Goal: Task Accomplishment & Management: Use online tool/utility

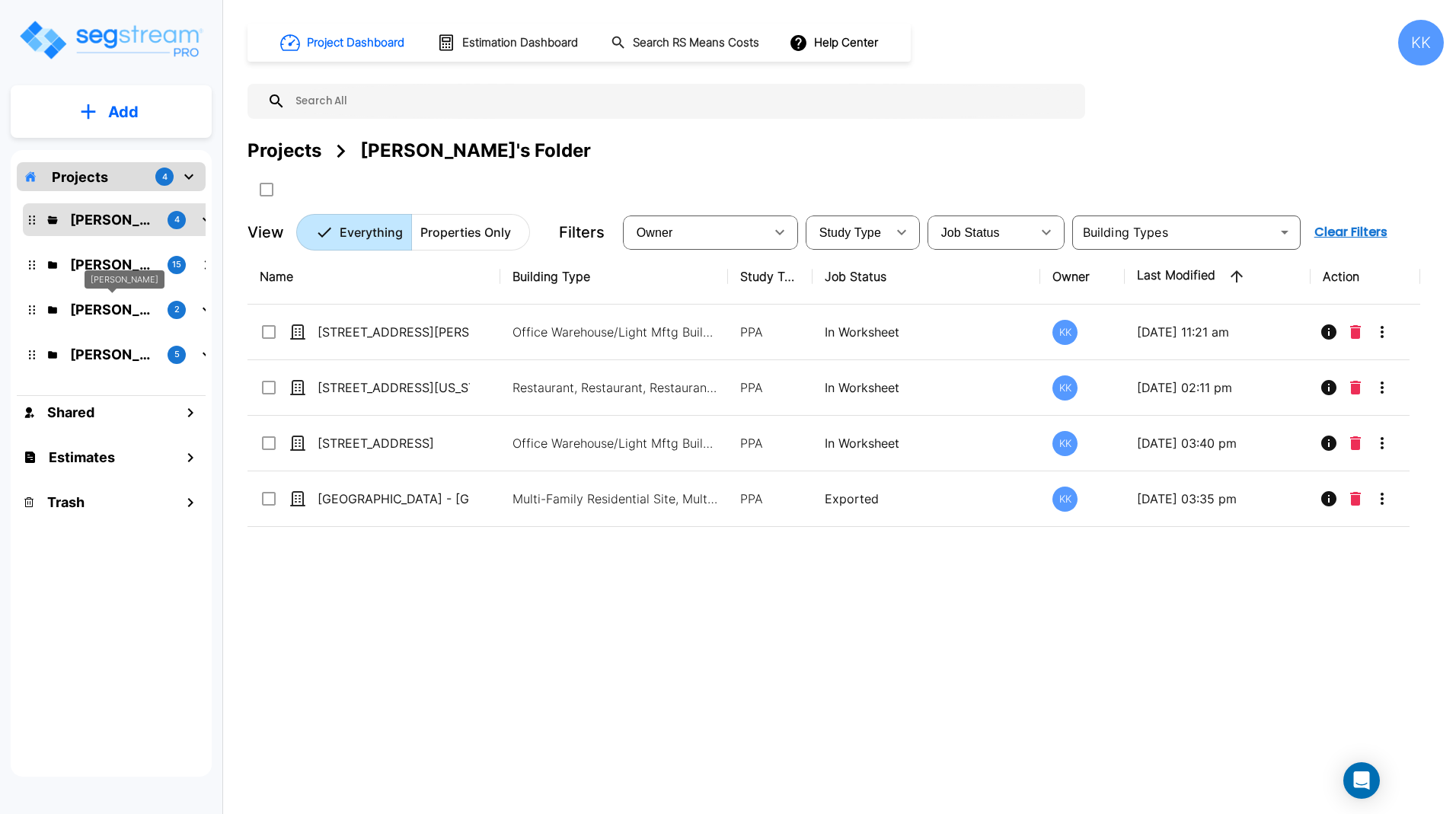
click at [118, 313] on p "[PERSON_NAME]" at bounding box center [112, 310] width 85 height 21
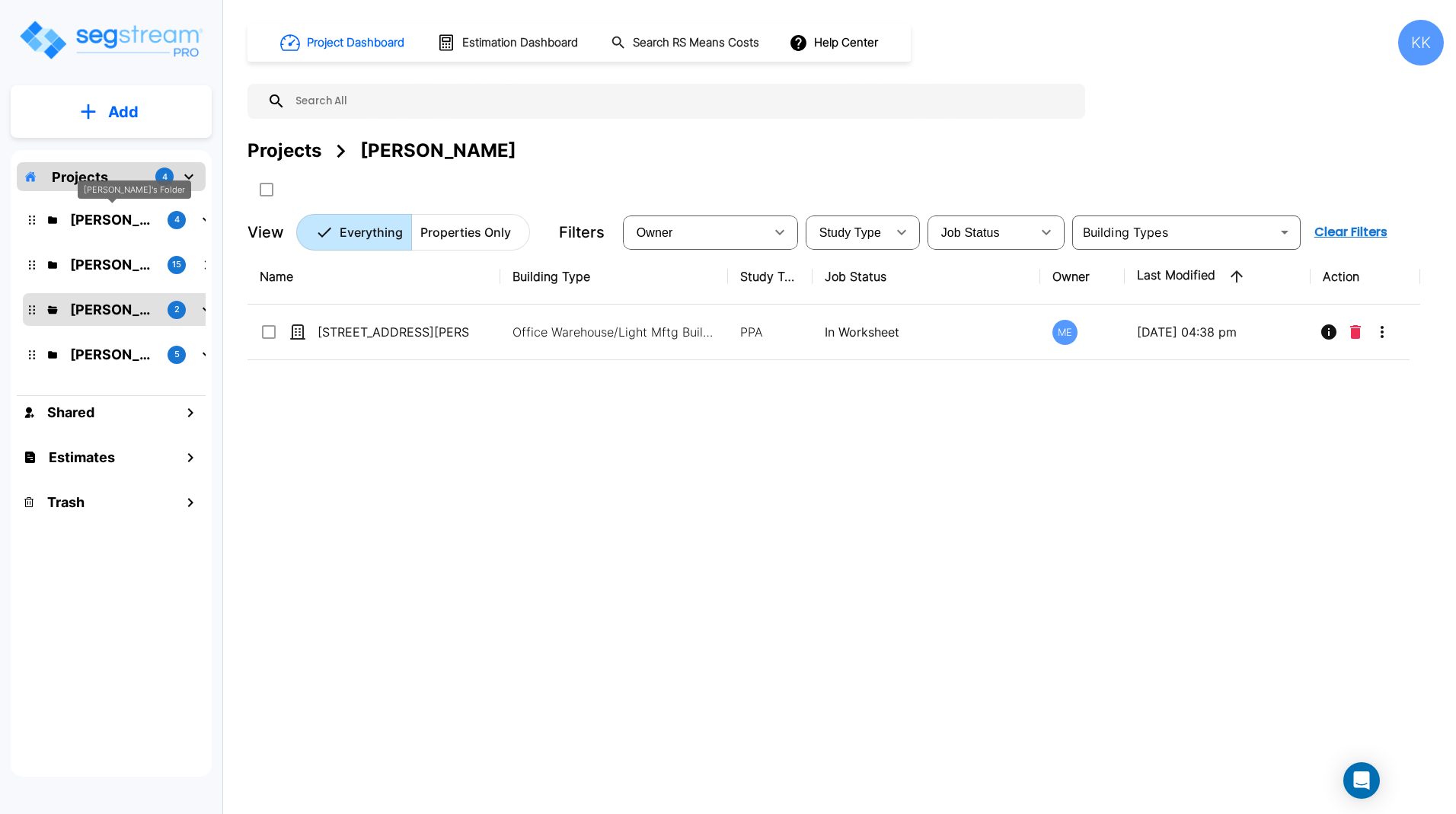
click at [106, 219] on p "[PERSON_NAME]'s Folder" at bounding box center [112, 220] width 85 height 21
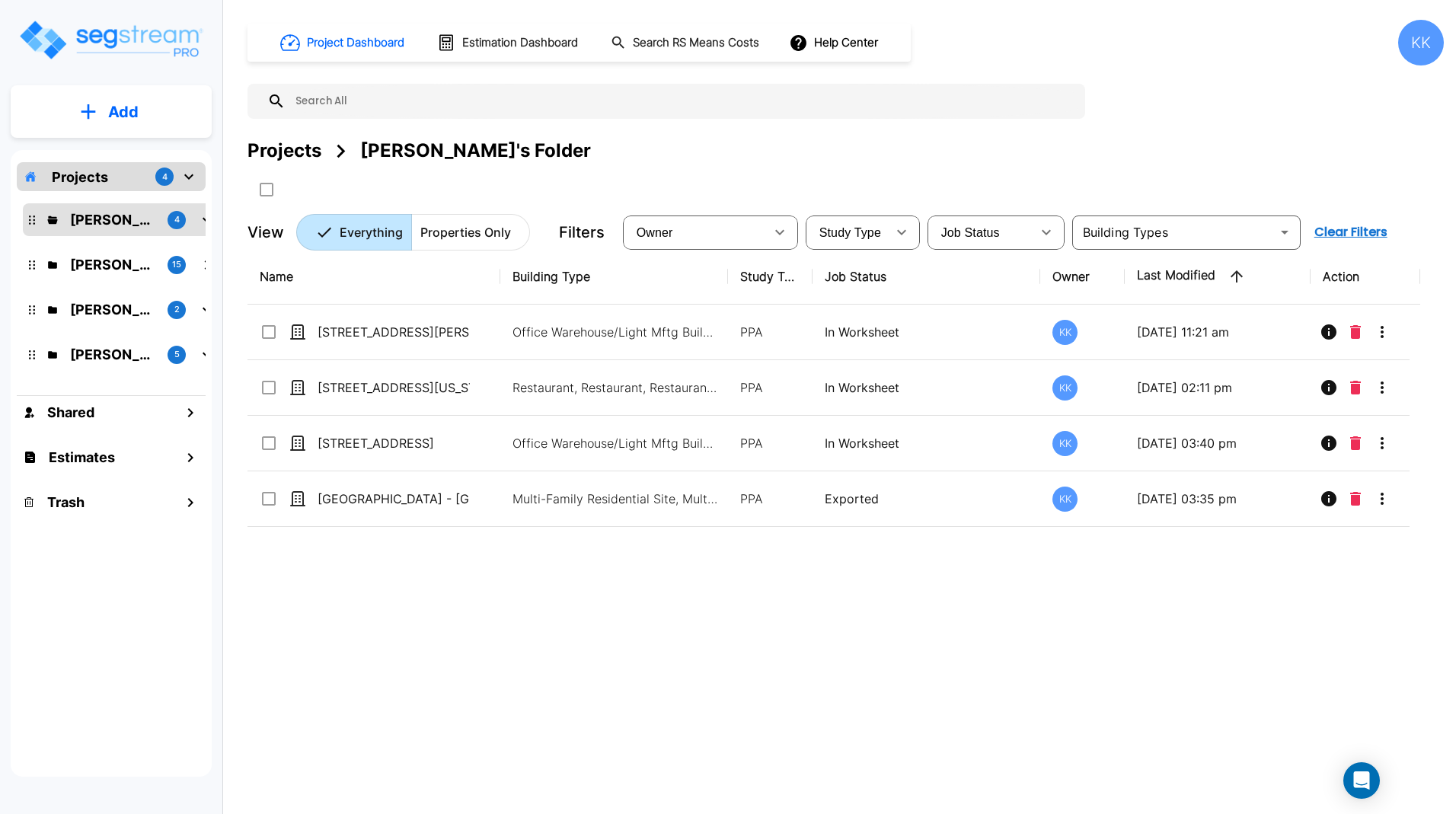
click at [1318, 146] on div "Projects [PERSON_NAME]'s Folder" at bounding box center [846, 150] width 1197 height 27
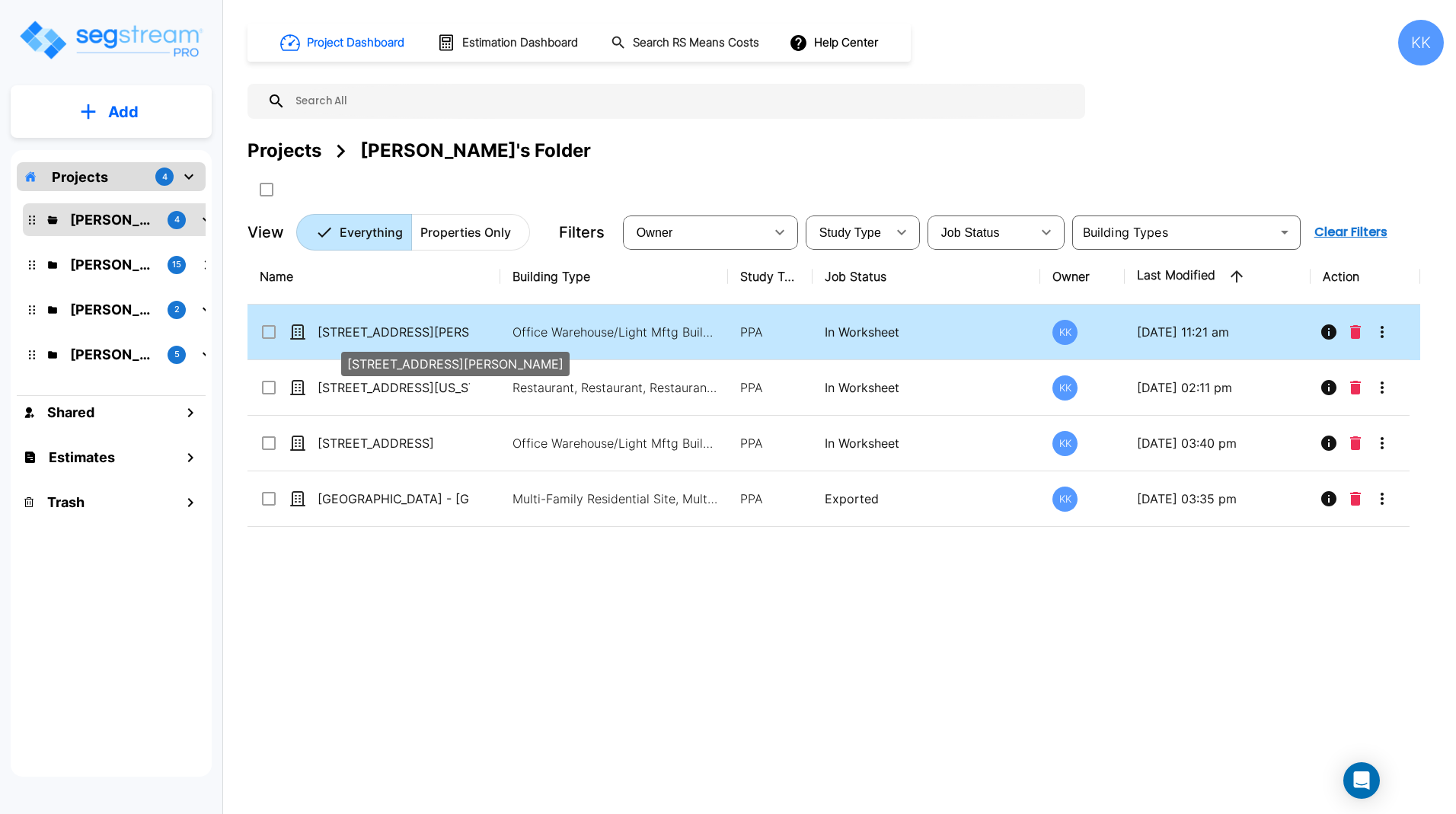
click at [377, 330] on p "[STREET_ADDRESS][PERSON_NAME]" at bounding box center [393, 332] width 152 height 18
checkbox input "true"
click at [377, 330] on p "[STREET_ADDRESS][PERSON_NAME]" at bounding box center [393, 332] width 152 height 18
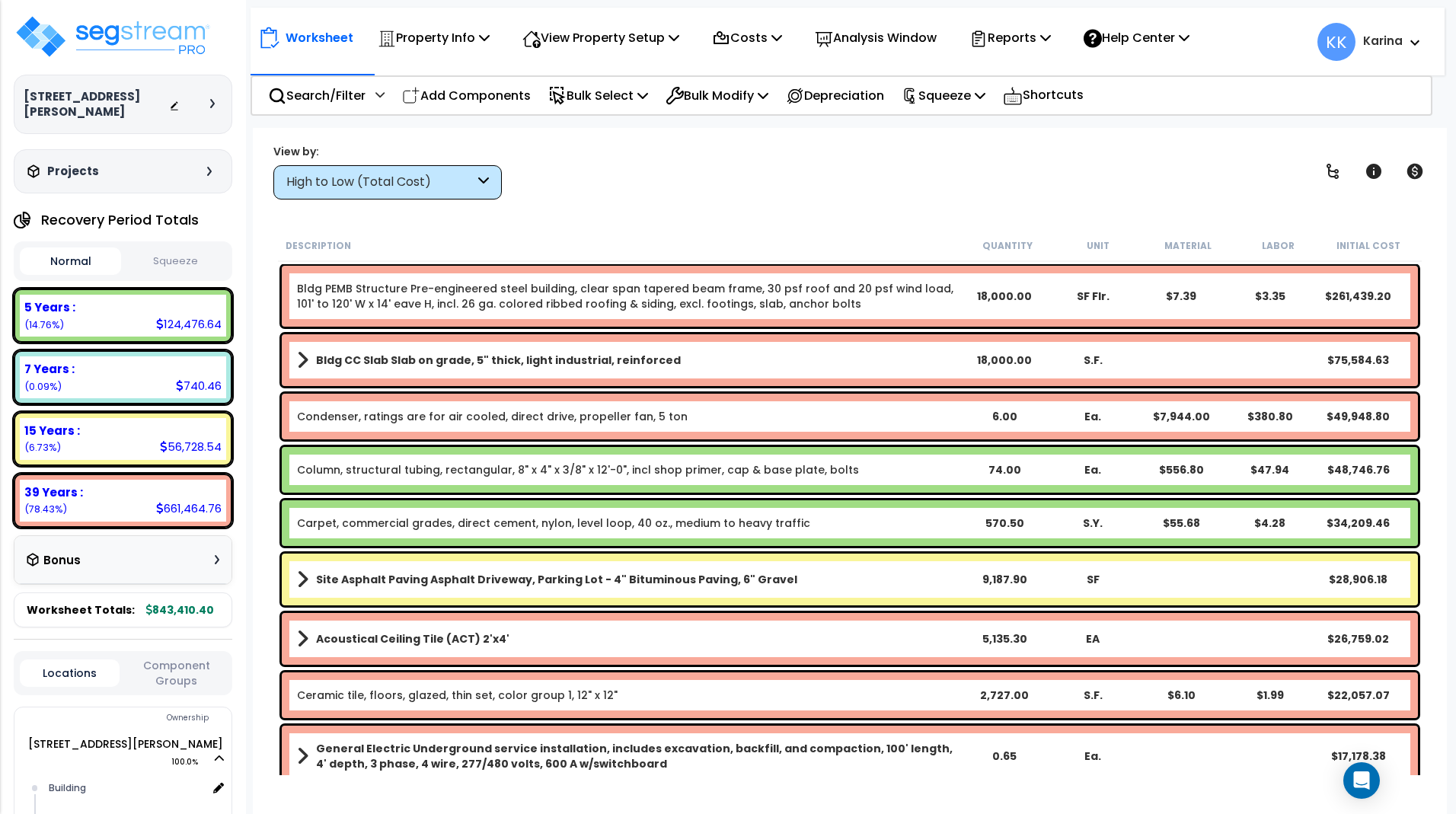
click at [375, 173] on div "High to Low (Total Cost)" at bounding box center [380, 182] width 188 height 18
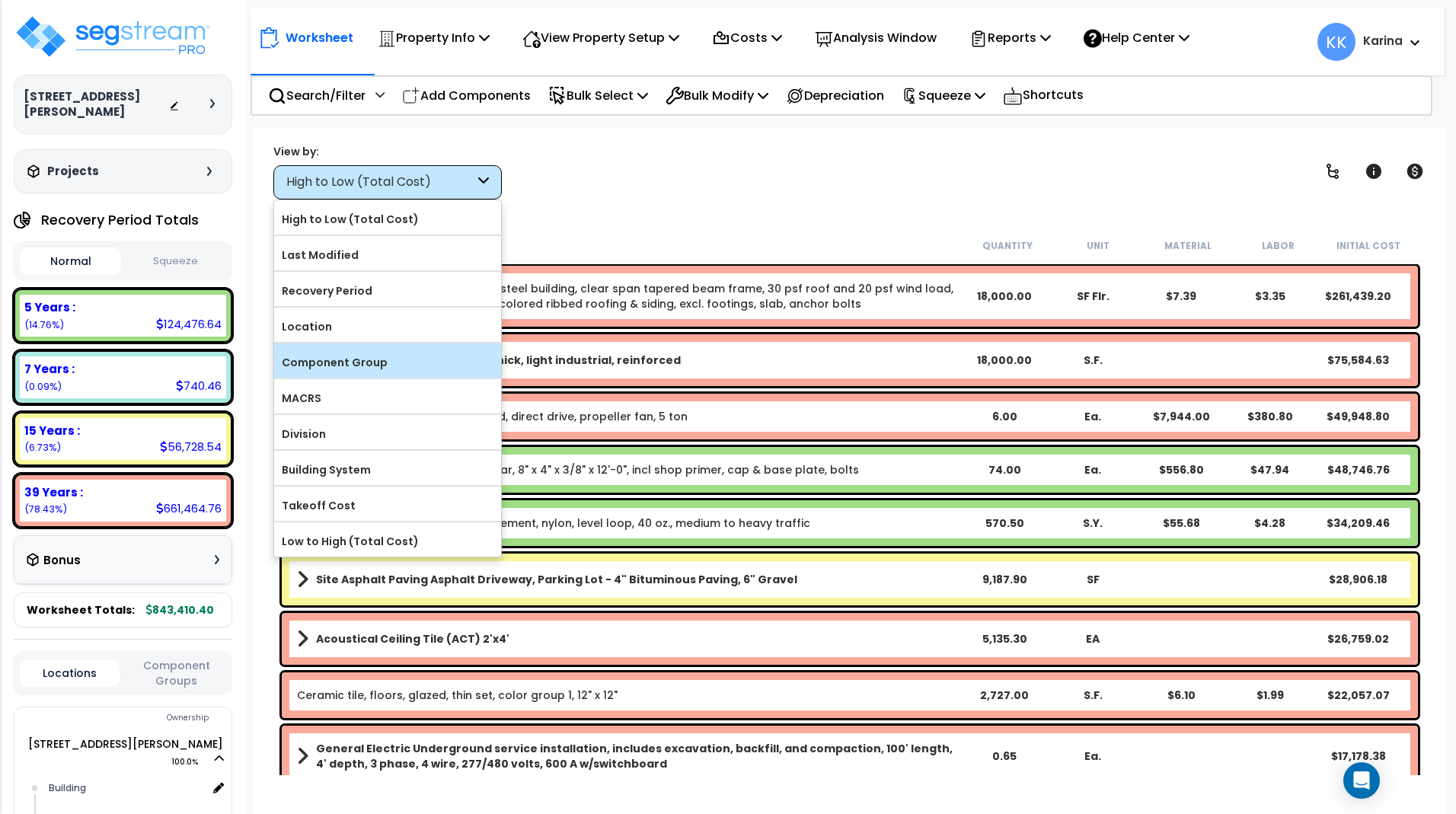
click at [369, 361] on label "Component Group" at bounding box center [387, 362] width 227 height 23
click at [0, 0] on input "Component Group" at bounding box center [0, 0] width 0 height 0
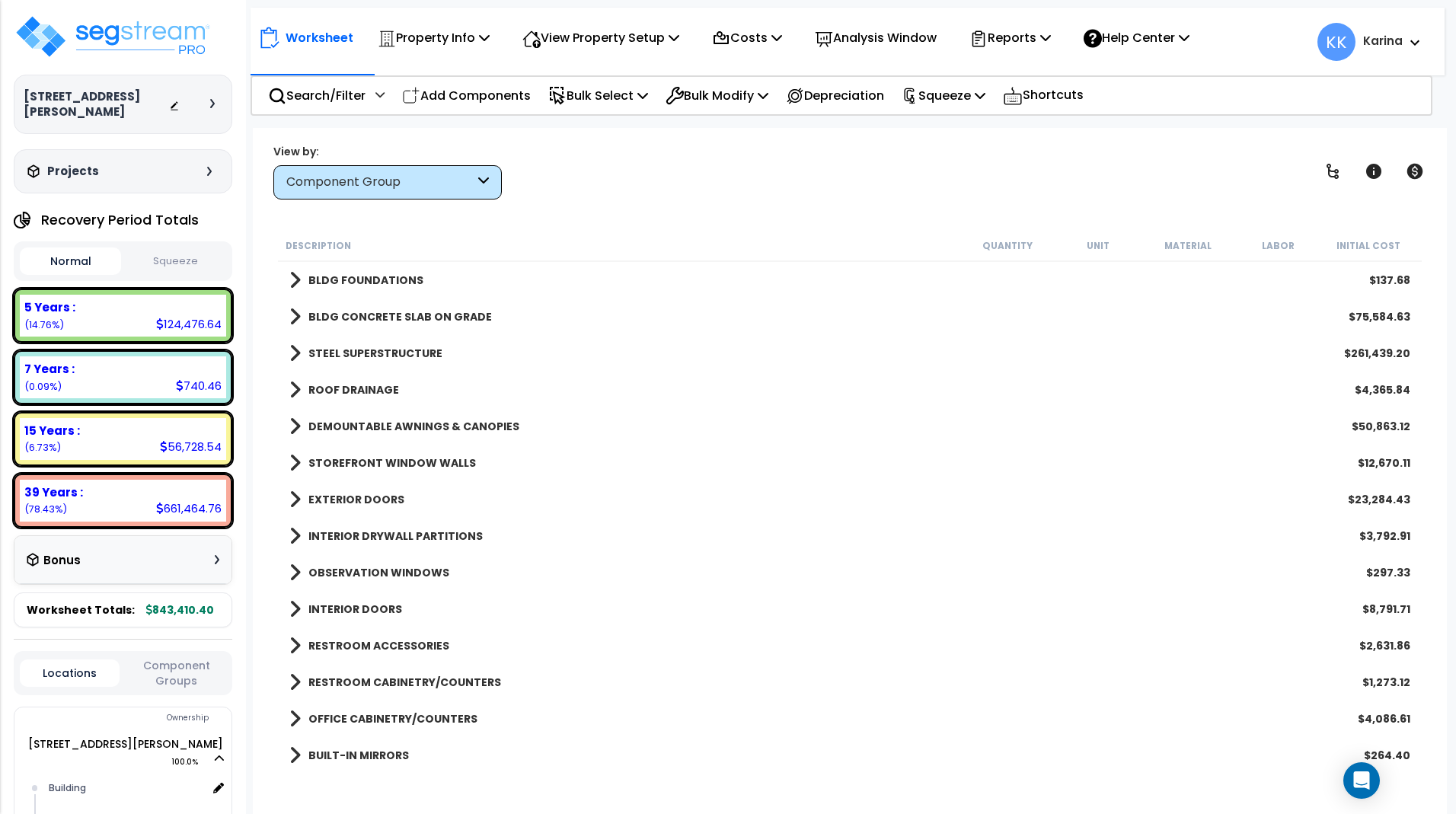
scroll to position [92, 0]
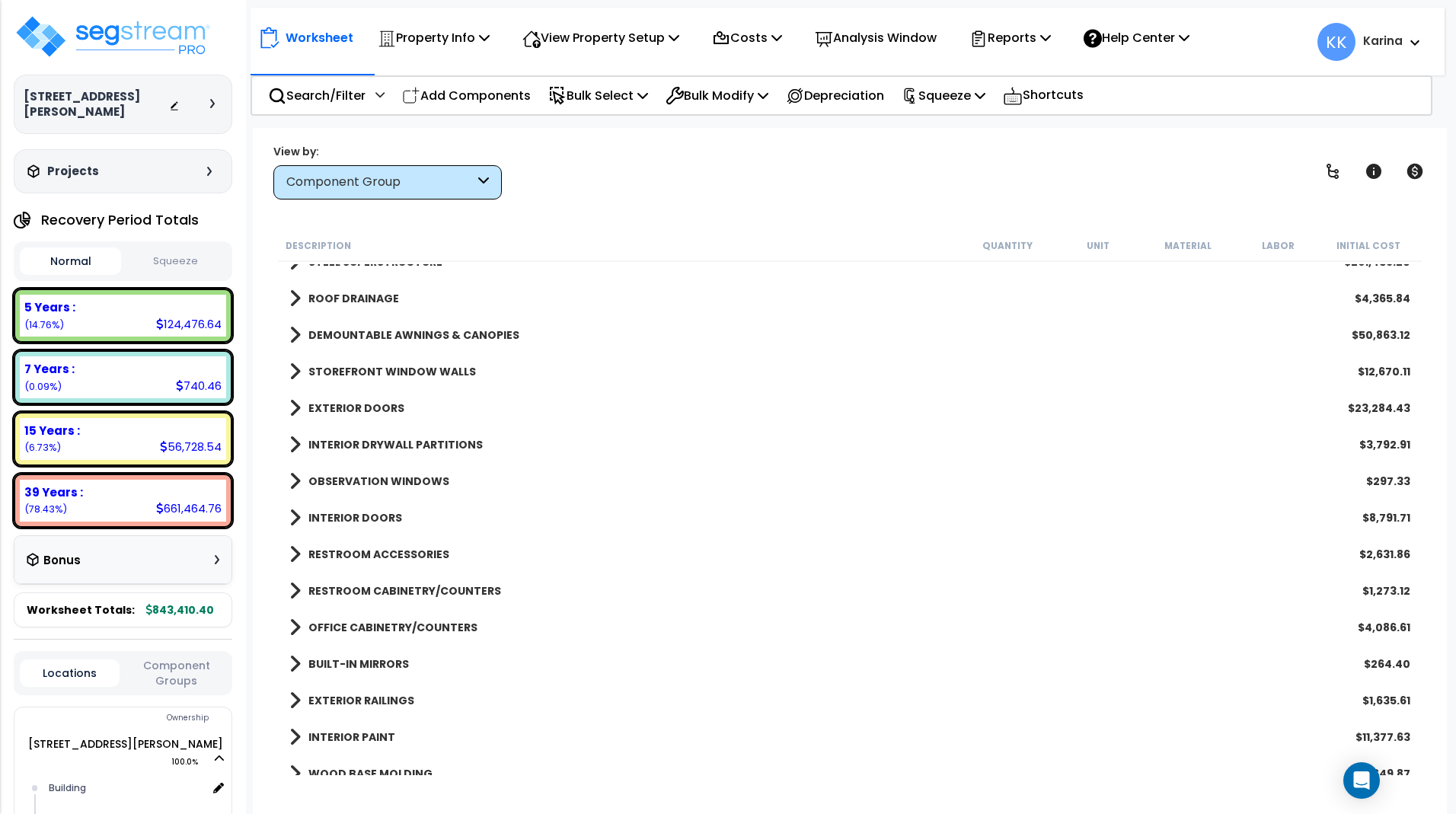
click at [297, 372] on span at bounding box center [295, 372] width 11 height 21
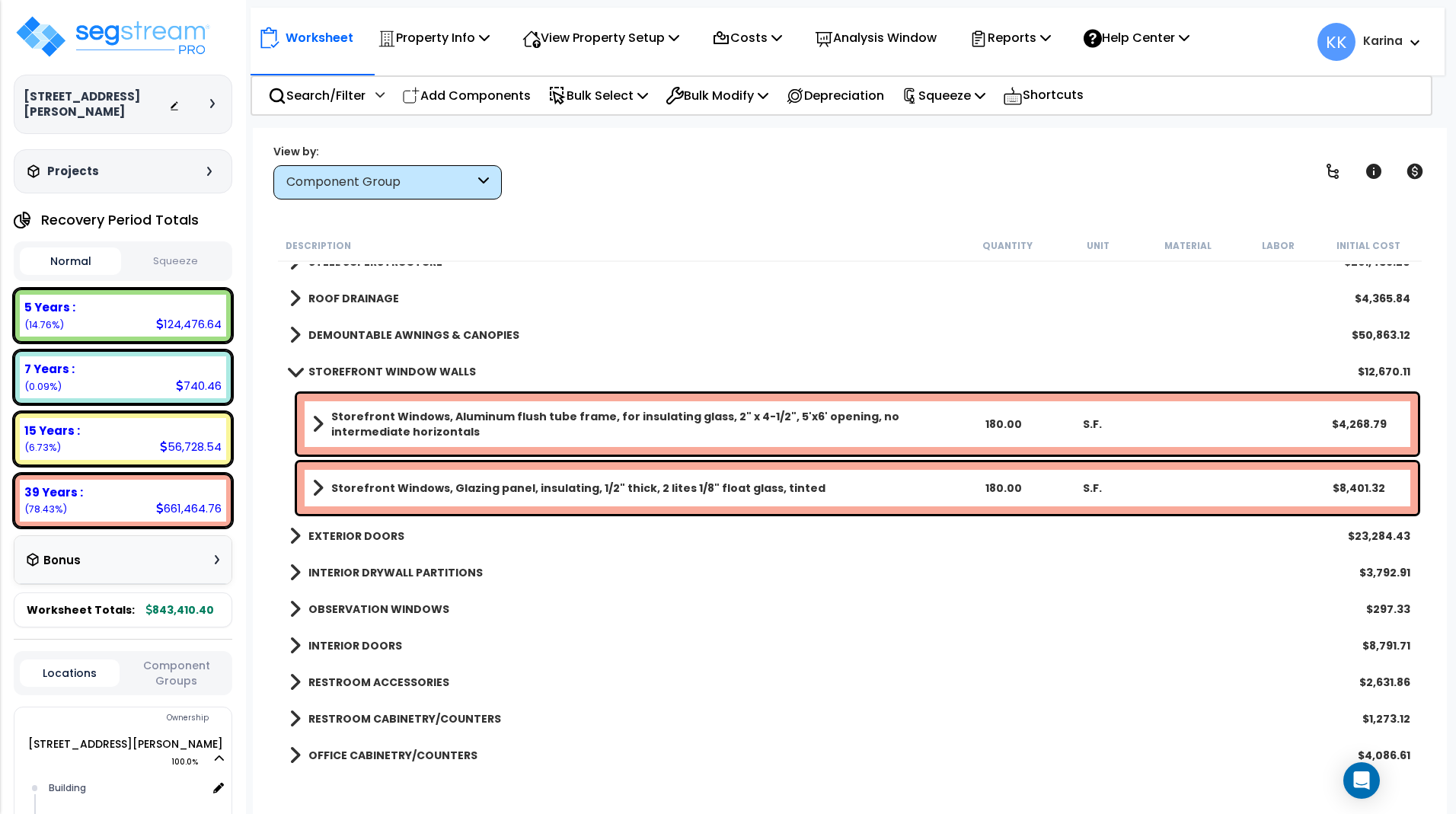
click at [297, 372] on span at bounding box center [294, 372] width 21 height 11
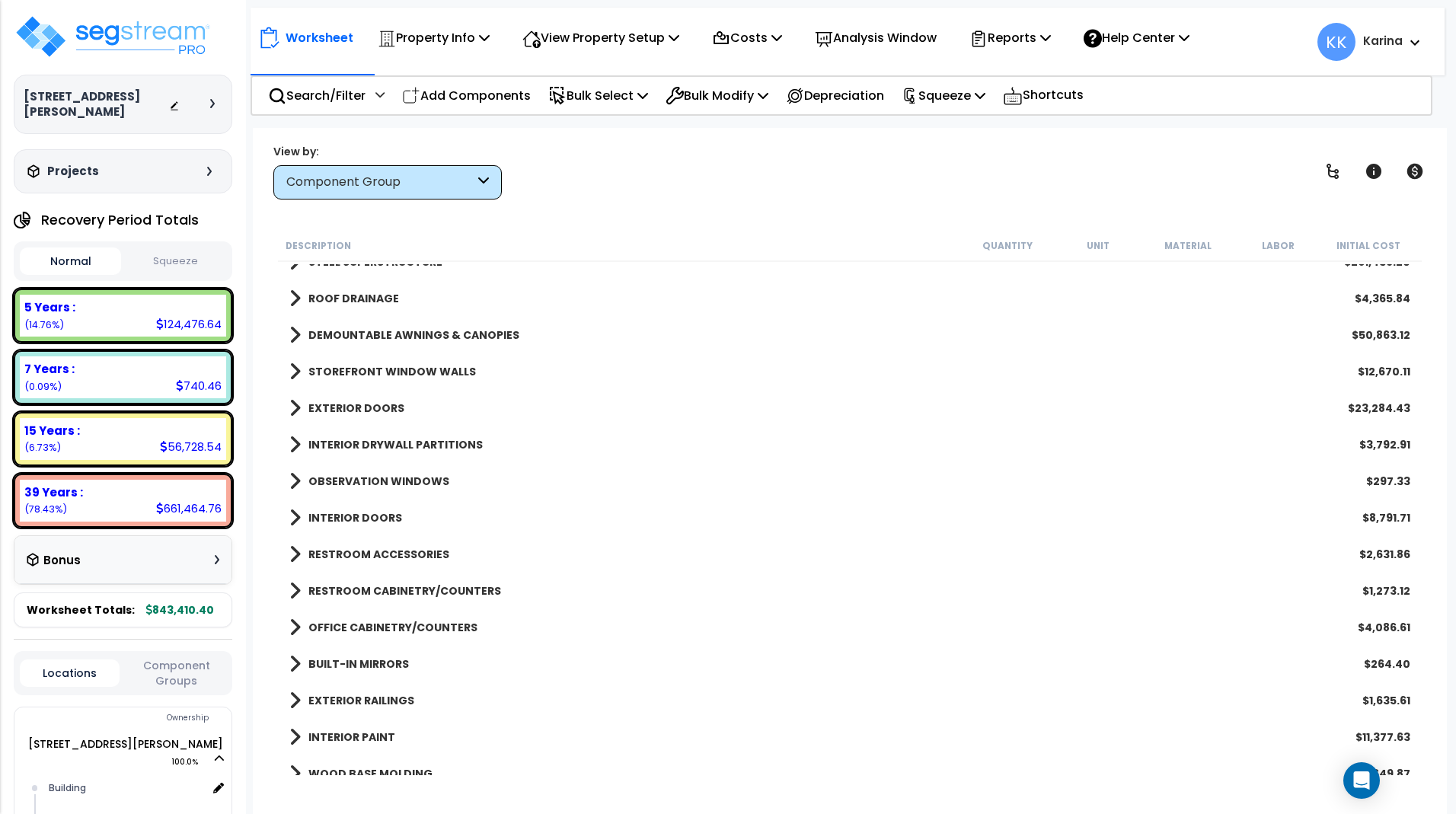
click at [296, 407] on span at bounding box center [295, 408] width 11 height 21
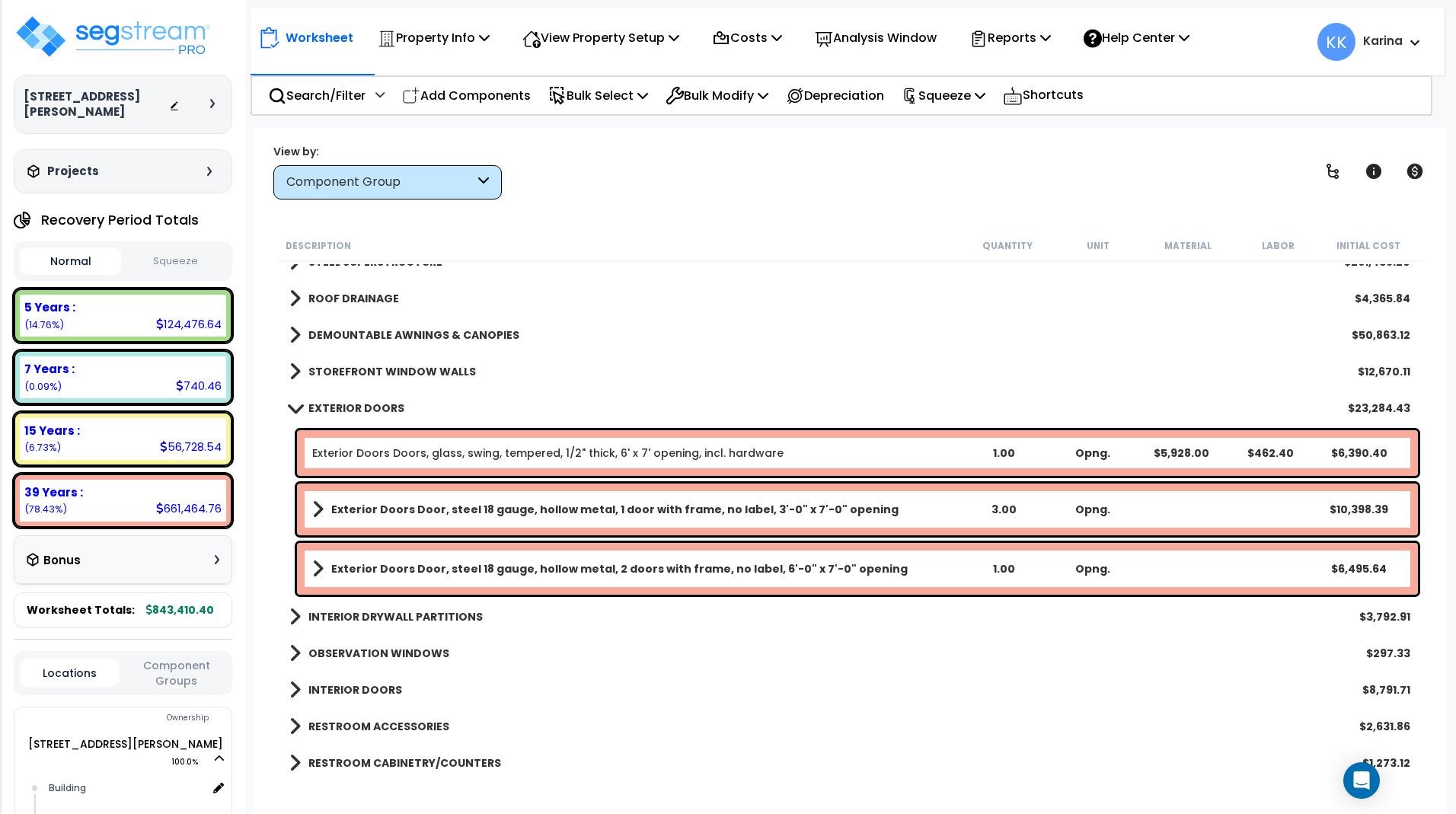
click at [296, 407] on span at bounding box center [294, 407] width 21 height 11
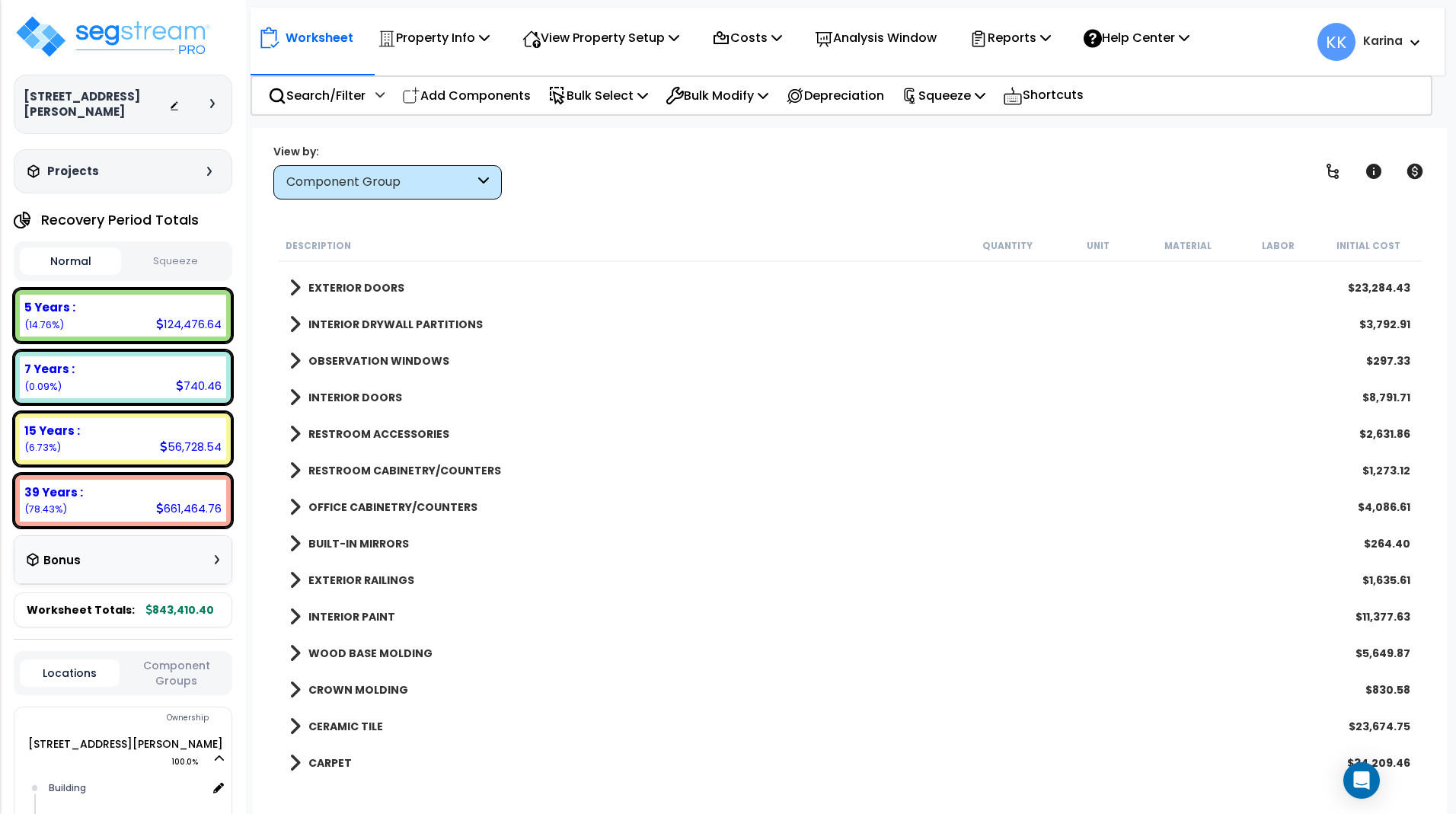
scroll to position [183, 0]
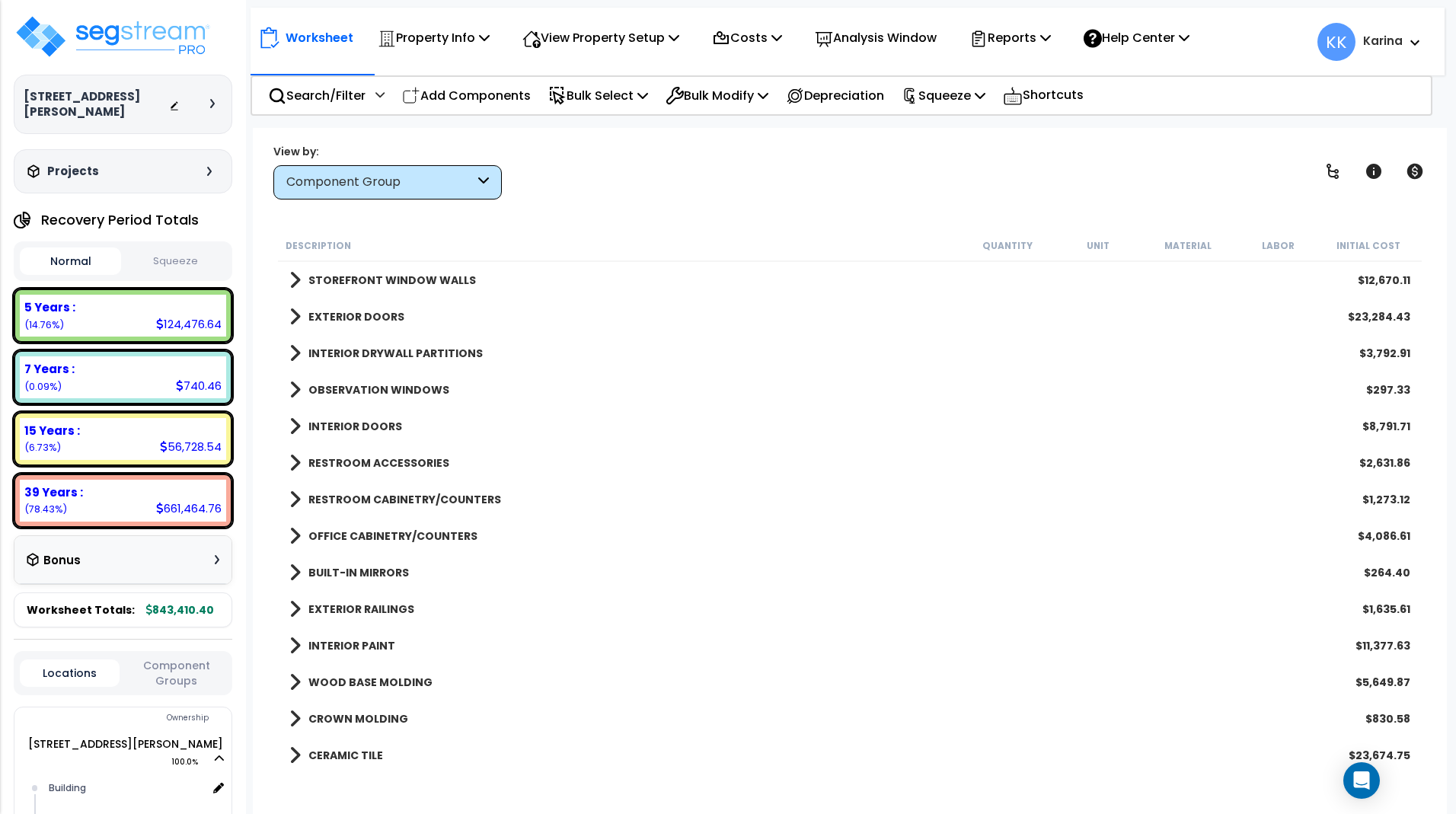
click at [292, 355] on span at bounding box center [295, 353] width 11 height 21
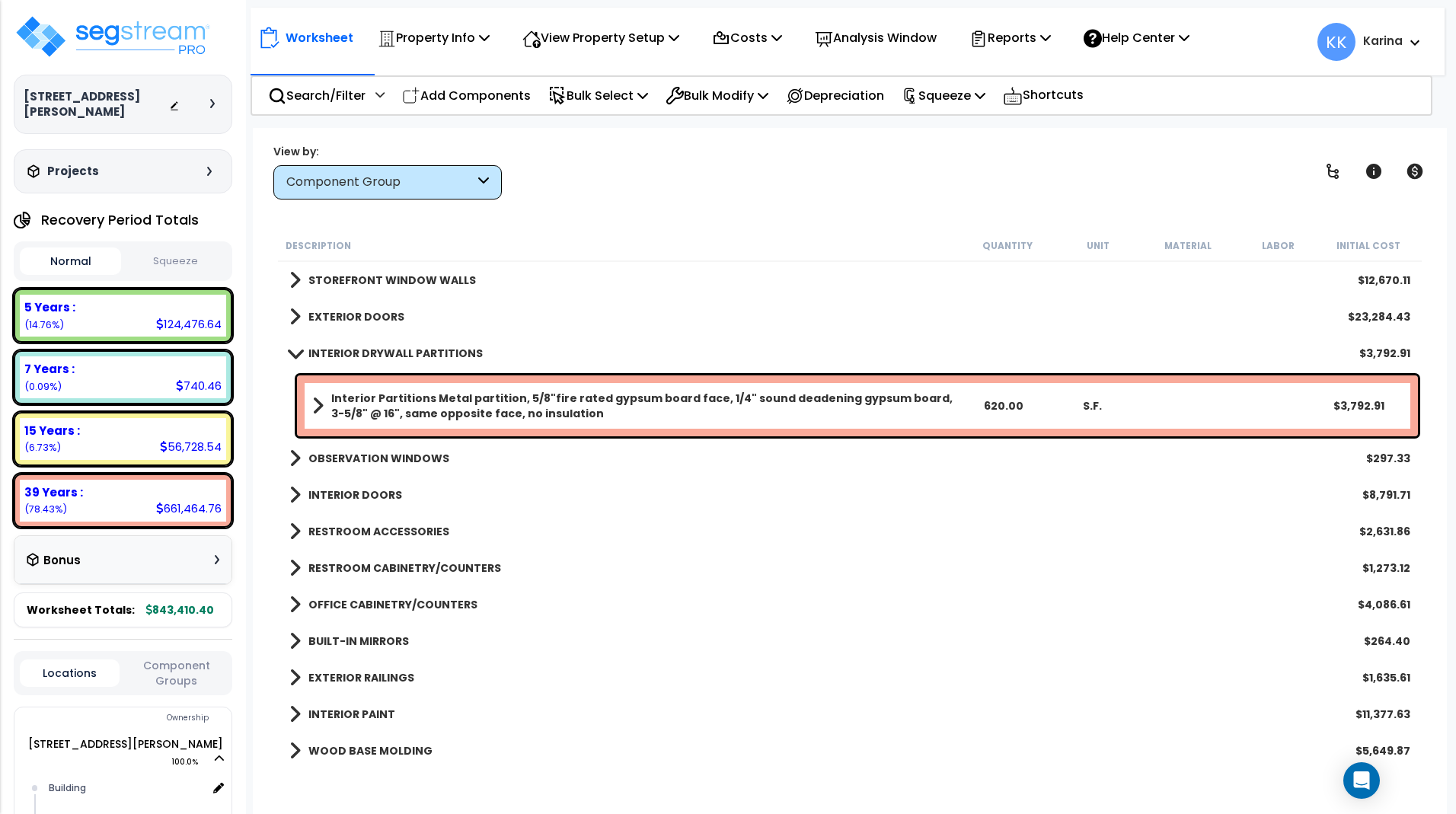
click at [292, 355] on span at bounding box center [294, 353] width 21 height 11
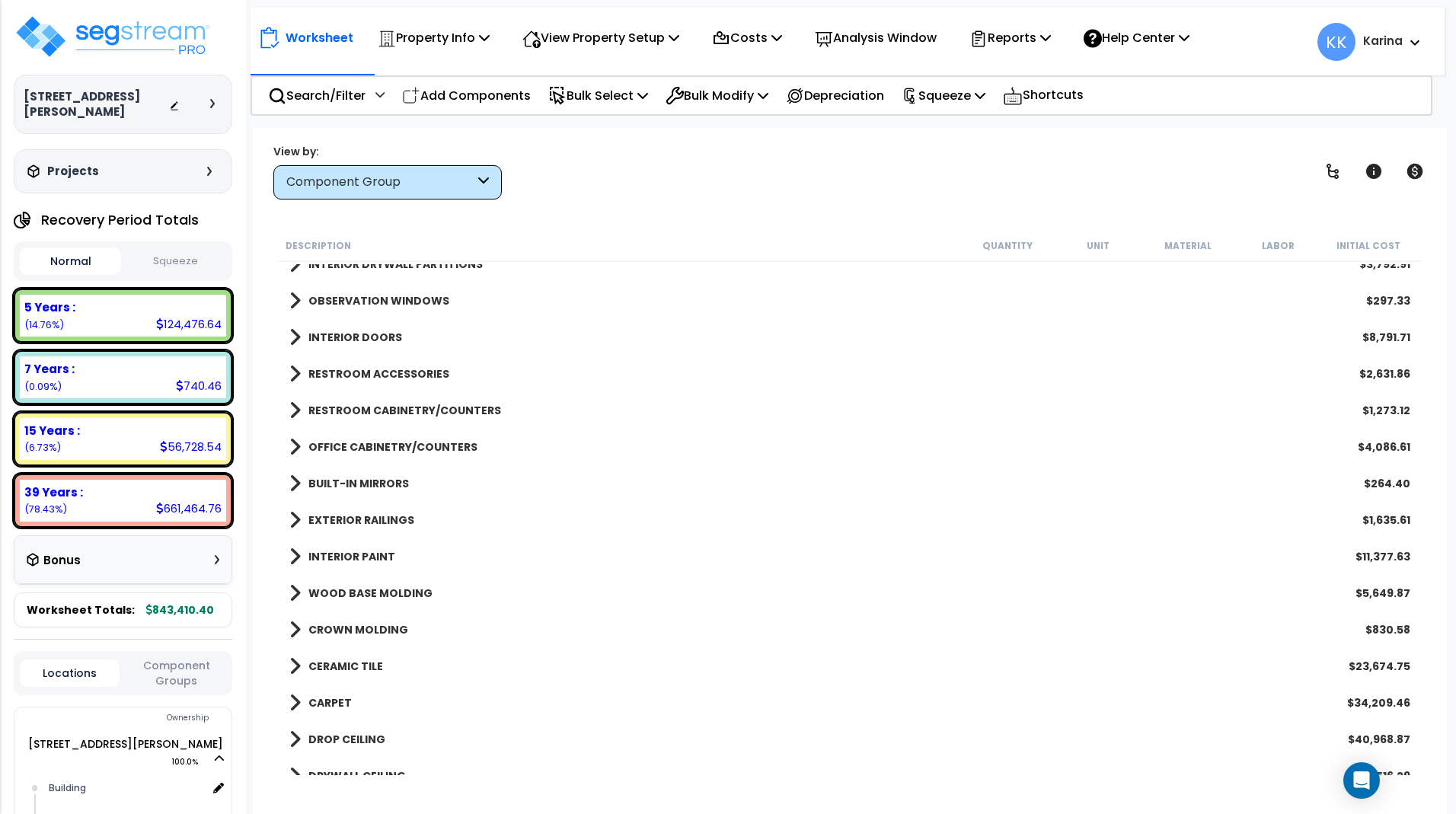
scroll to position [275, 0]
click at [294, 376] on span at bounding box center [295, 372] width 11 height 21
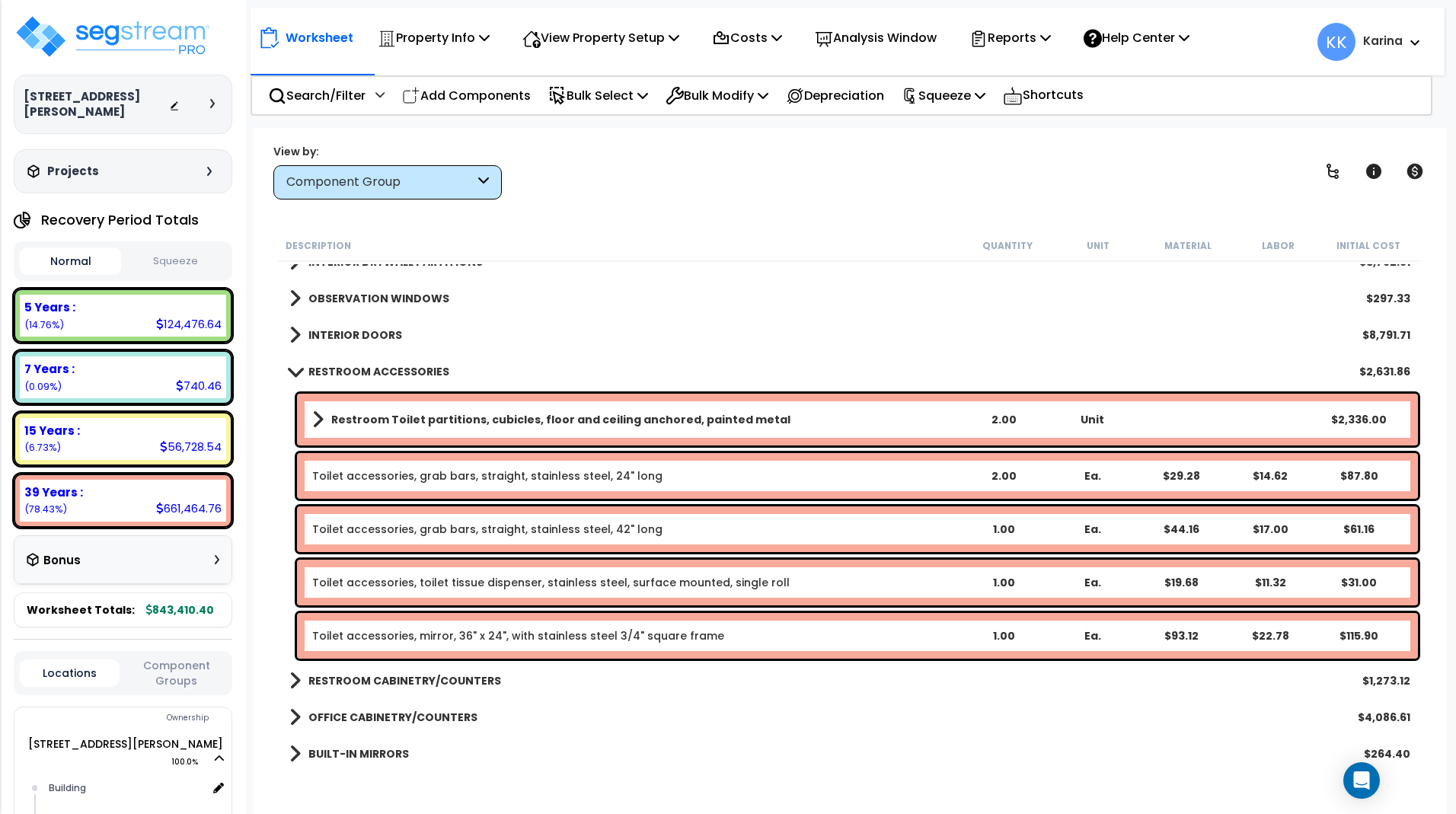
click at [294, 376] on span at bounding box center [294, 372] width 21 height 11
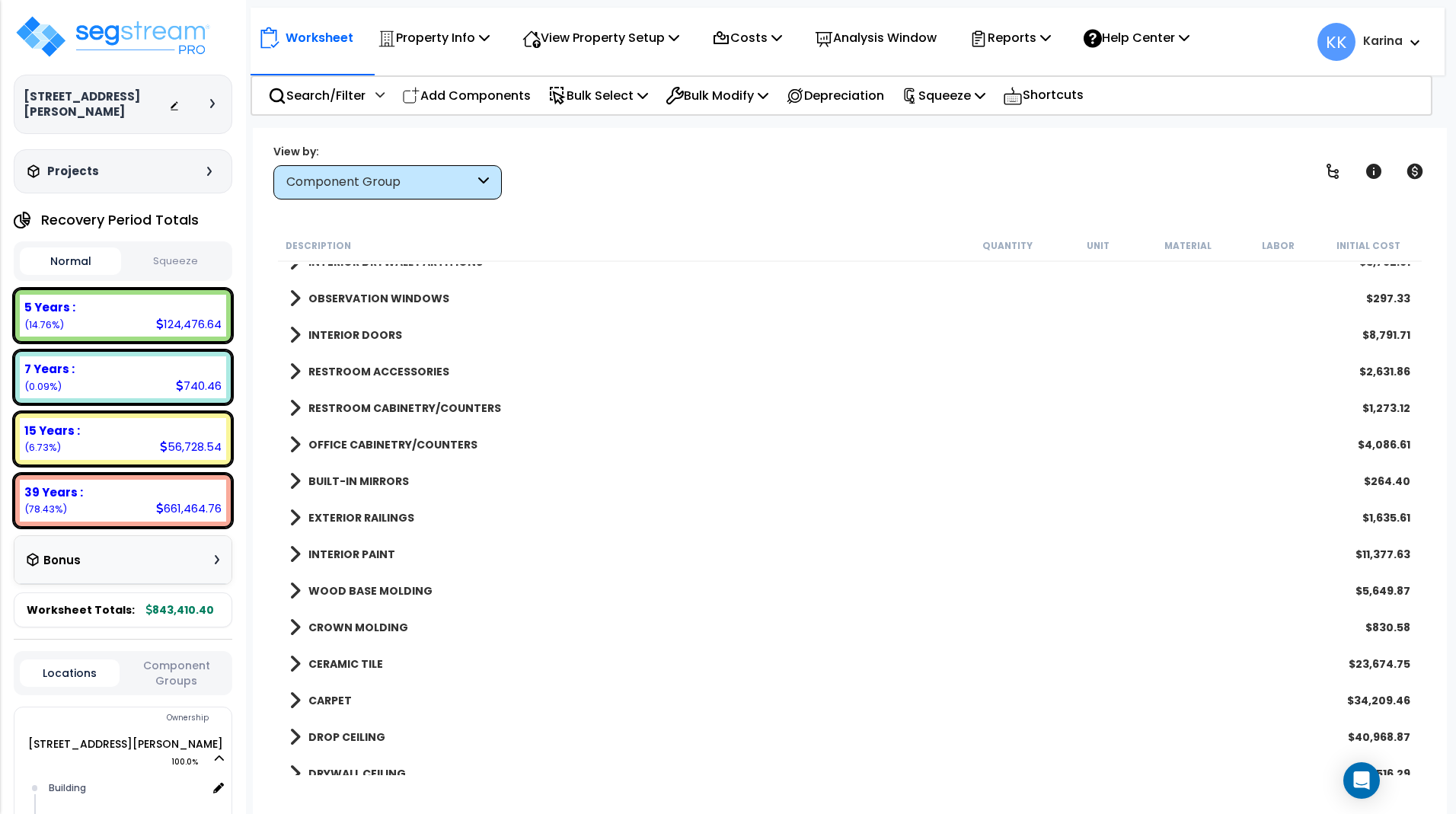
click at [294, 409] on span at bounding box center [295, 408] width 11 height 21
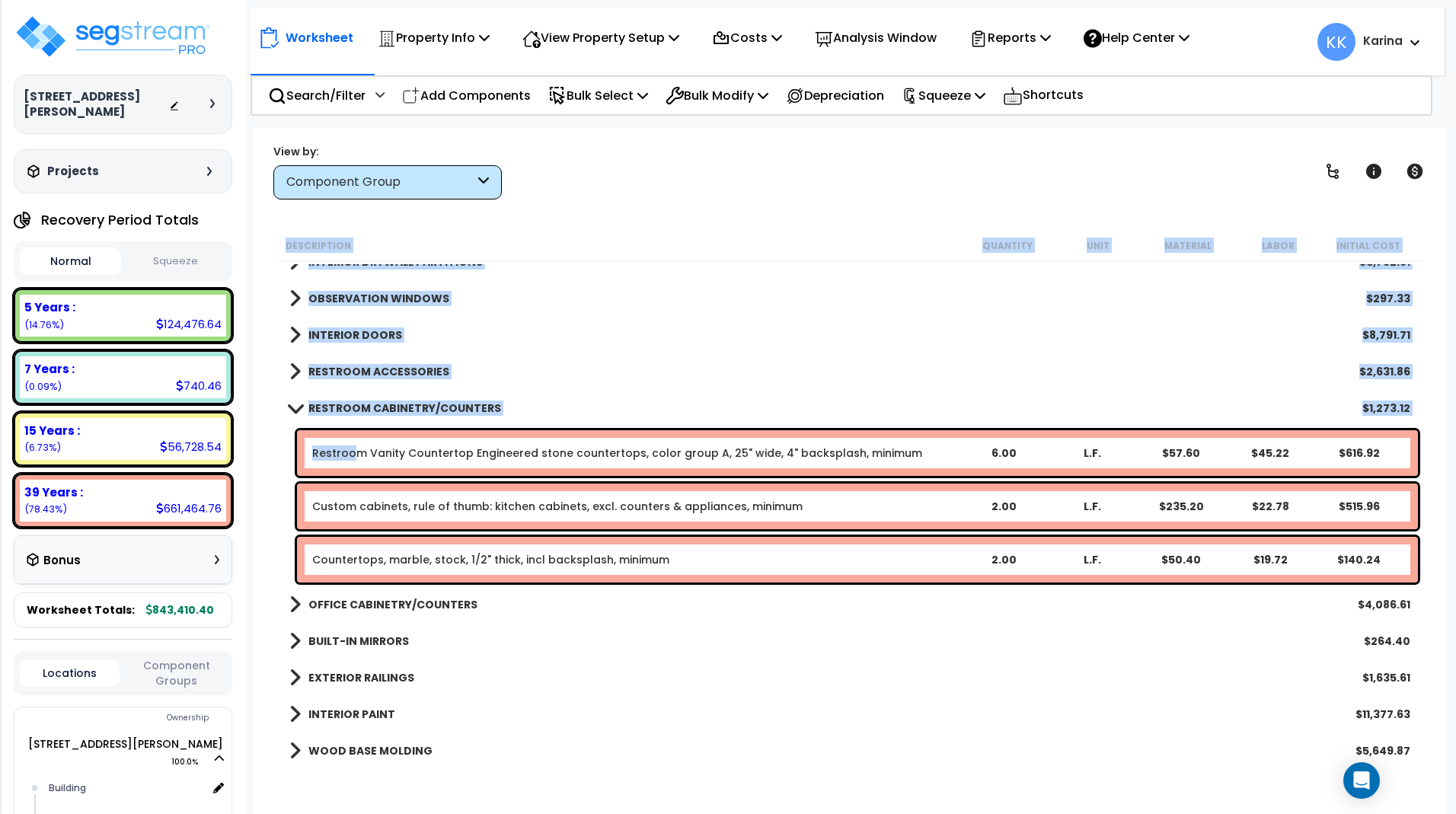
click at [349, 456] on link "Restroom Vanity Countertop Engineered stone countertops, color group A, 25" wid…" at bounding box center [617, 453] width 610 height 15
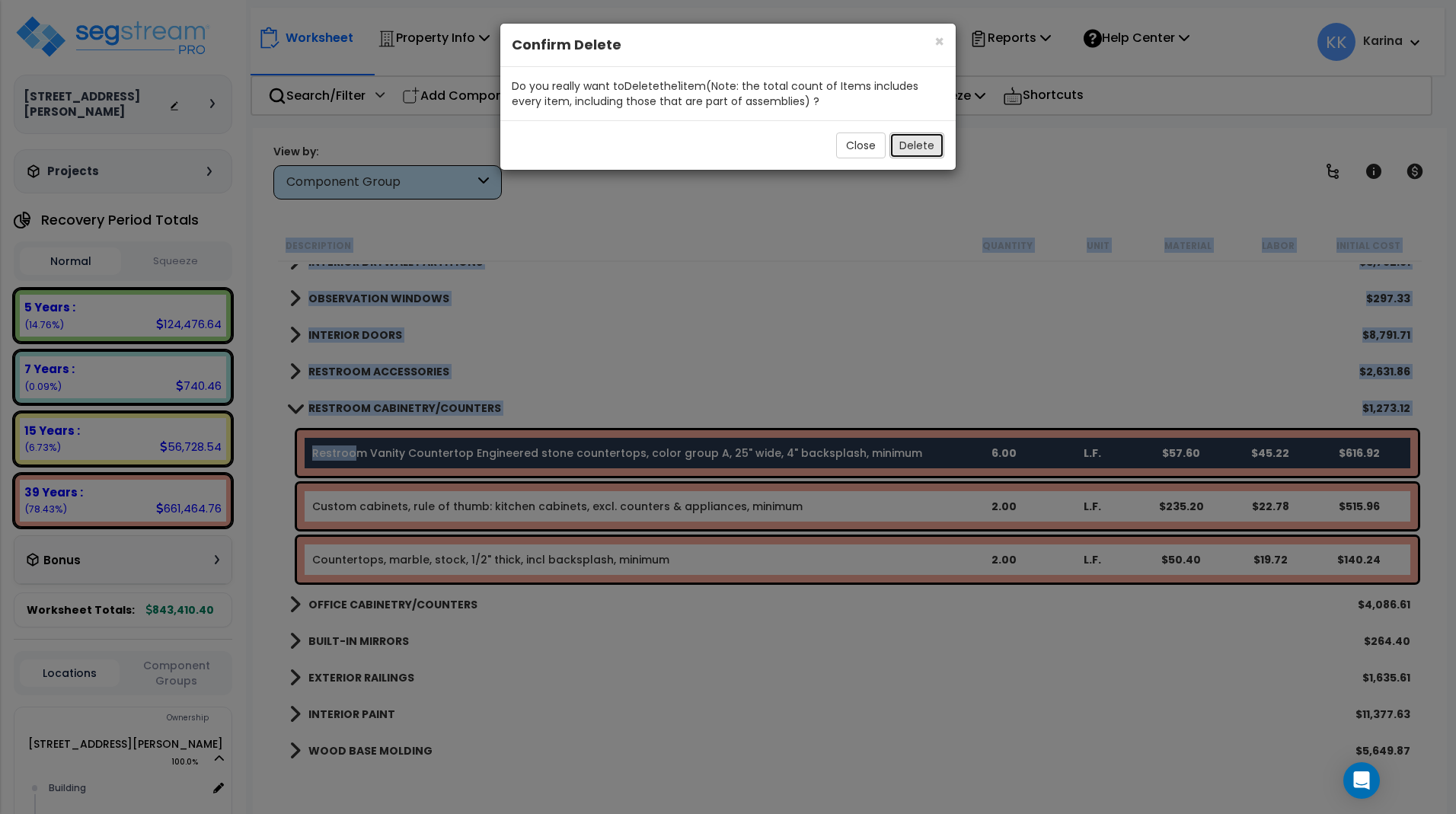
click at [907, 142] on button "Delete" at bounding box center [917, 146] width 55 height 26
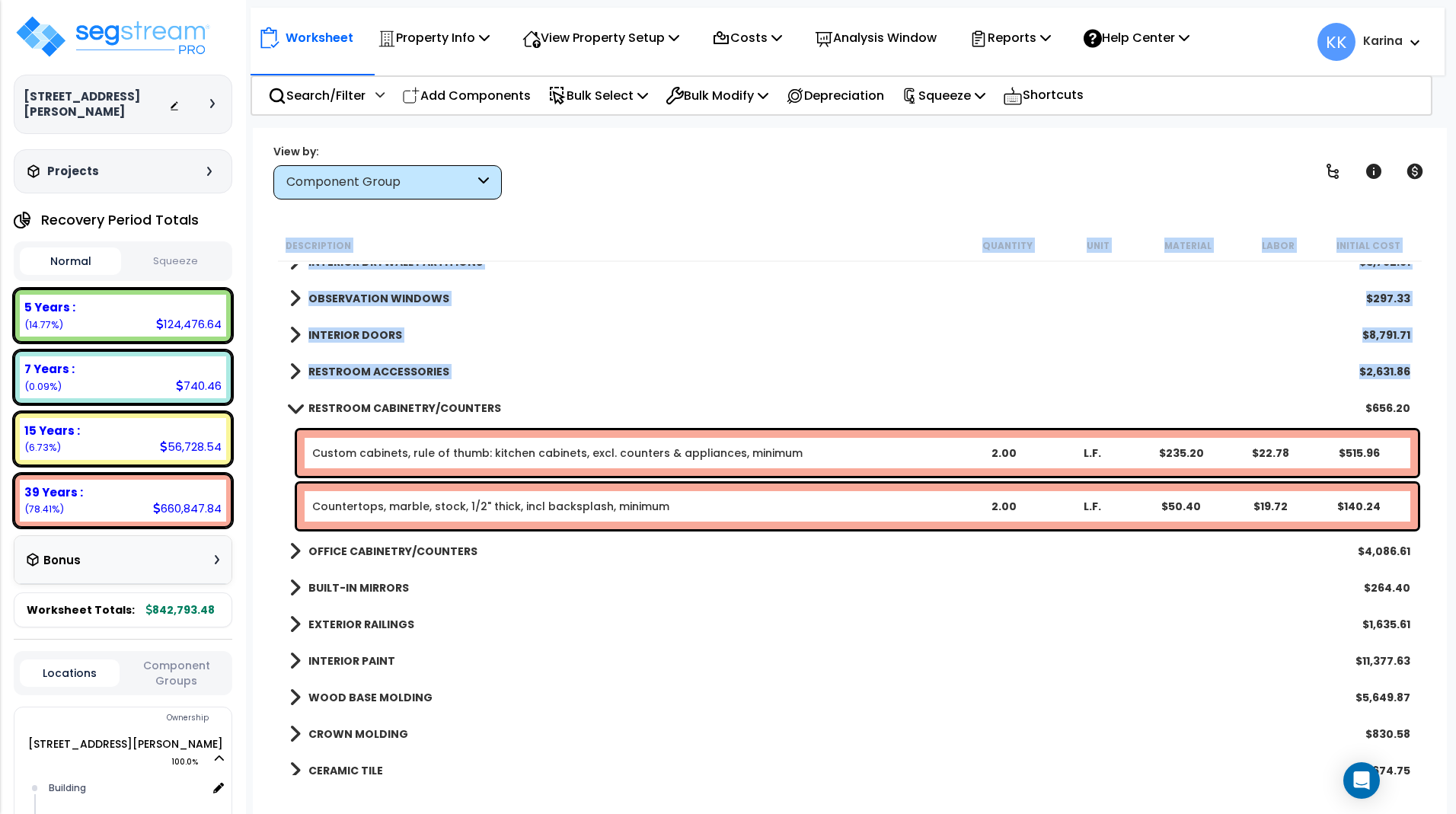
click at [291, 408] on span at bounding box center [294, 407] width 21 height 11
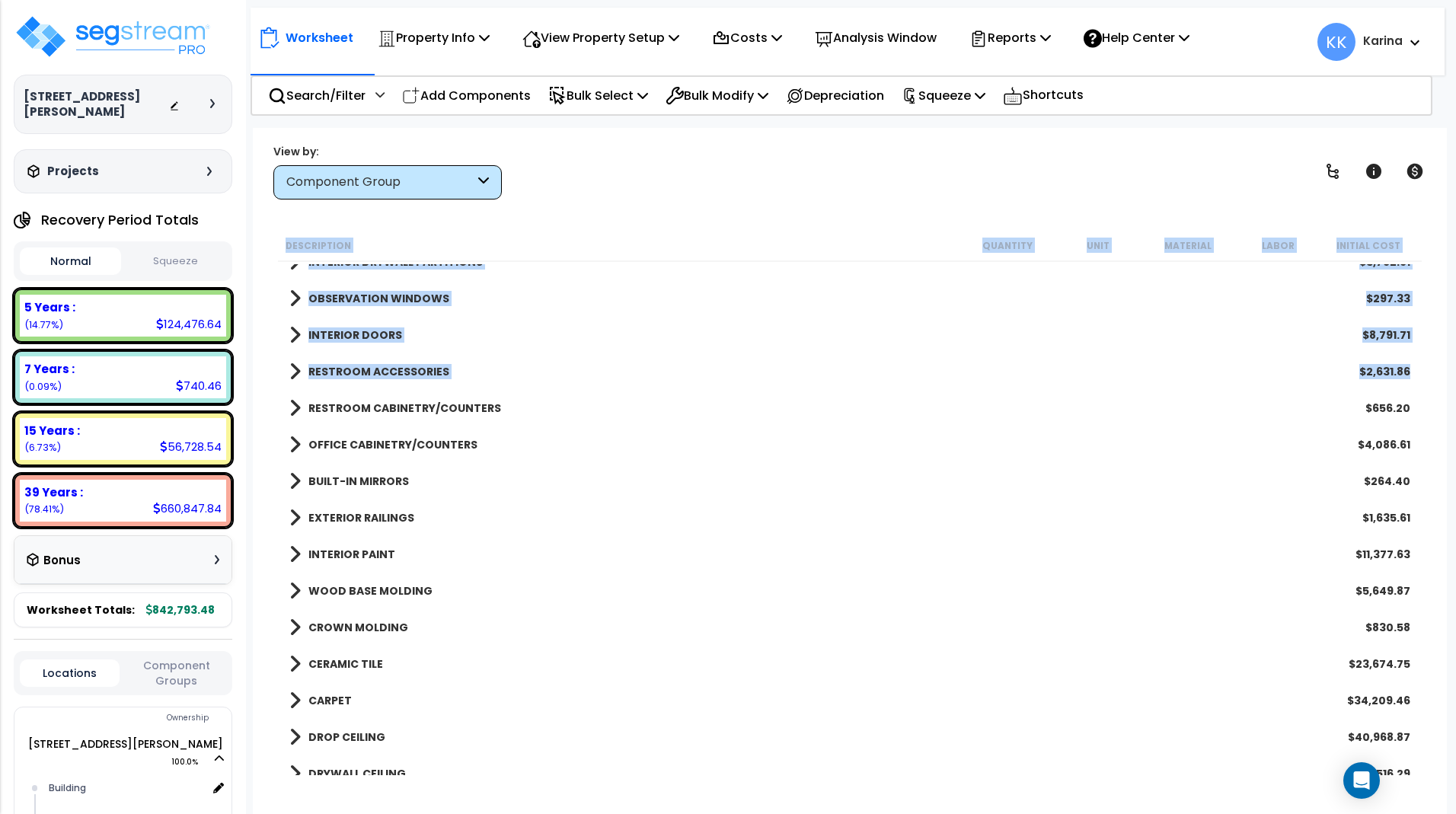
click at [292, 446] on span at bounding box center [295, 445] width 11 height 21
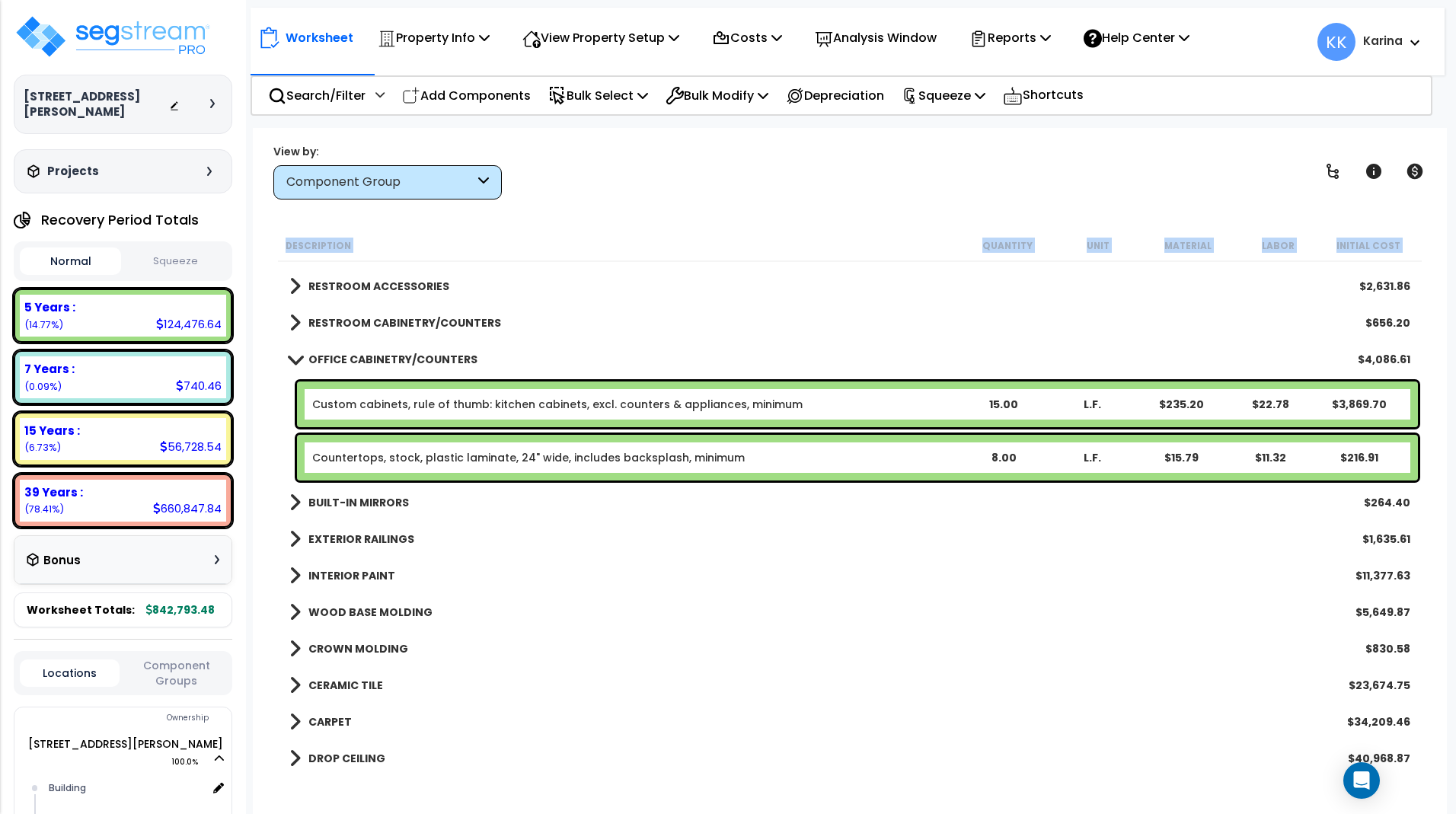
scroll to position [366, 0]
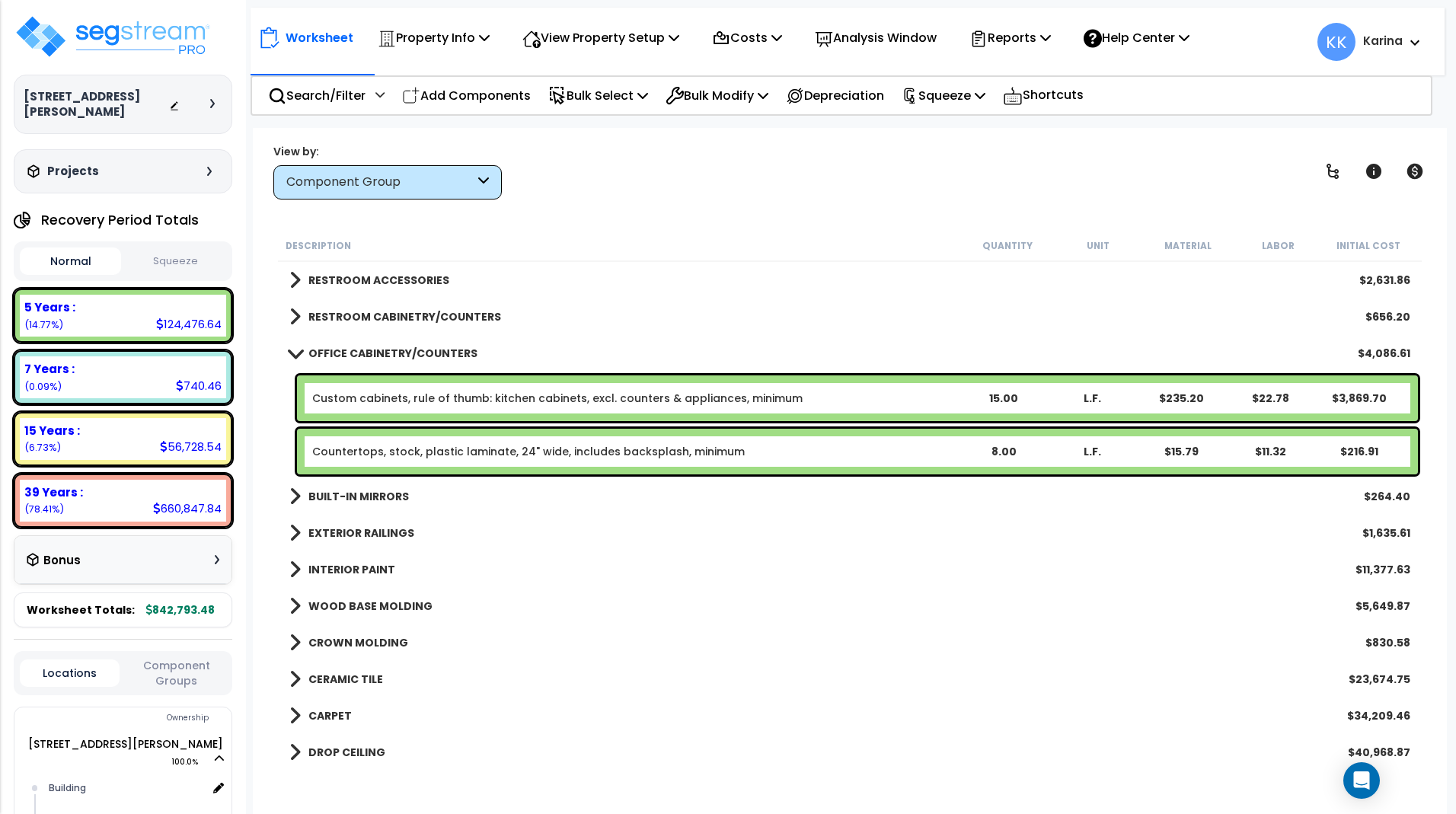
click at [406, 401] on link "Custom cabinets, rule of thumb: kitchen cabinets, excl. counters & appliances, …" at bounding box center [558, 398] width 491 height 15
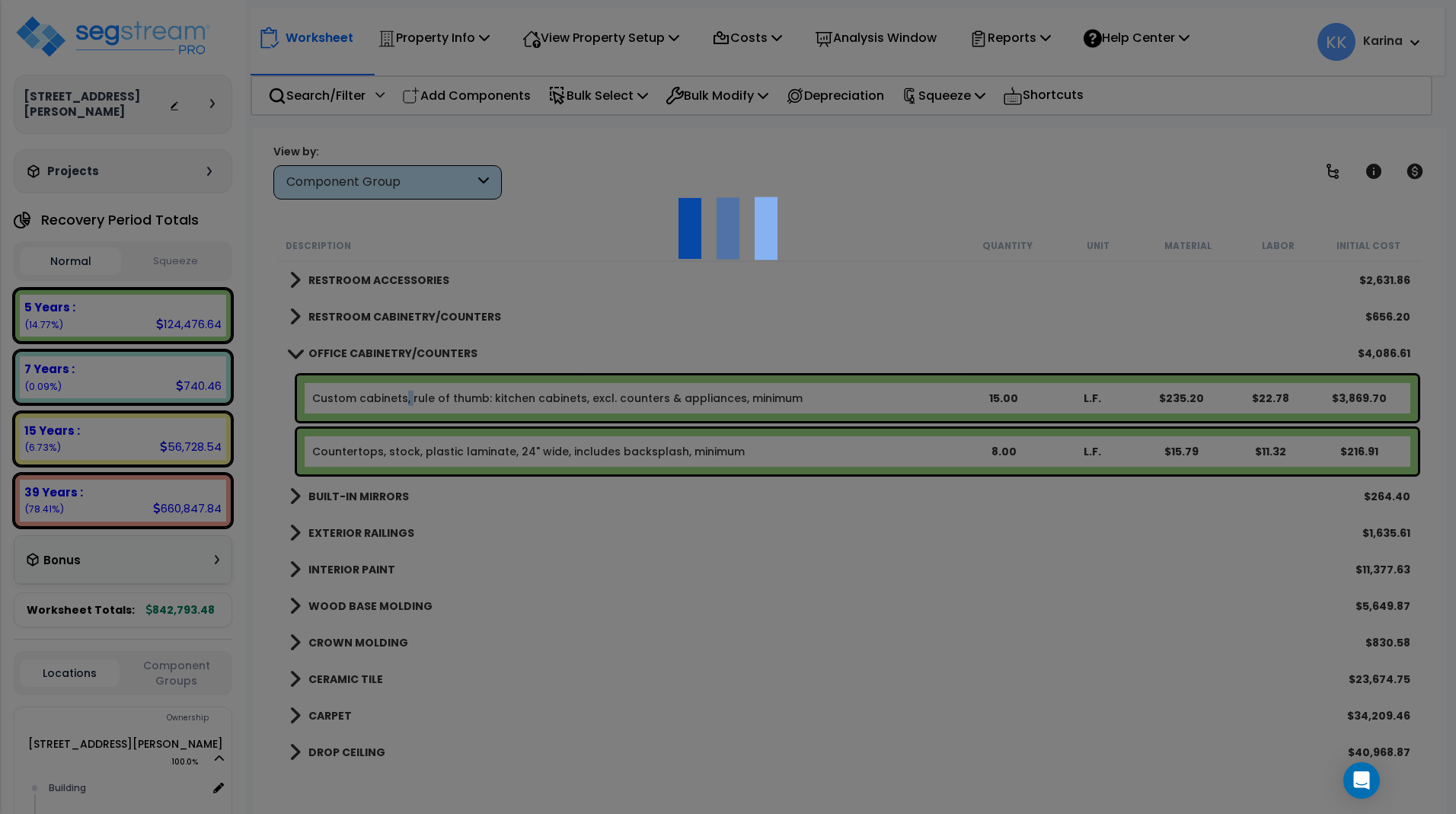
select select "68650"
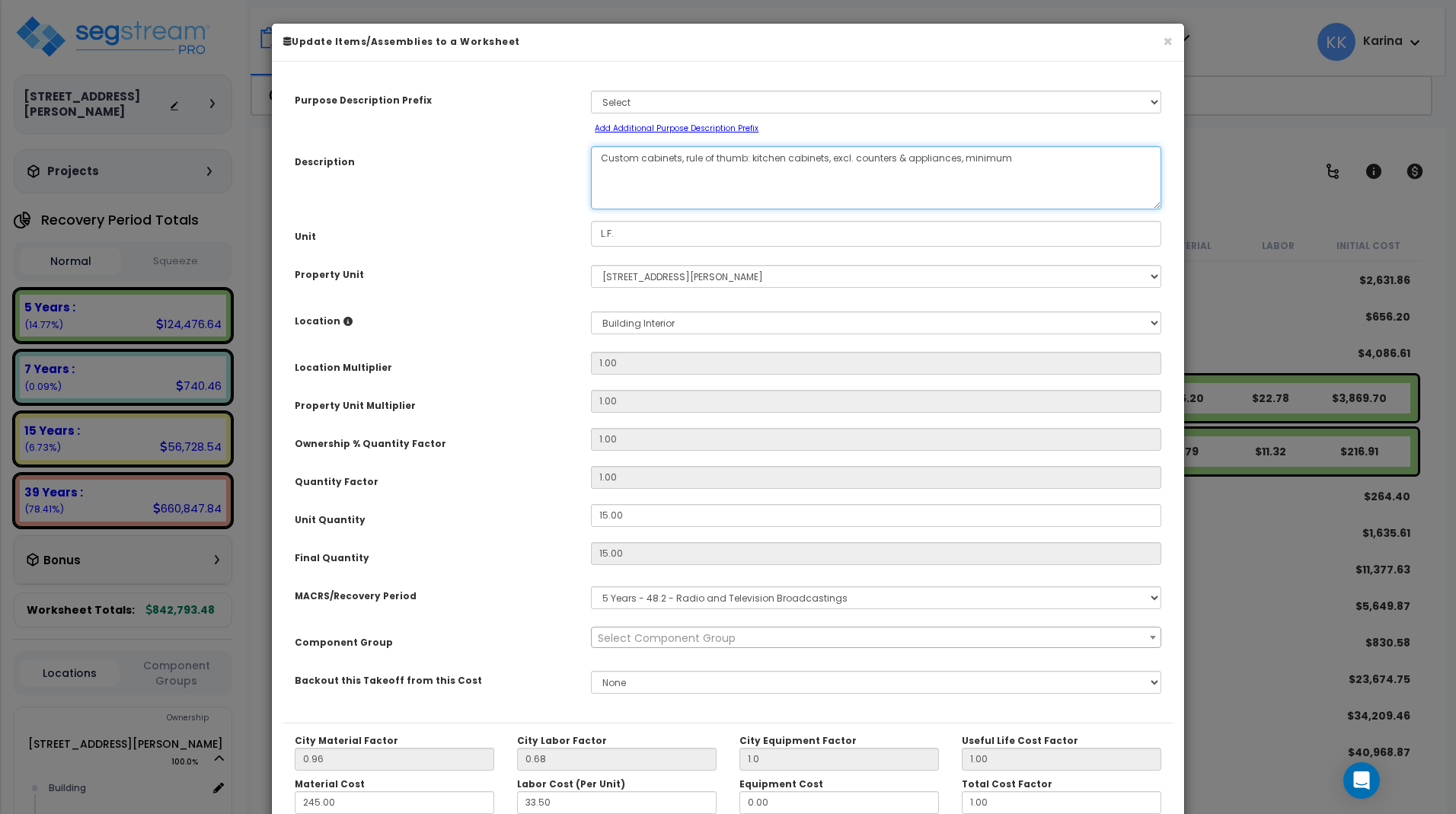
drag, startPoint x: 783, startPoint y: 158, endPoint x: 749, endPoint y: 161, distance: 34.1
click at [749, 161] on textarea "Custom cabinets, rule of thumb: kitchen cabinets, excl. counters & appliances, …" at bounding box center [876, 177] width 570 height 63
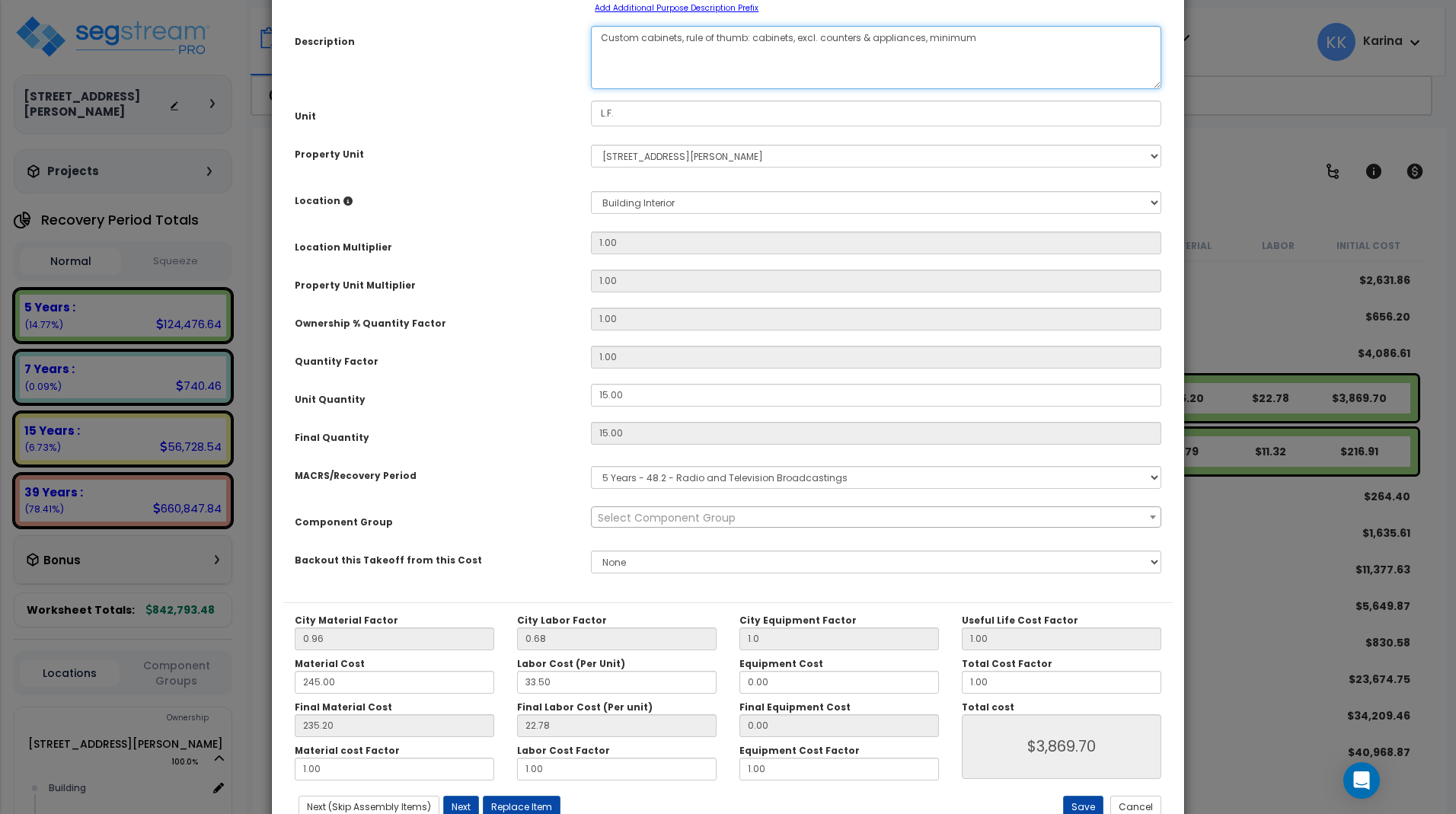
scroll to position [171, 0]
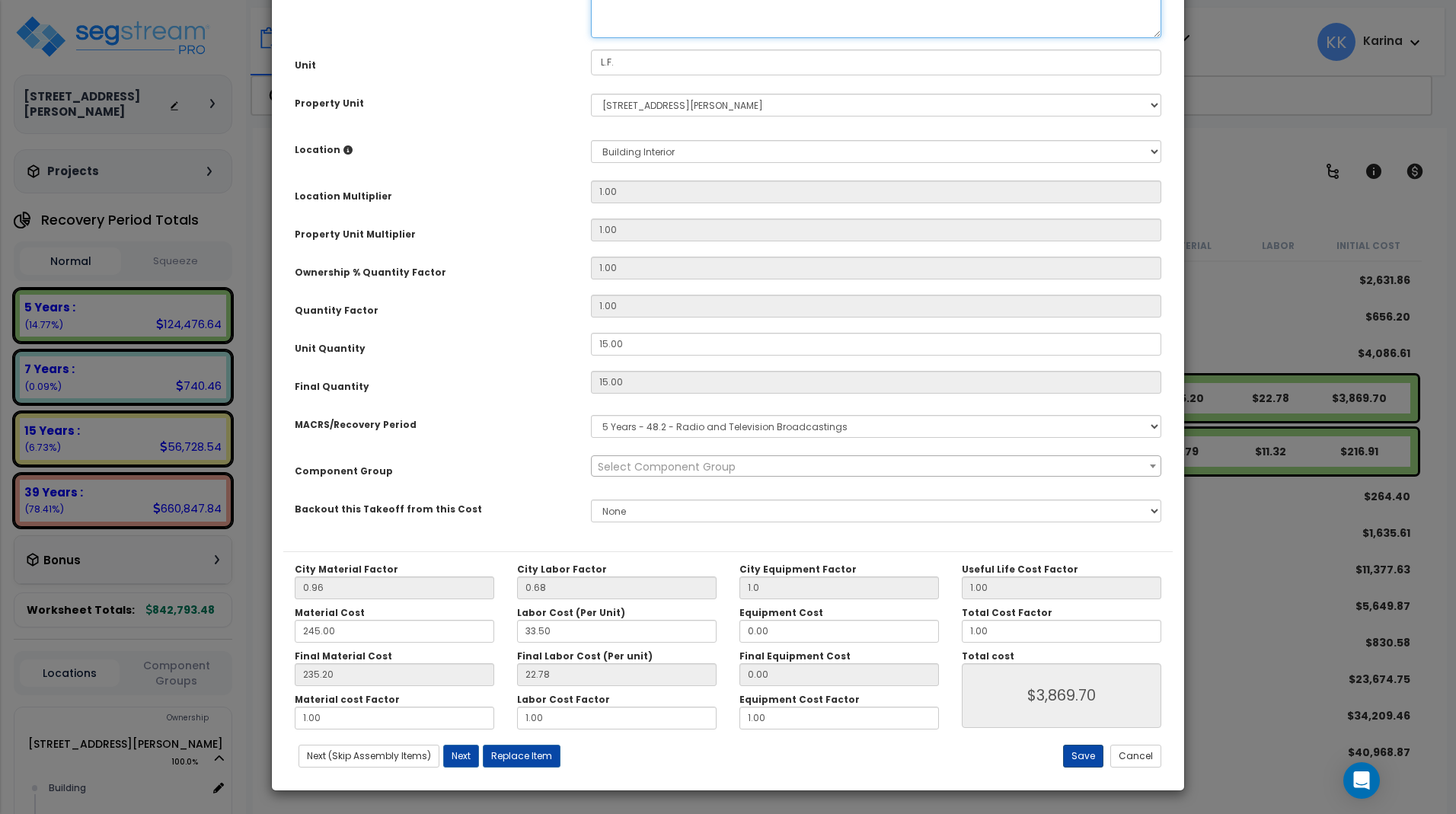
type textarea "Custom cabinets, rule of thumb: cabinets, excl. counters & appliances, minimum"
click at [1091, 754] on button "Save" at bounding box center [1083, 756] width 41 height 23
type input "1.00"
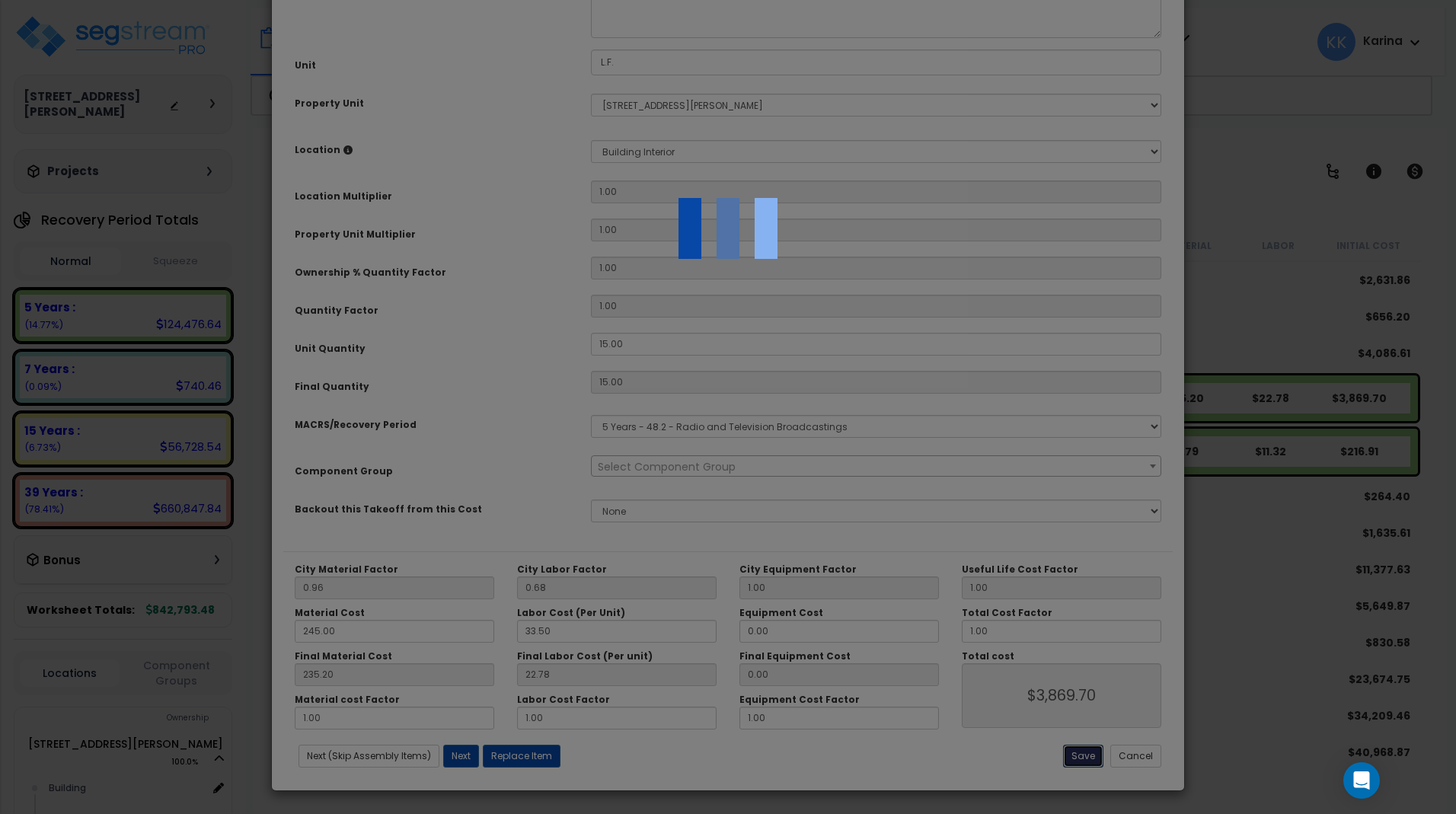
type input "3869.70"
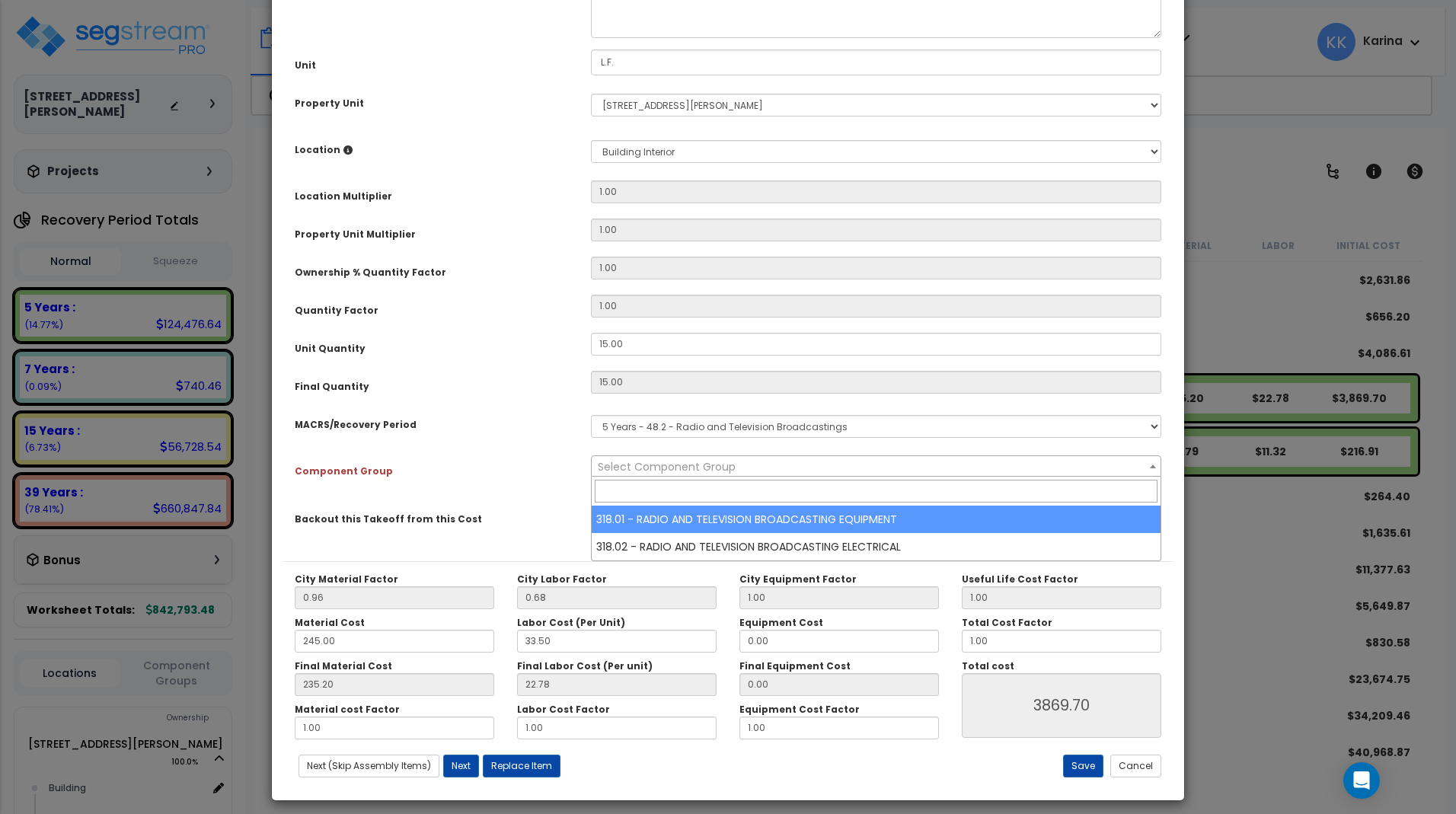
click at [726, 469] on span "Select Component Group" at bounding box center [667, 466] width 138 height 15
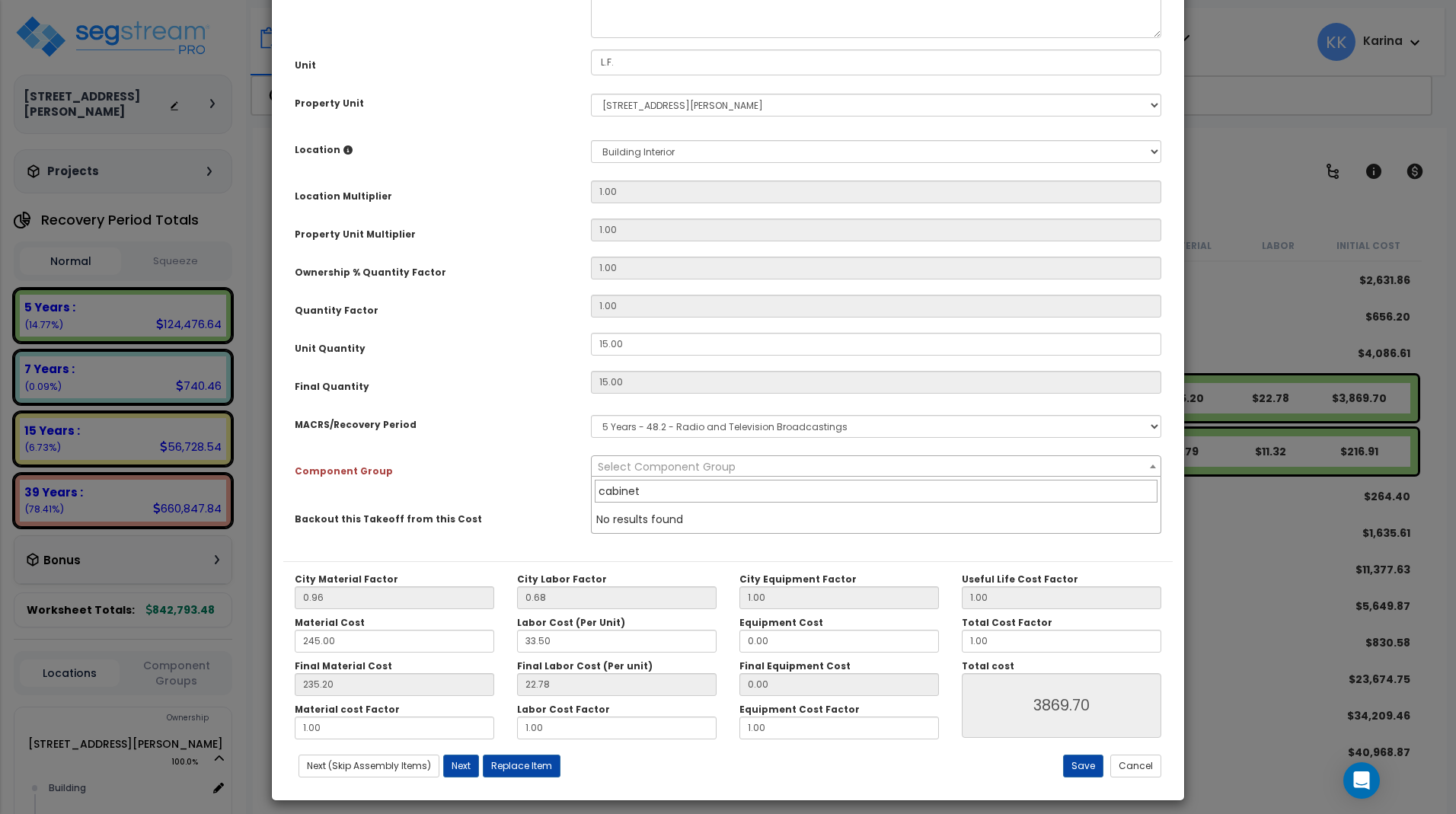
type input "cabinet"
click at [671, 469] on span "Select Component Group" at bounding box center [667, 466] width 138 height 15
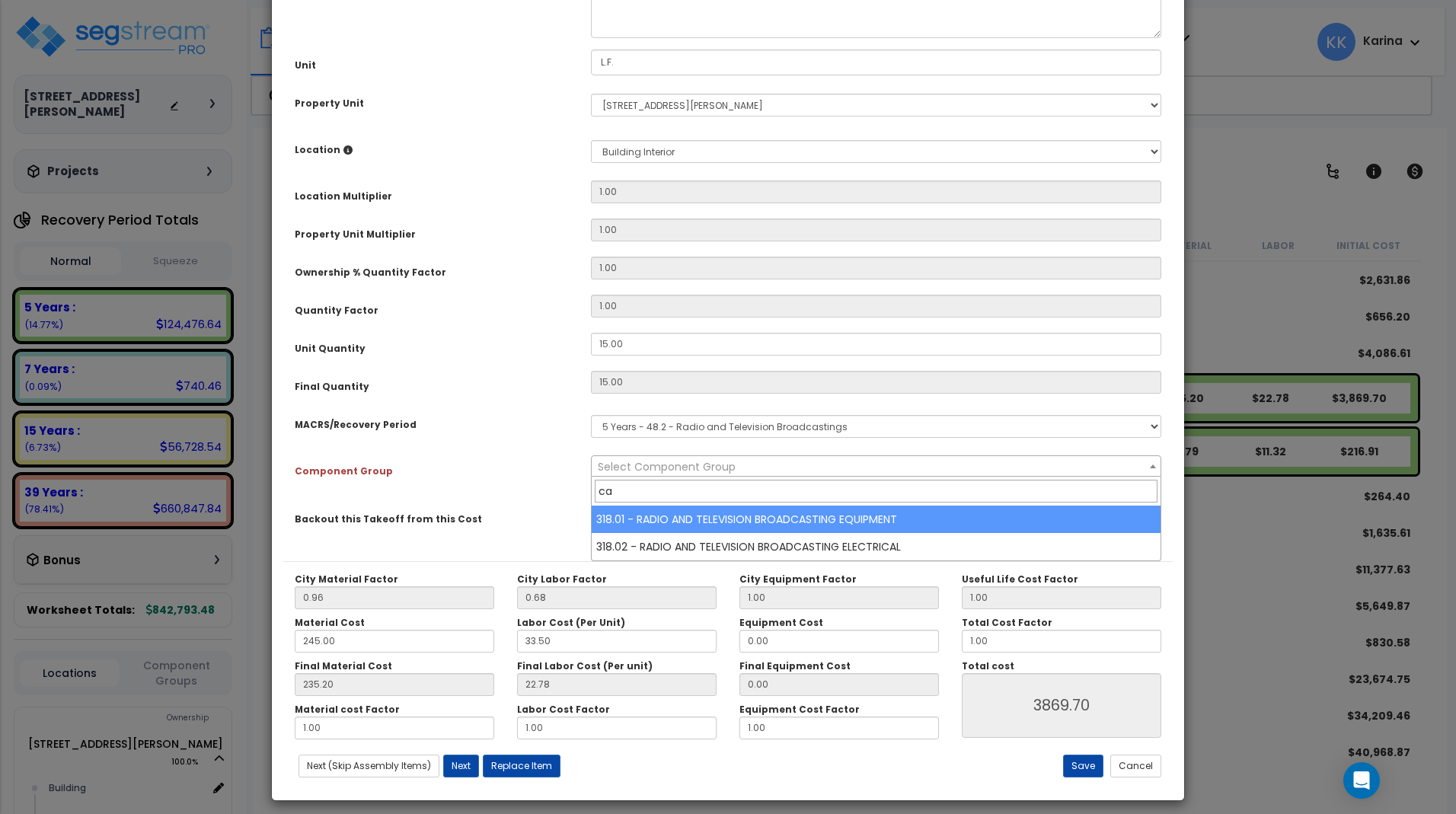
type input "cab"
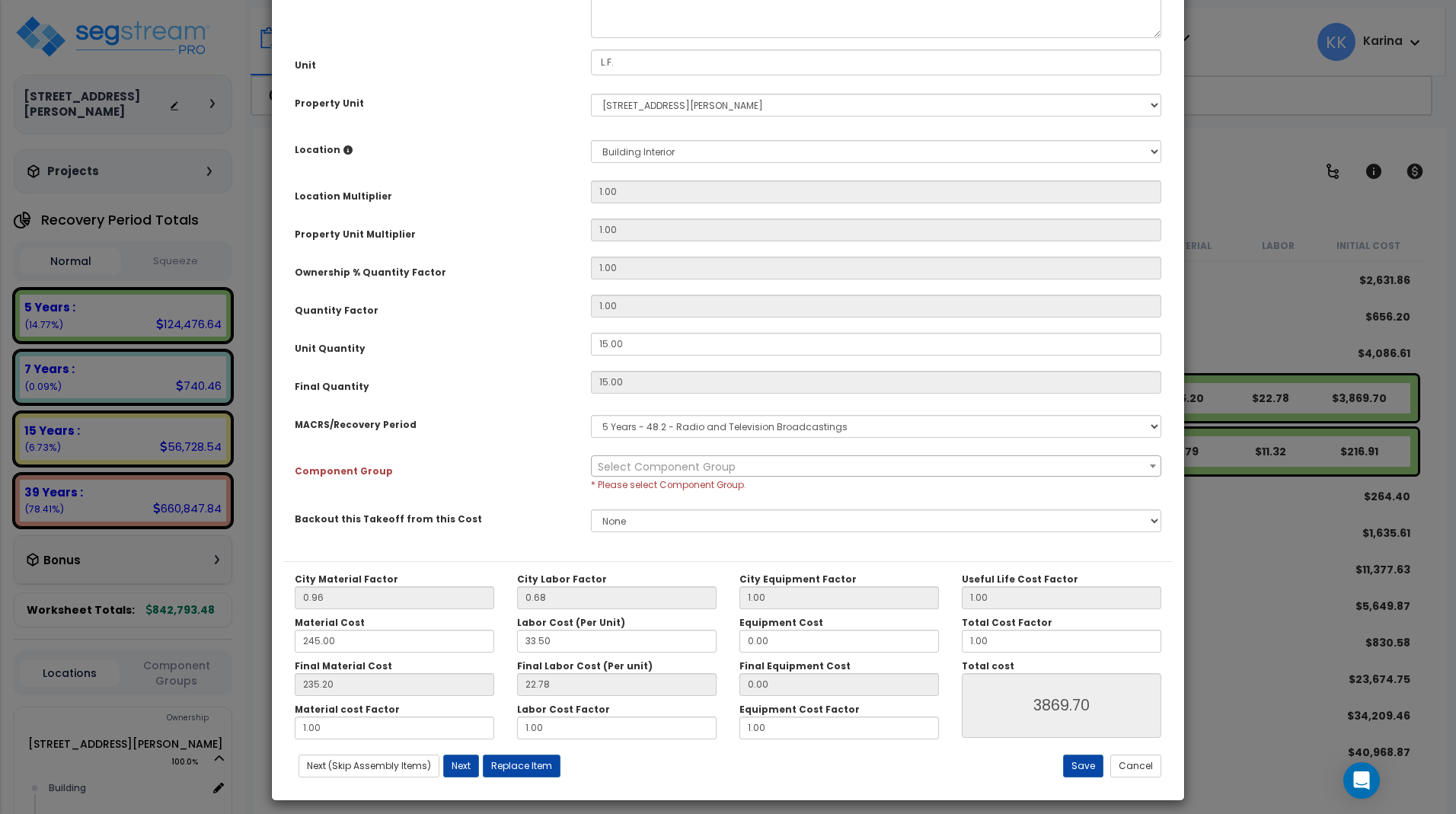
click at [686, 424] on select "Select MACRS/Recovery Period 5 Years - 57.0 - Distributive Trades & Services 5 …" at bounding box center [876, 426] width 570 height 23
click at [591, 415] on select "Select MACRS/Recovery Period 5 Years - 57.0 - Distributive Trades & Services 5 …" at bounding box center [876, 426] width 570 height 23
select select "3667"
click option "5 Years - 57.0 - Distributive Trades & Services" at bounding box center [0, 0] width 0 height 0
select select "56904"
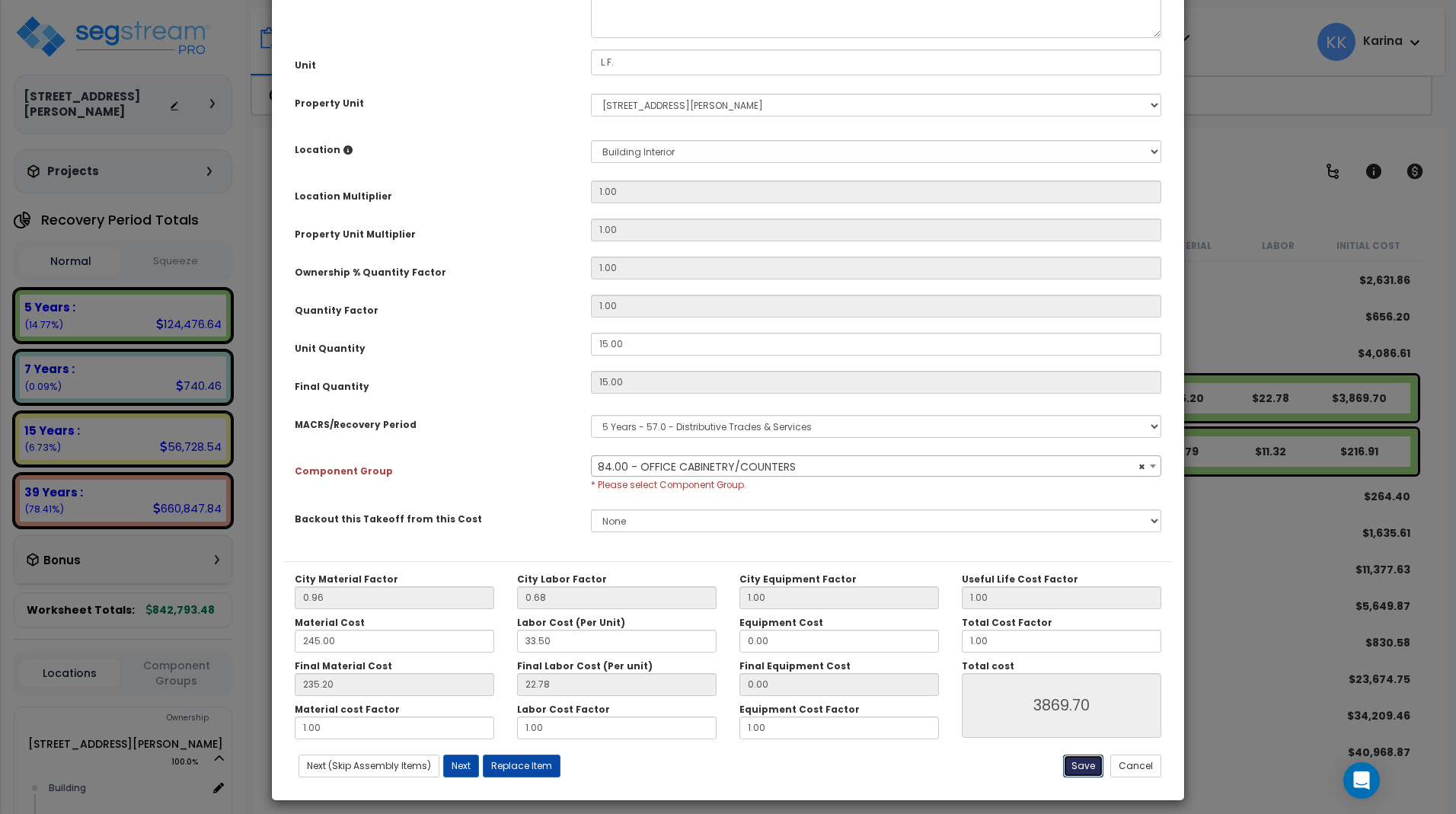
click at [1088, 759] on button "Save" at bounding box center [1083, 766] width 41 height 23
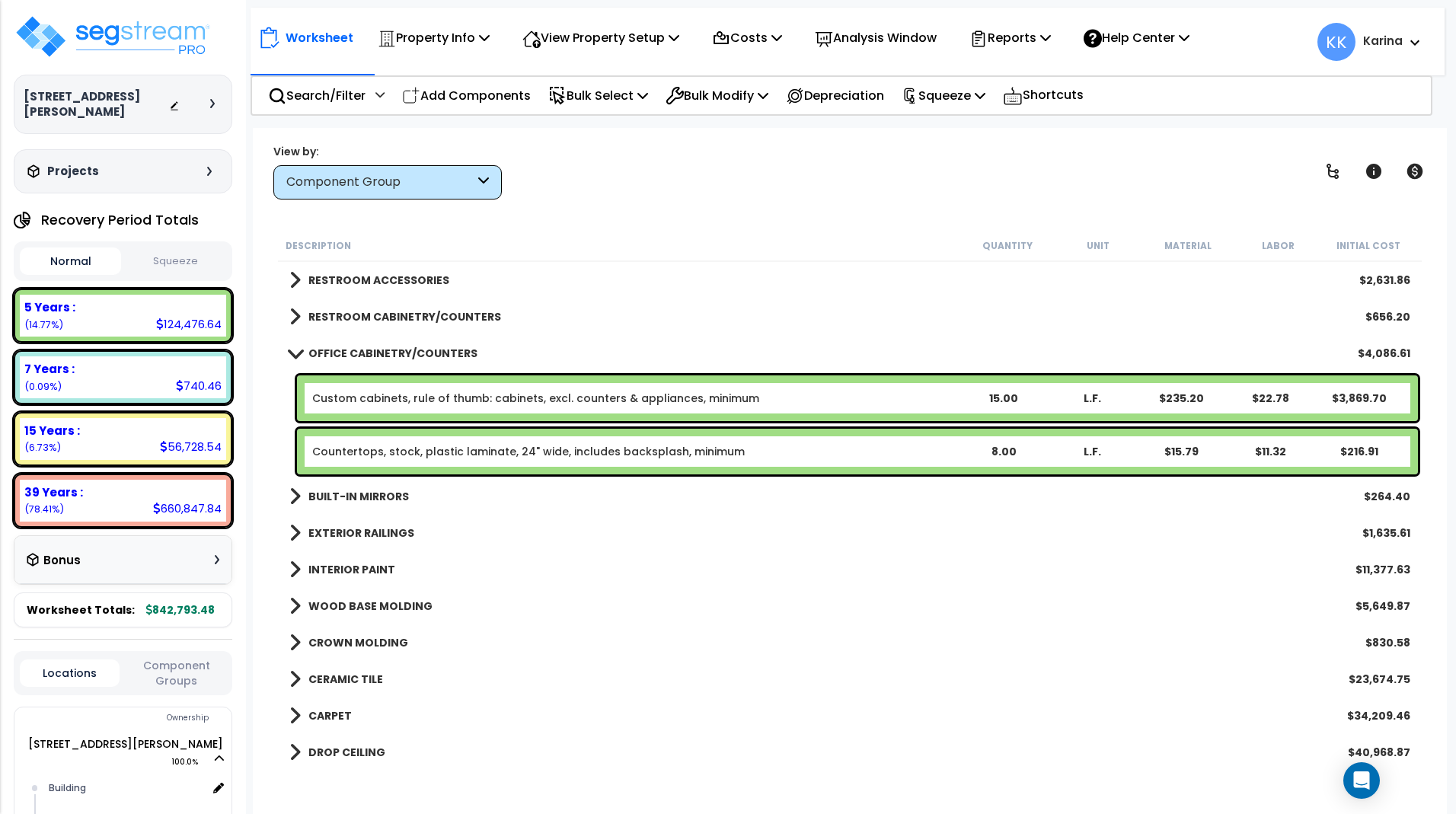
click at [293, 351] on span at bounding box center [294, 353] width 21 height 11
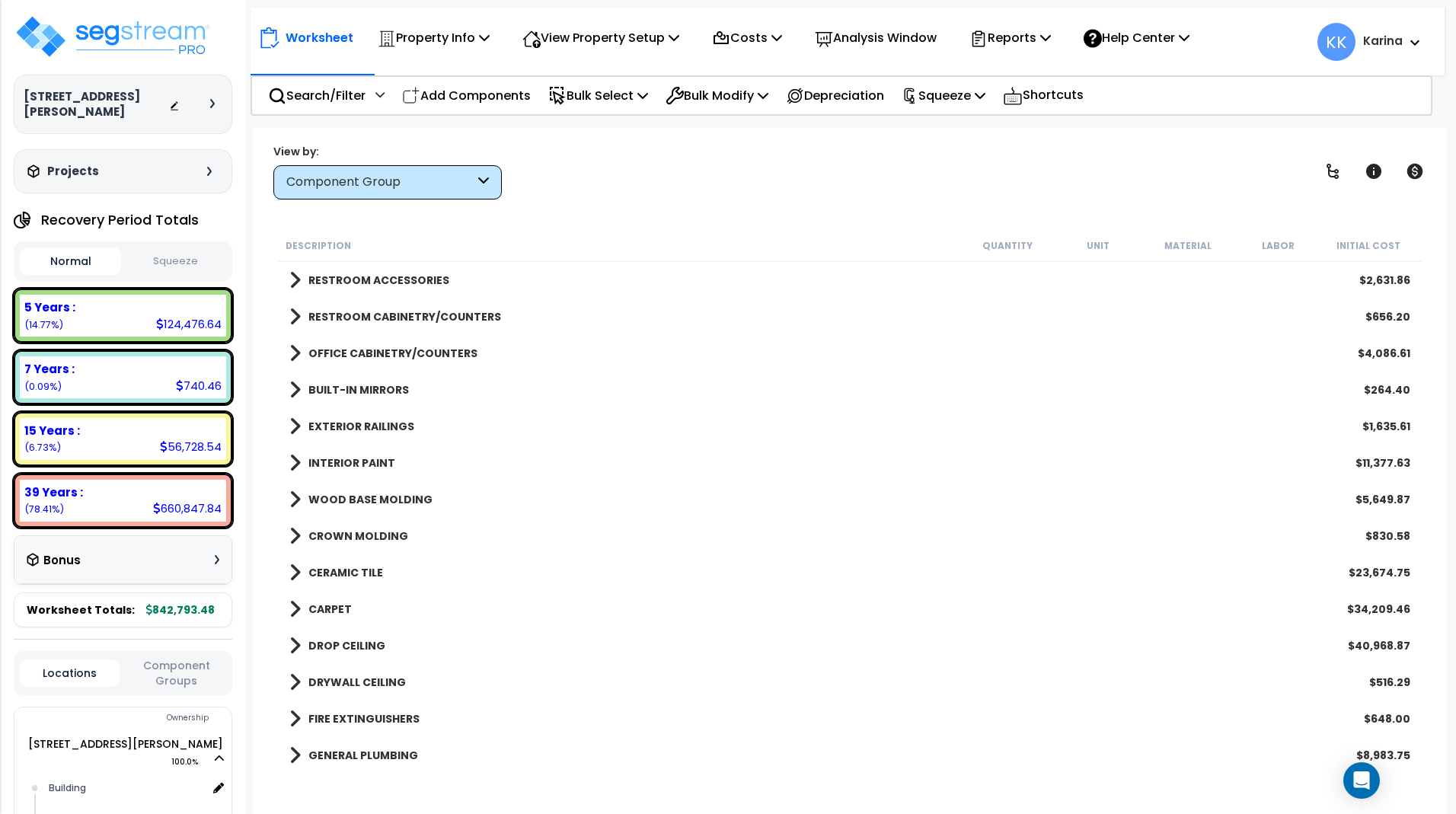
click at [295, 389] on span at bounding box center [295, 390] width 11 height 21
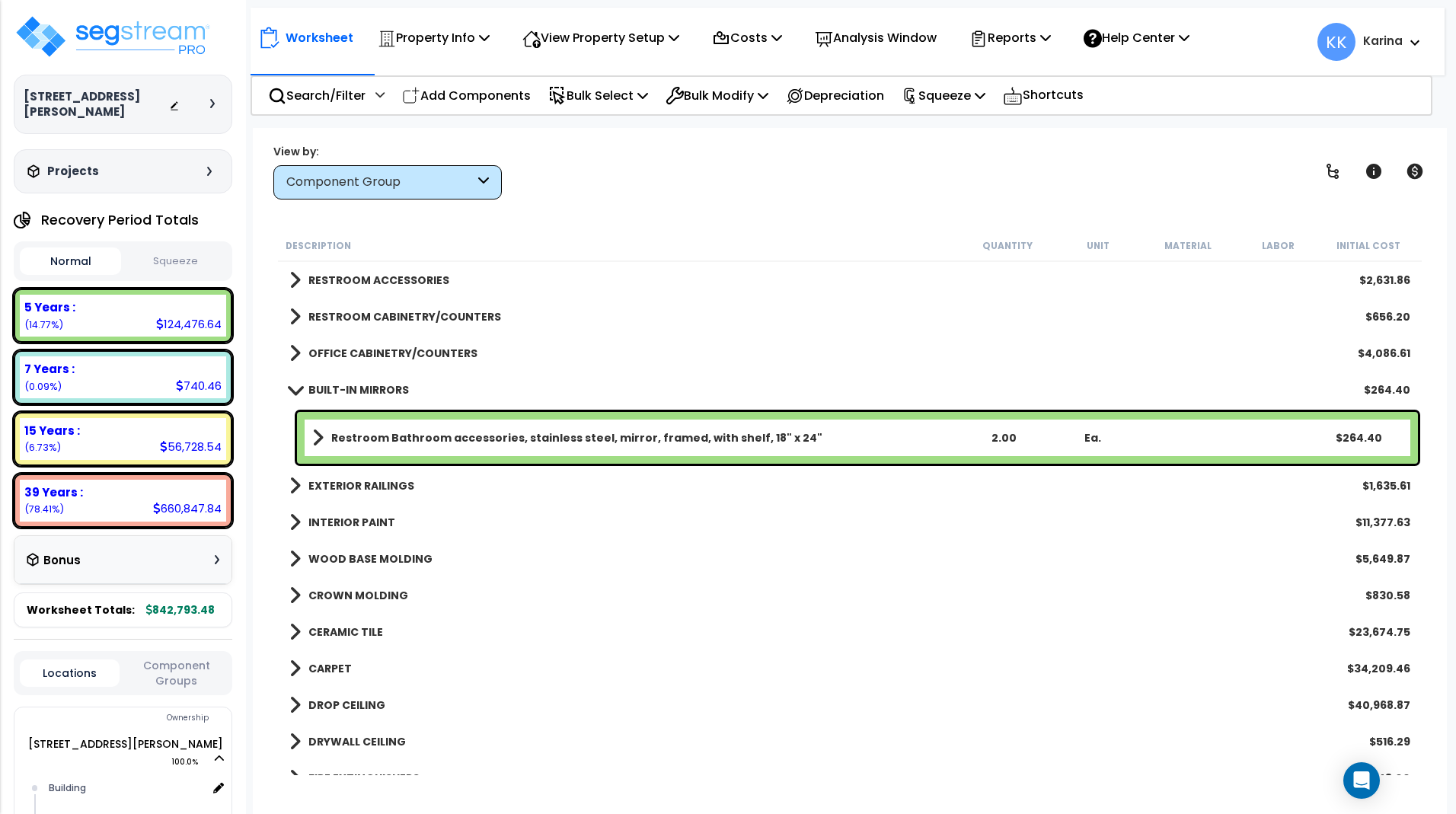
click at [291, 282] on span at bounding box center [295, 280] width 11 height 21
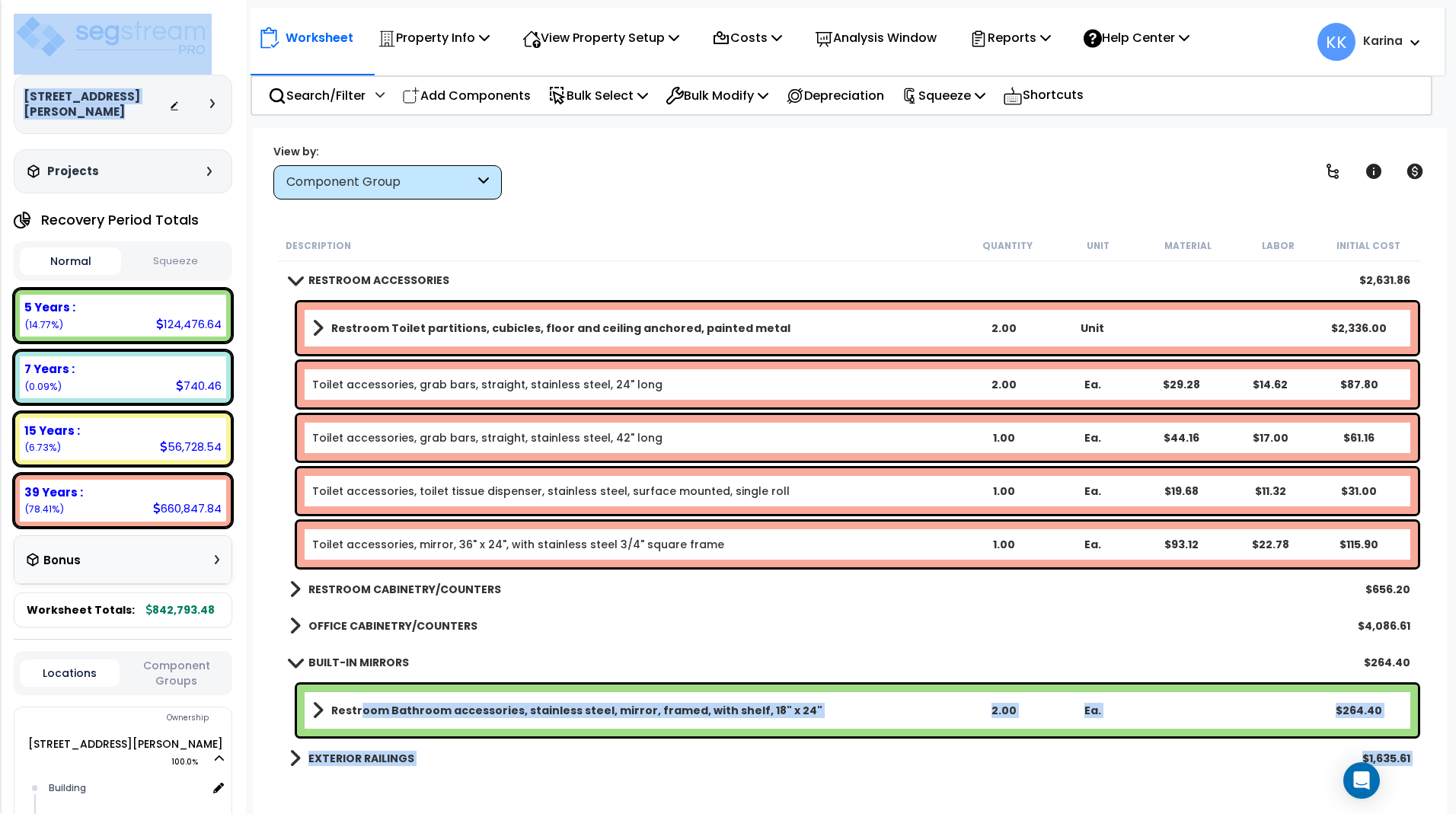
click at [360, 708] on b "Restroom Bathroom accessories, stainless steel, mirror, framed, with shelf, 18"…" at bounding box center [576, 711] width 491 height 15
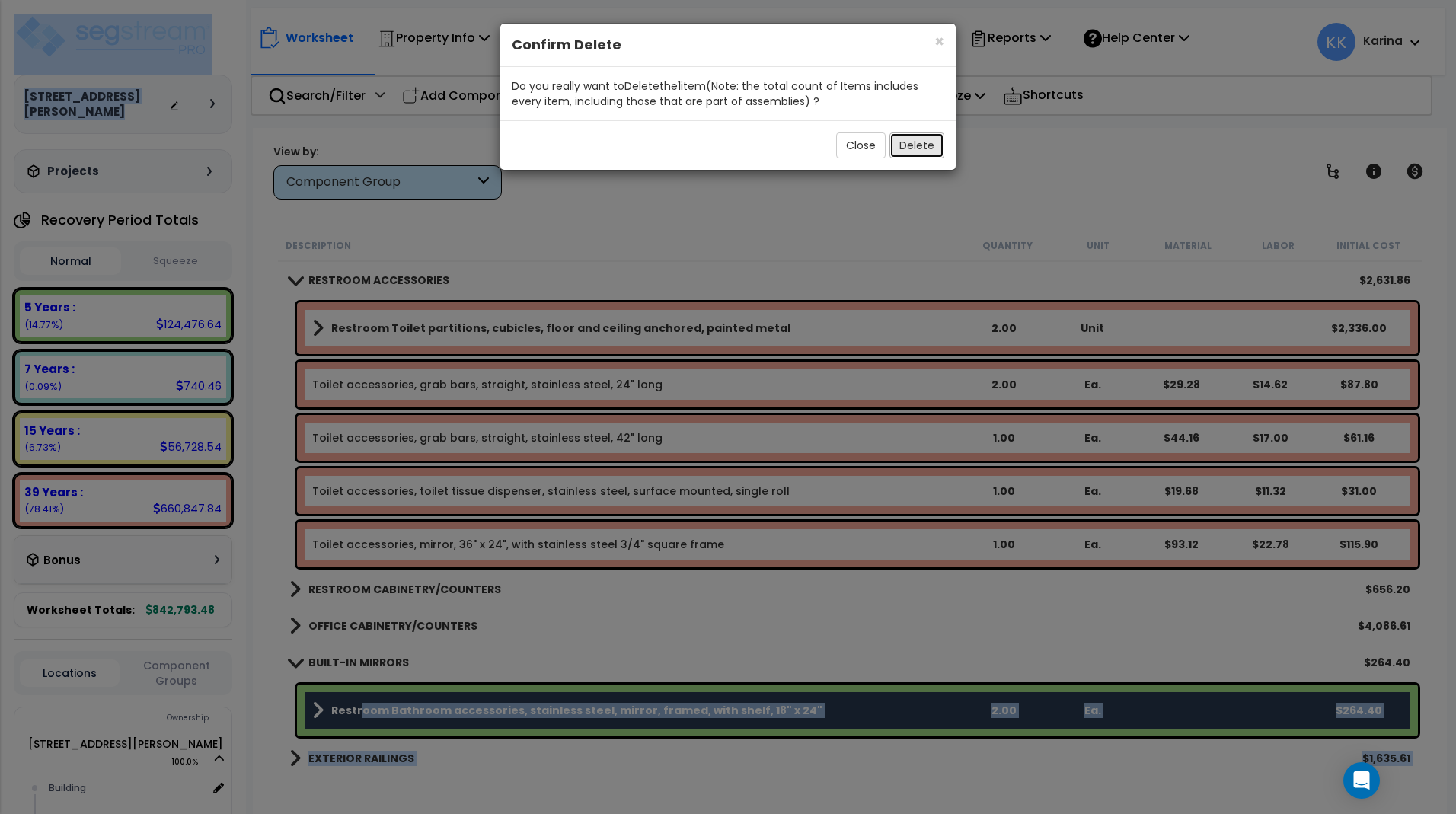
click at [908, 140] on button "Delete" at bounding box center [917, 146] width 55 height 26
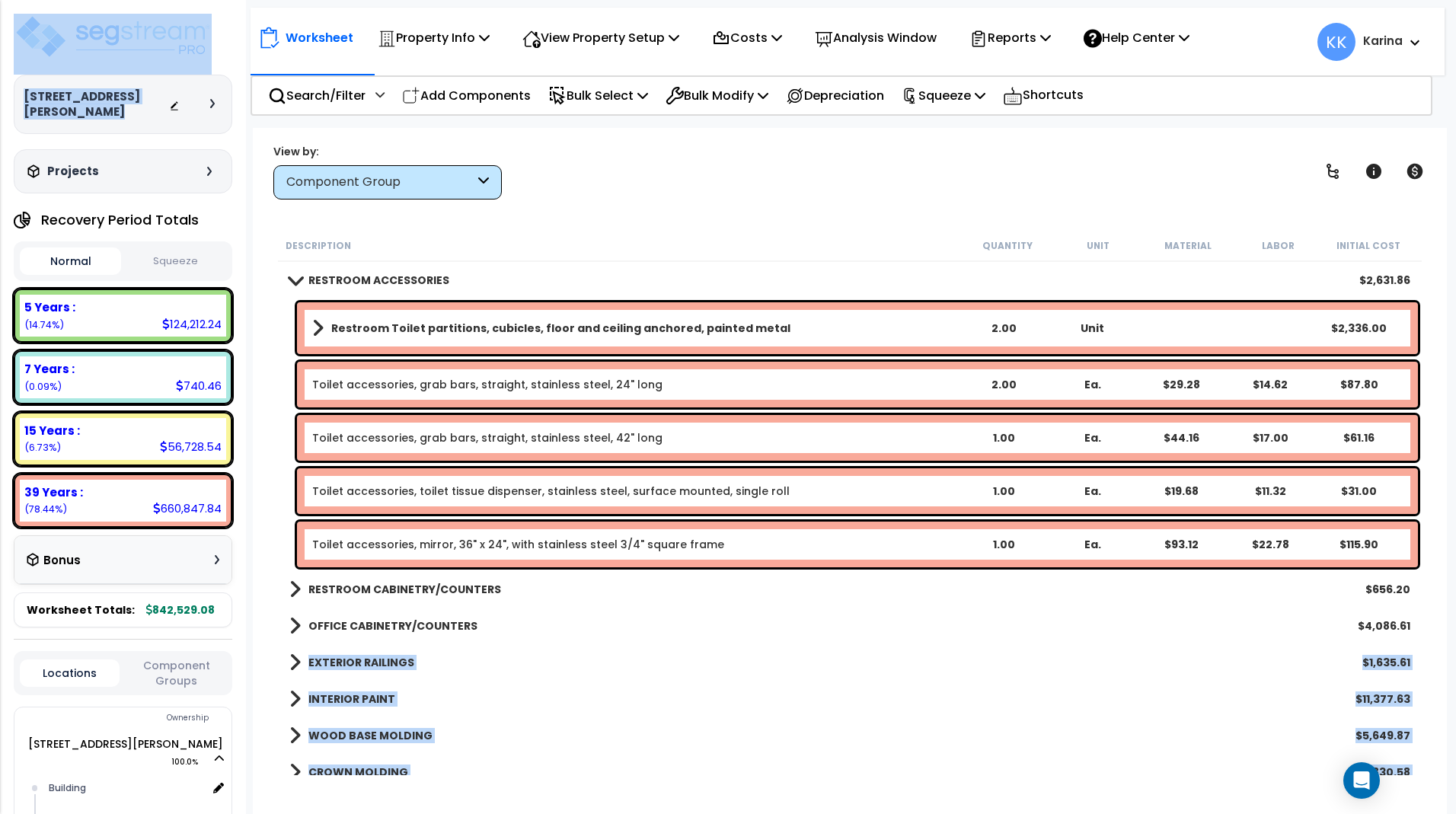
click at [294, 281] on span at bounding box center [294, 280] width 21 height 11
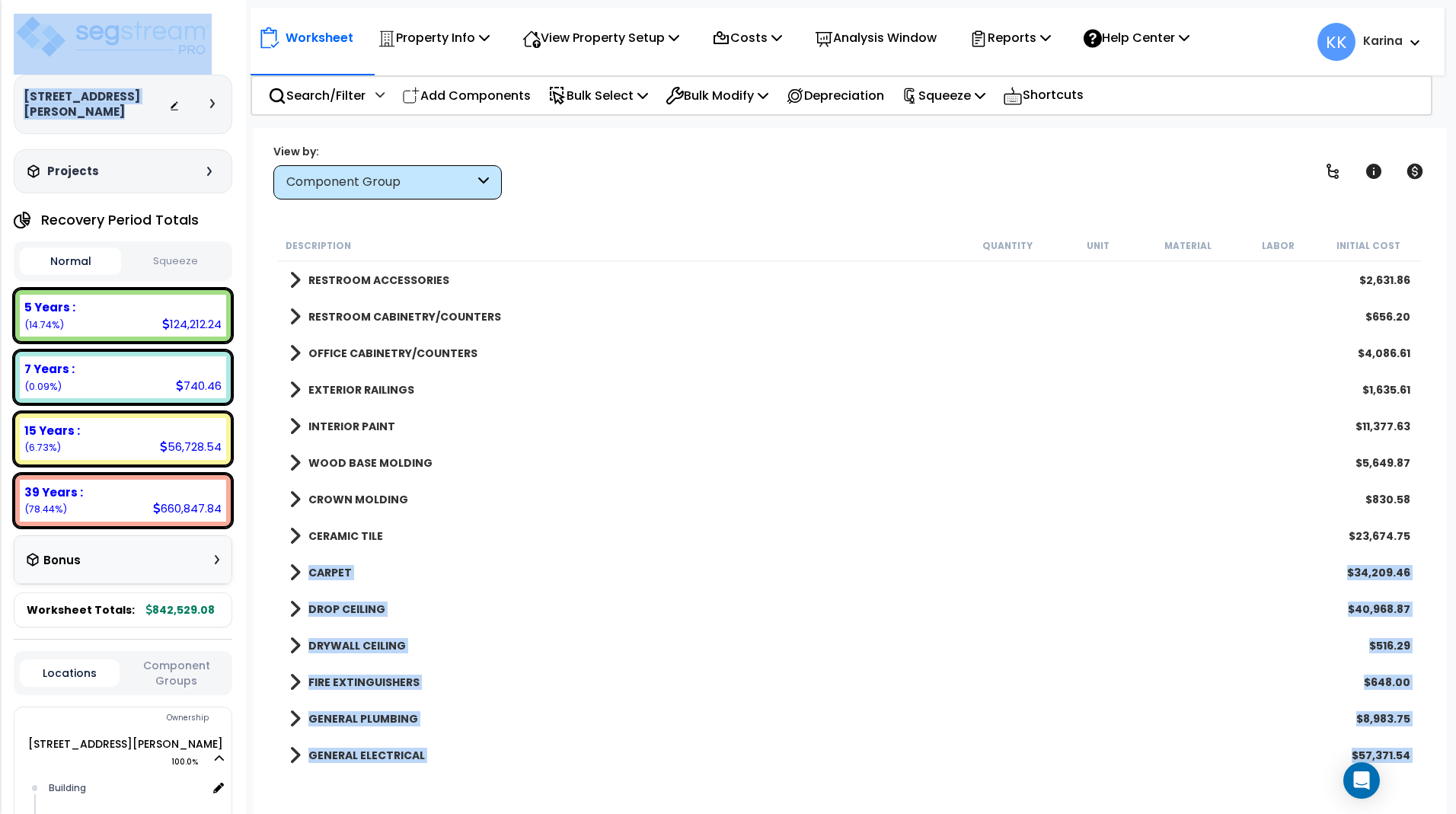
click at [294, 384] on span at bounding box center [295, 390] width 11 height 21
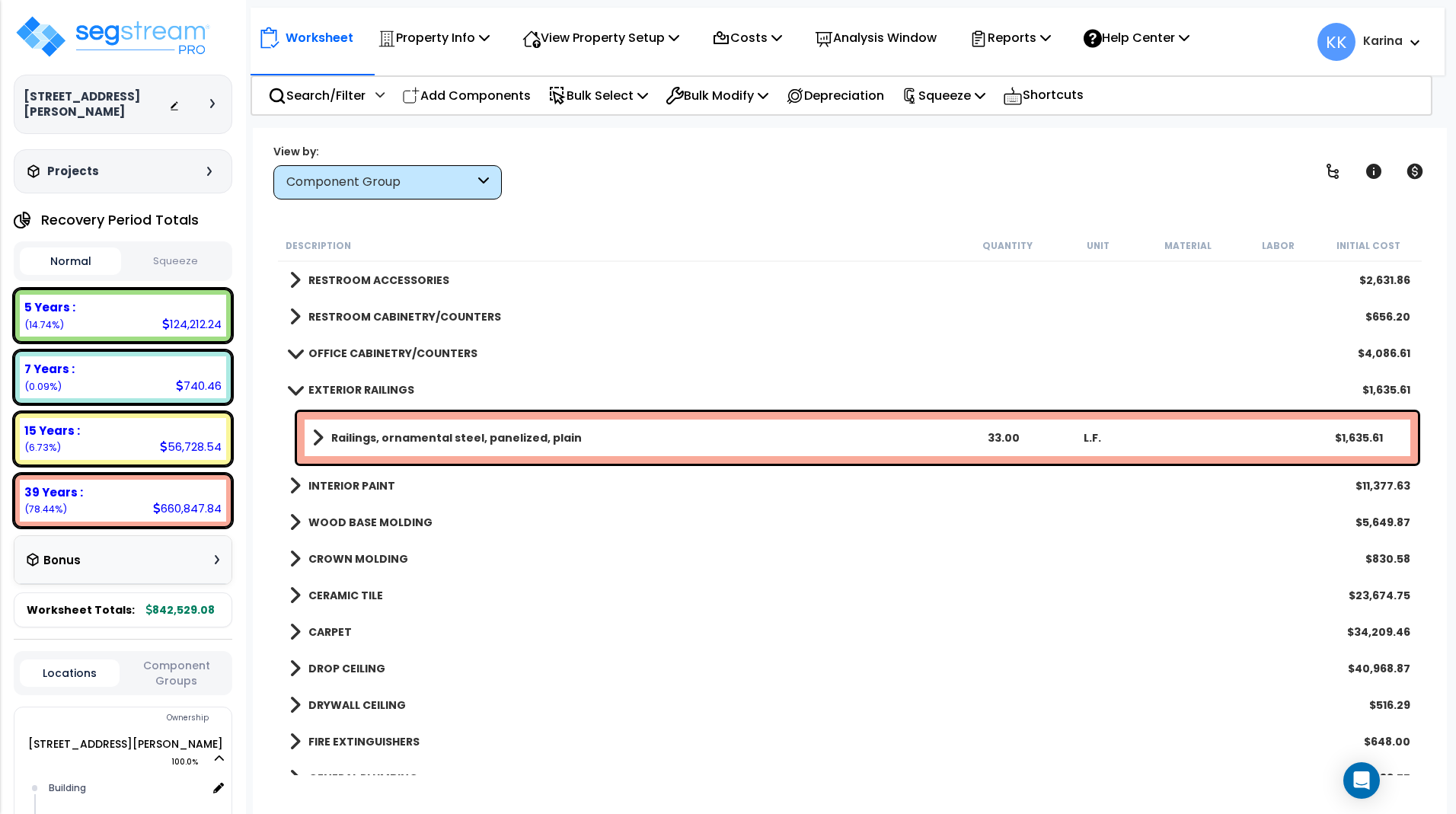
click at [294, 384] on link "EXTERIOR RAILINGS" at bounding box center [352, 390] width 125 height 21
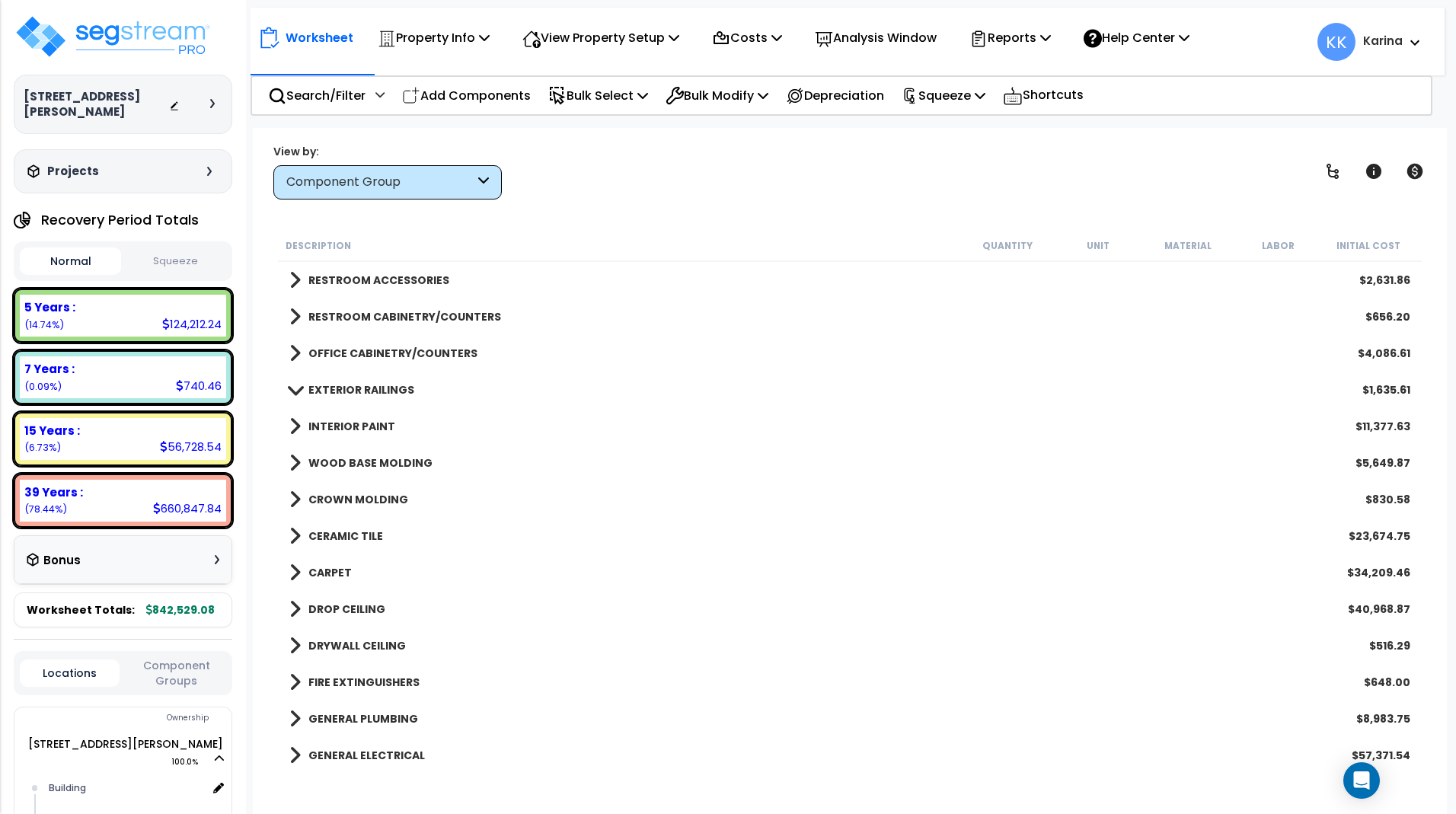
click at [297, 424] on span at bounding box center [295, 426] width 11 height 21
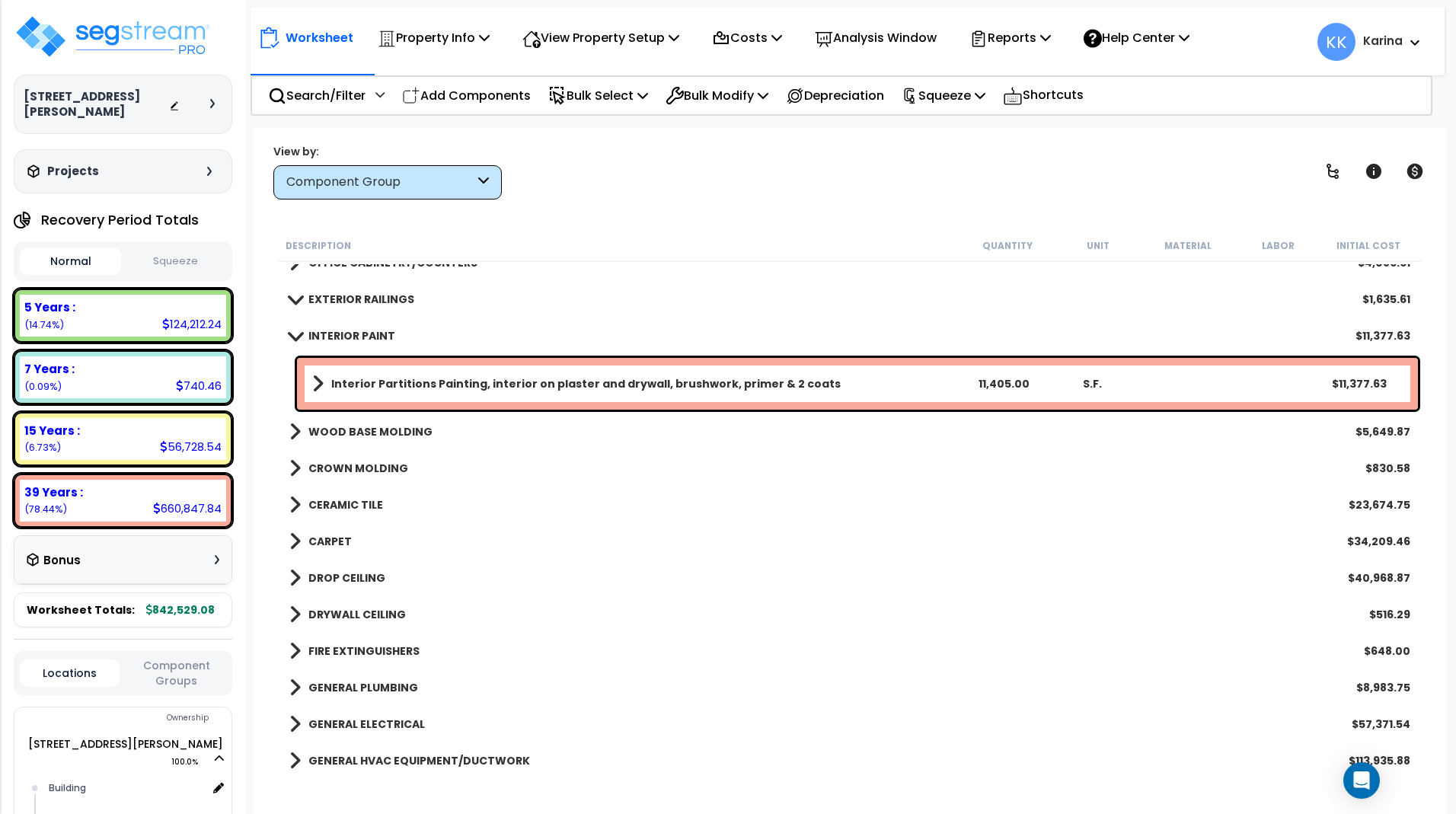
scroll to position [457, 0]
click at [298, 335] on span at bounding box center [294, 335] width 21 height 11
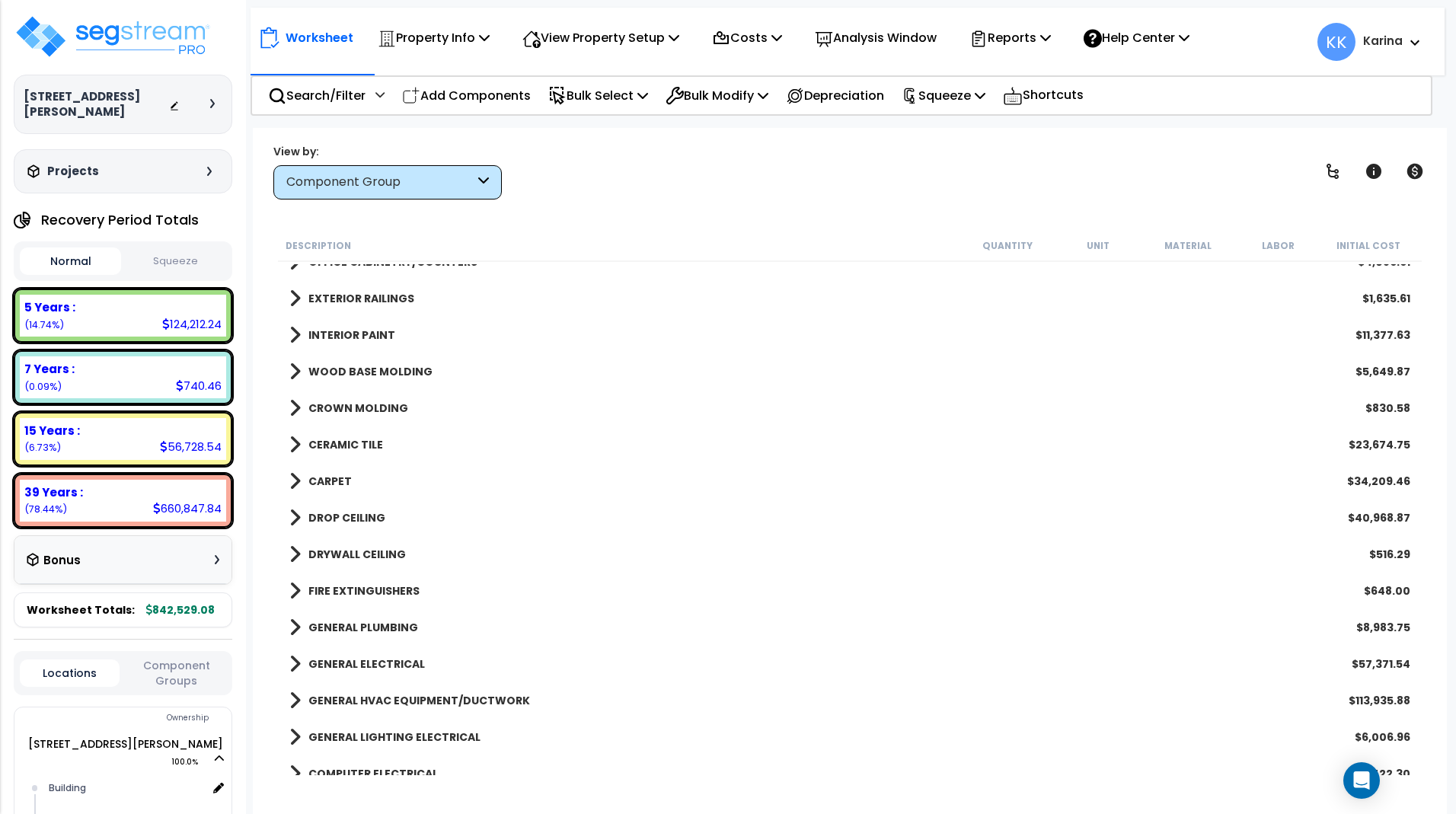
click at [292, 373] on span at bounding box center [295, 372] width 11 height 21
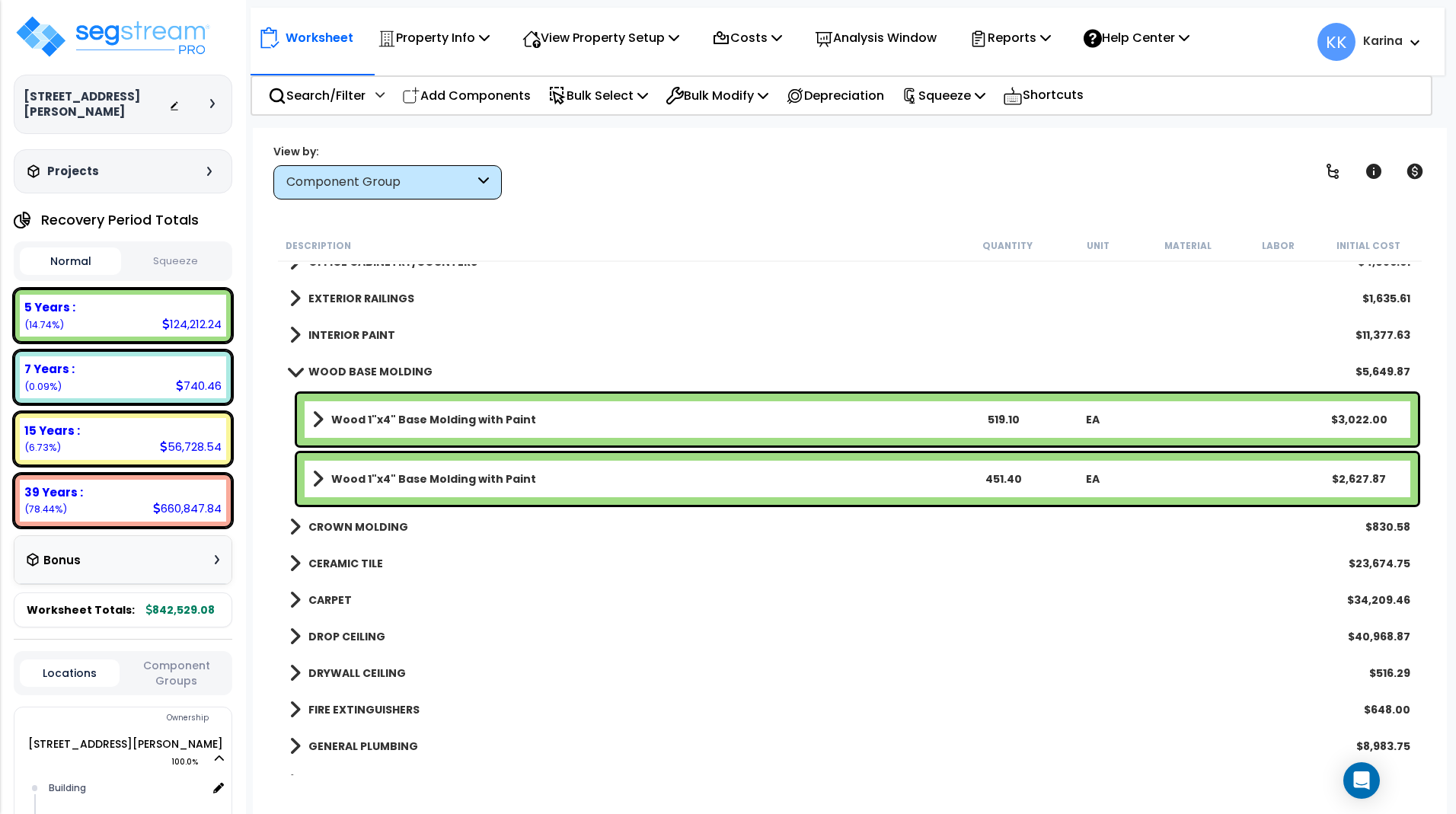
click at [292, 373] on span at bounding box center [294, 372] width 21 height 11
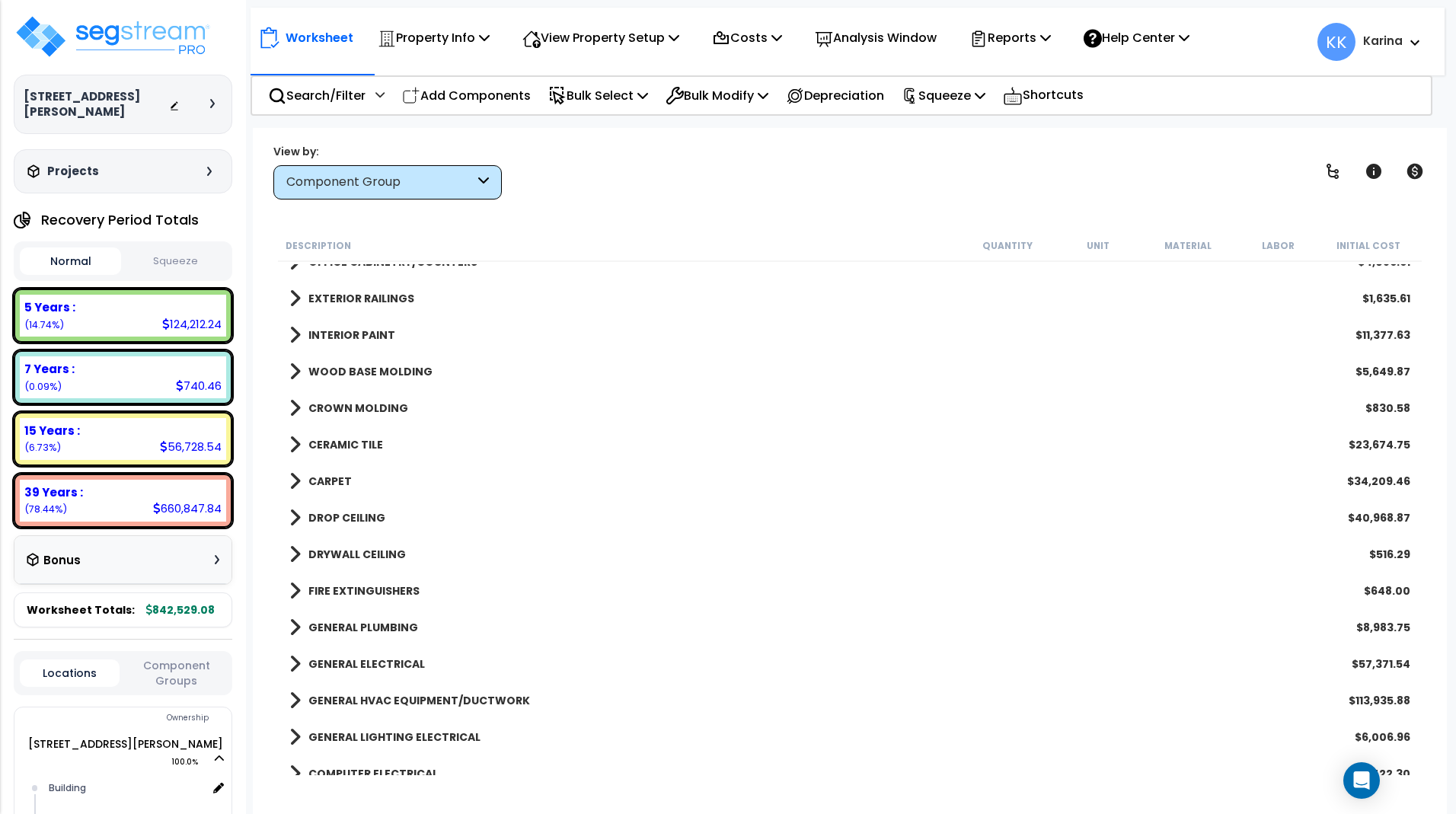
click at [294, 407] on span at bounding box center [295, 408] width 11 height 21
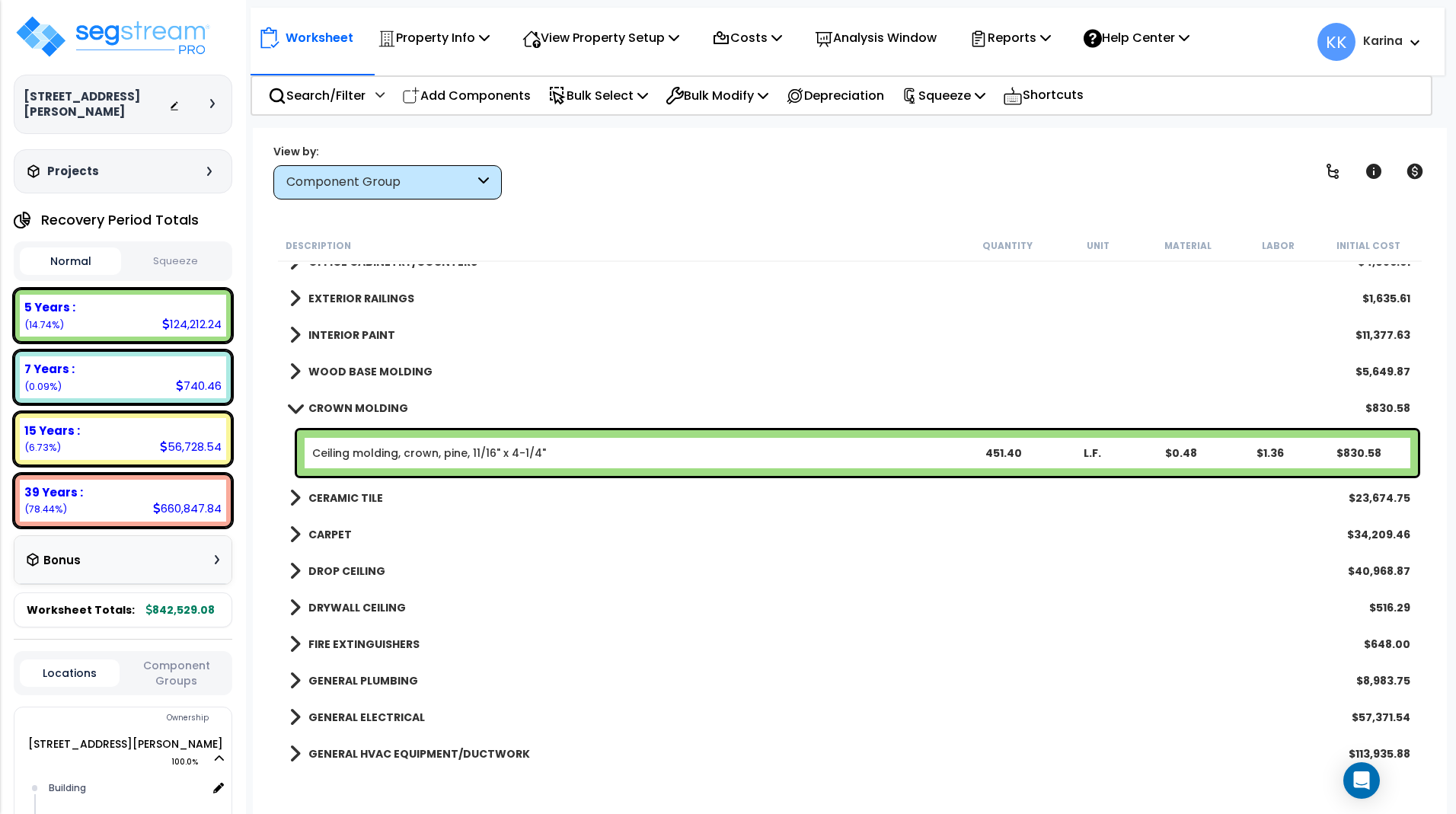
click at [294, 407] on span at bounding box center [294, 407] width 21 height 11
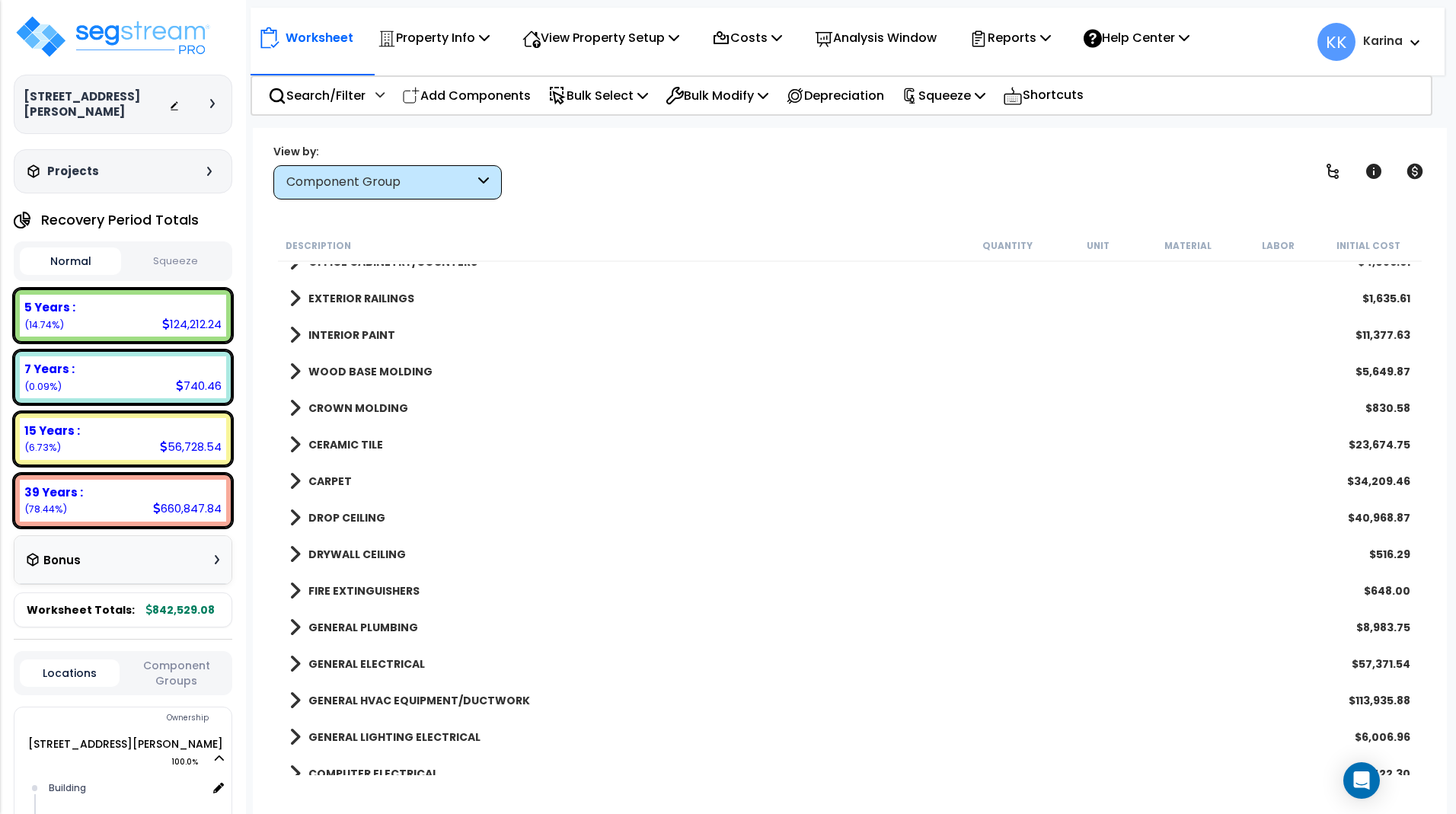
click at [296, 438] on span at bounding box center [295, 445] width 11 height 21
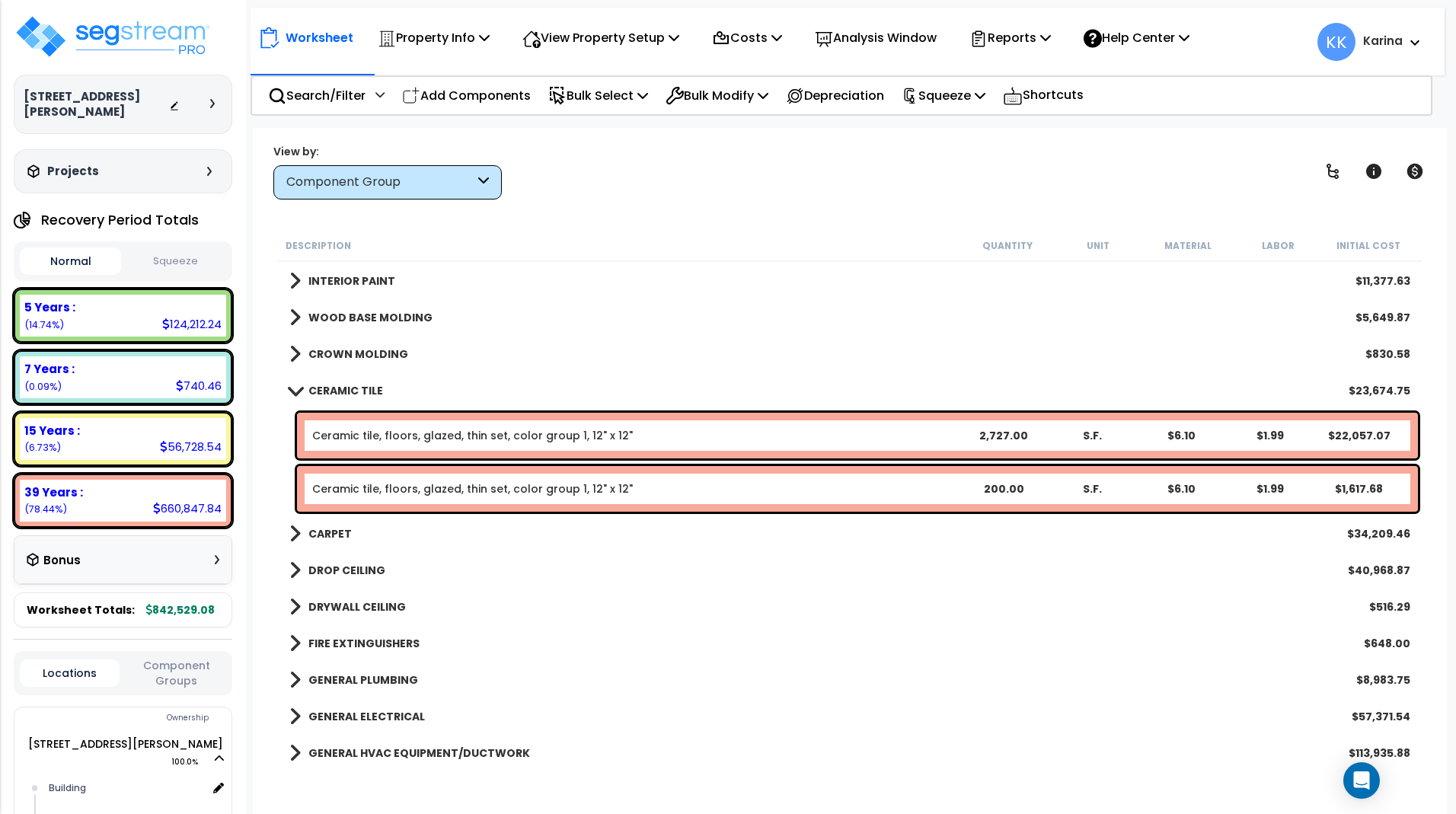
scroll to position [548, 0]
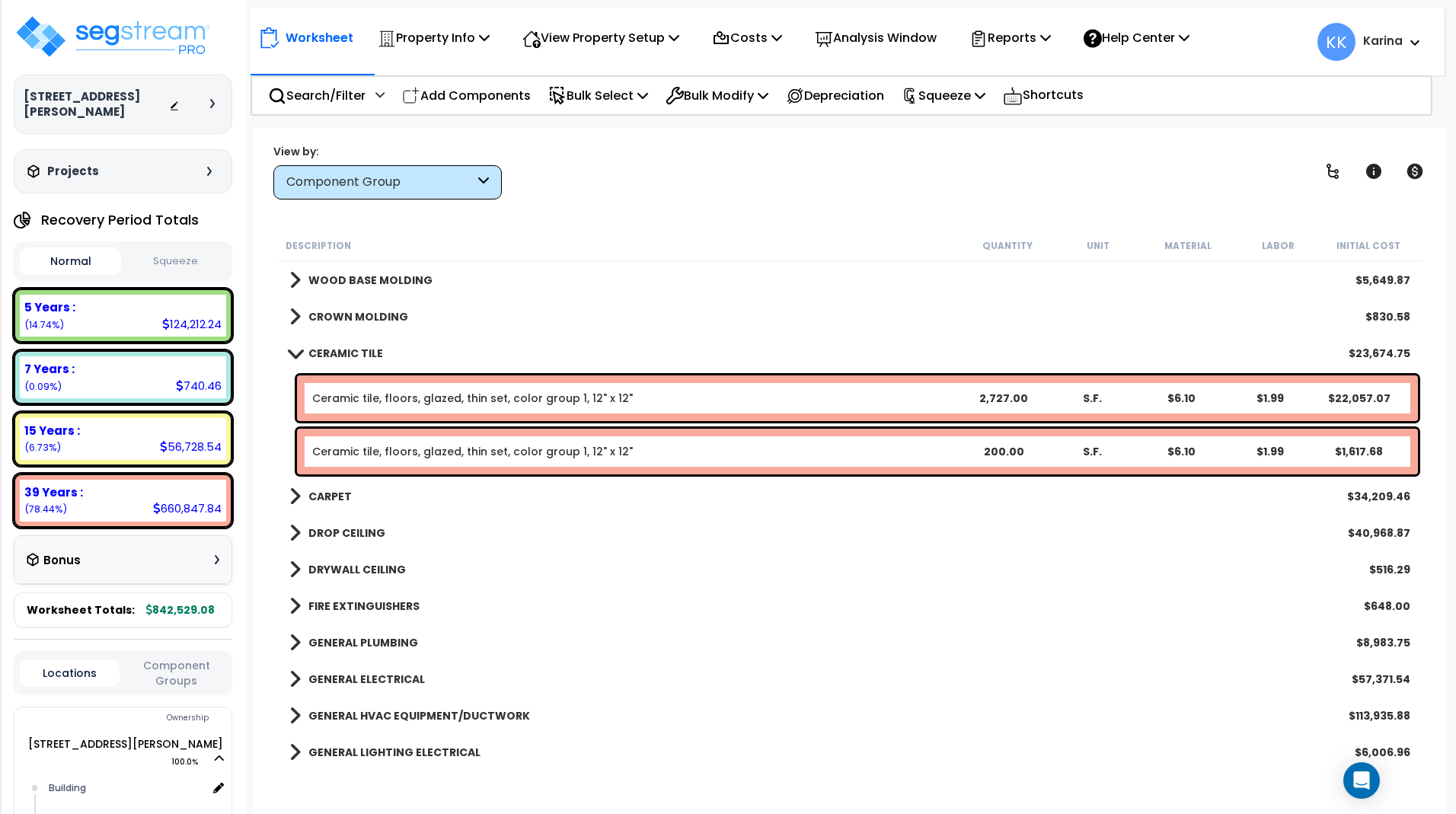
click at [293, 355] on span at bounding box center [294, 353] width 21 height 11
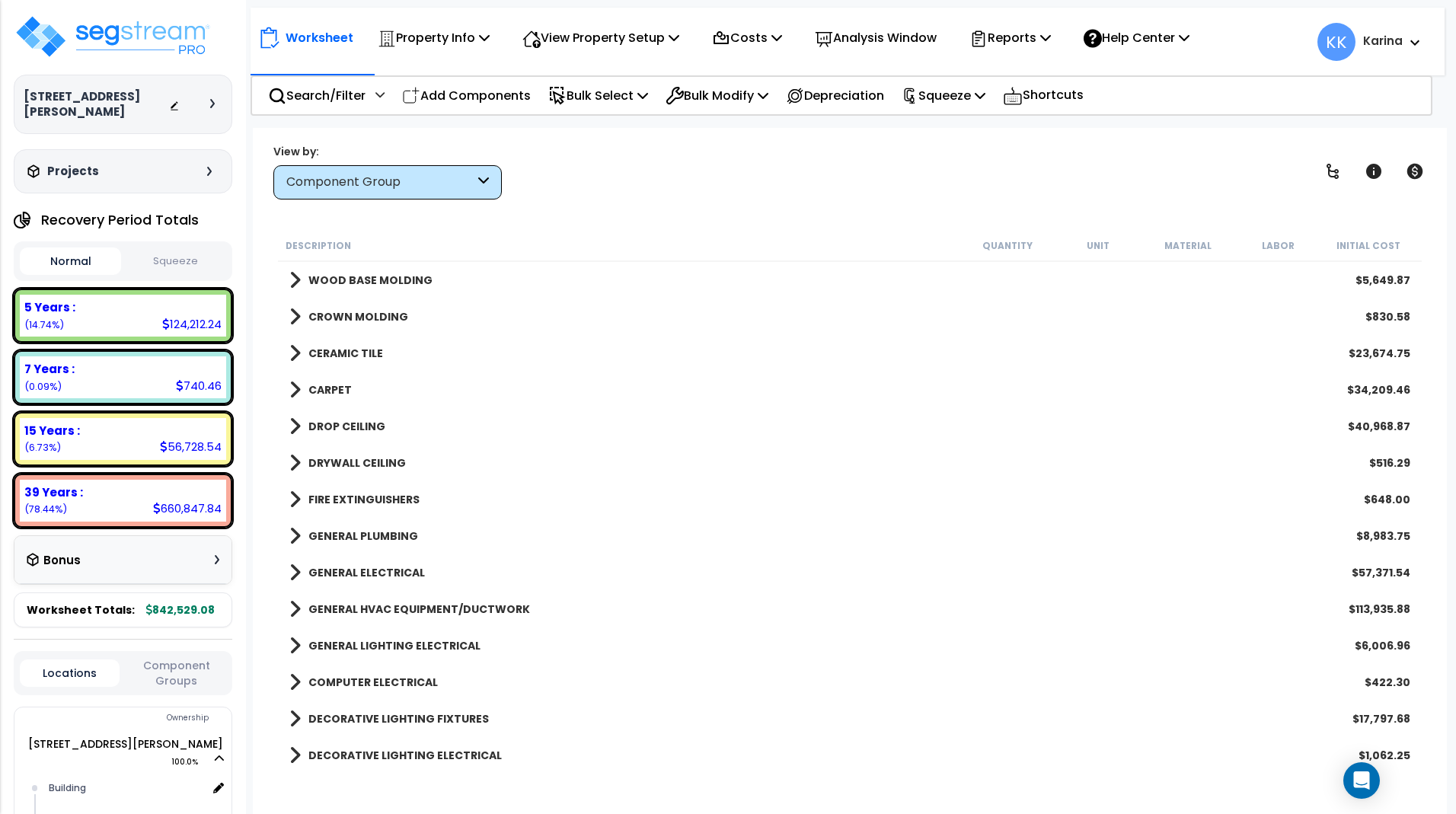
click at [295, 385] on span at bounding box center [295, 390] width 11 height 21
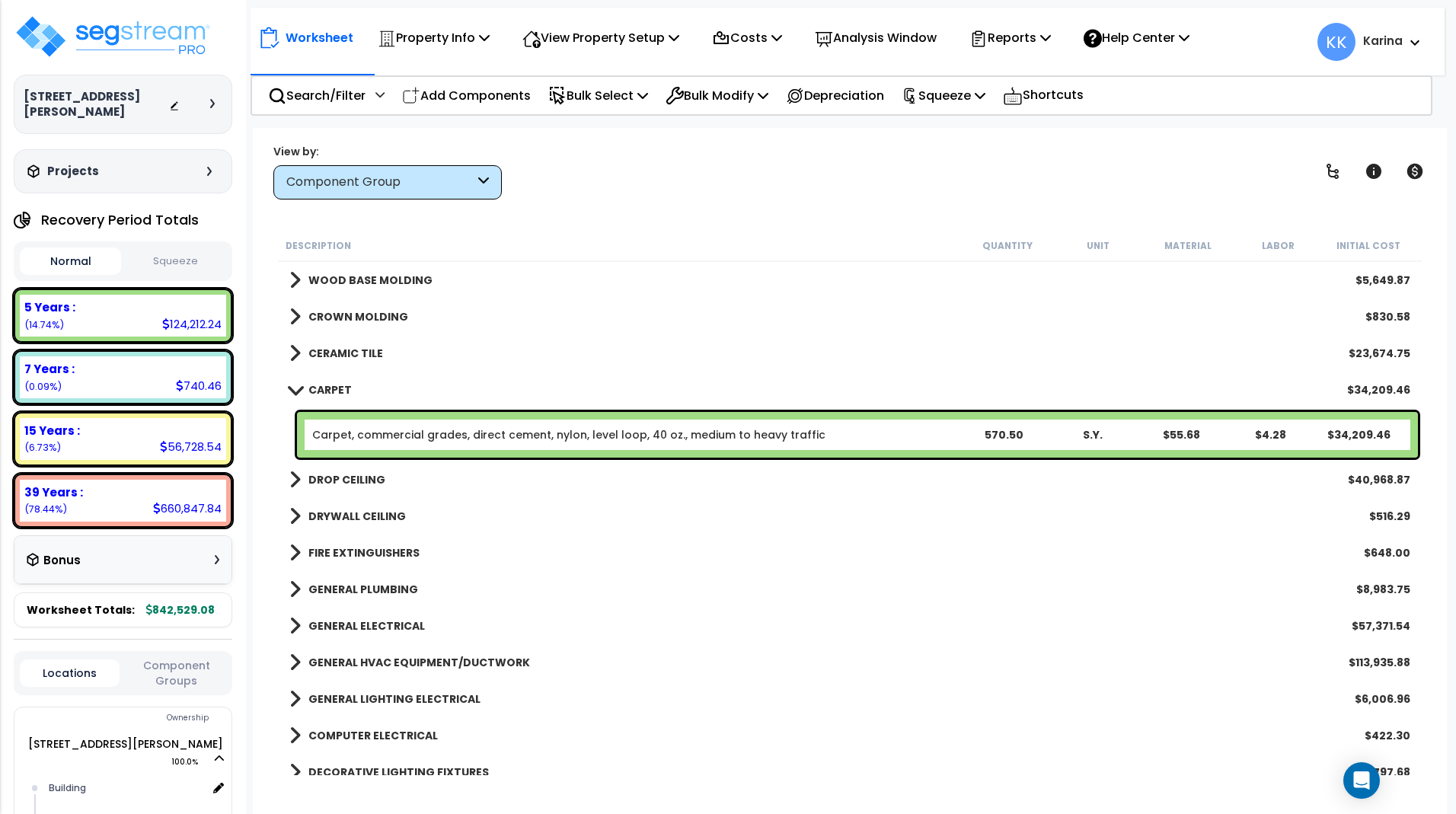
click at [295, 385] on span at bounding box center [294, 390] width 21 height 11
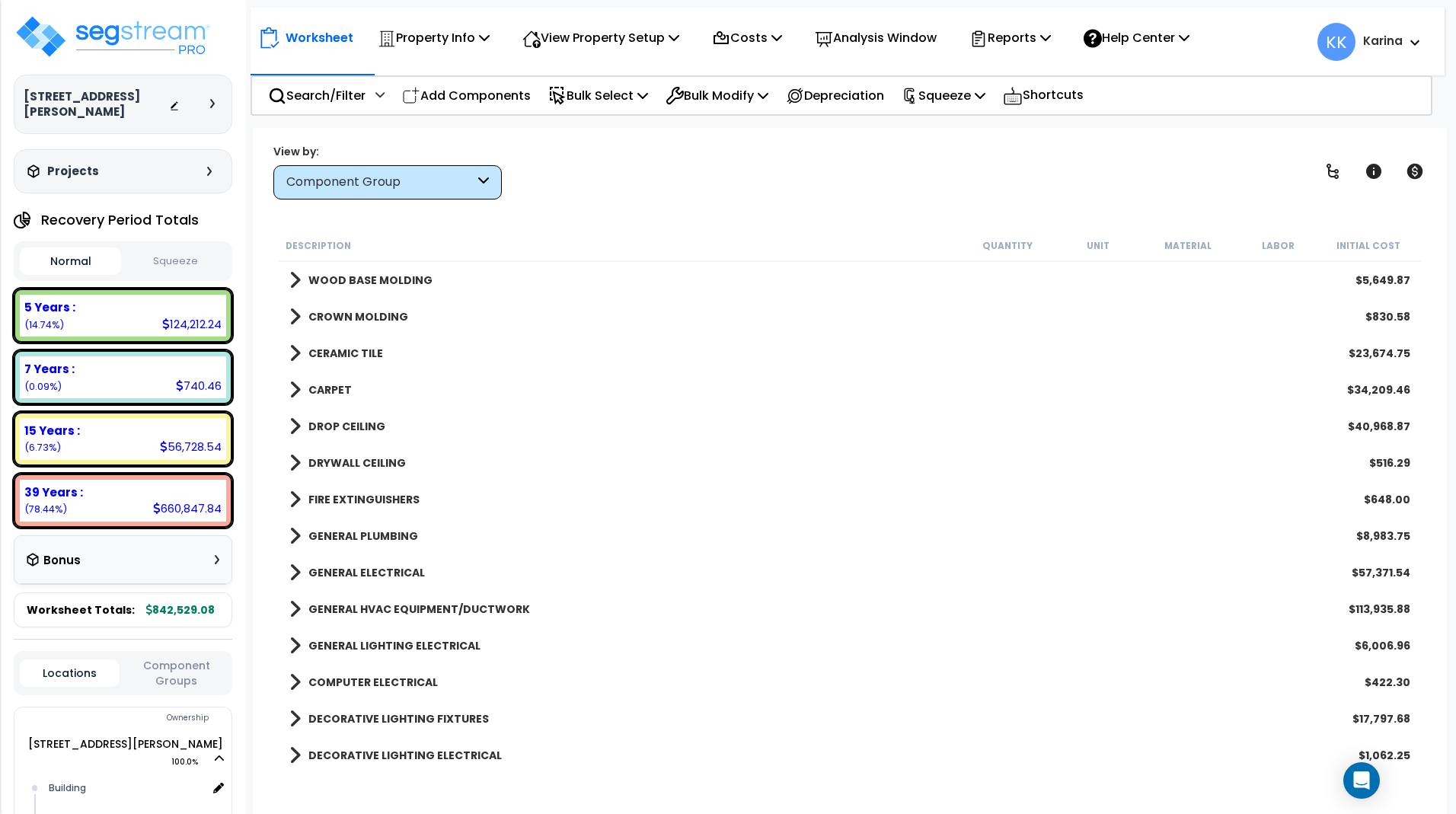
click at [294, 430] on span at bounding box center [295, 426] width 11 height 21
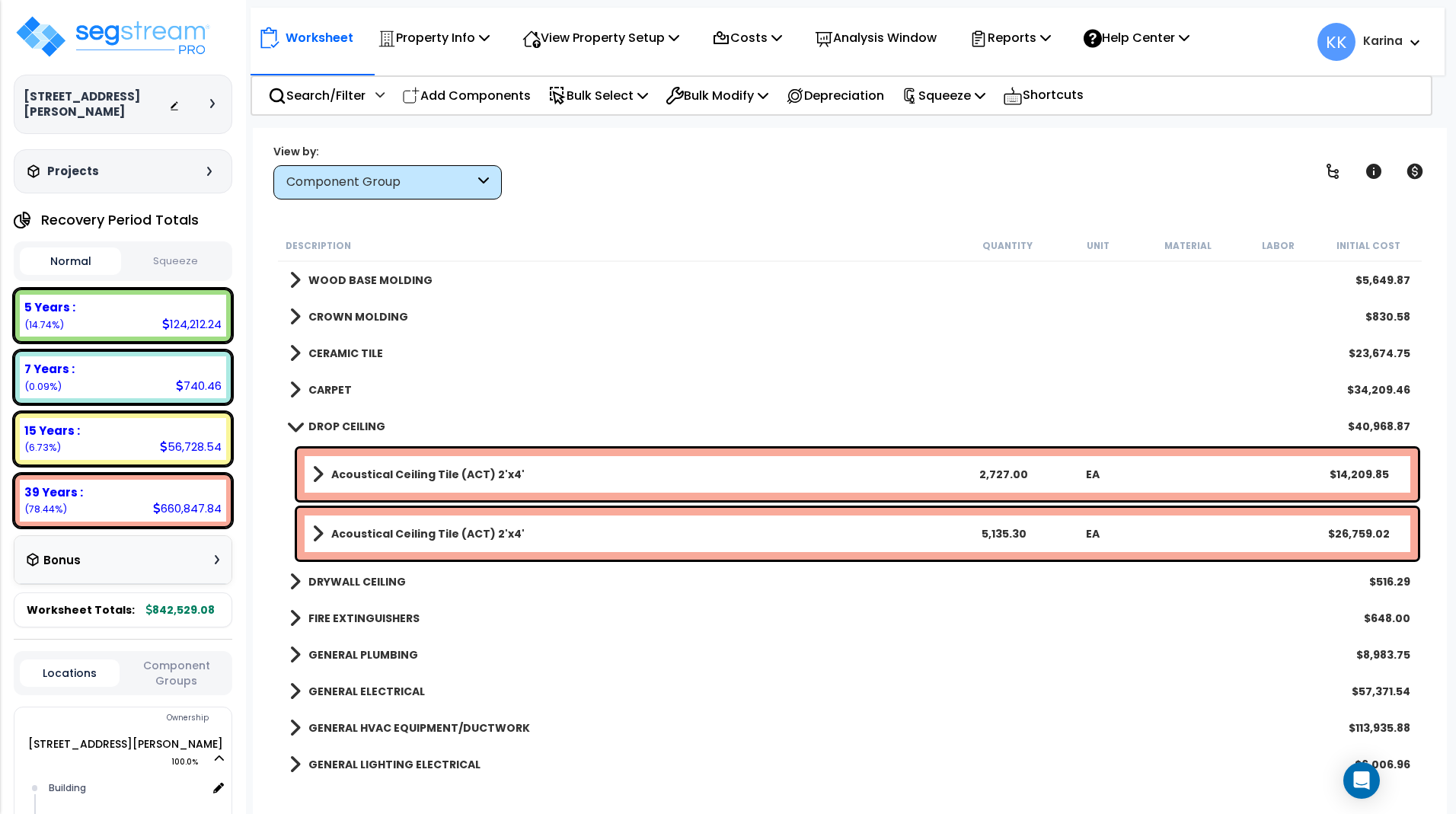
click at [293, 429] on span at bounding box center [294, 426] width 21 height 11
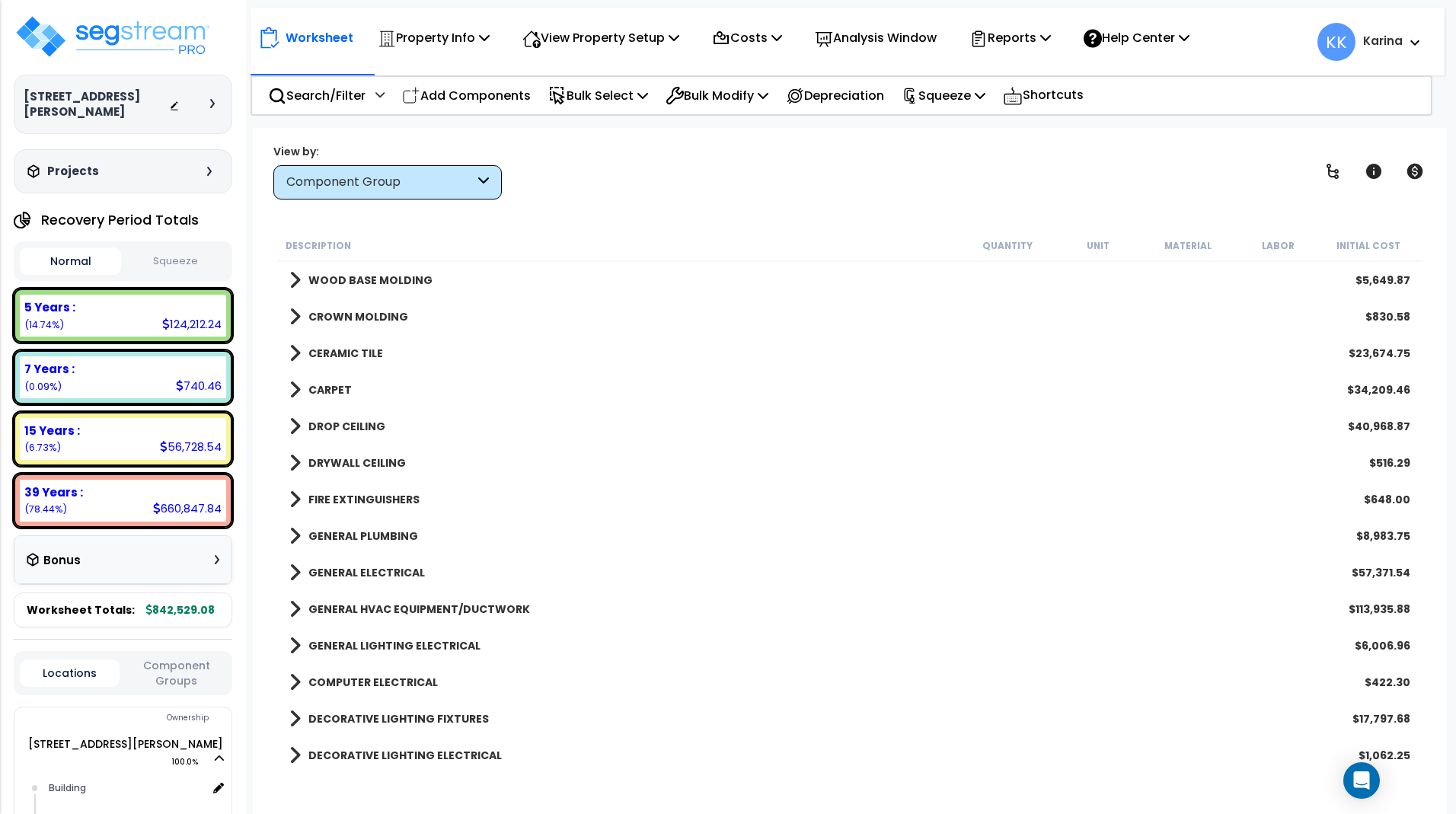
click at [293, 429] on span at bounding box center [295, 426] width 11 height 21
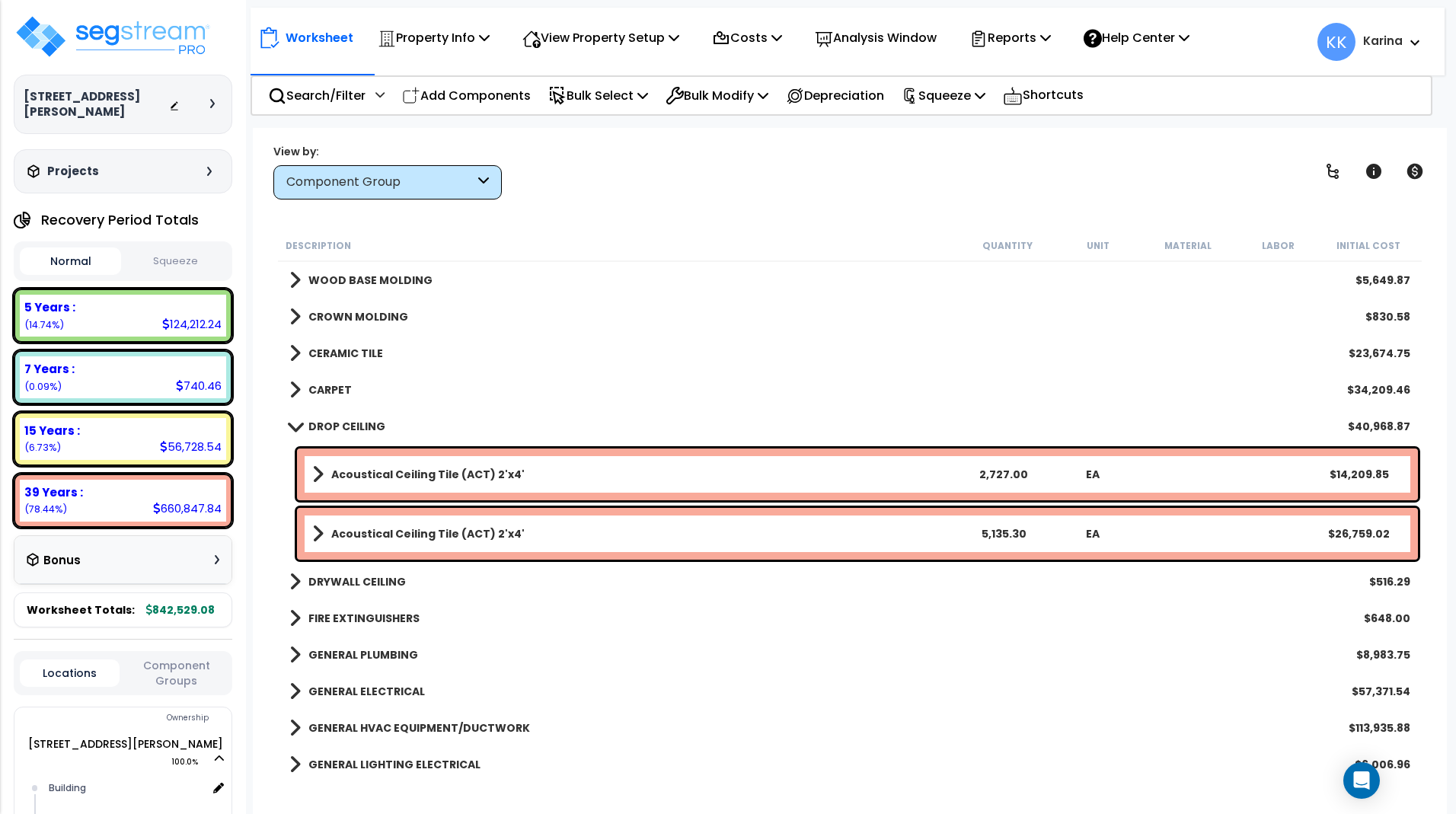
click at [293, 429] on span at bounding box center [294, 426] width 21 height 11
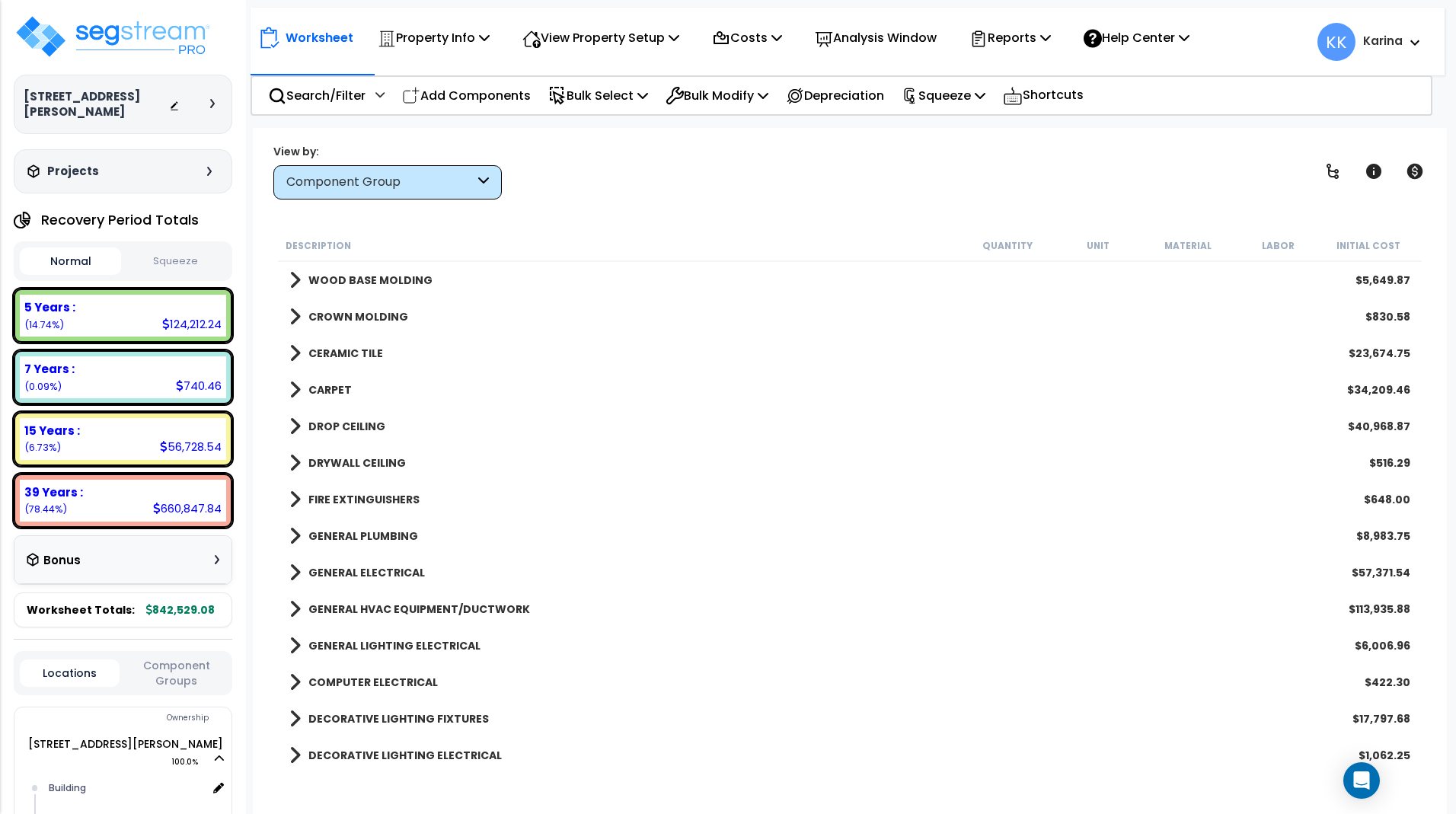
click at [293, 429] on span at bounding box center [295, 426] width 11 height 21
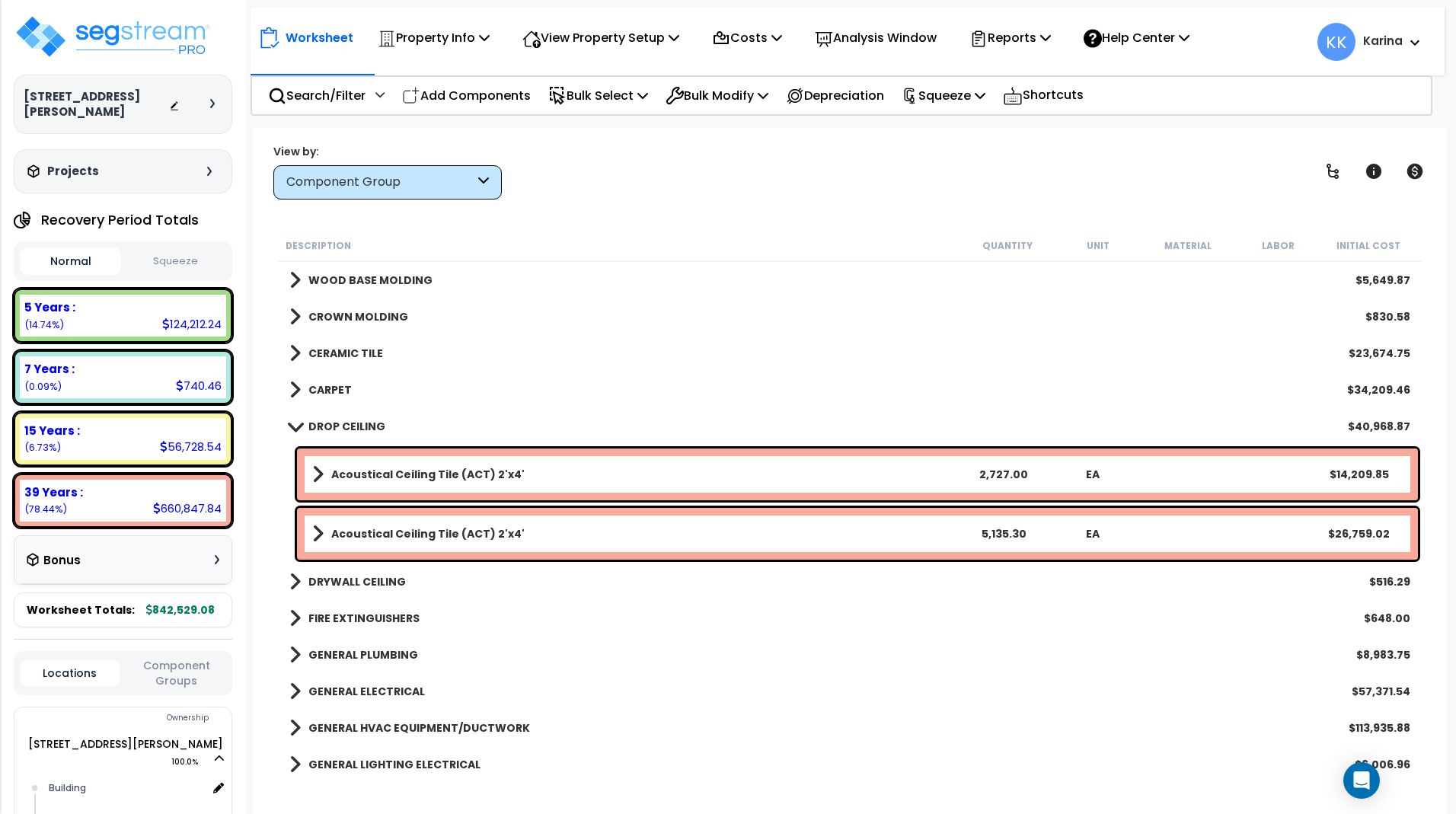
click at [412, 474] on b "Acoustical Ceiling Tile (ACT) 2'x4'" at bounding box center [427, 474] width 193 height 15
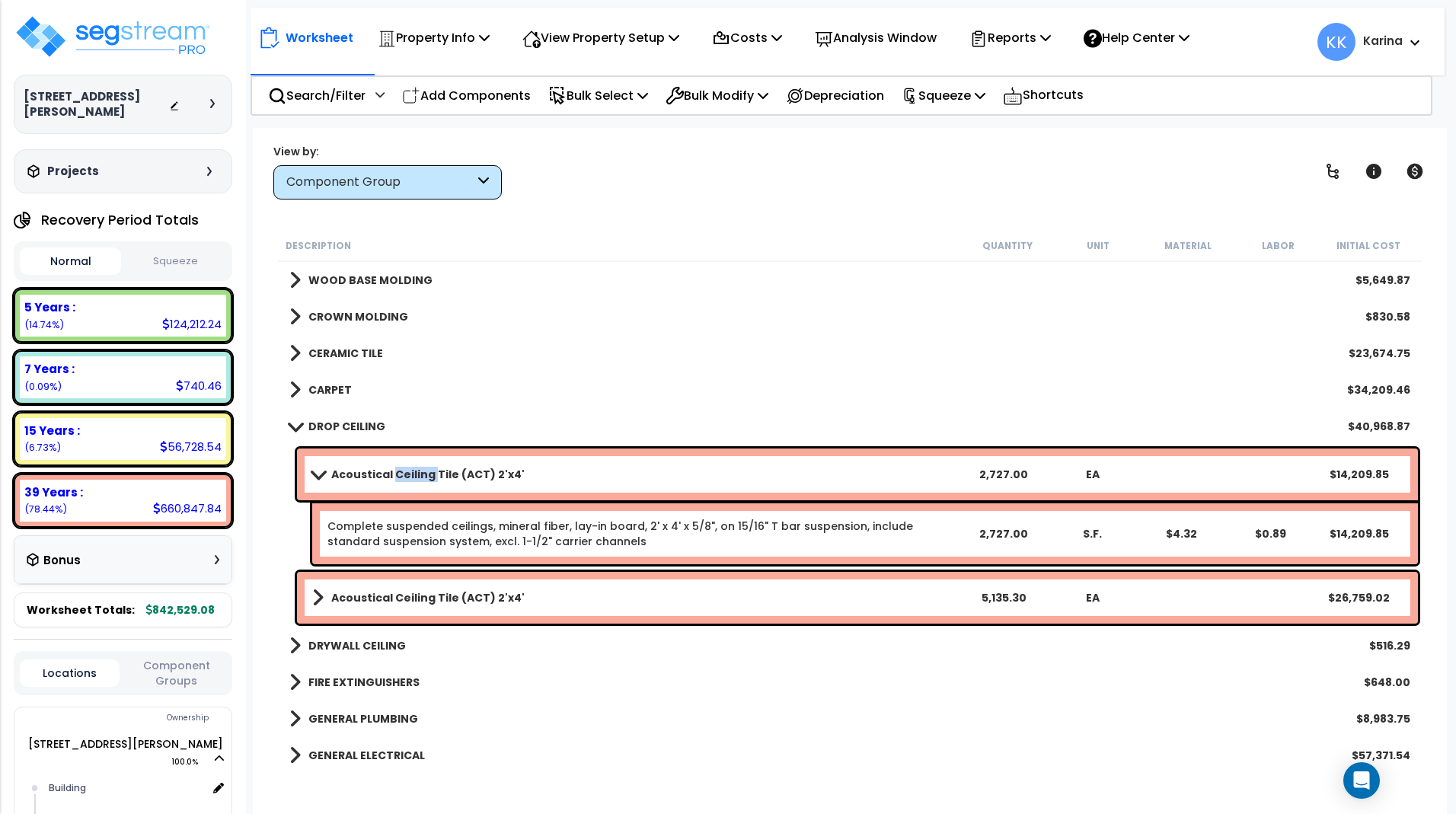
click at [412, 474] on b "Acoustical Ceiling Tile (ACT) 2'x4'" at bounding box center [427, 474] width 193 height 15
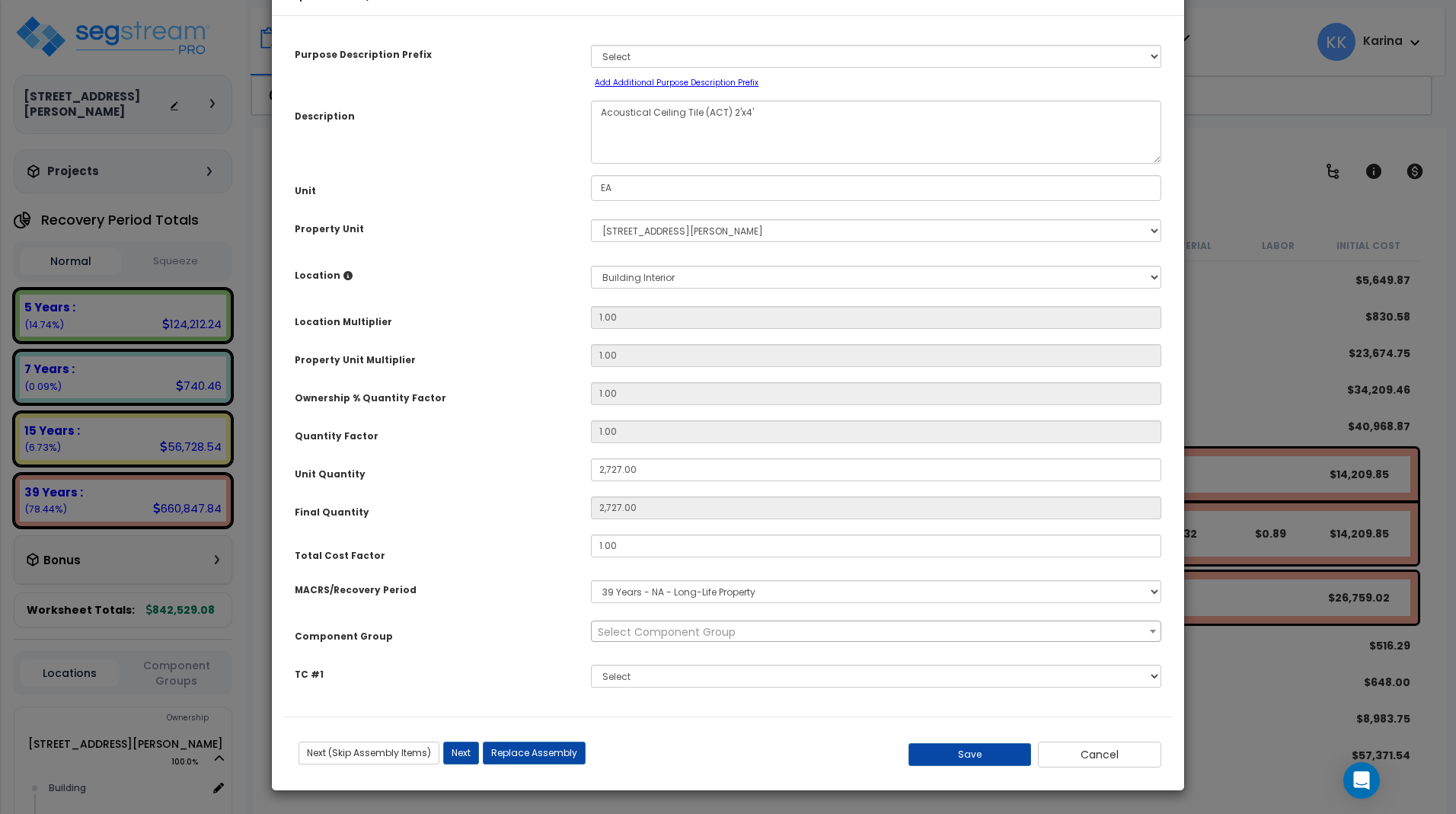
select select "56949"
click at [997, 766] on button "Save" at bounding box center [970, 754] width 123 height 23
type input "2727.00"
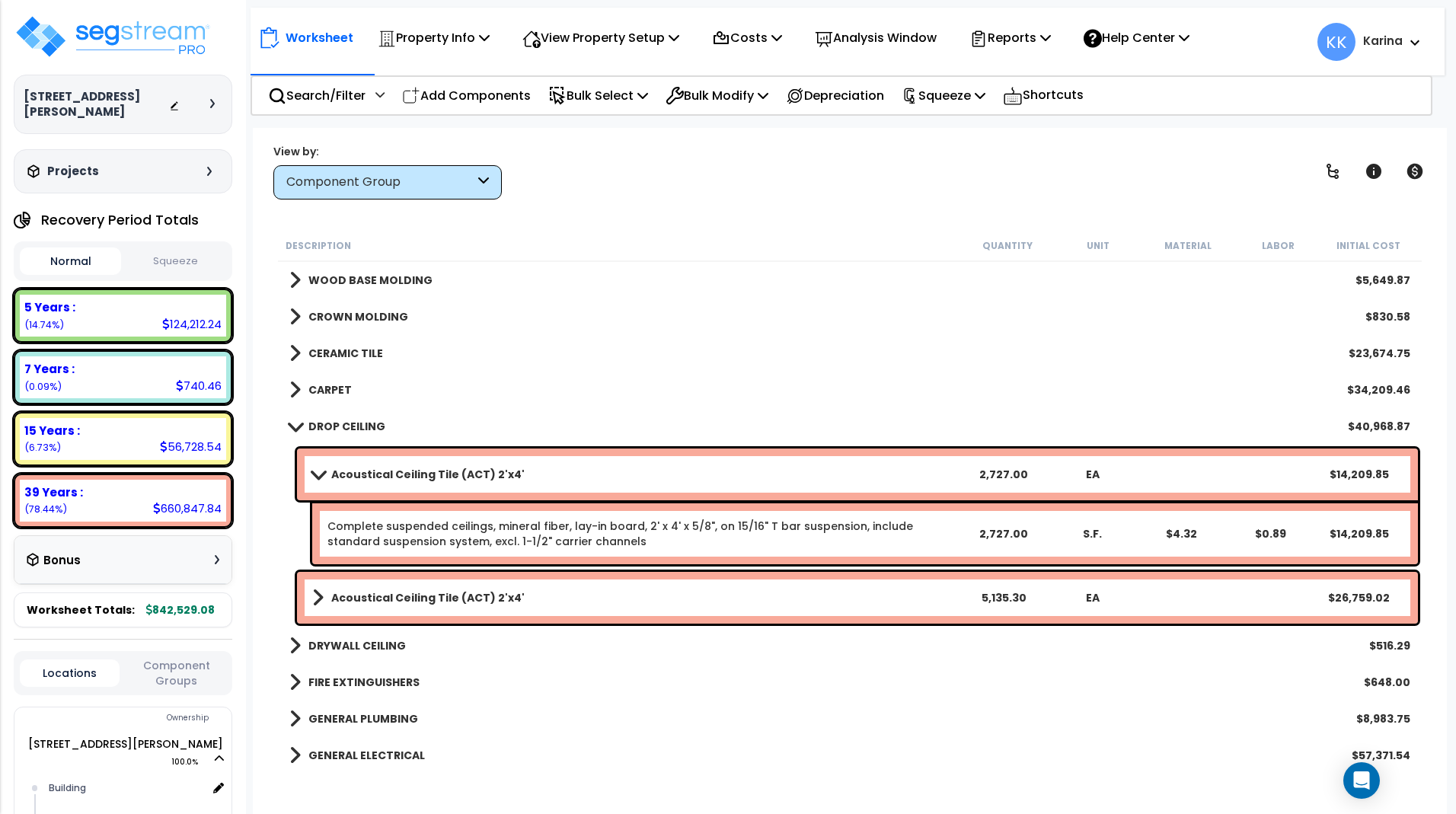
click at [514, 596] on link "Acoustical Ceiling Tile (ACT) 2'x4'" at bounding box center [636, 598] width 647 height 21
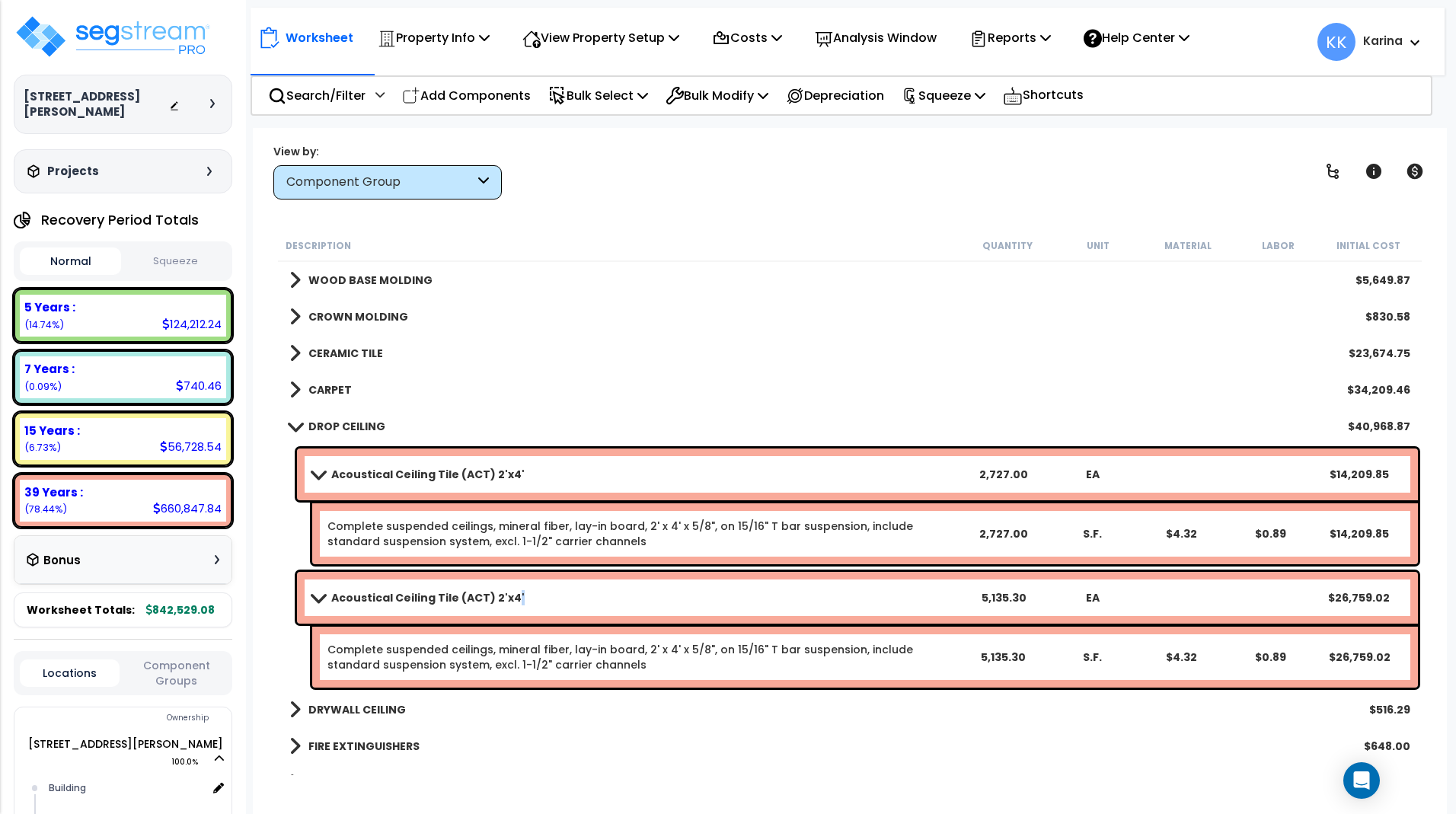
click at [514, 596] on link "Acoustical Ceiling Tile (ACT) 2'x4'" at bounding box center [636, 598] width 647 height 21
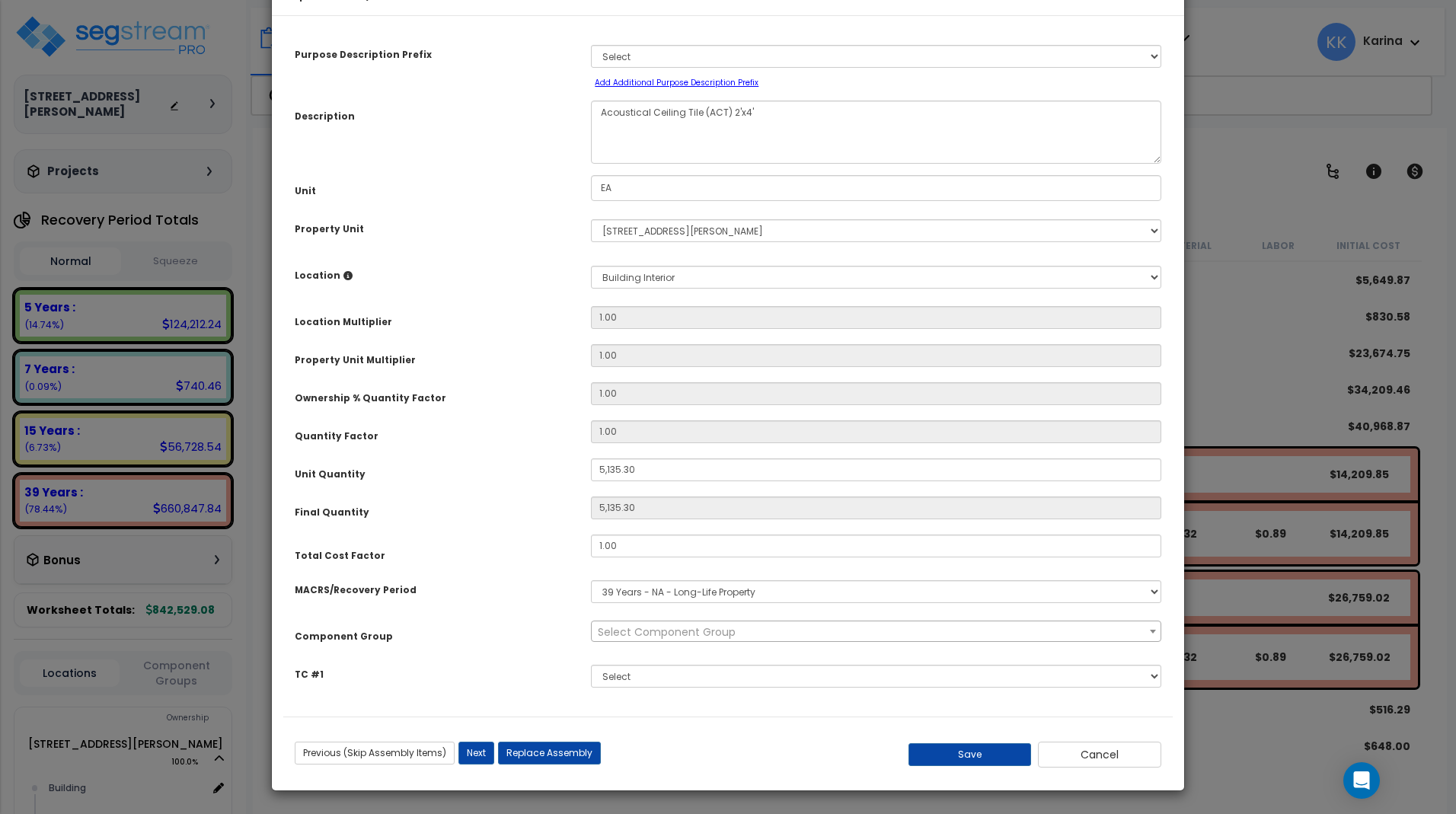
select select "56949"
click at [1002, 766] on button "Save" at bounding box center [970, 754] width 123 height 23
type input "5135.30"
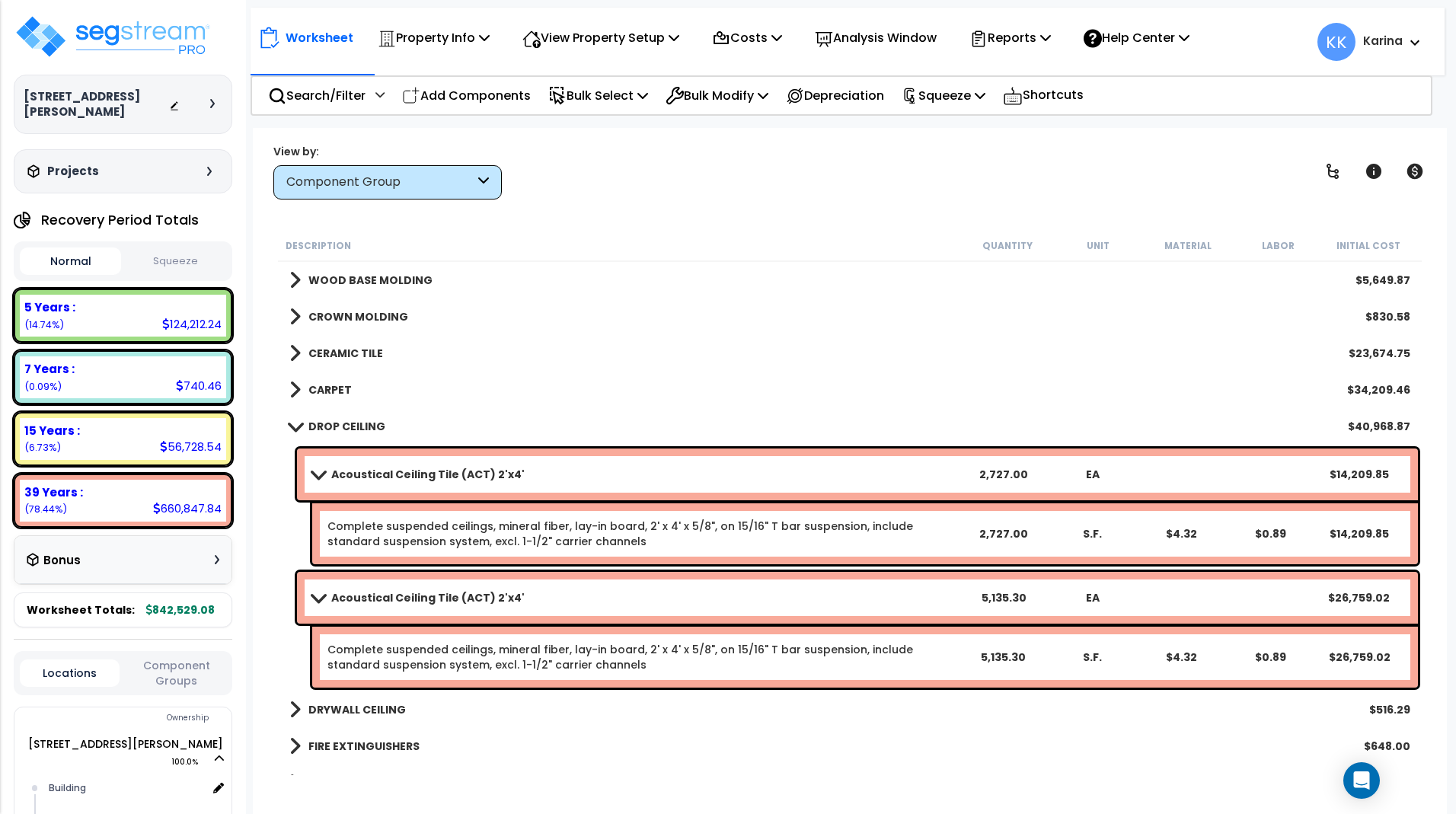
click at [668, 746] on div "FIRE EXTINGUISHERS $648.00" at bounding box center [850, 746] width 1136 height 37
click at [294, 425] on span at bounding box center [294, 426] width 21 height 11
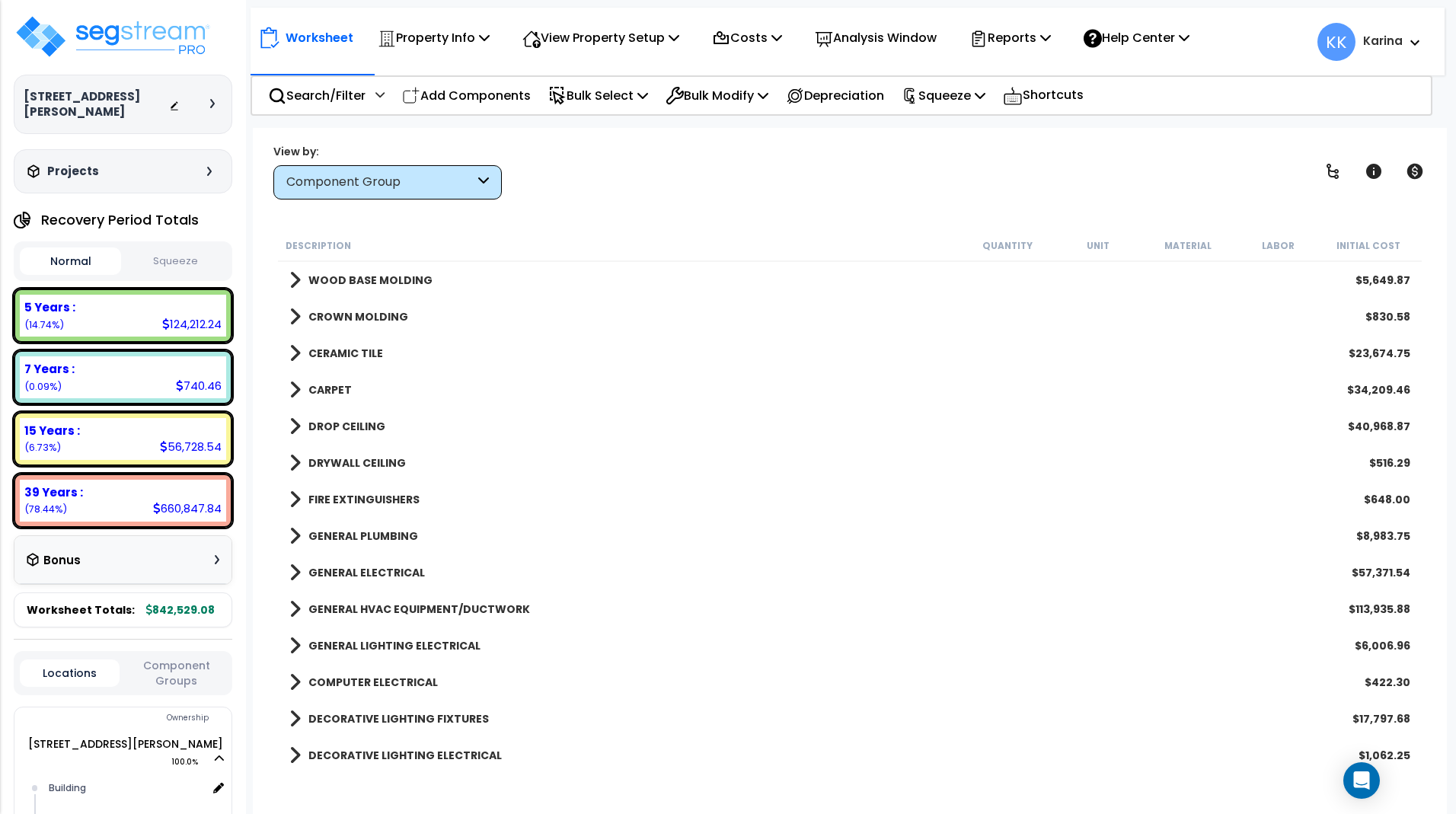
click at [295, 462] on span at bounding box center [295, 463] width 11 height 21
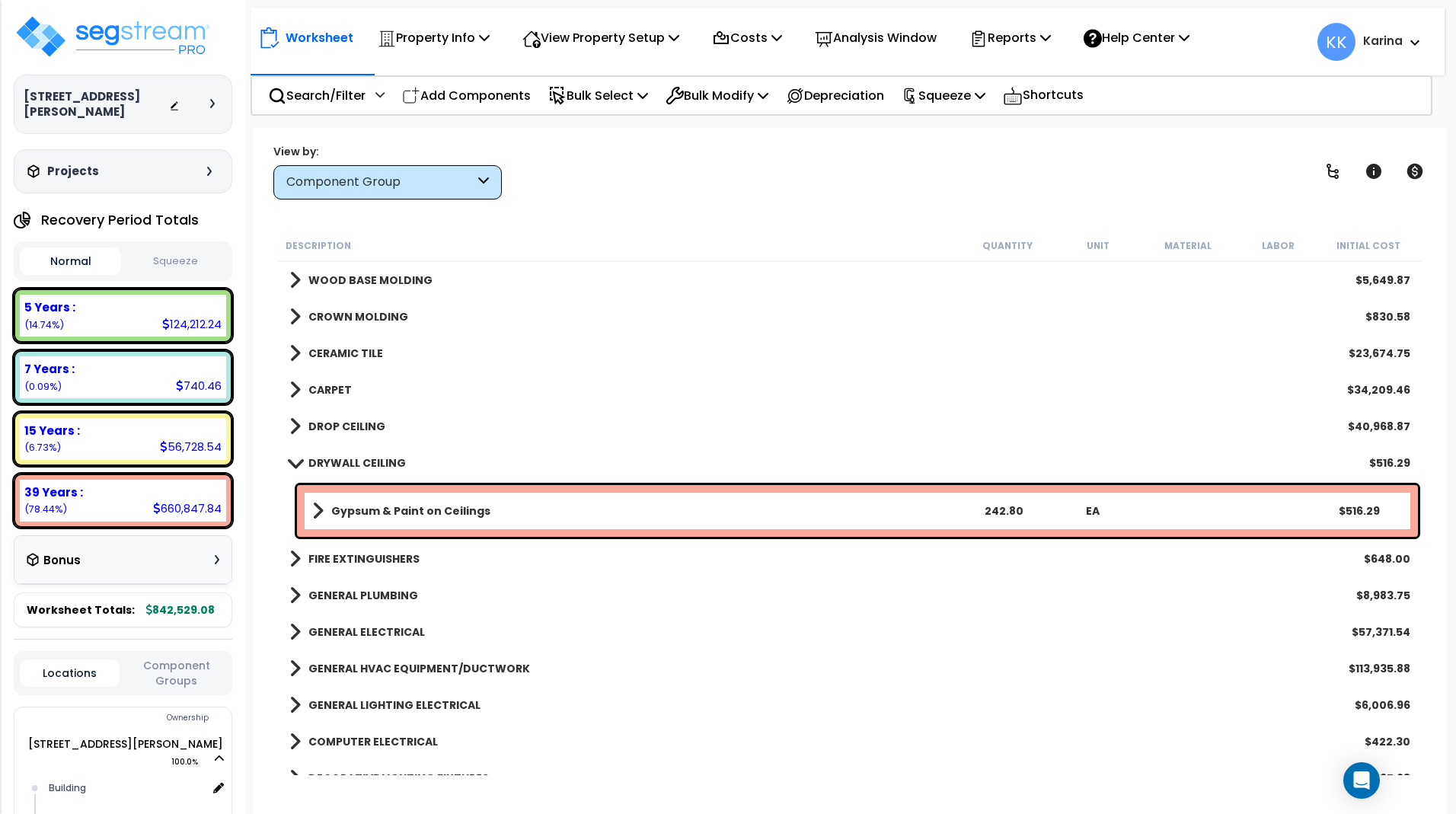
click at [294, 462] on span at bounding box center [294, 462] width 21 height 11
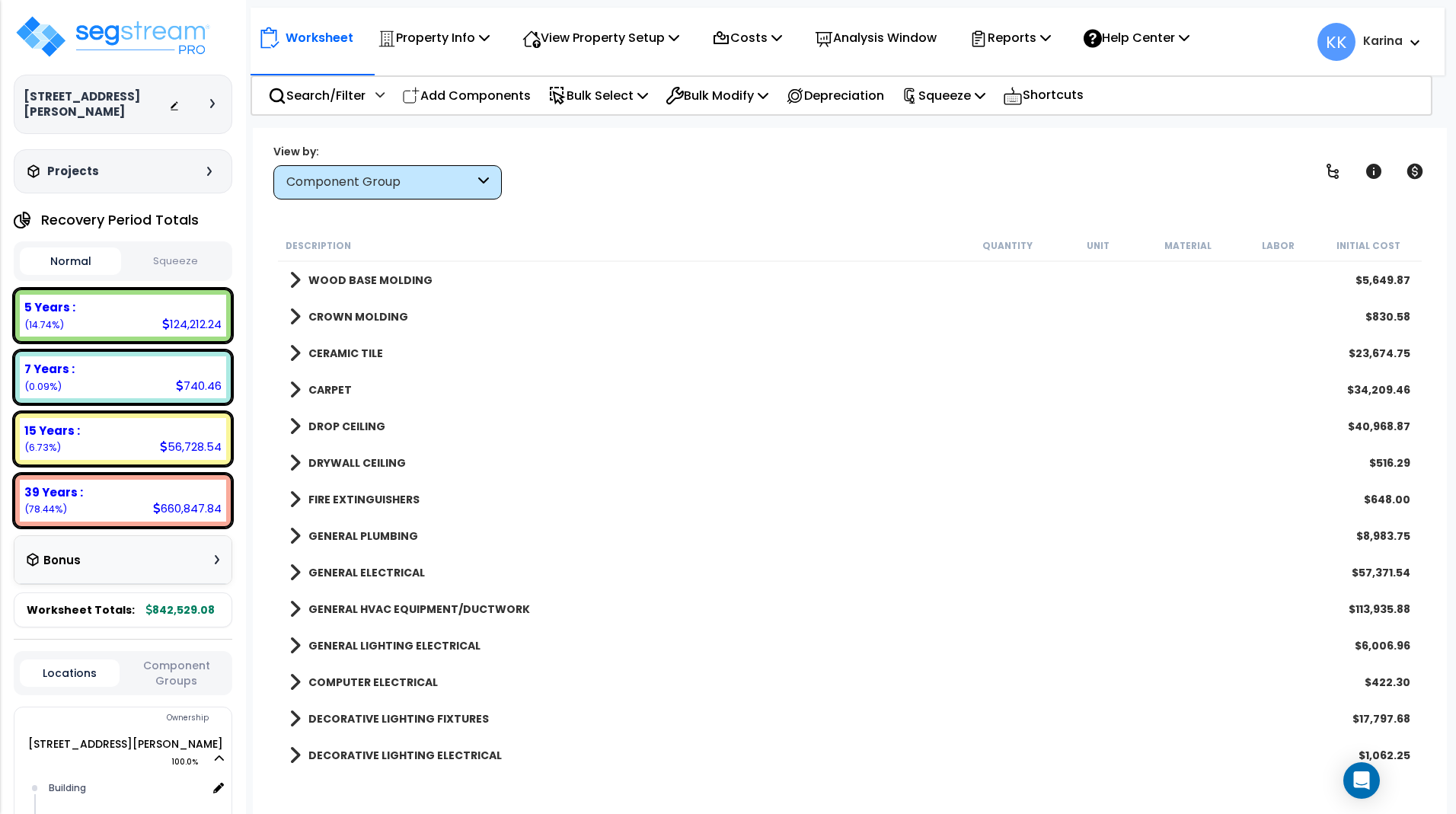
click at [294, 497] on span at bounding box center [295, 500] width 11 height 21
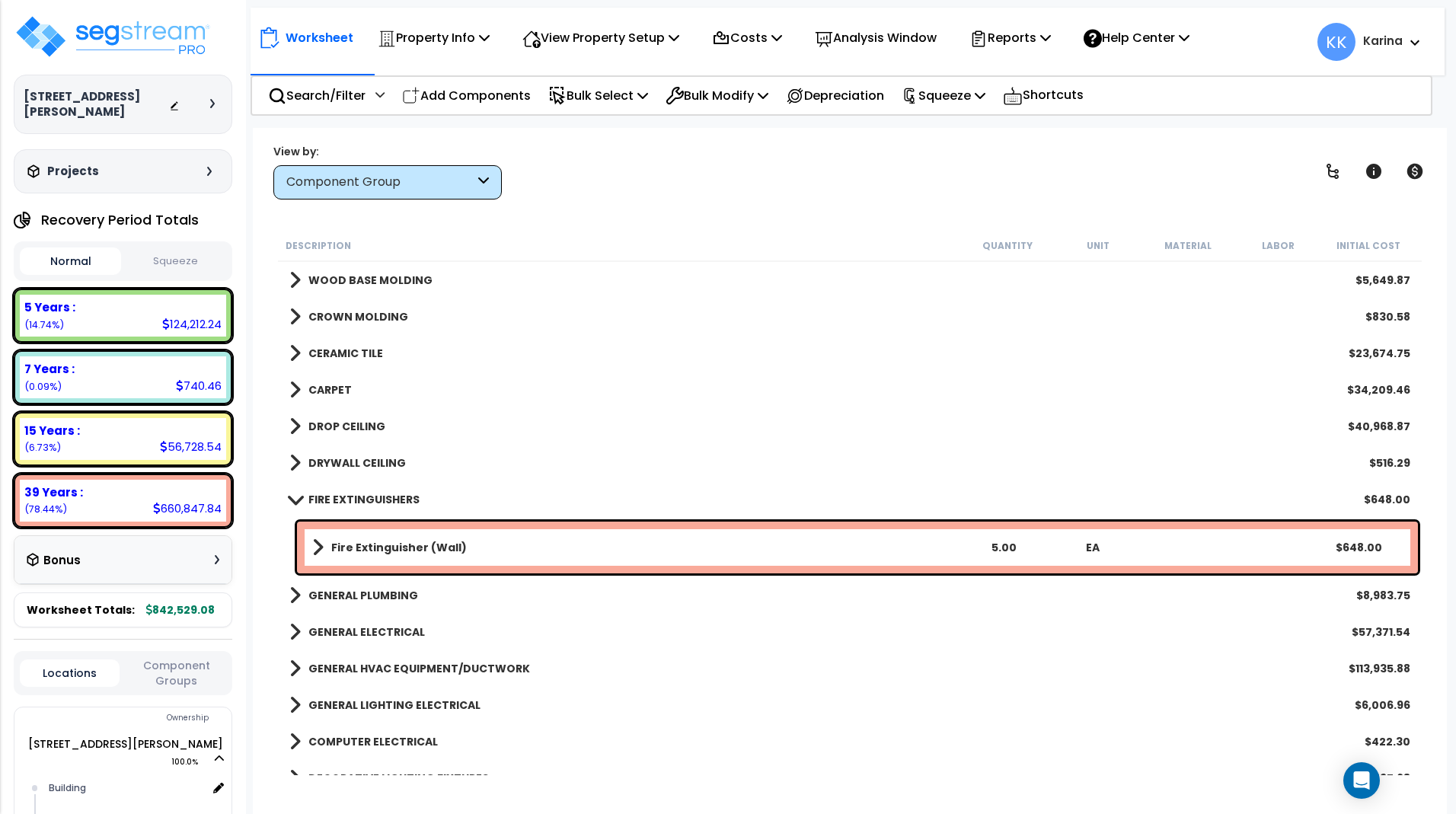
click at [294, 497] on span at bounding box center [294, 499] width 21 height 11
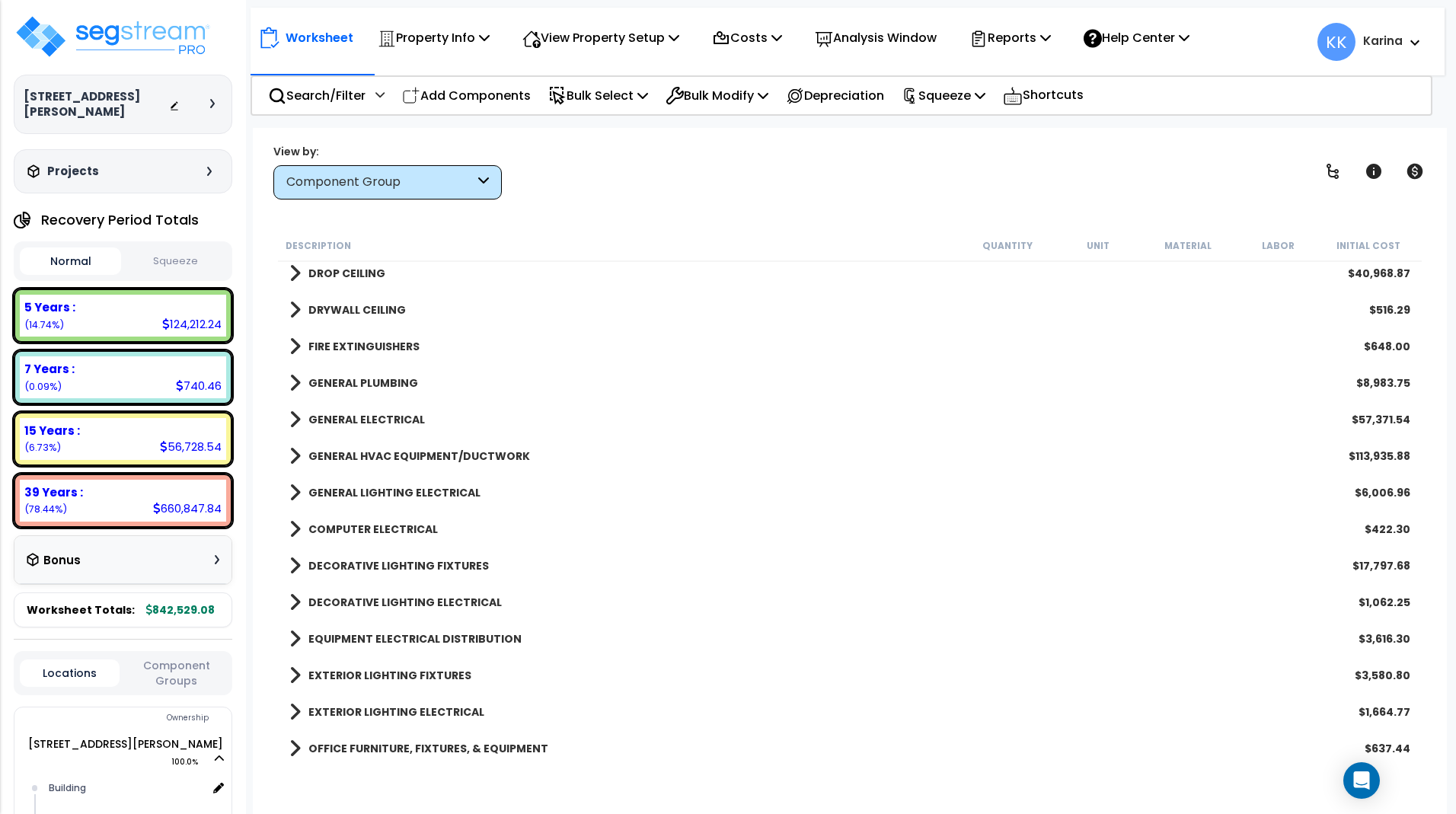
scroll to position [731, 0]
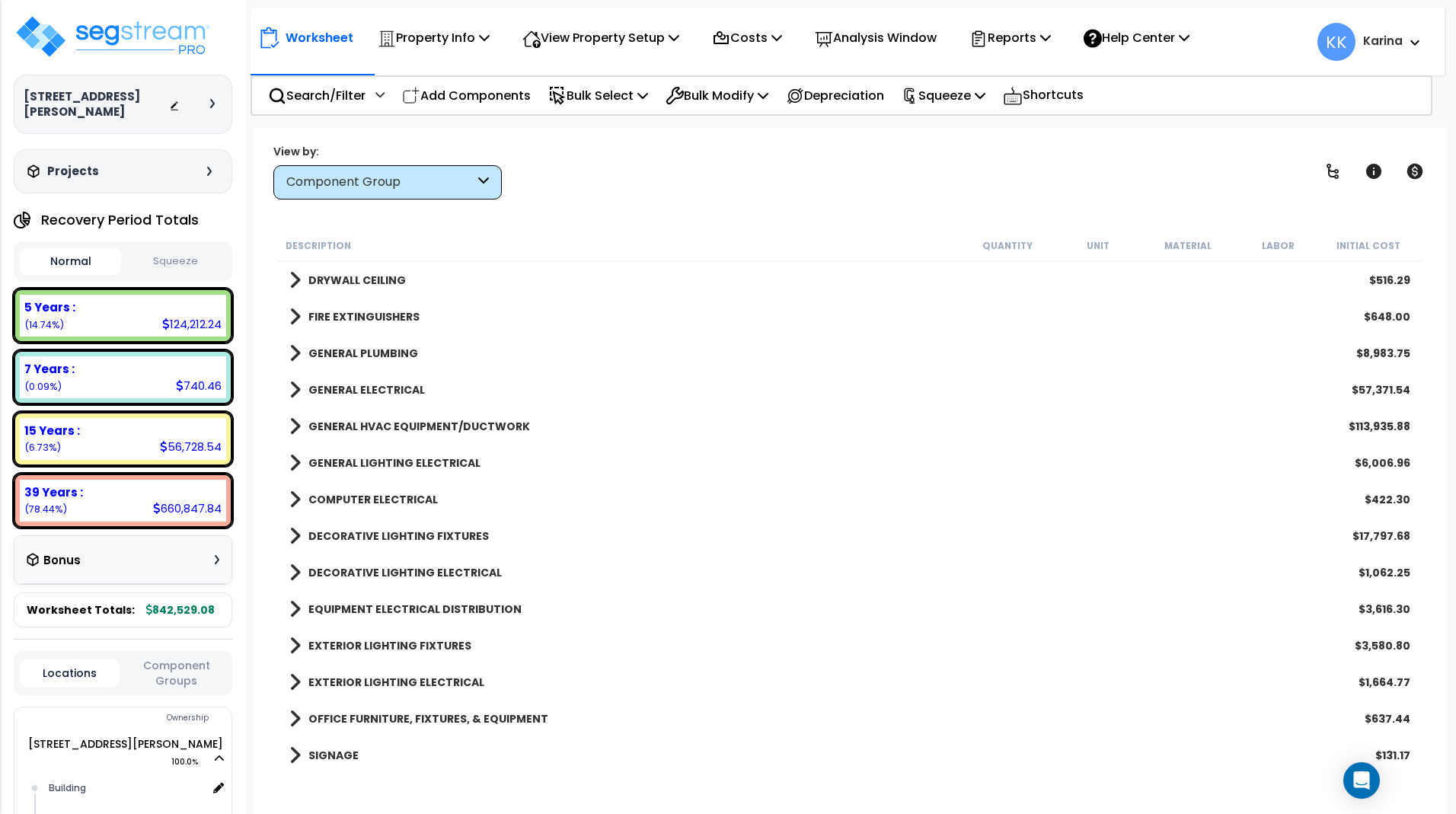
click at [293, 356] on span at bounding box center [295, 353] width 11 height 21
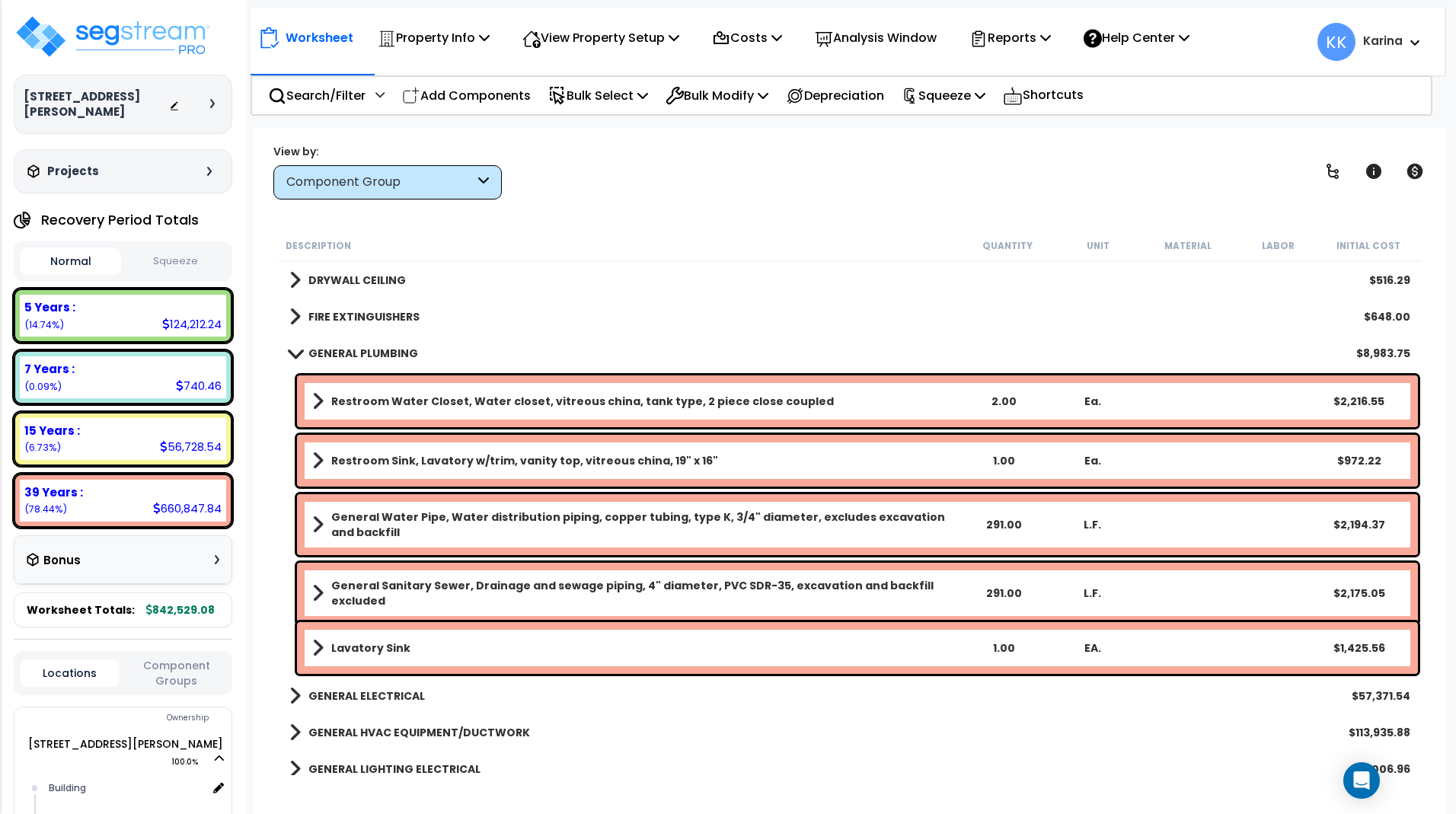
click at [293, 356] on span at bounding box center [294, 353] width 21 height 11
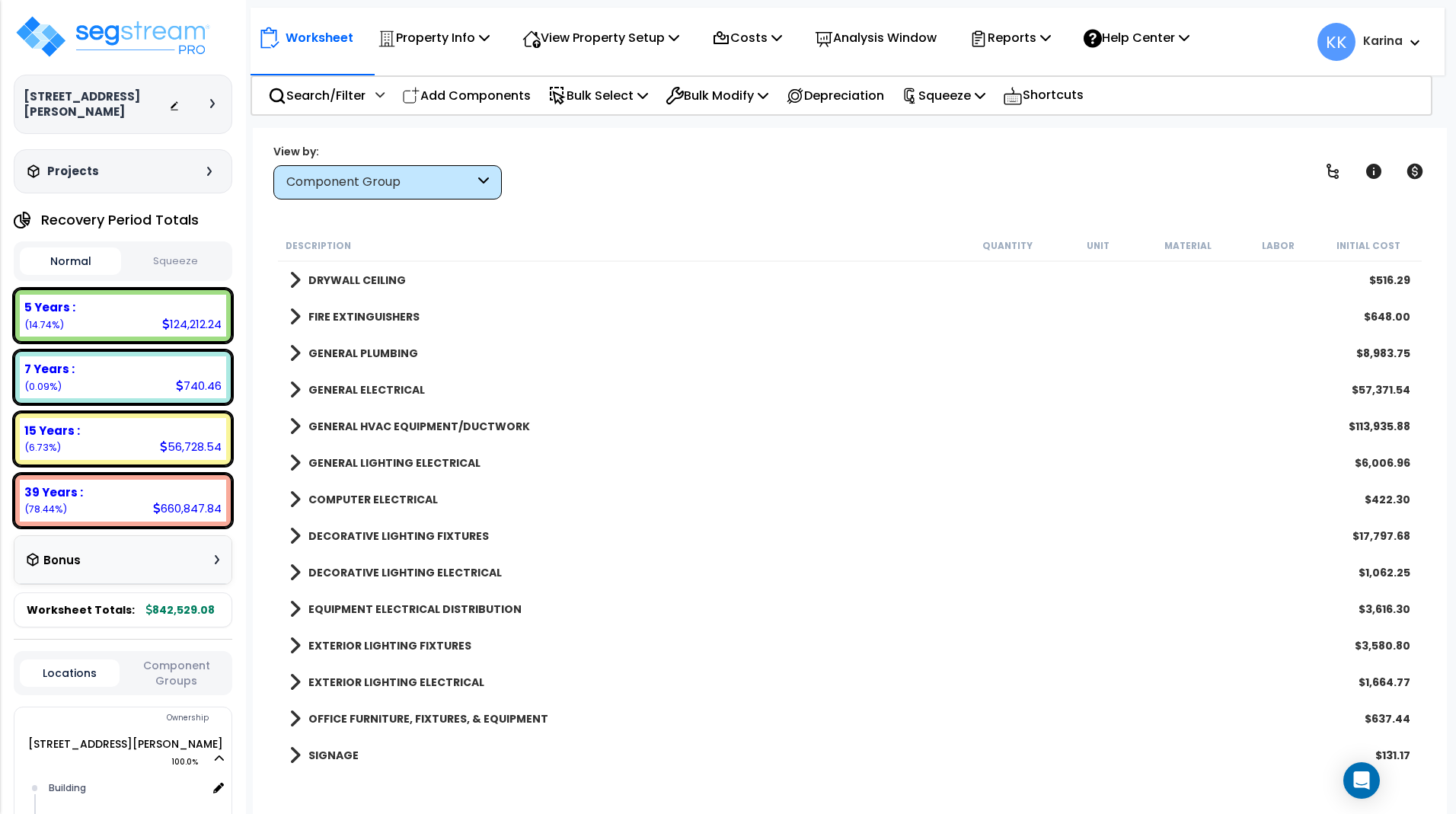
click at [294, 388] on span at bounding box center [295, 390] width 11 height 21
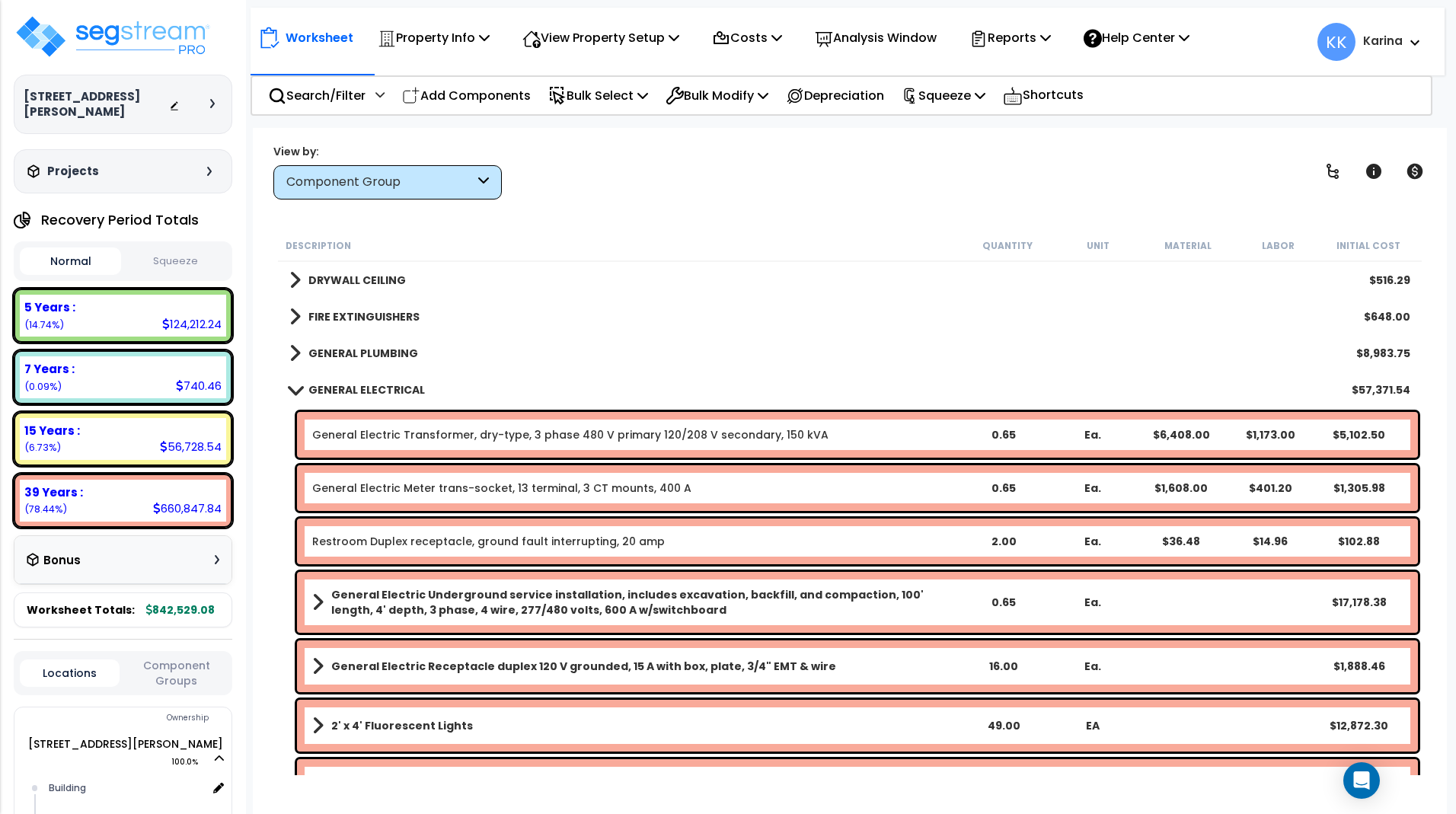
click at [293, 387] on span at bounding box center [294, 390] width 21 height 11
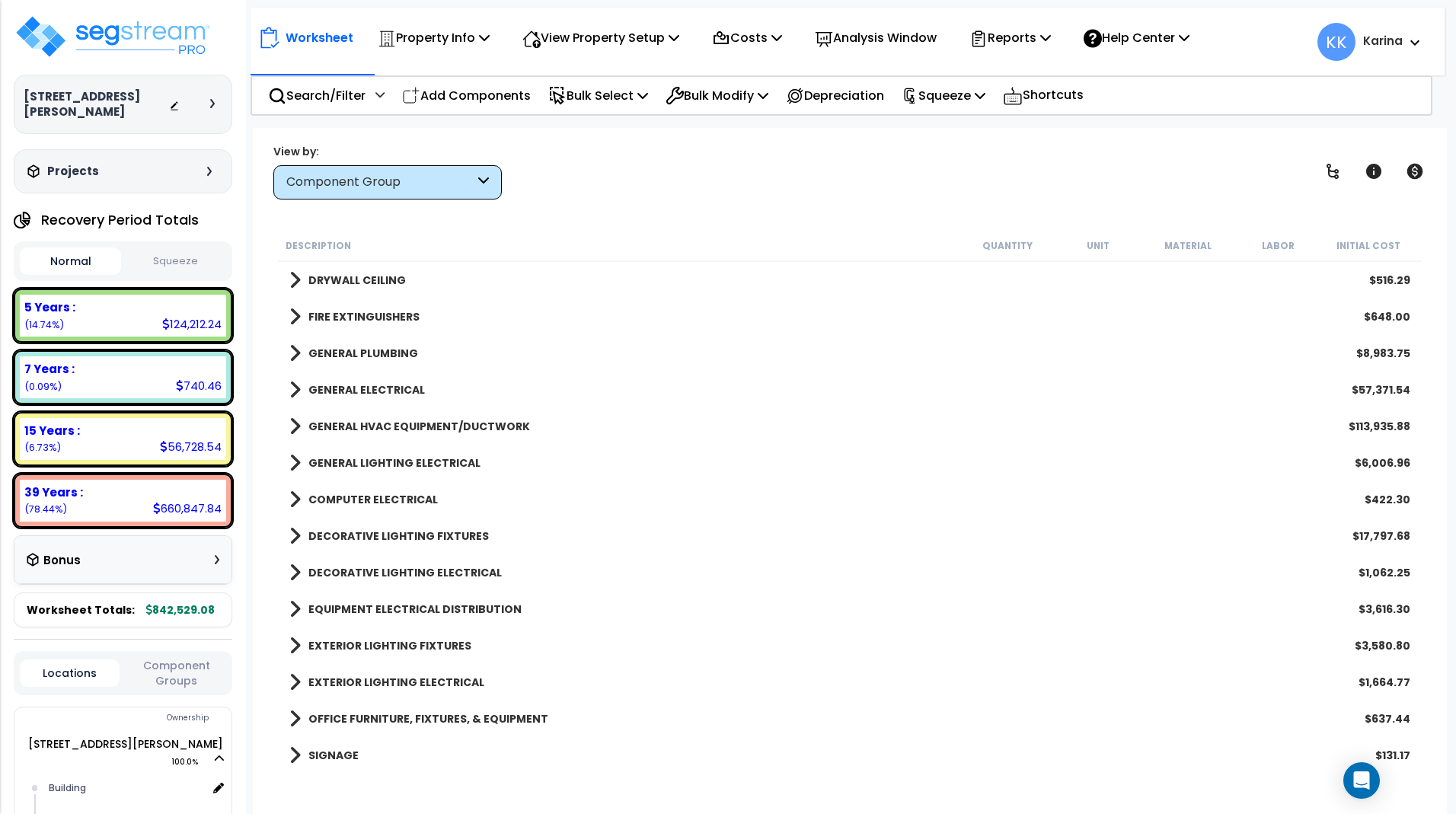
click at [296, 423] on span at bounding box center [295, 426] width 11 height 21
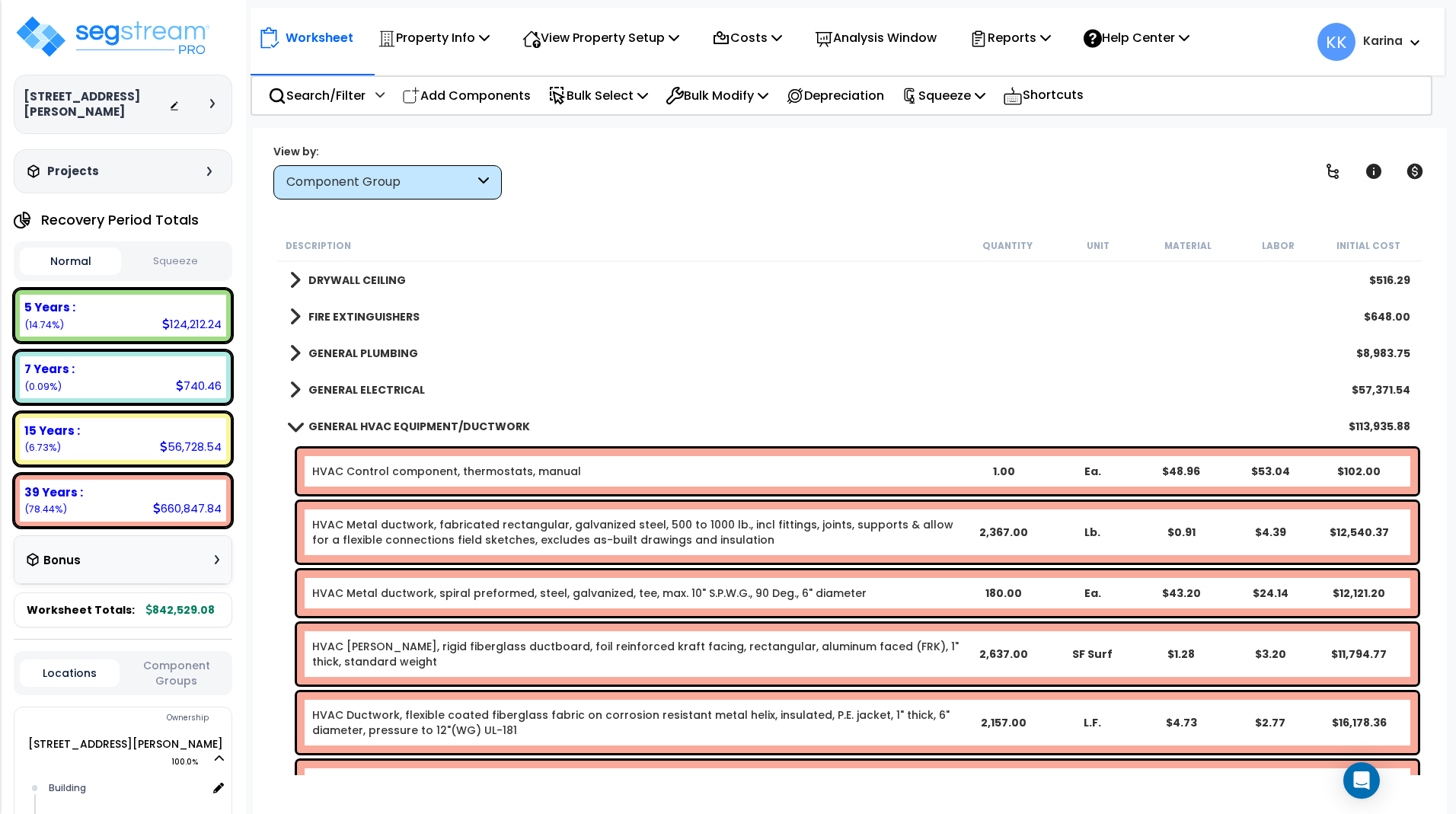
click at [294, 423] on span at bounding box center [294, 426] width 21 height 11
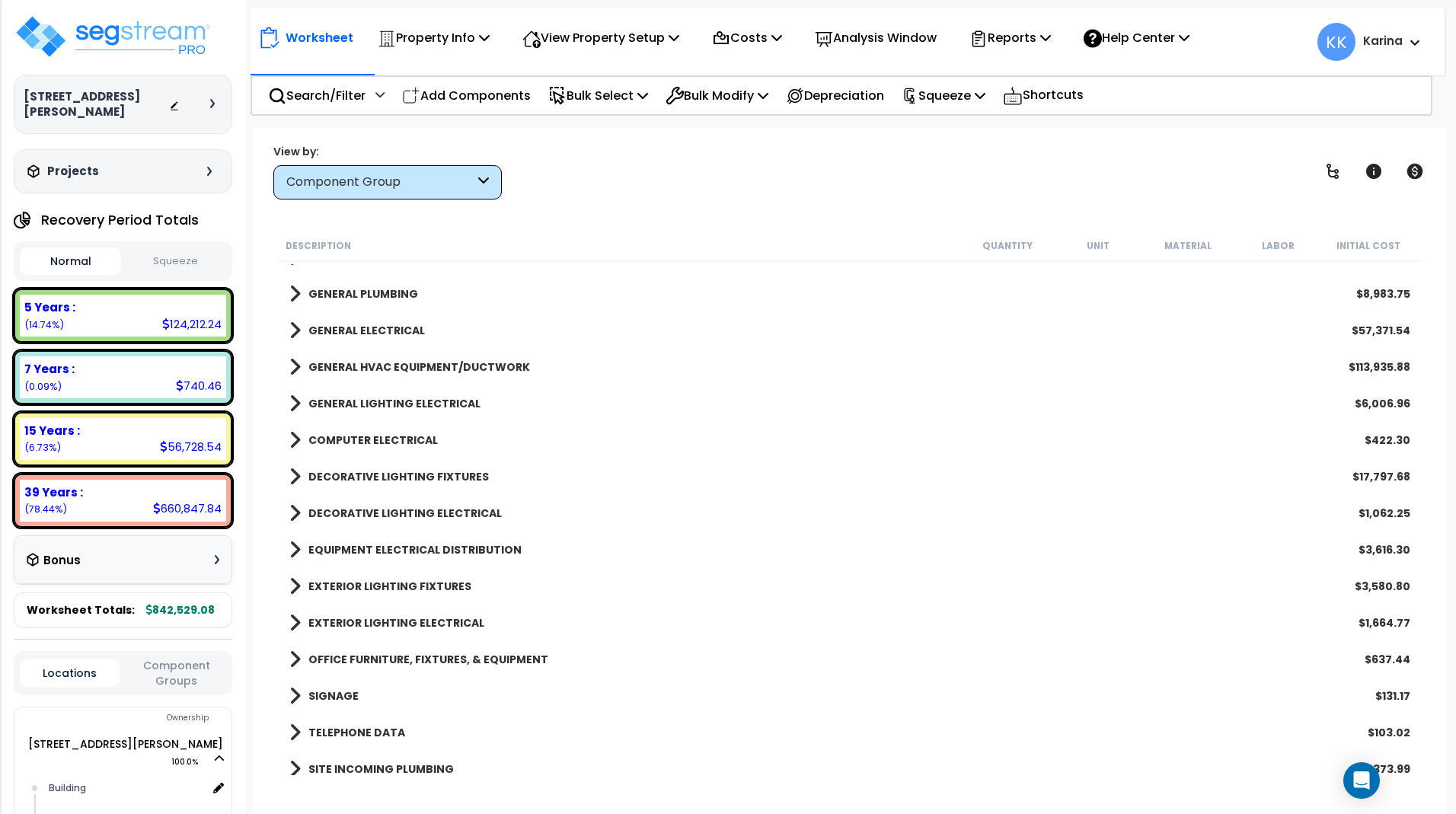
scroll to position [823, 0]
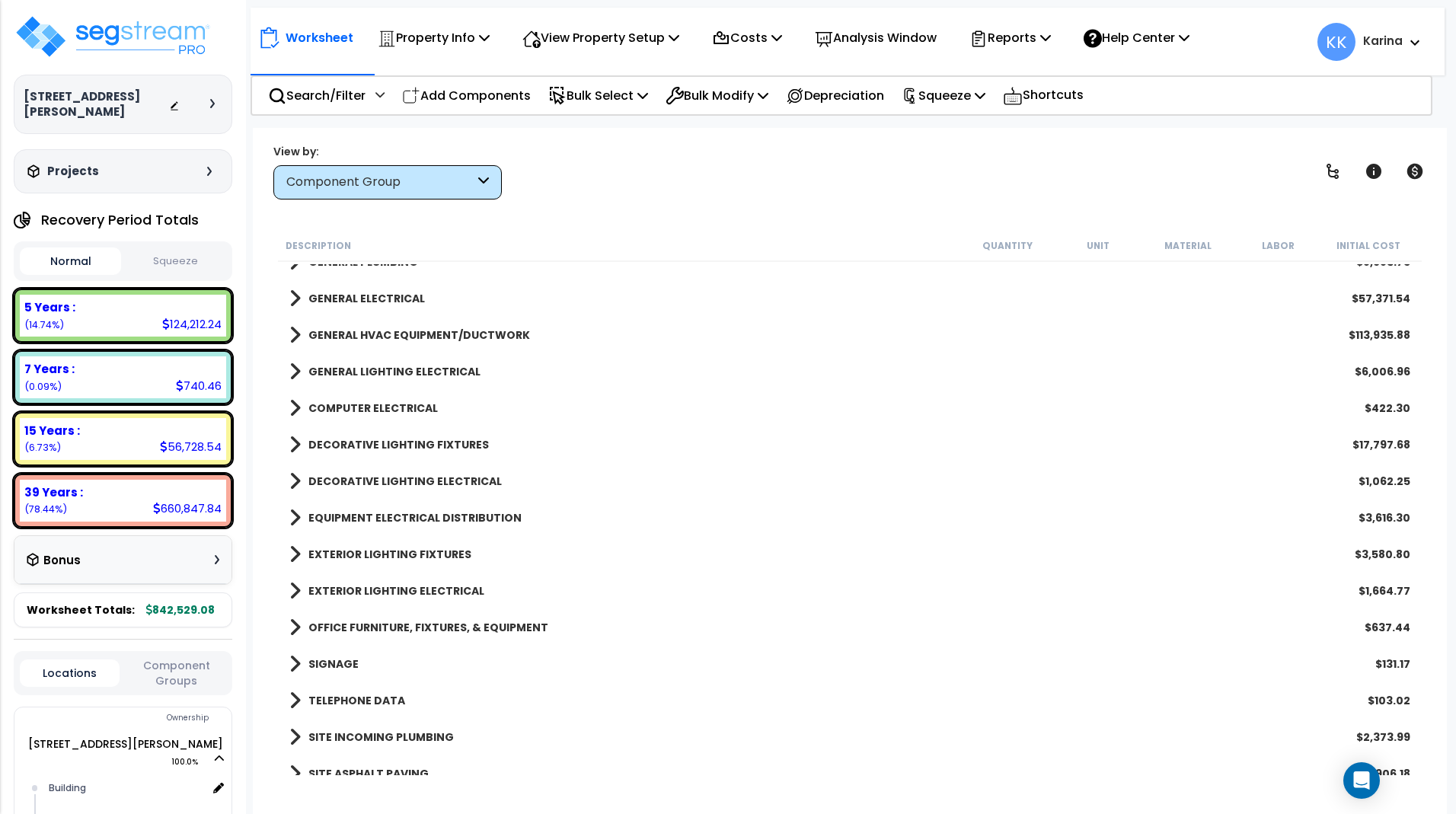
click at [293, 367] on span at bounding box center [295, 372] width 11 height 21
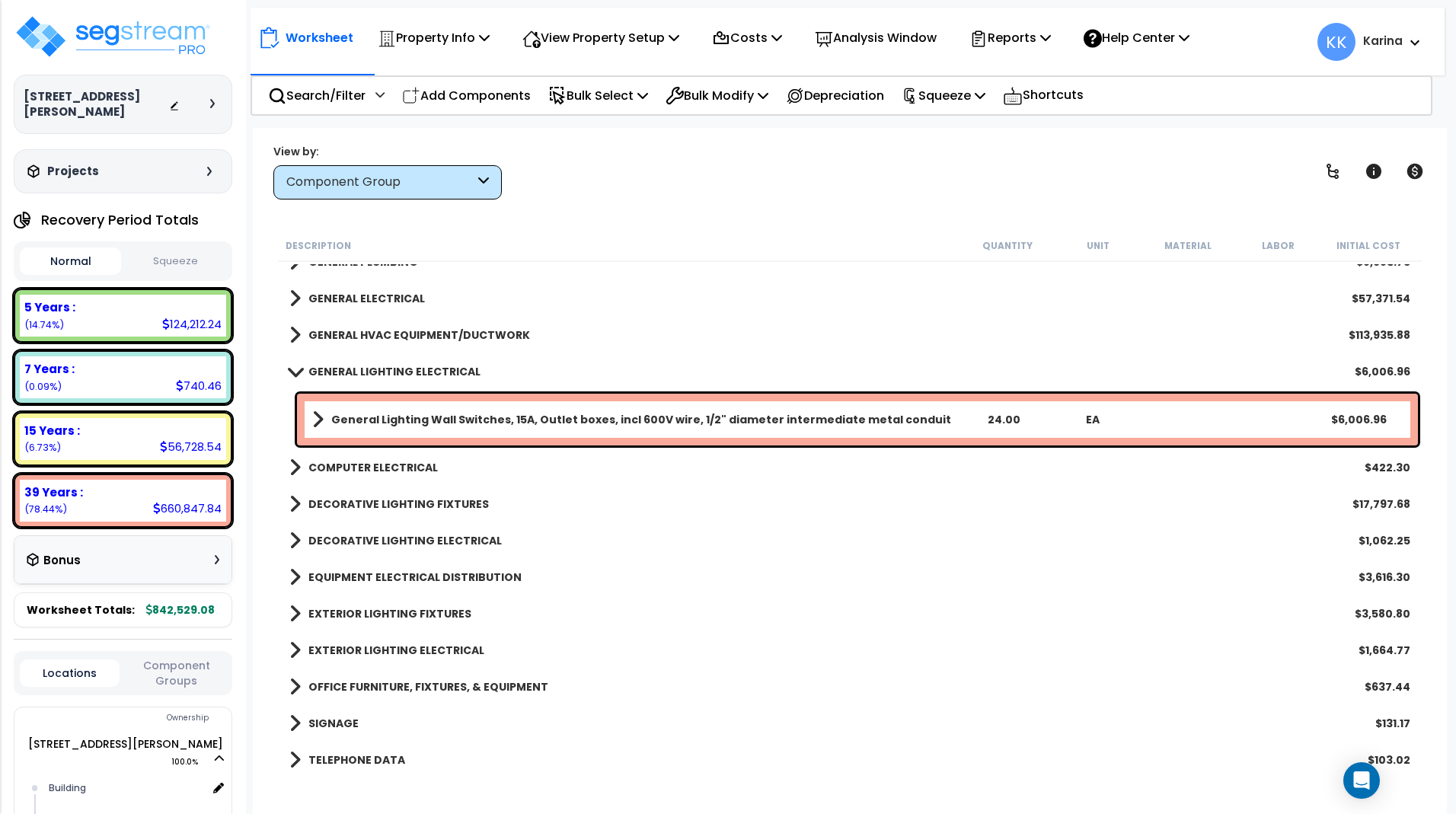
click at [293, 367] on span at bounding box center [294, 372] width 21 height 11
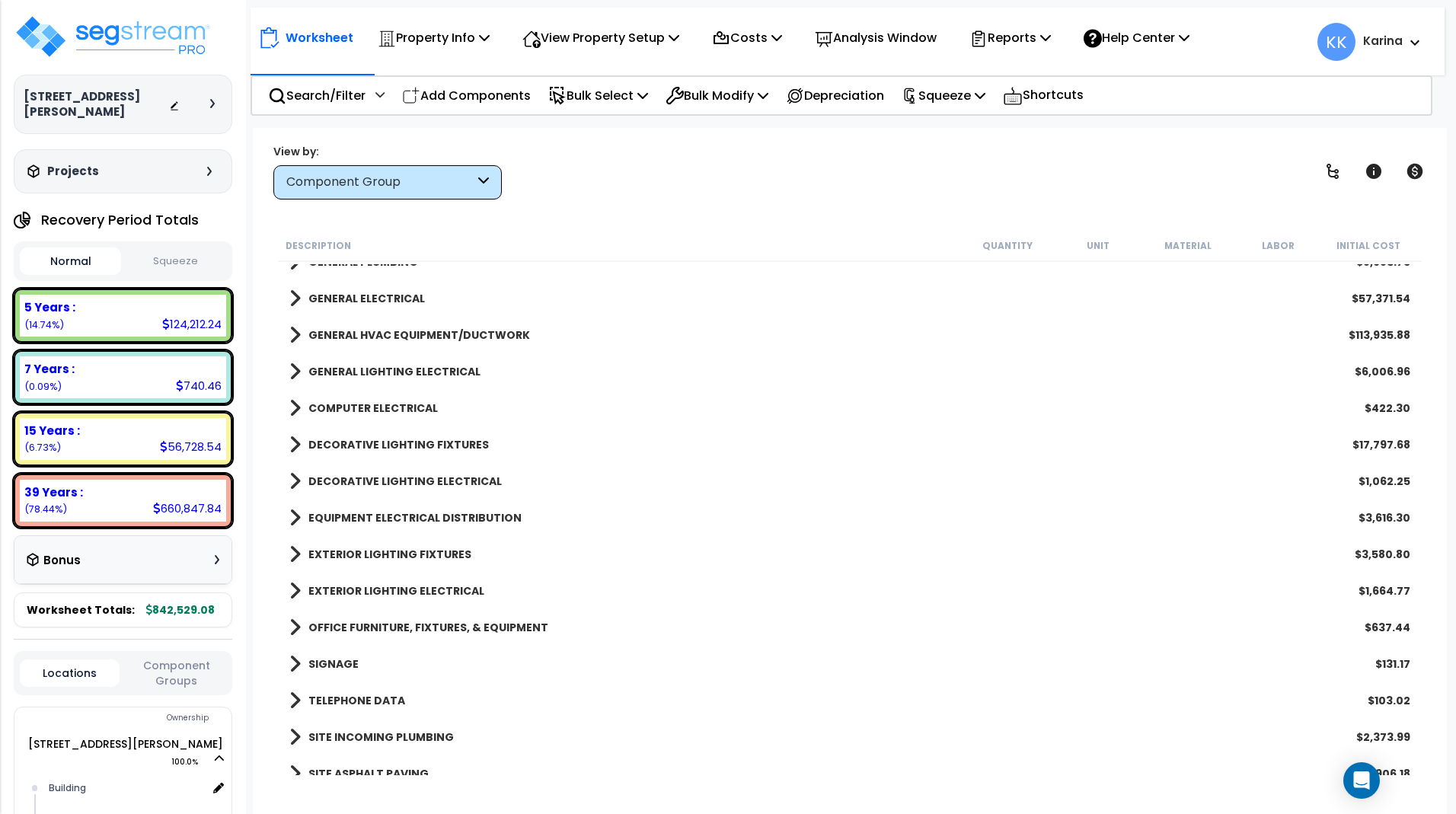
click at [291, 409] on span at bounding box center [295, 408] width 11 height 21
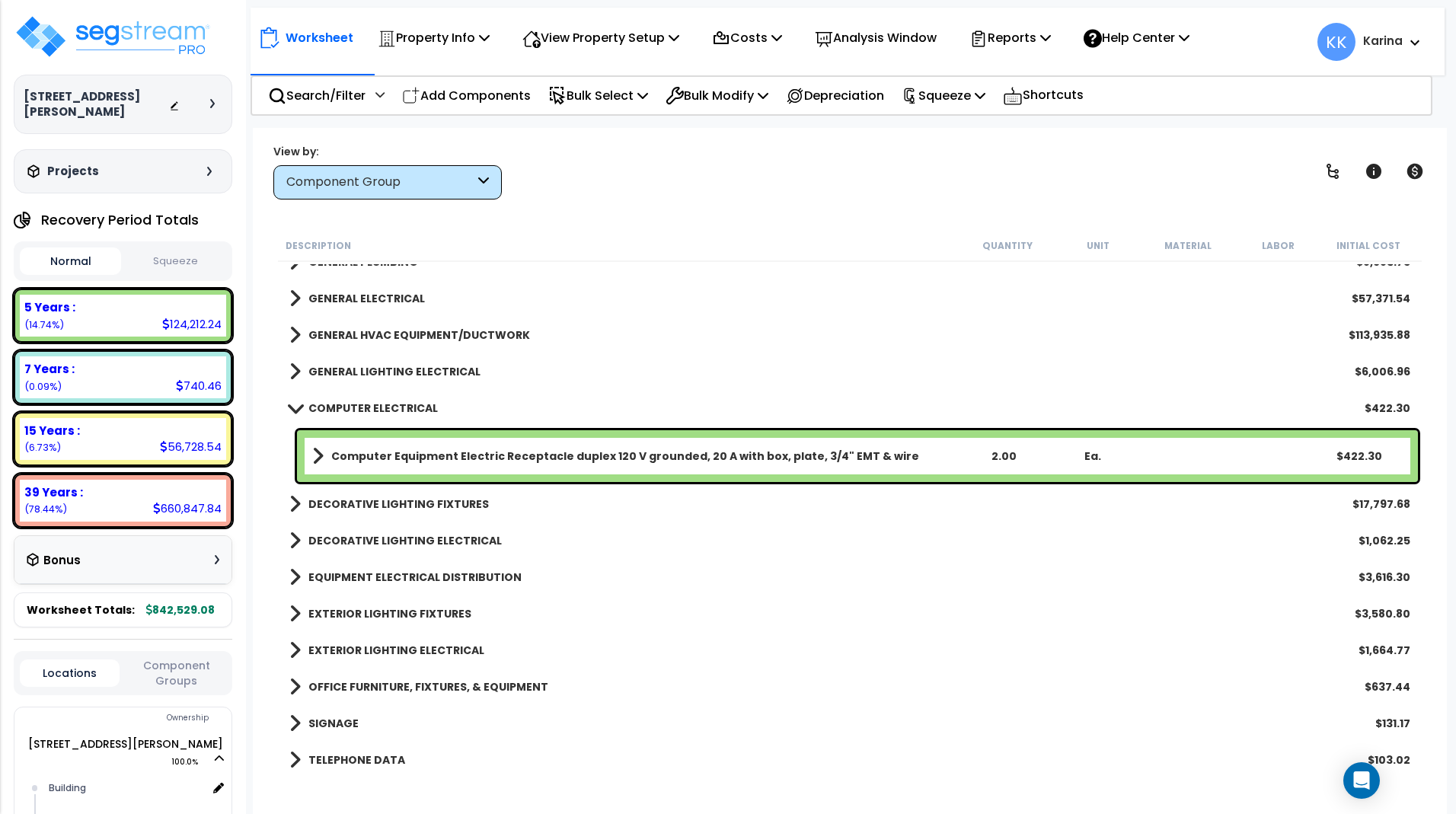
click at [291, 409] on span at bounding box center [294, 407] width 21 height 11
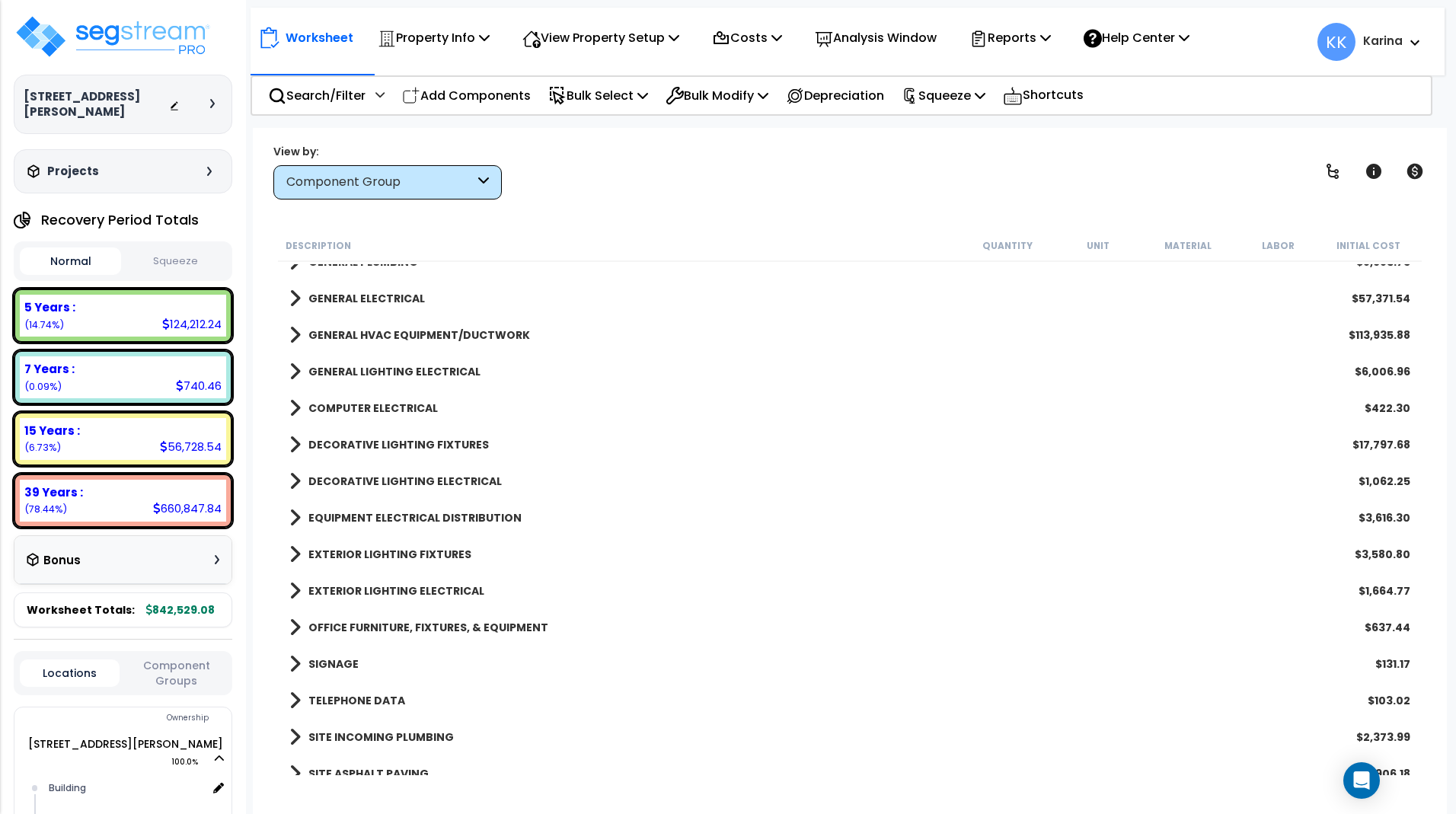
click at [294, 444] on span at bounding box center [295, 445] width 11 height 21
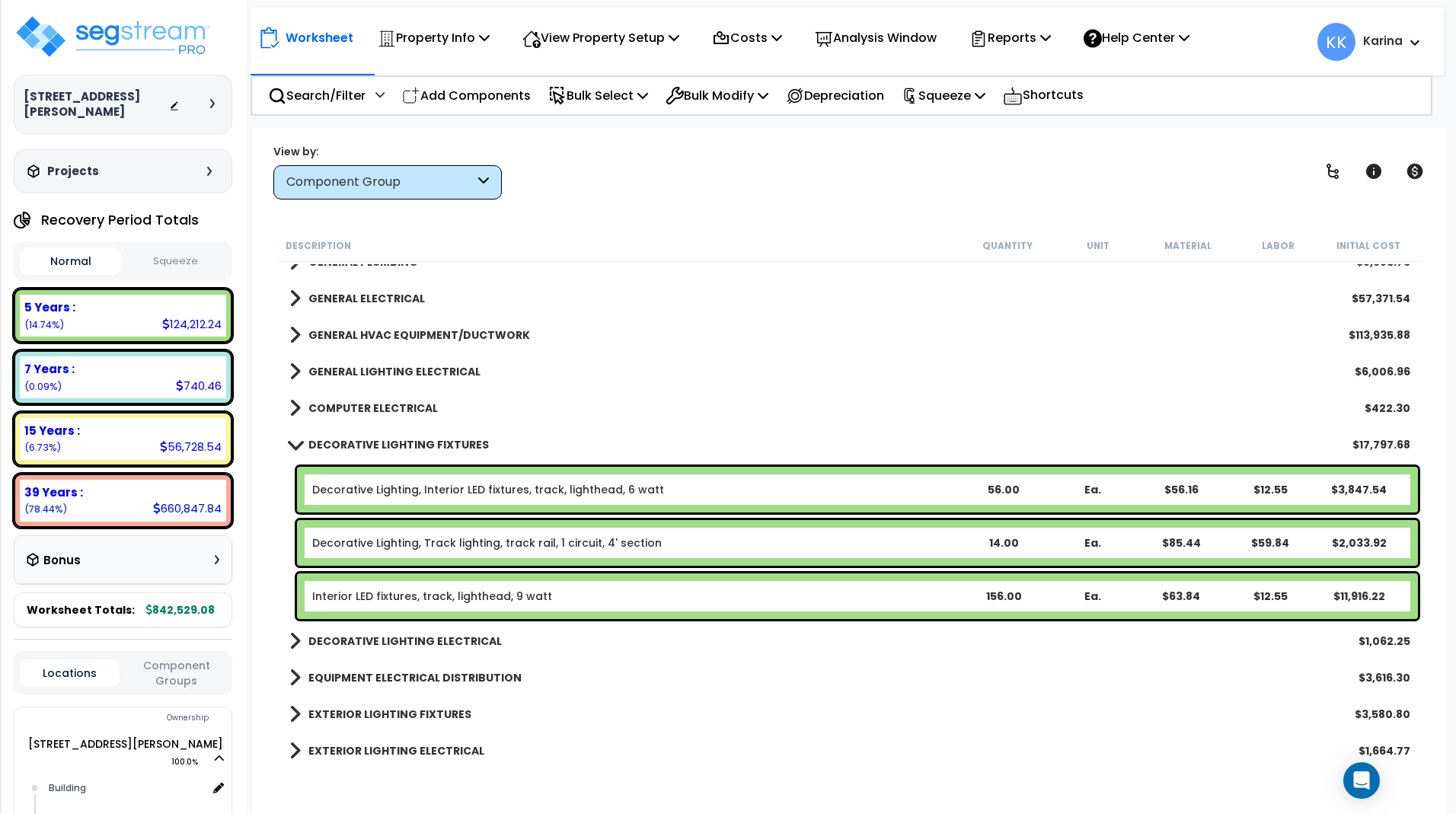
click at [294, 444] on span at bounding box center [294, 444] width 21 height 11
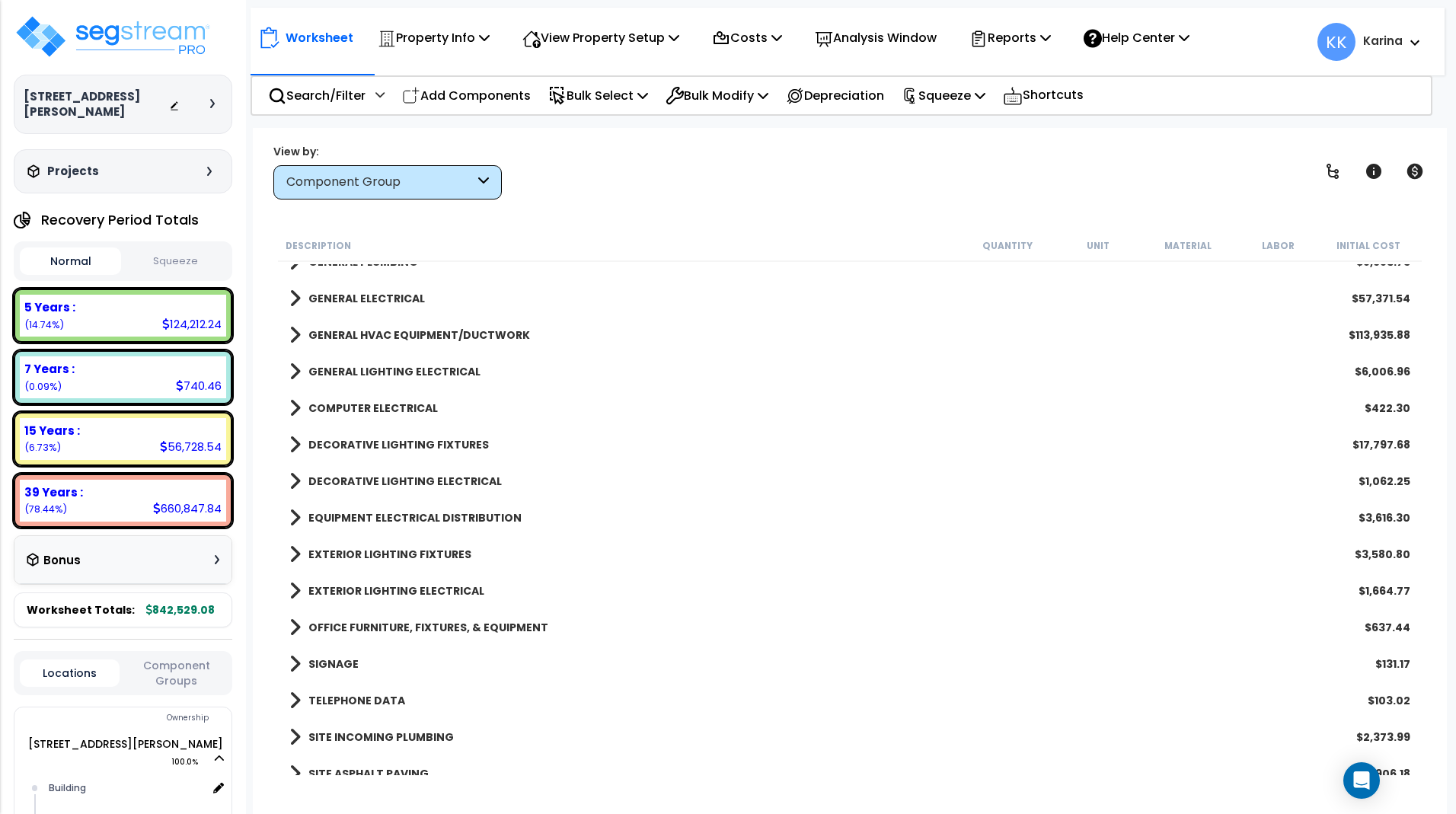
click at [293, 480] on span at bounding box center [295, 481] width 11 height 21
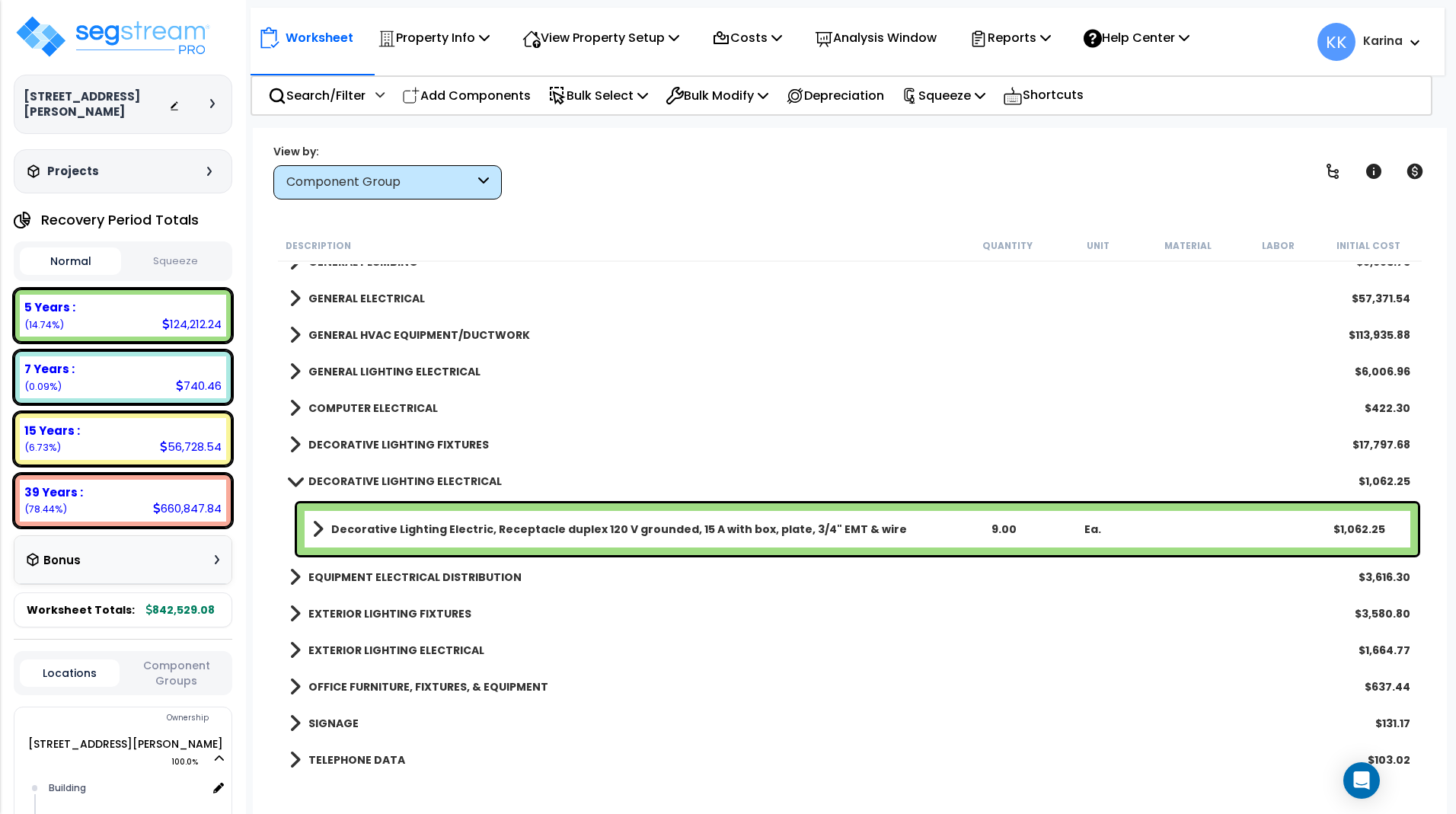
click at [293, 480] on span at bounding box center [294, 481] width 21 height 11
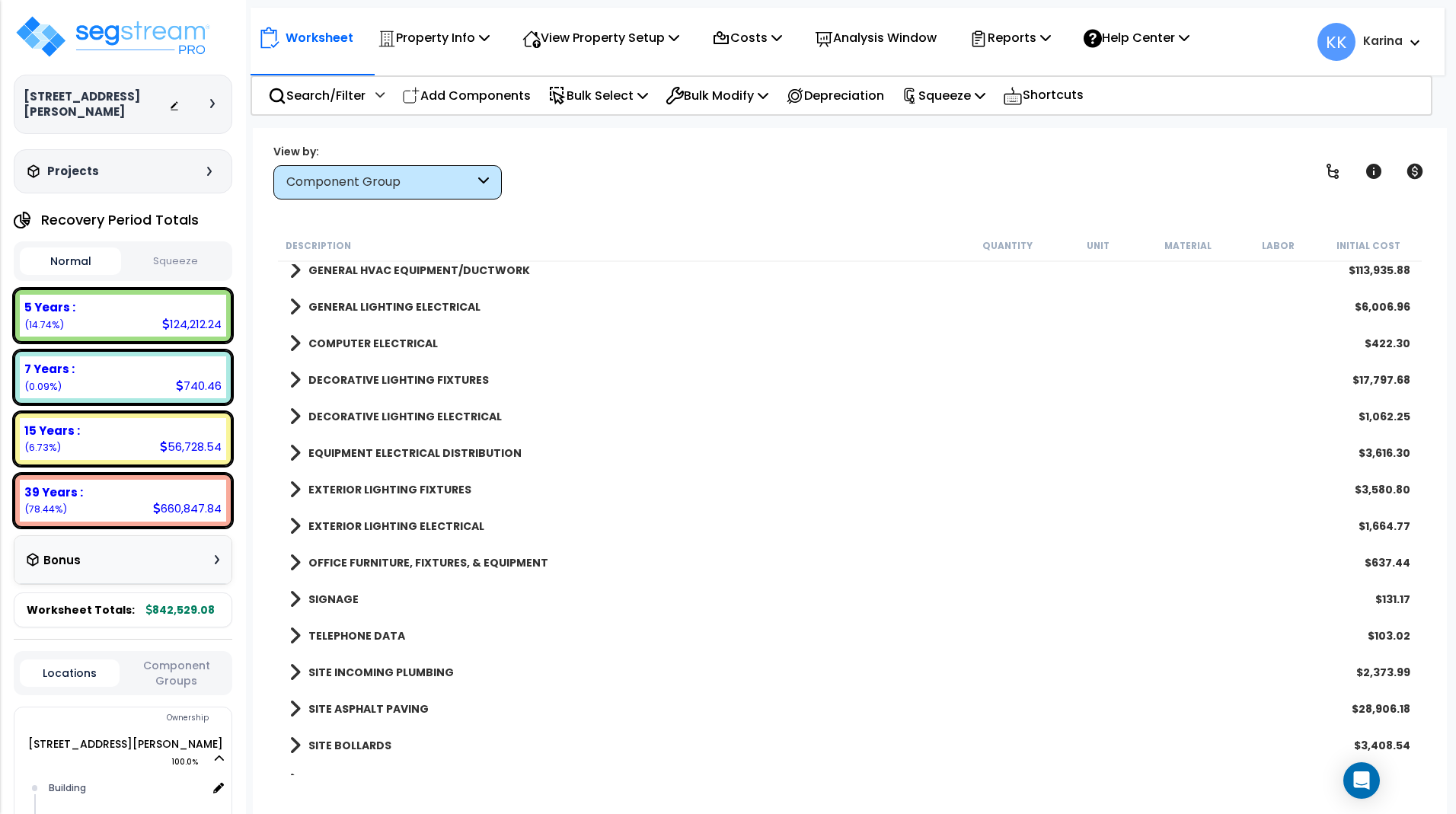
scroll to position [914, 0]
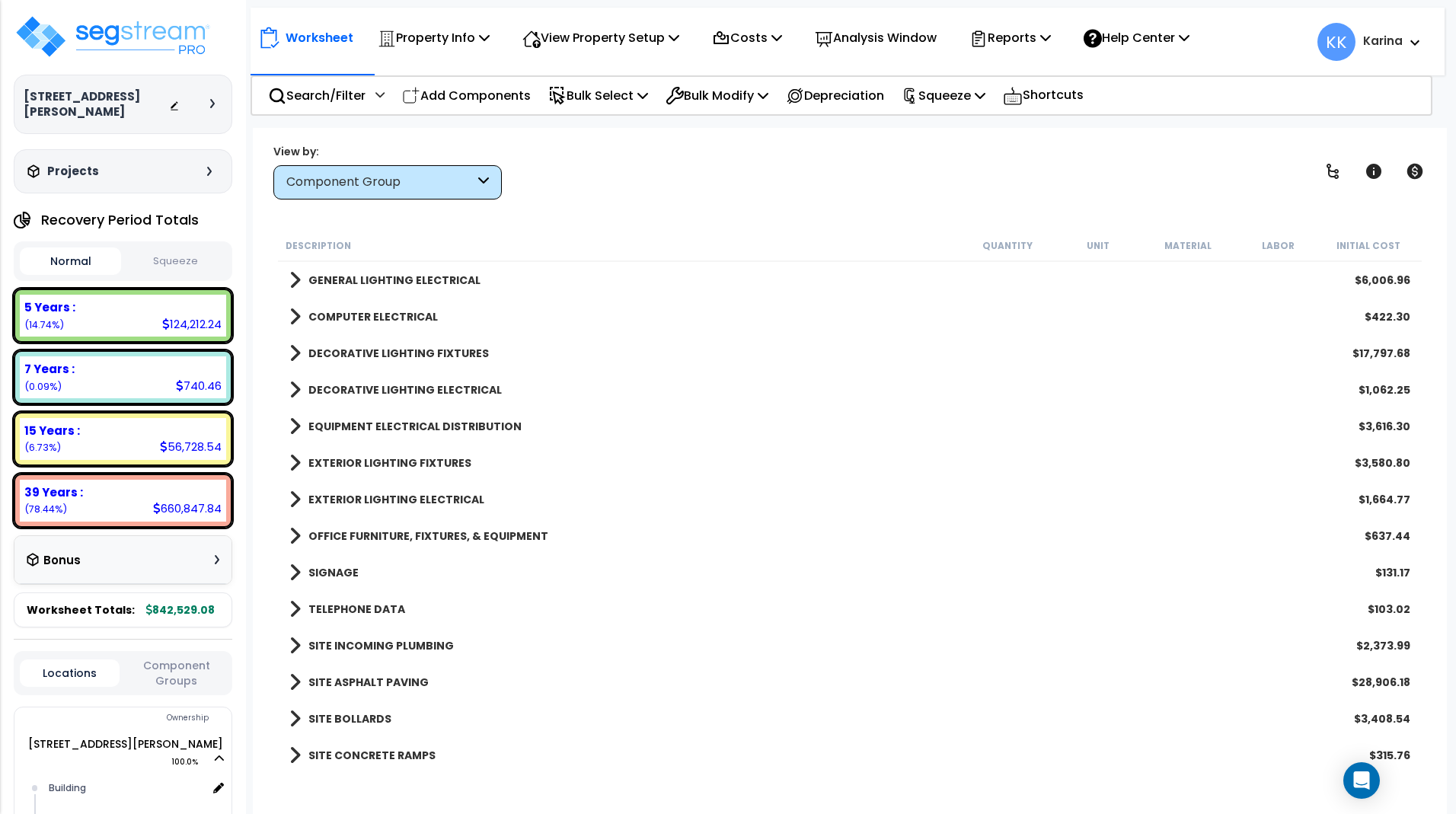
click at [293, 428] on span at bounding box center [295, 426] width 11 height 21
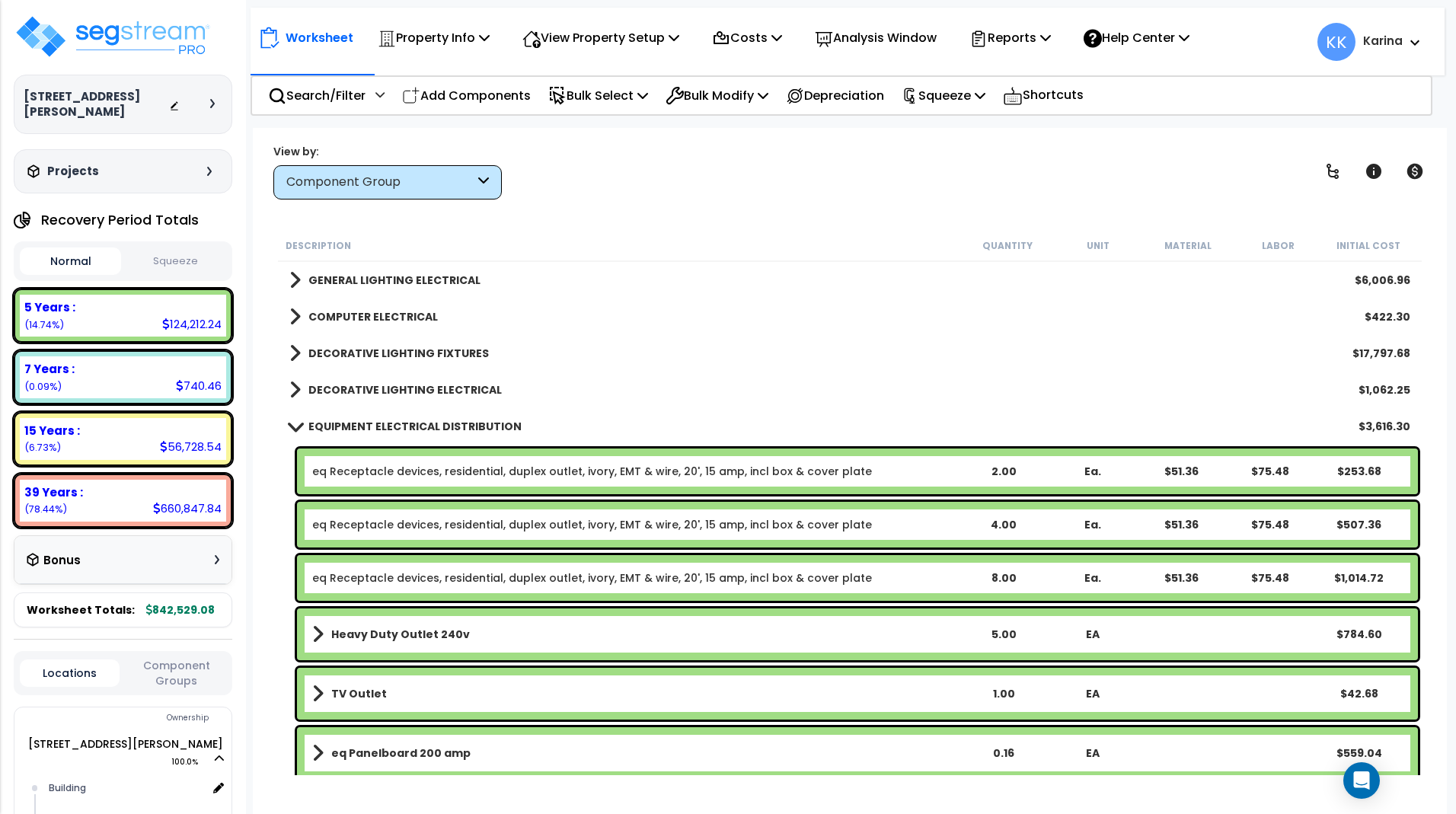
click at [296, 422] on span at bounding box center [294, 426] width 21 height 11
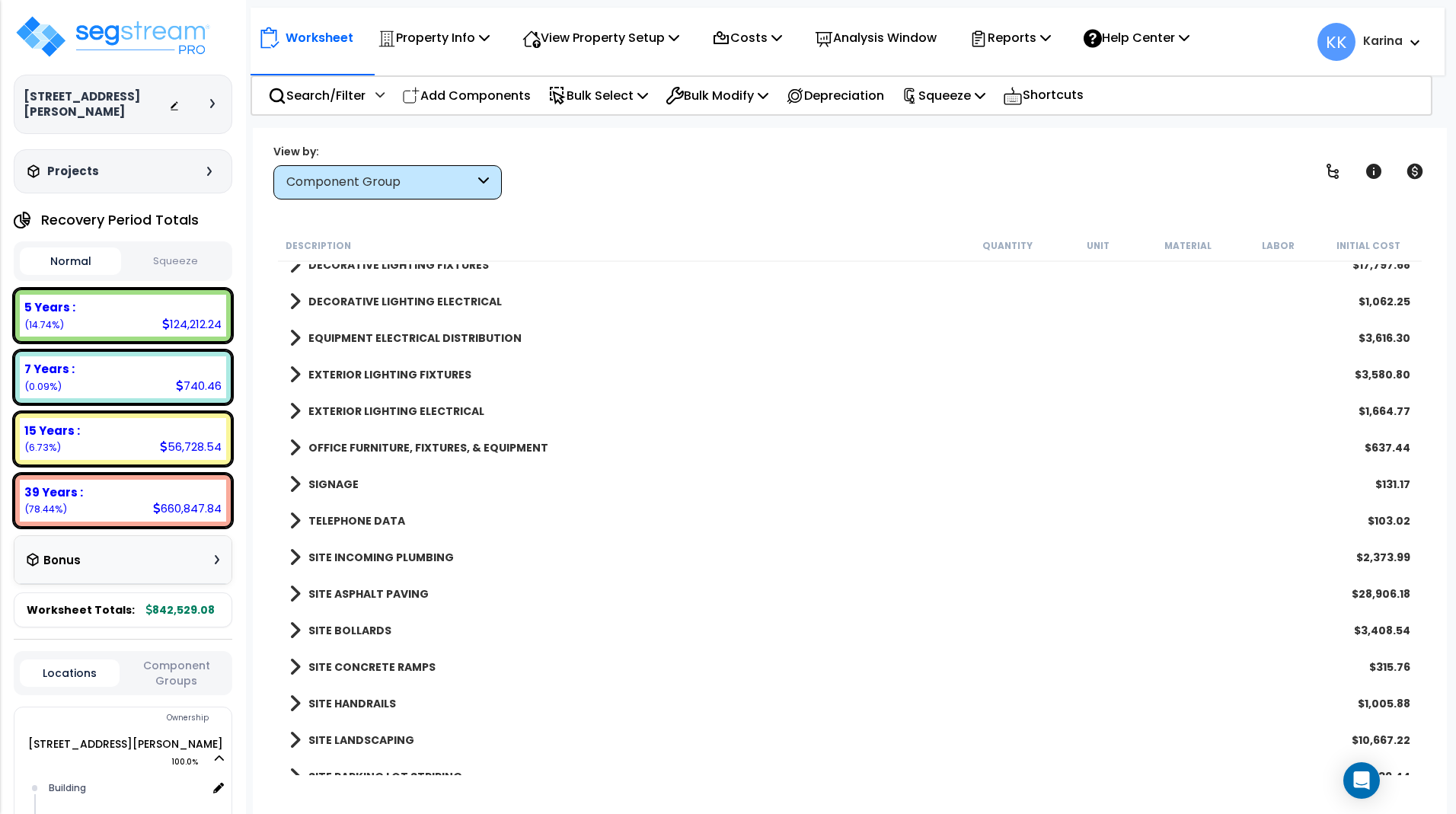
scroll to position [1006, 0]
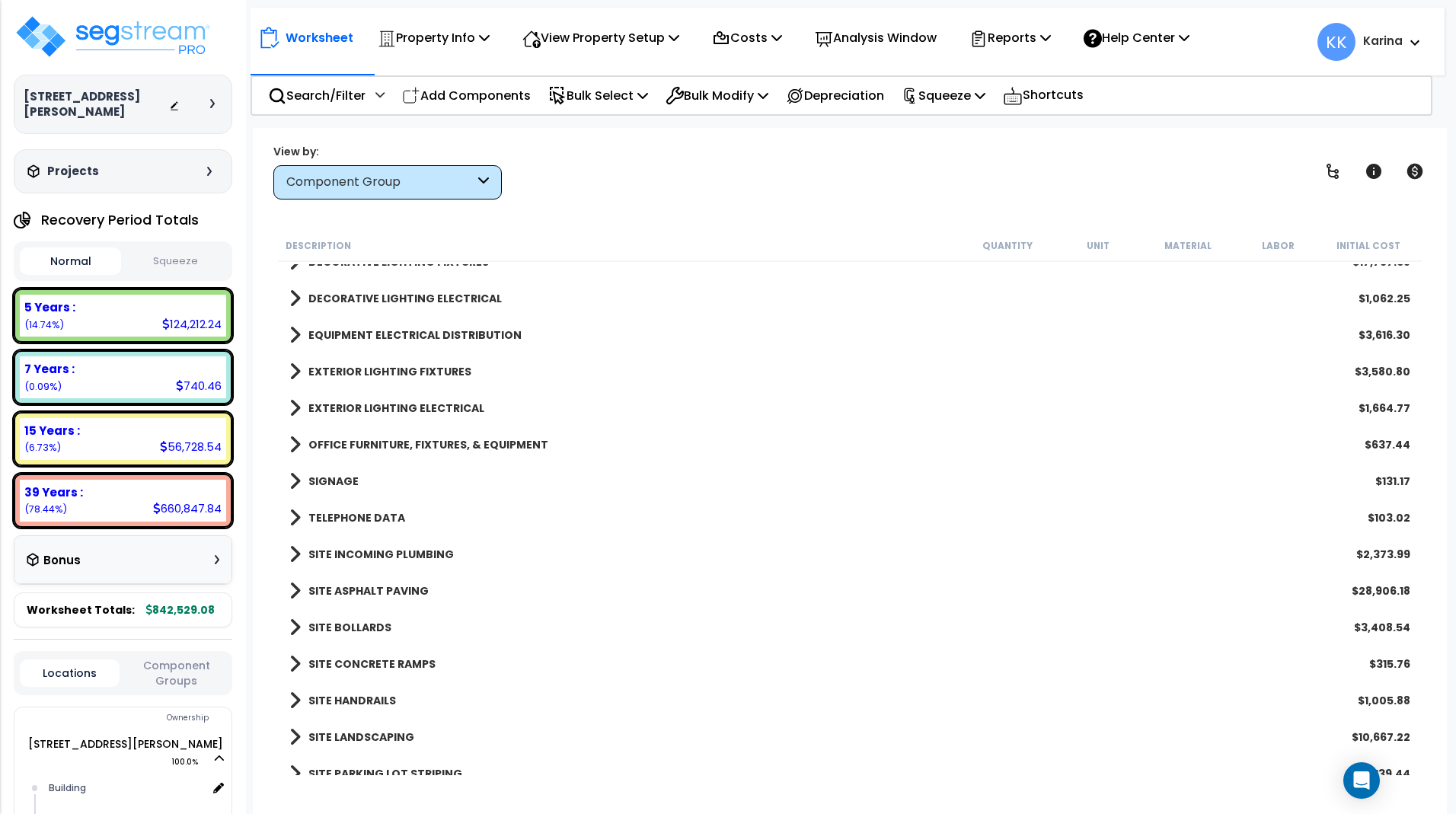
click at [290, 374] on span at bounding box center [295, 372] width 11 height 21
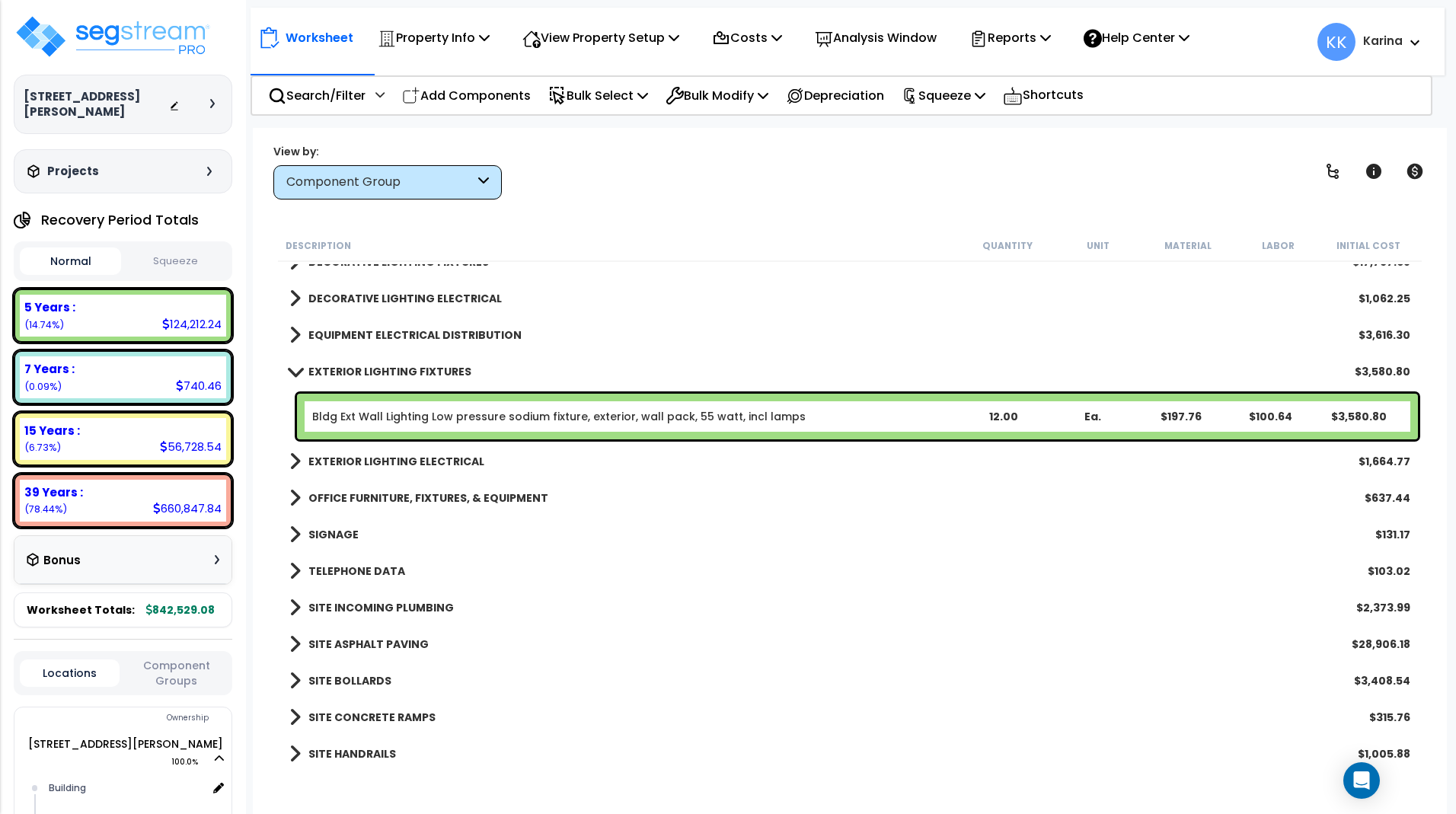
click at [290, 374] on span at bounding box center [294, 372] width 21 height 11
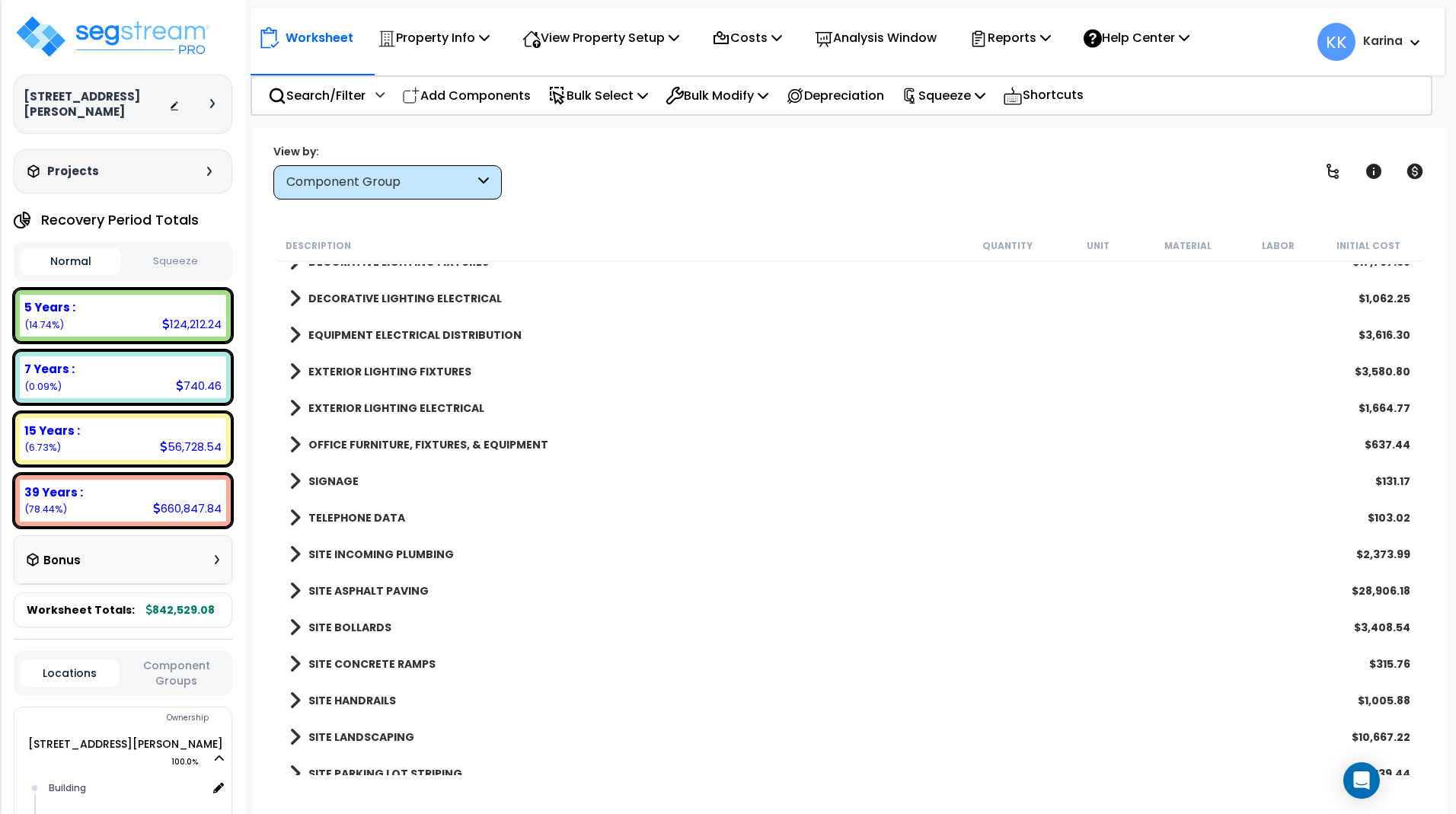
click at [295, 409] on span at bounding box center [295, 408] width 11 height 21
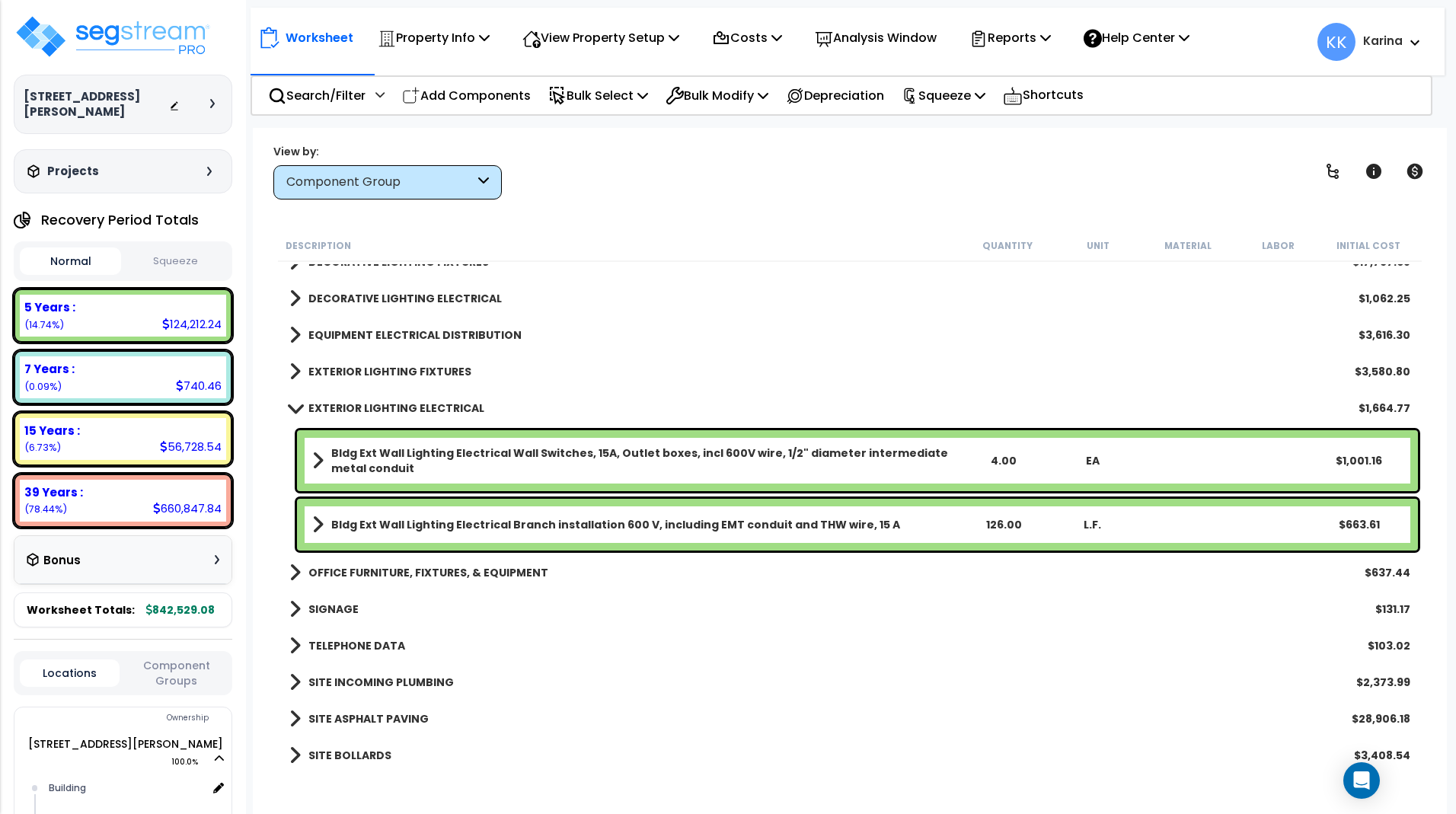
click at [444, 525] on b "Bldg Ext Wall Lighting Electrical Branch installation 600 V, including EMT cond…" at bounding box center [615, 524] width 569 height 15
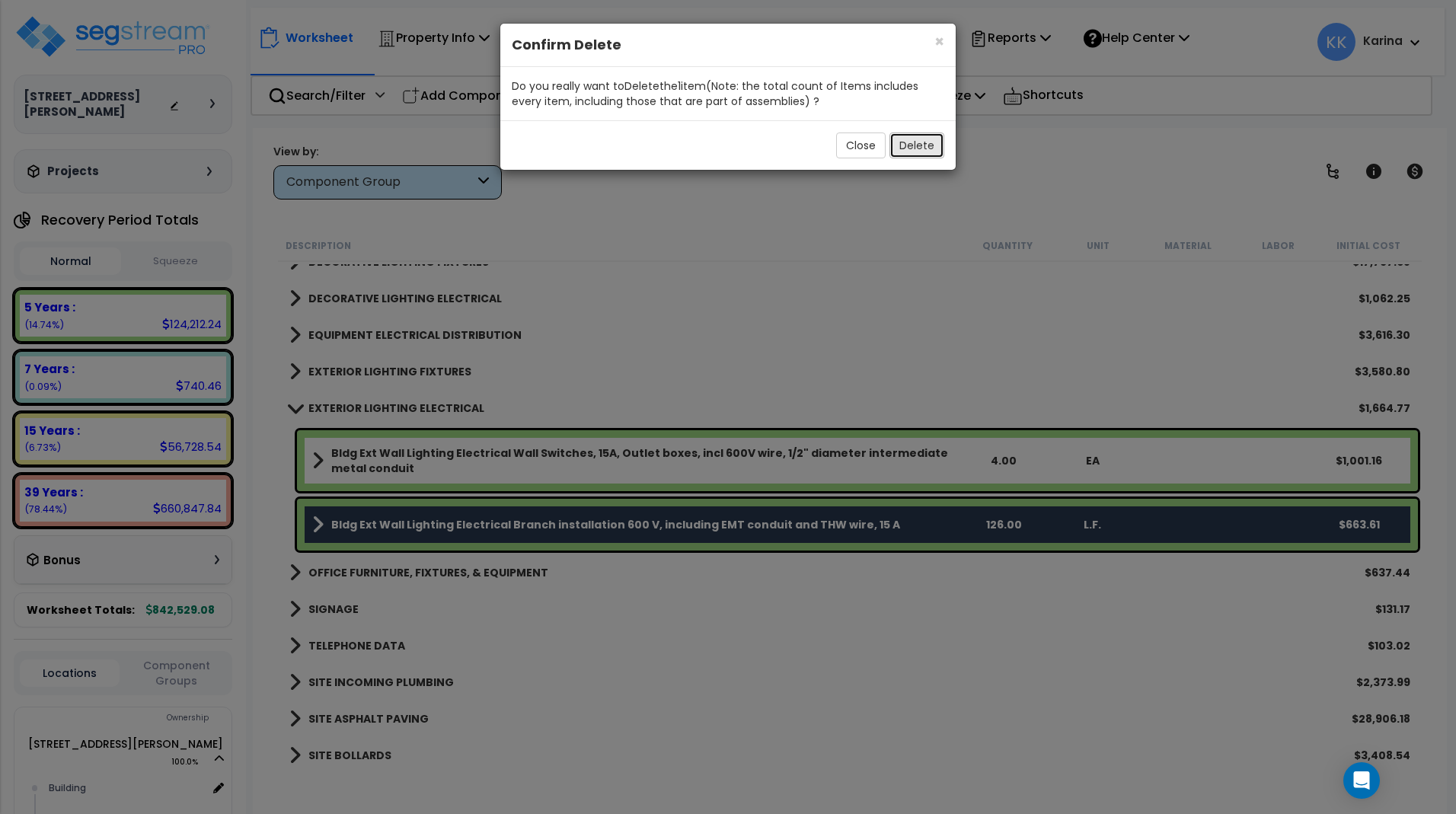
click at [905, 139] on button "Delete" at bounding box center [917, 146] width 55 height 26
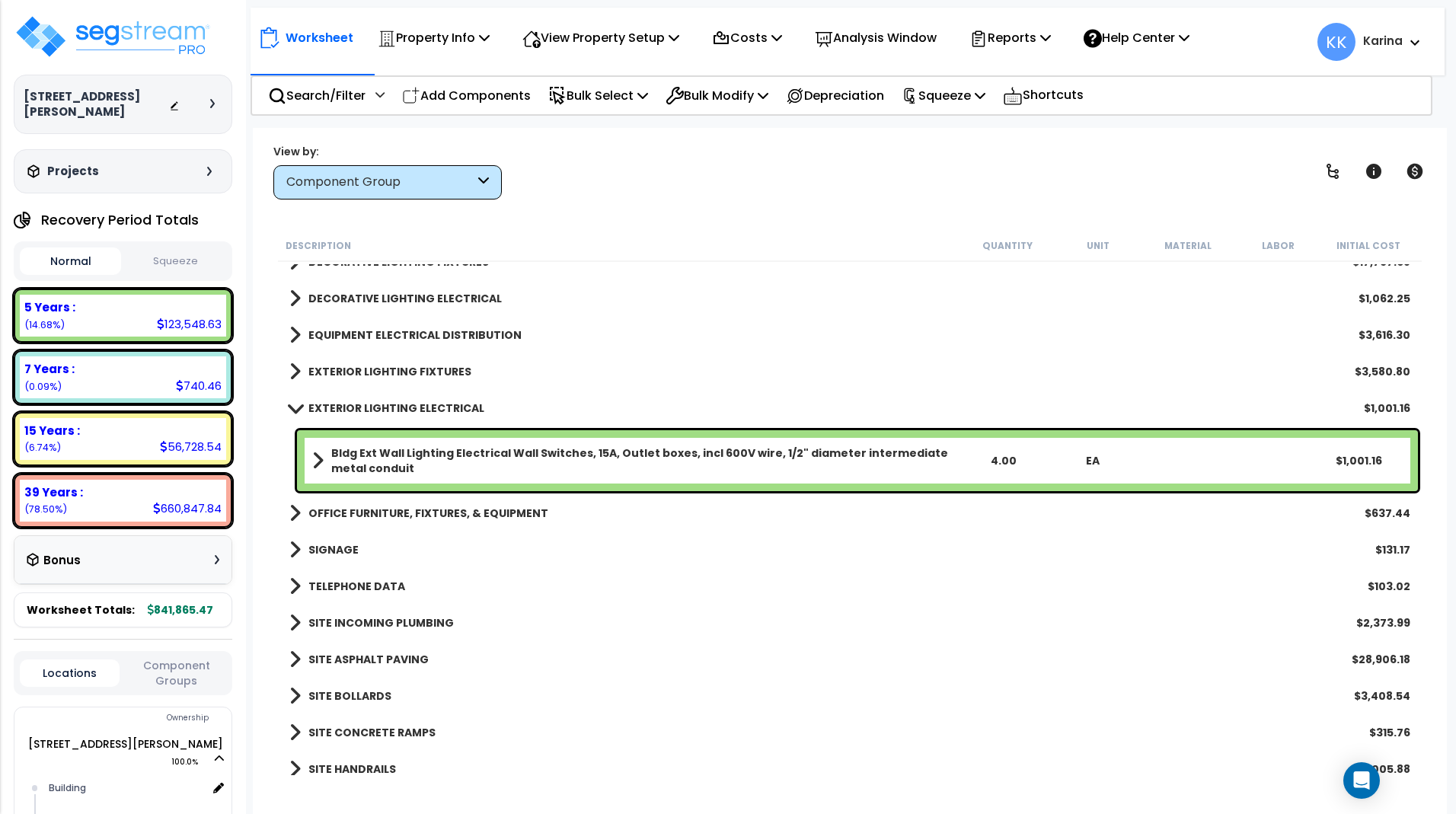
click at [296, 408] on span at bounding box center [294, 407] width 21 height 11
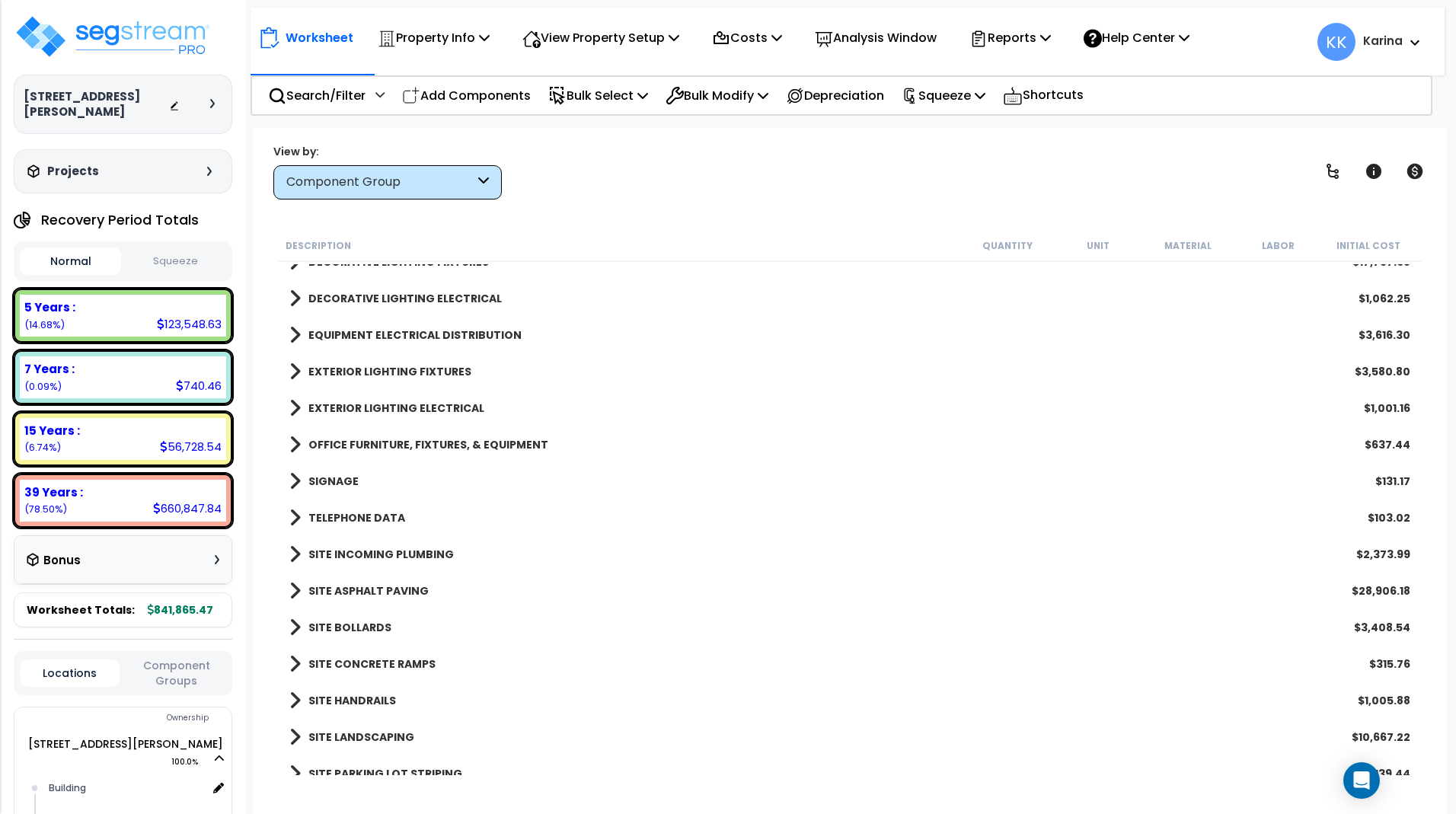
click at [294, 438] on span at bounding box center [295, 445] width 11 height 21
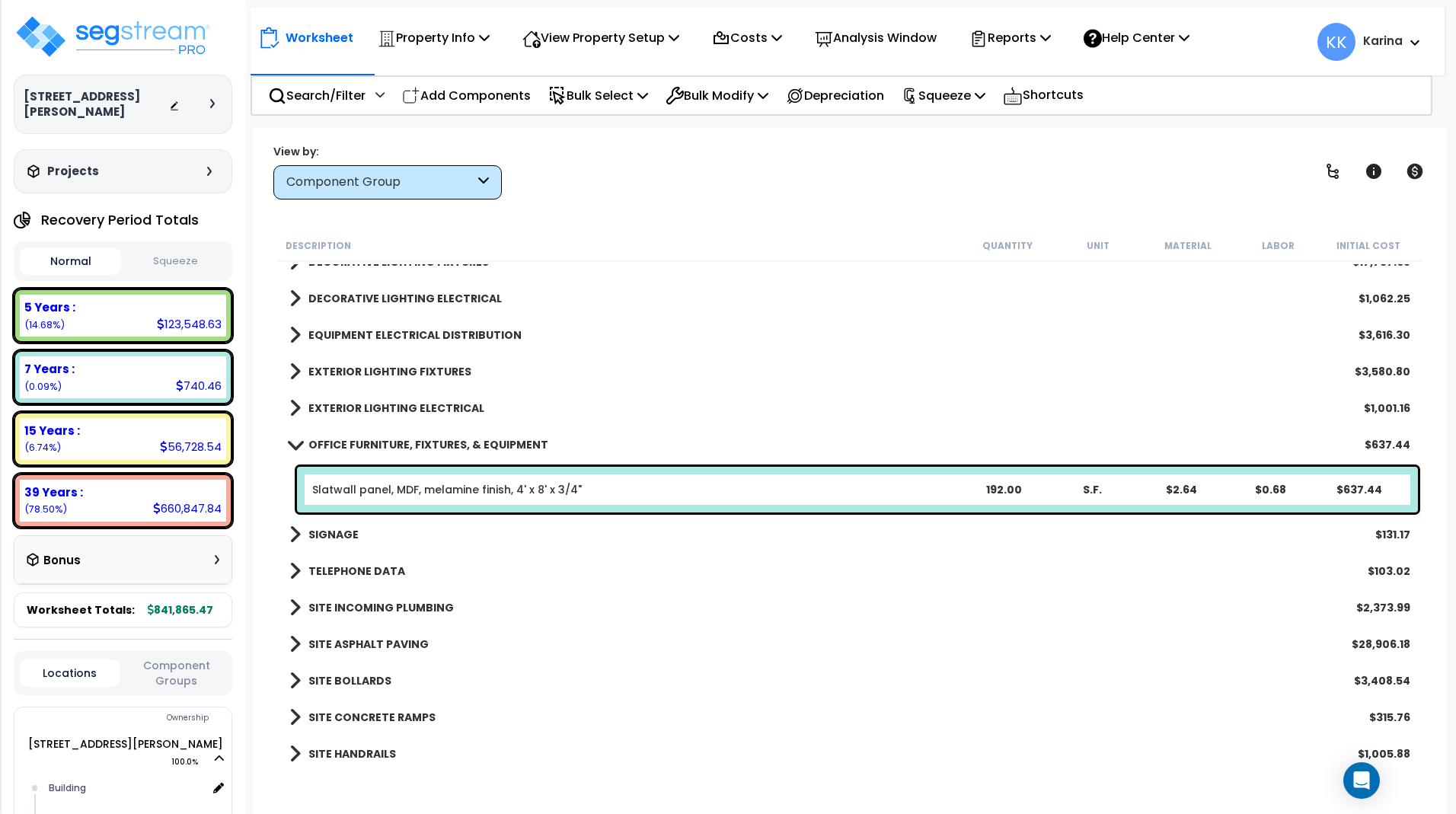
click at [294, 438] on link "OFFICE FURNITURE, FIXTURES, & EQUIPMENT" at bounding box center [419, 445] width 259 height 21
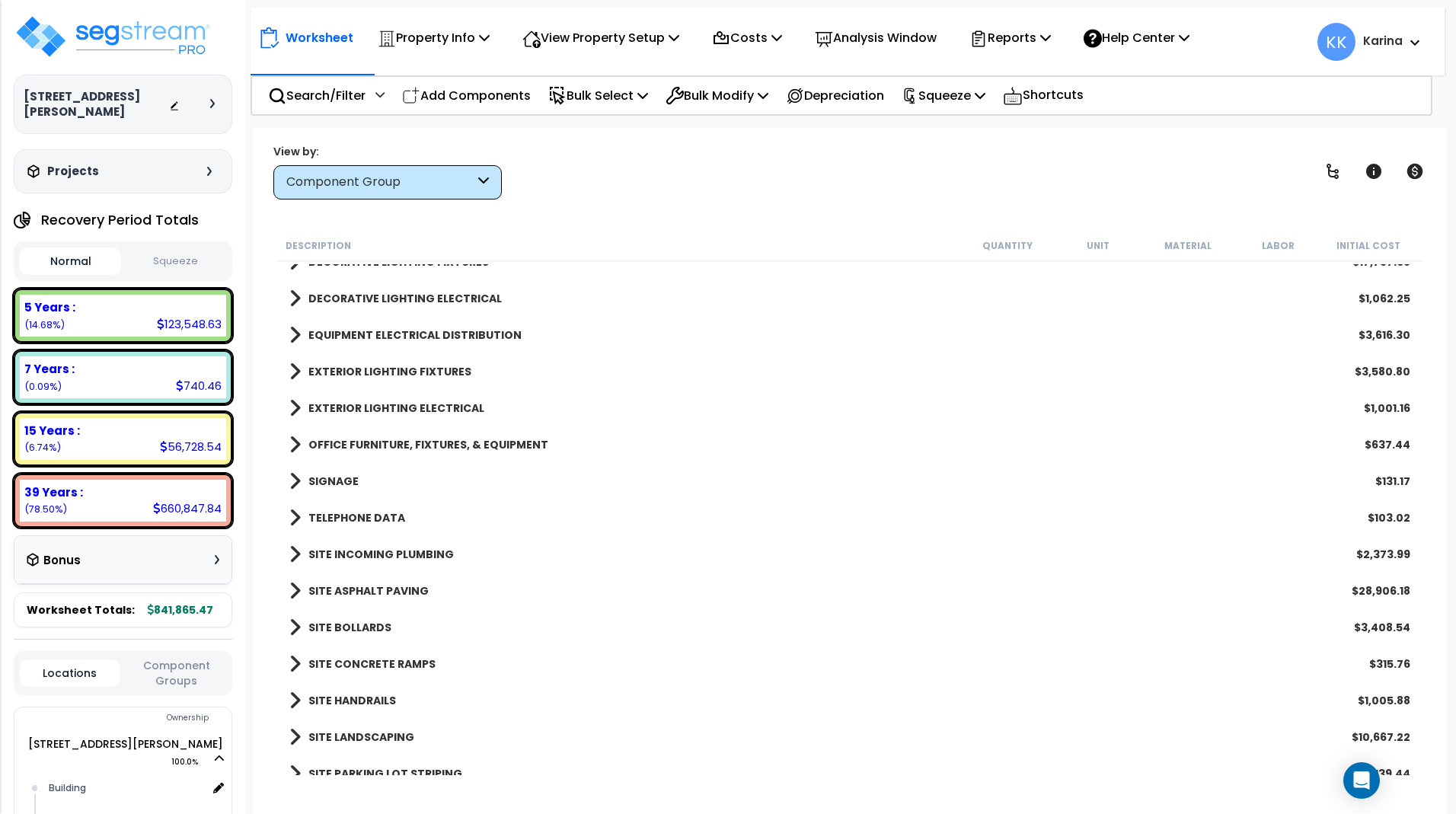
click at [292, 473] on span at bounding box center [295, 481] width 11 height 21
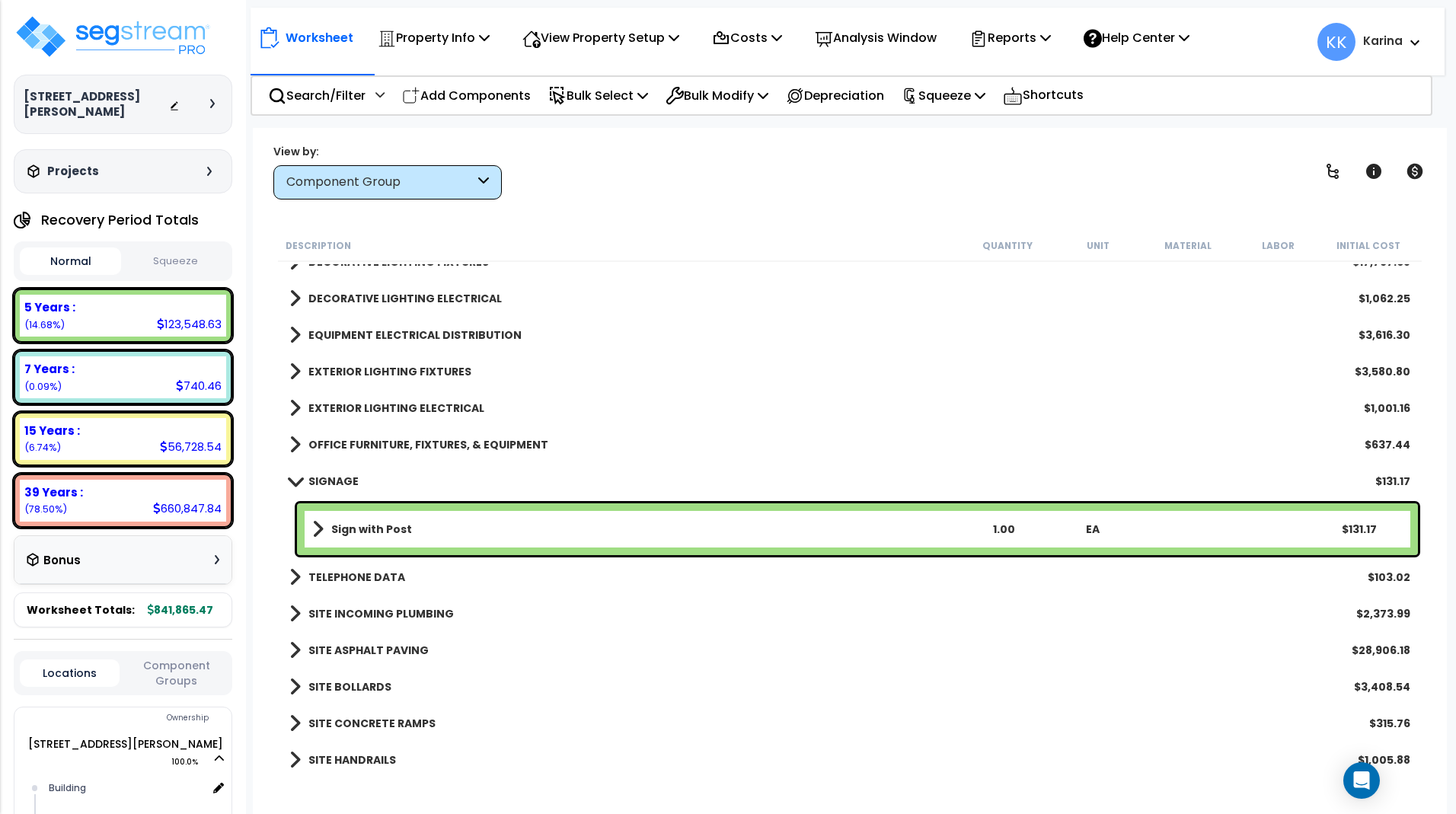
scroll to position [1097, 0]
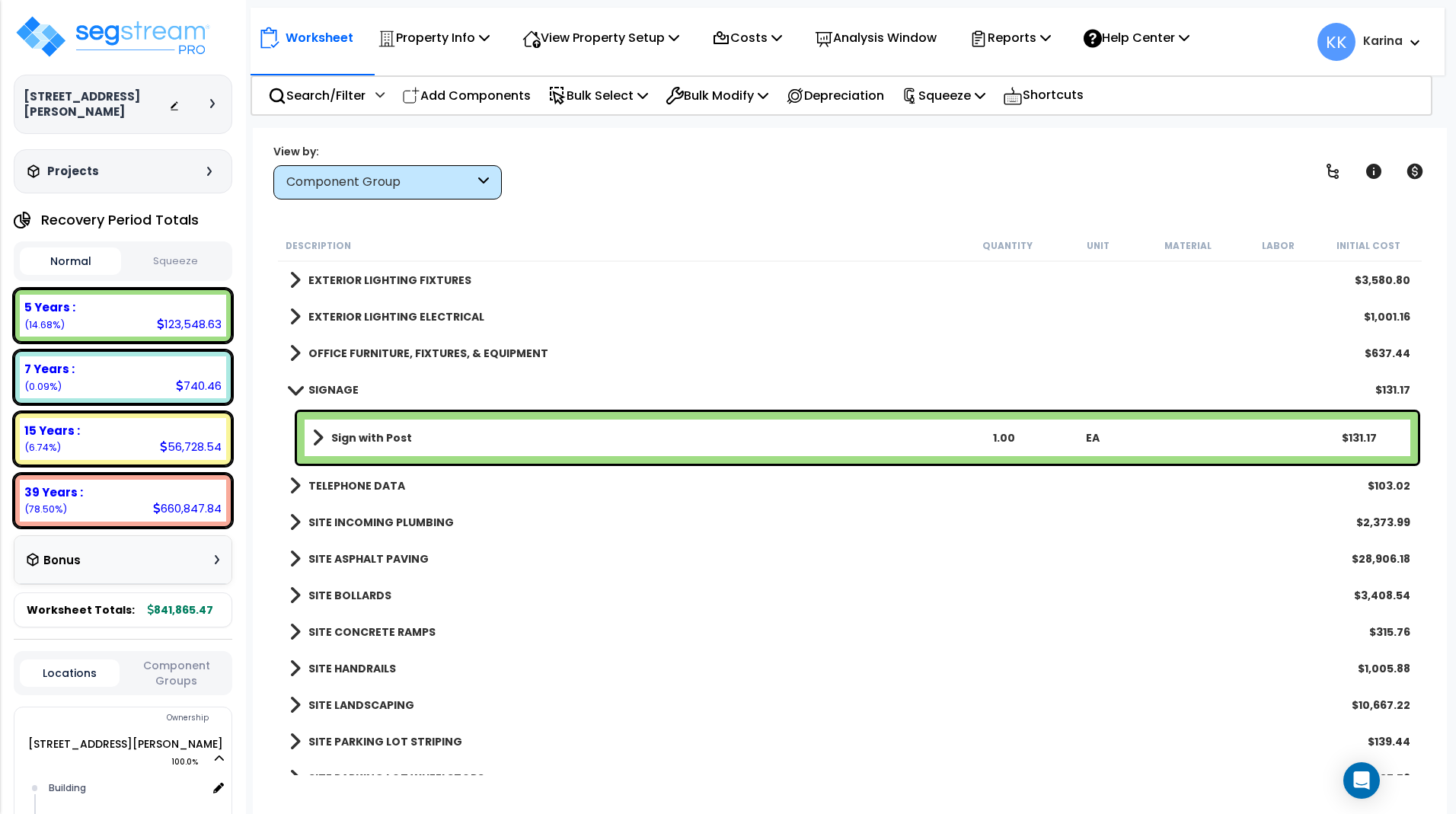
click at [294, 389] on span at bounding box center [294, 390] width 21 height 11
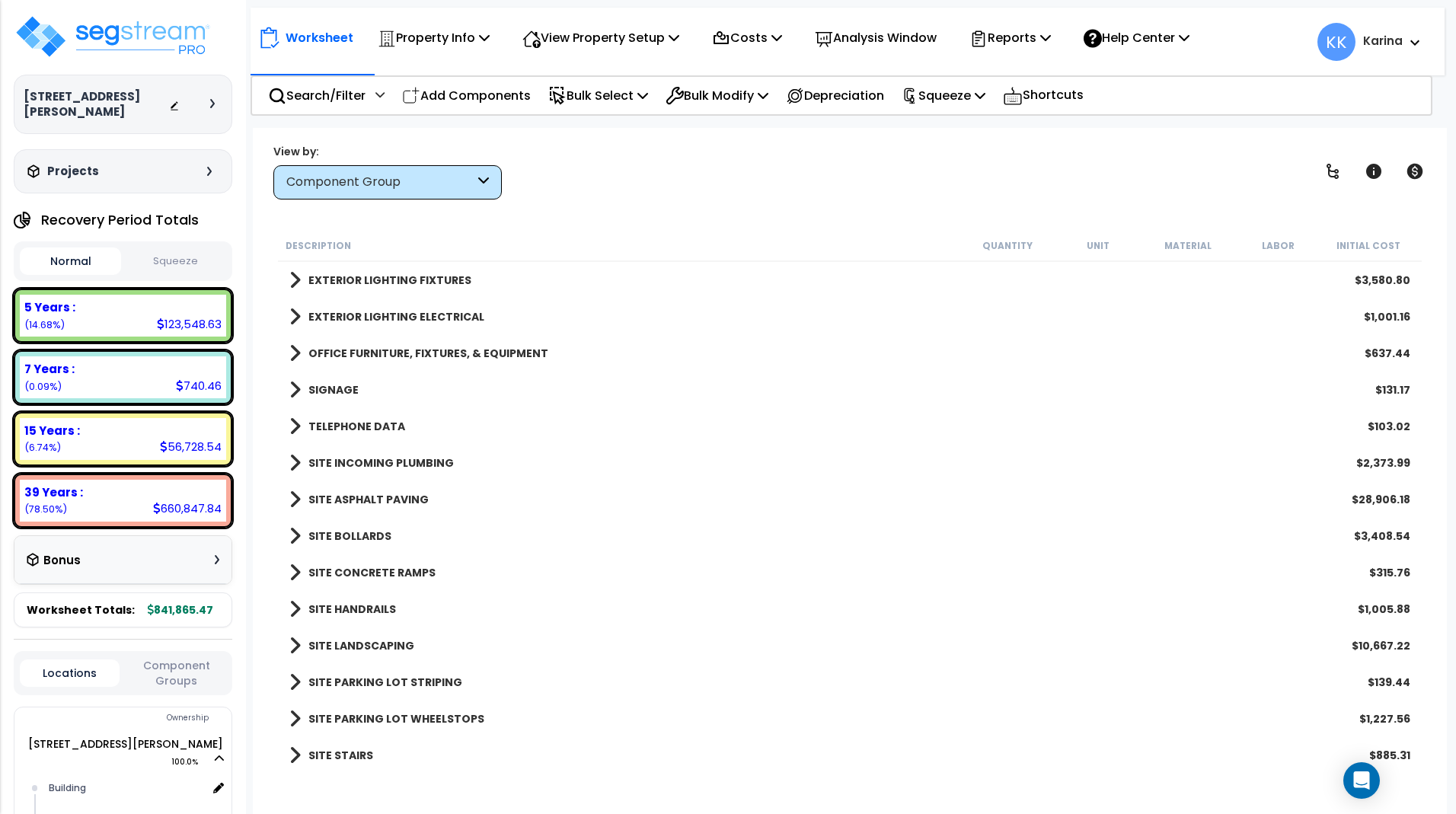
click at [297, 421] on span at bounding box center [295, 426] width 11 height 21
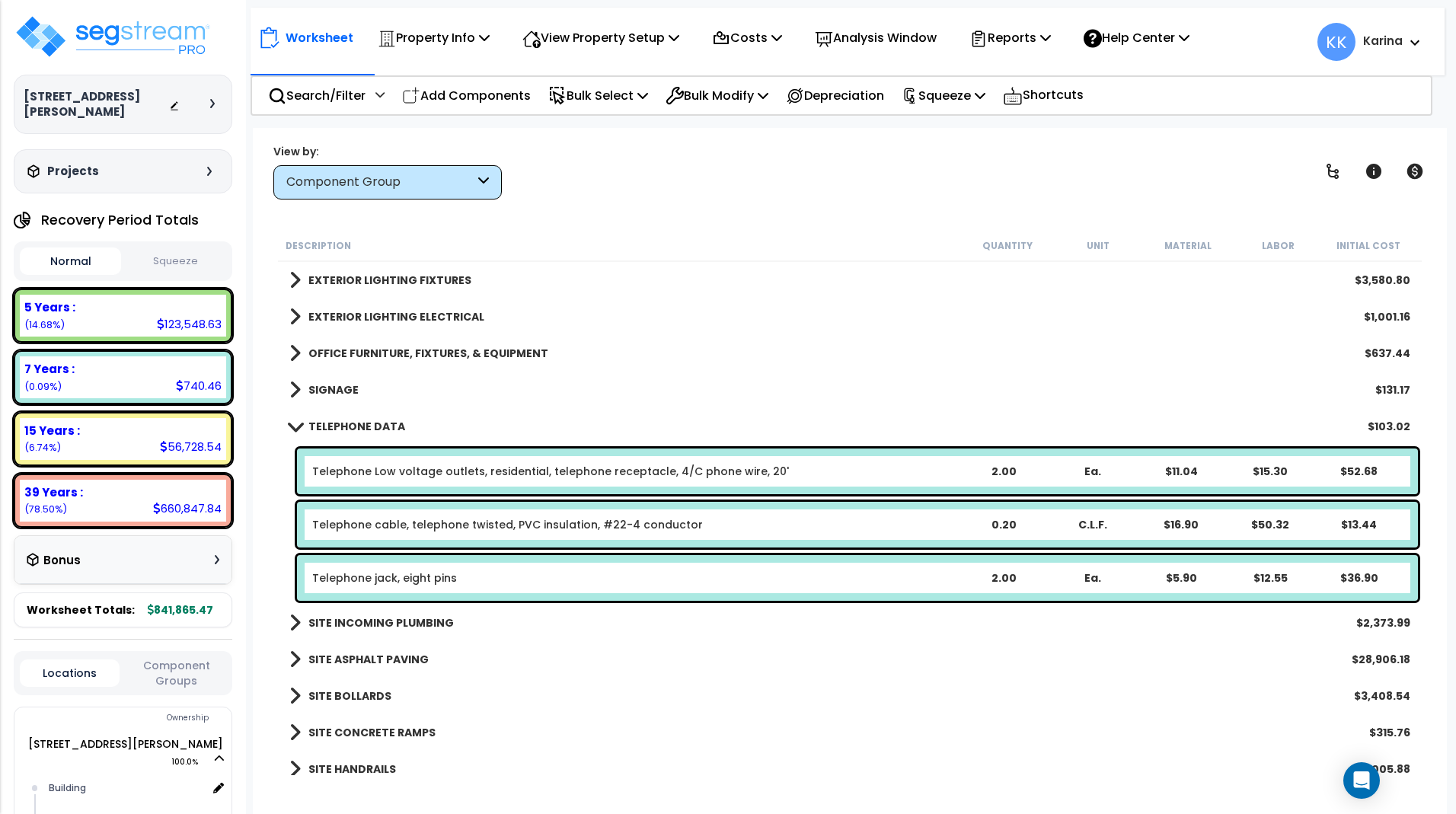
click at [297, 421] on span at bounding box center [294, 426] width 21 height 11
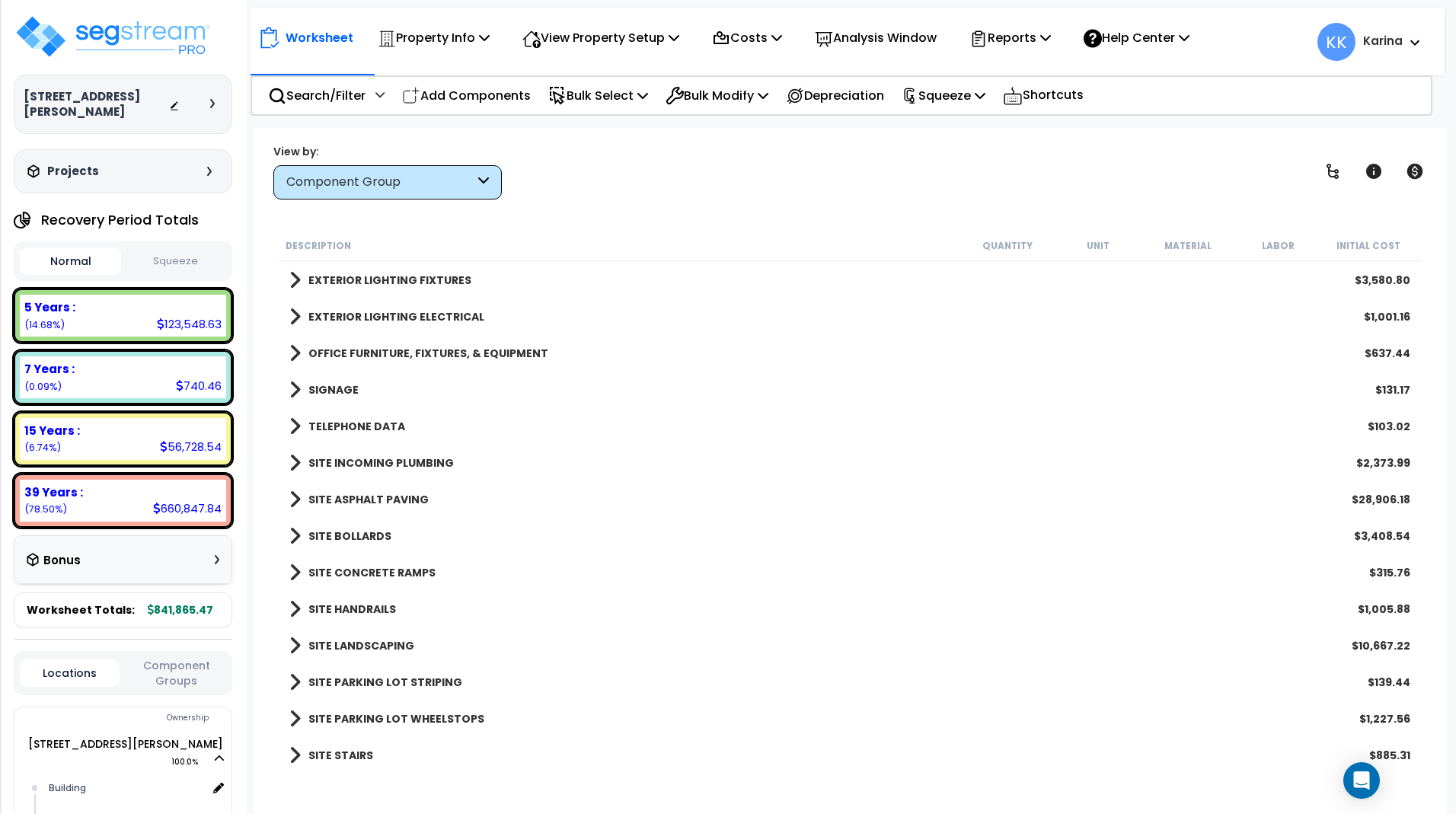
click at [295, 457] on span at bounding box center [295, 463] width 11 height 21
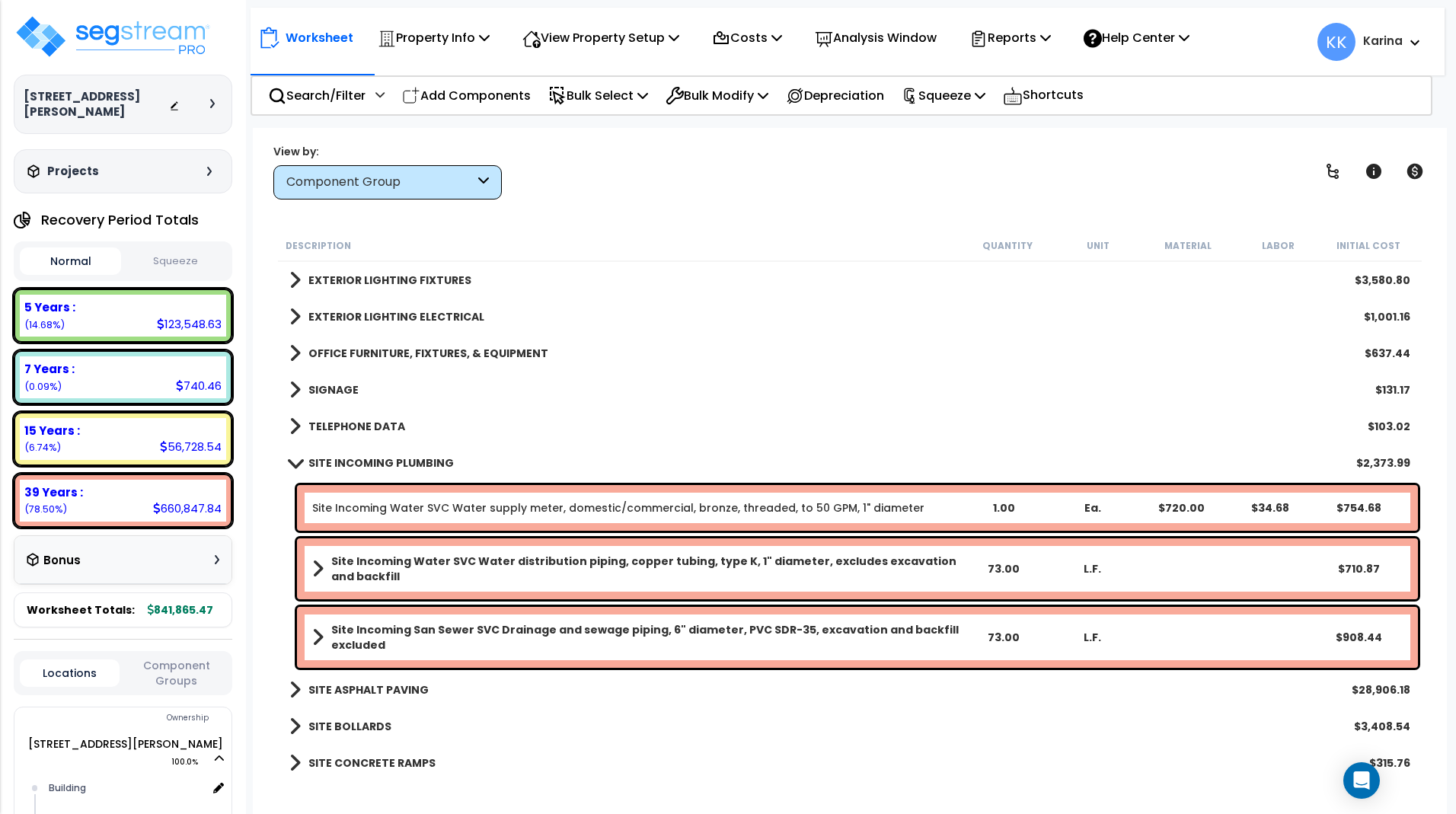
click at [295, 457] on link "SITE INCOMING PLUMBING" at bounding box center [372, 463] width 165 height 21
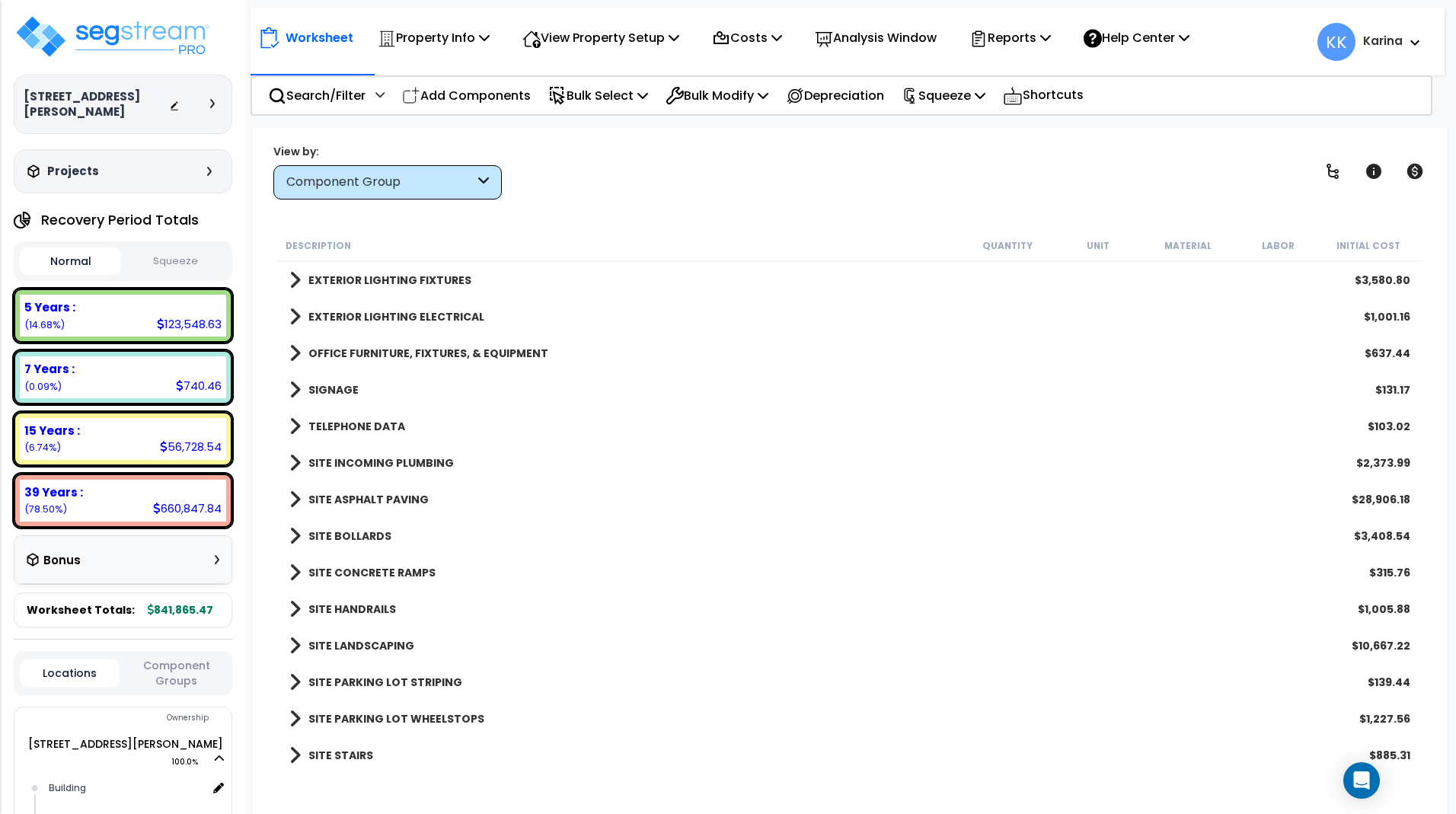
click at [296, 497] on span at bounding box center [295, 500] width 11 height 21
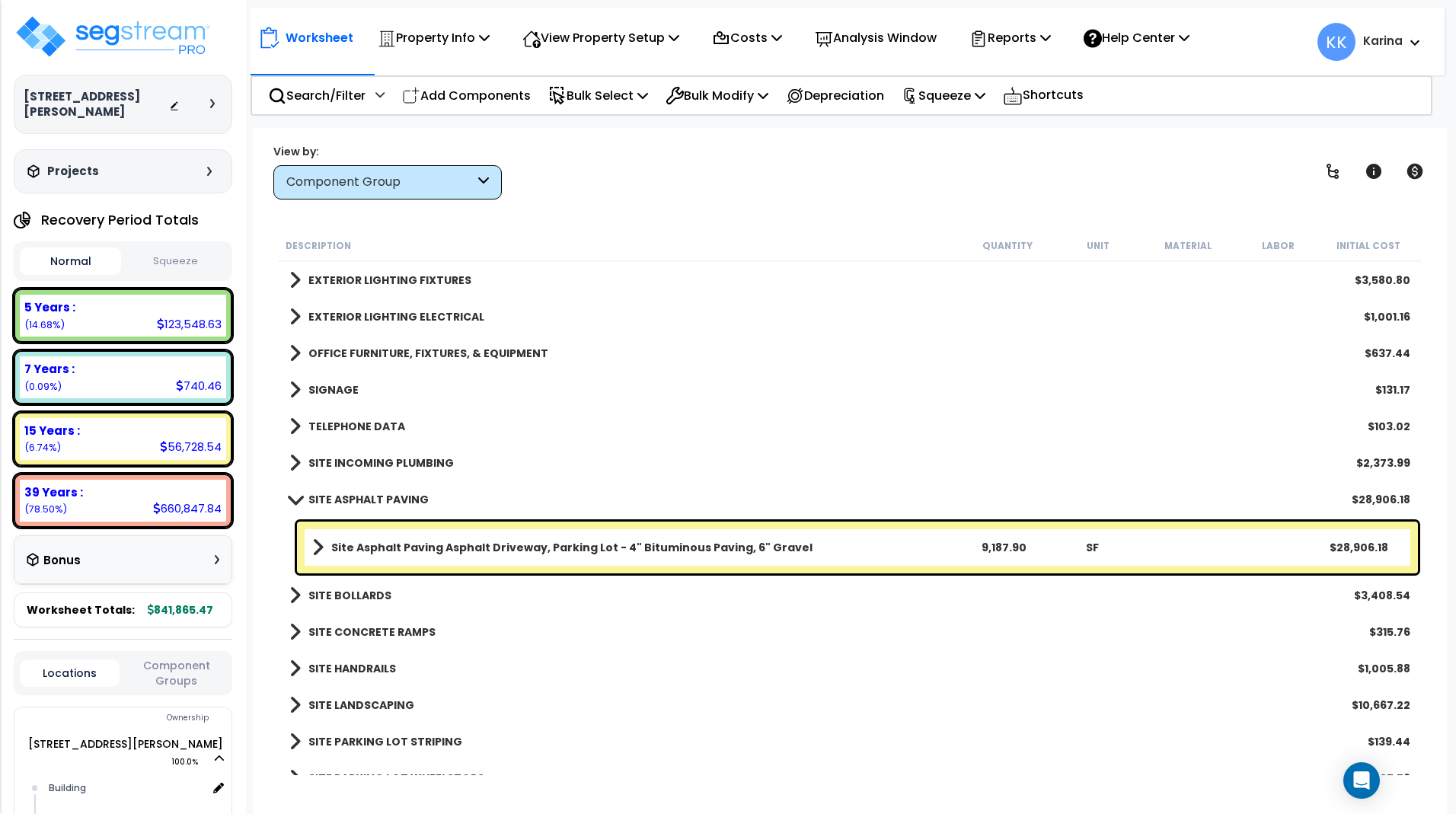
click at [296, 497] on span at bounding box center [294, 499] width 21 height 11
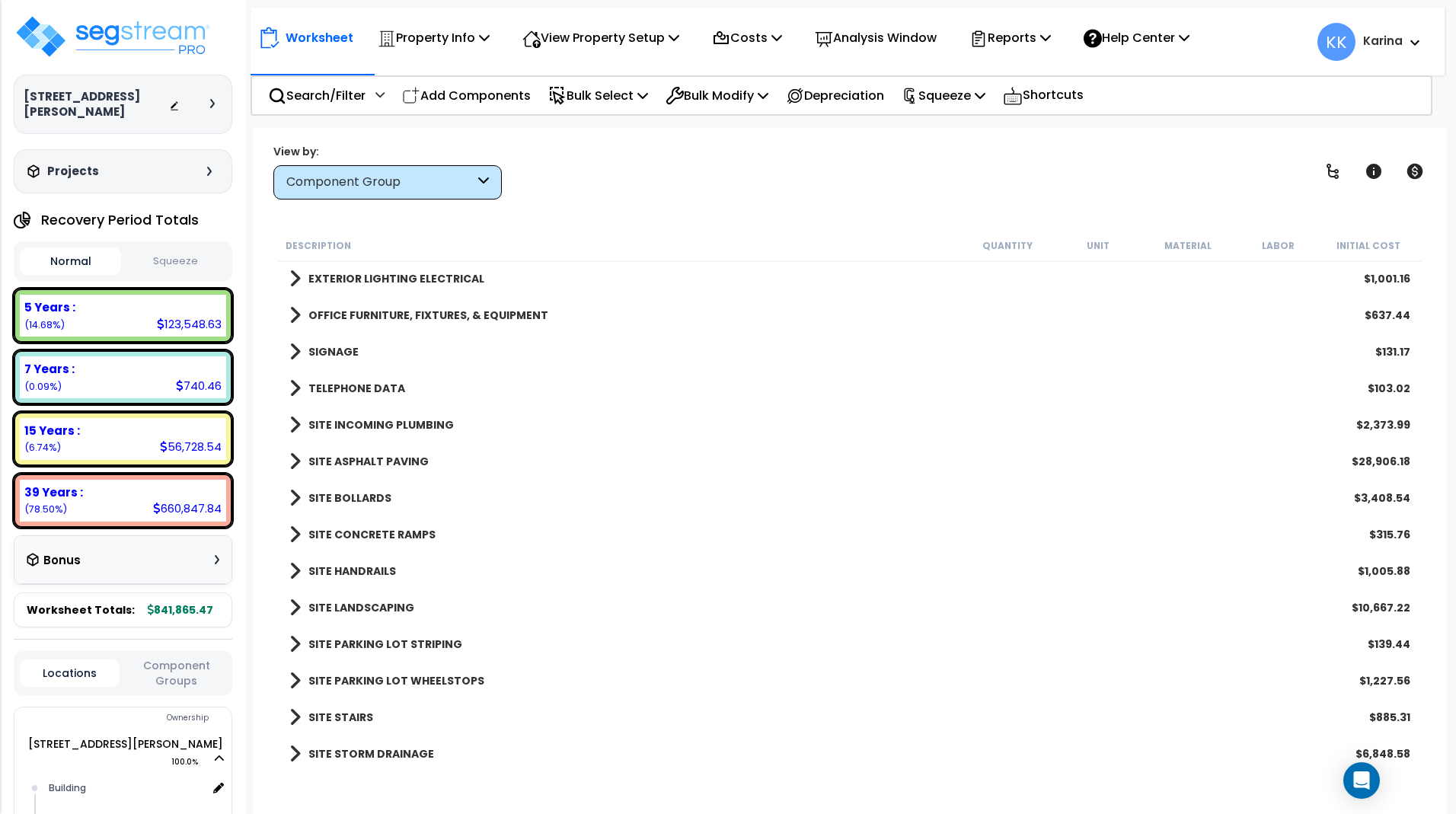
scroll to position [1169, 0]
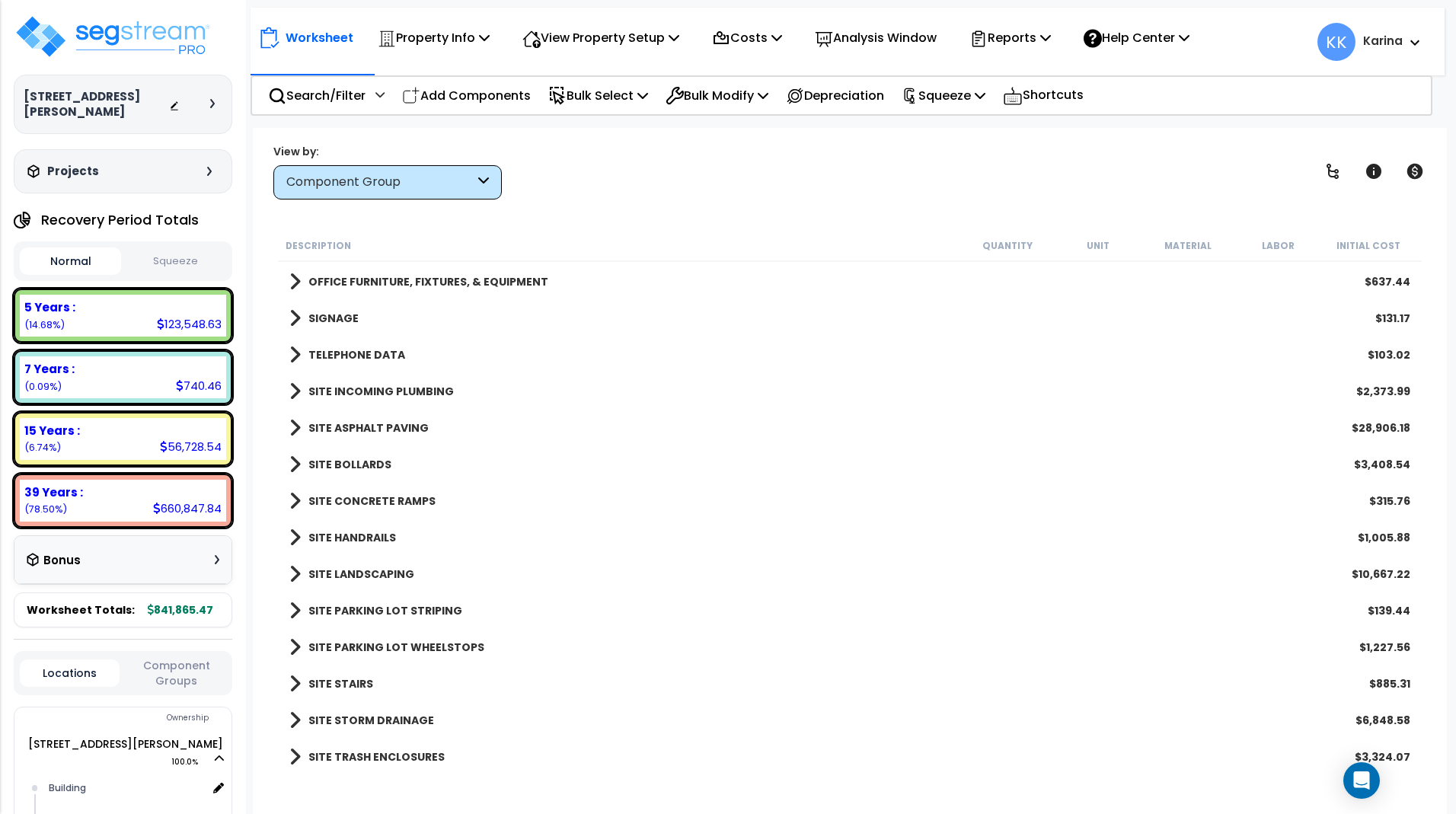
click at [294, 461] on span at bounding box center [295, 465] width 11 height 21
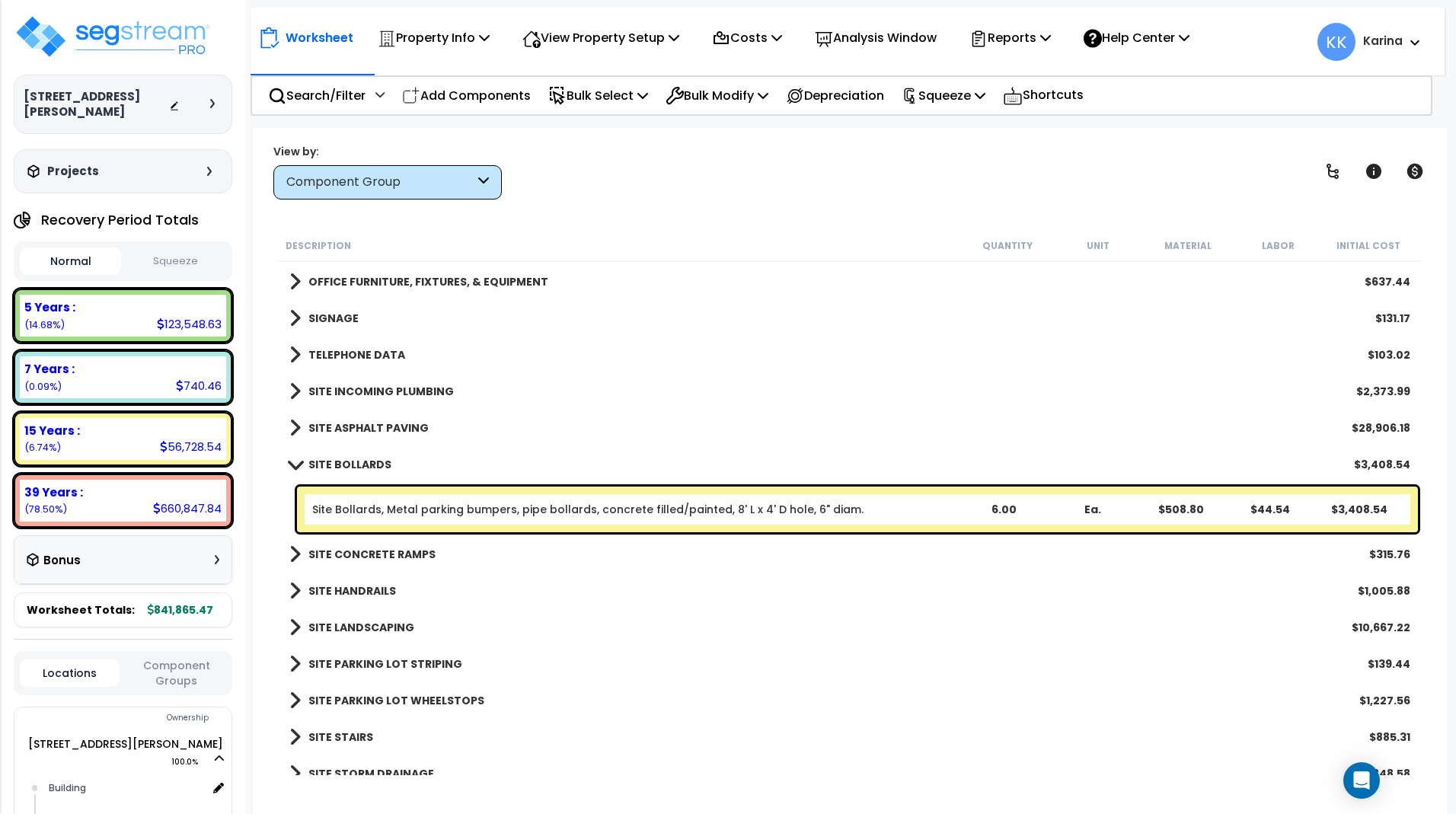
click at [294, 461] on span at bounding box center [294, 464] width 21 height 11
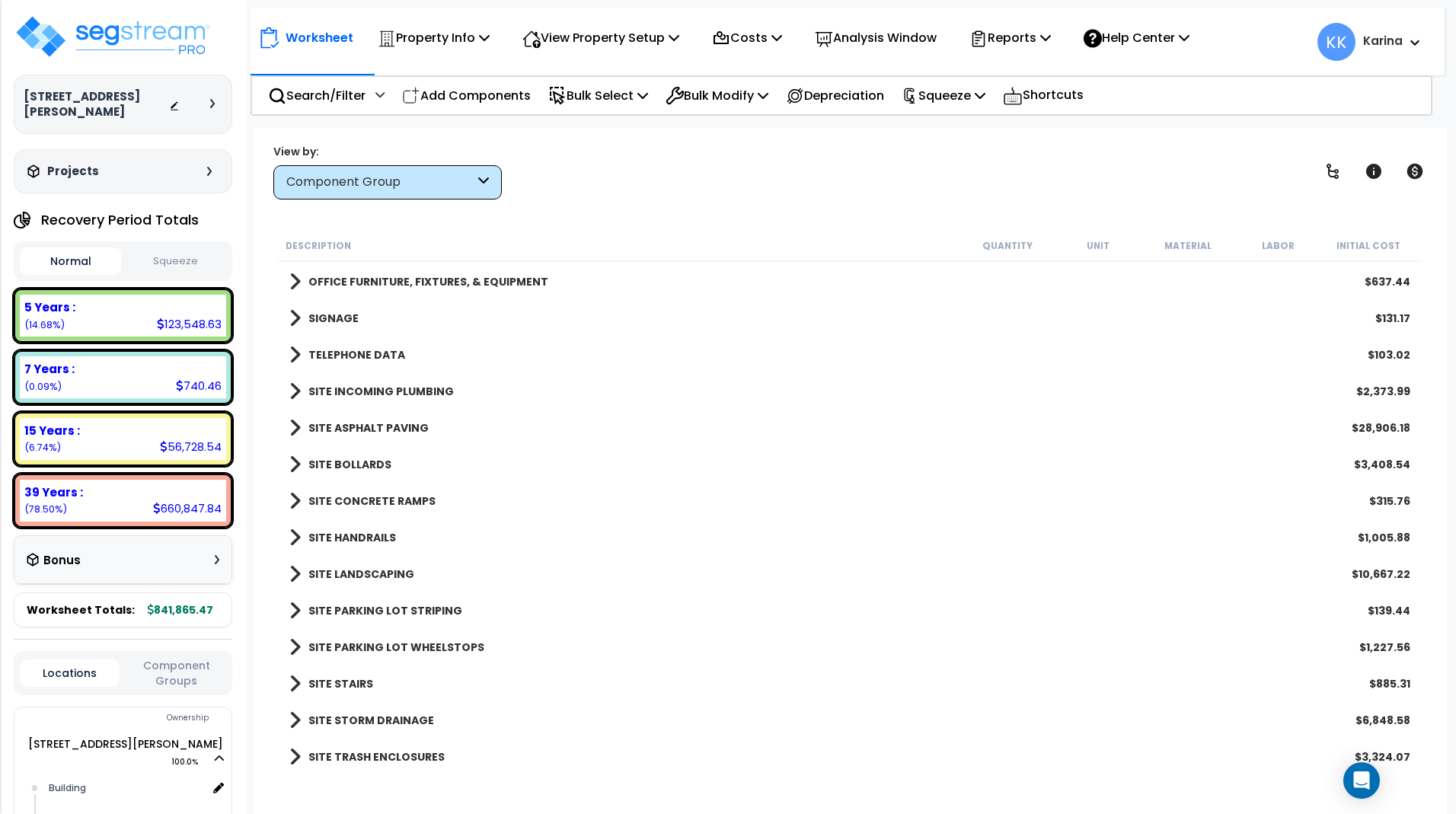
click at [292, 538] on span at bounding box center [295, 537] width 11 height 21
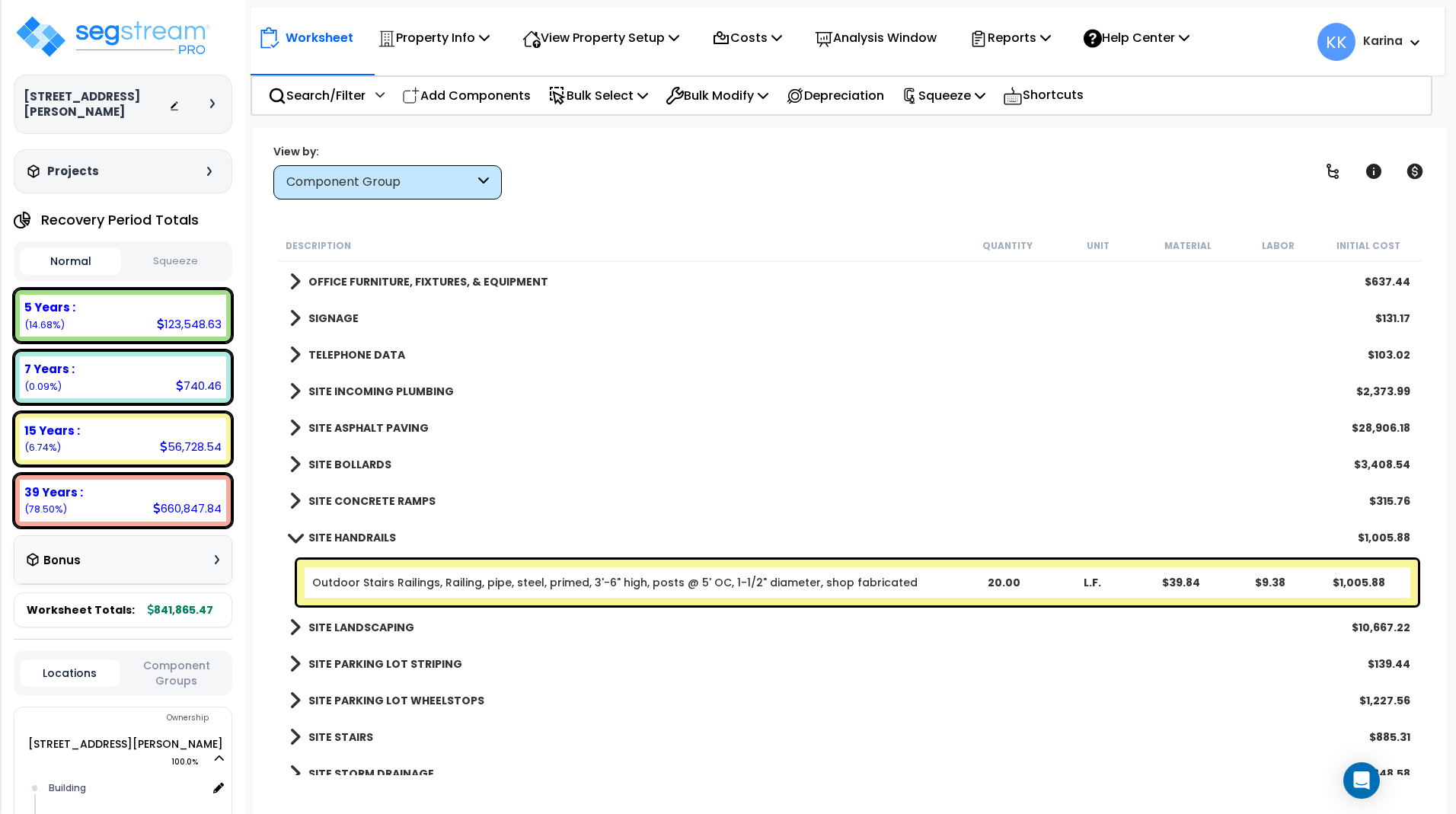
click at [293, 538] on span at bounding box center [294, 537] width 21 height 11
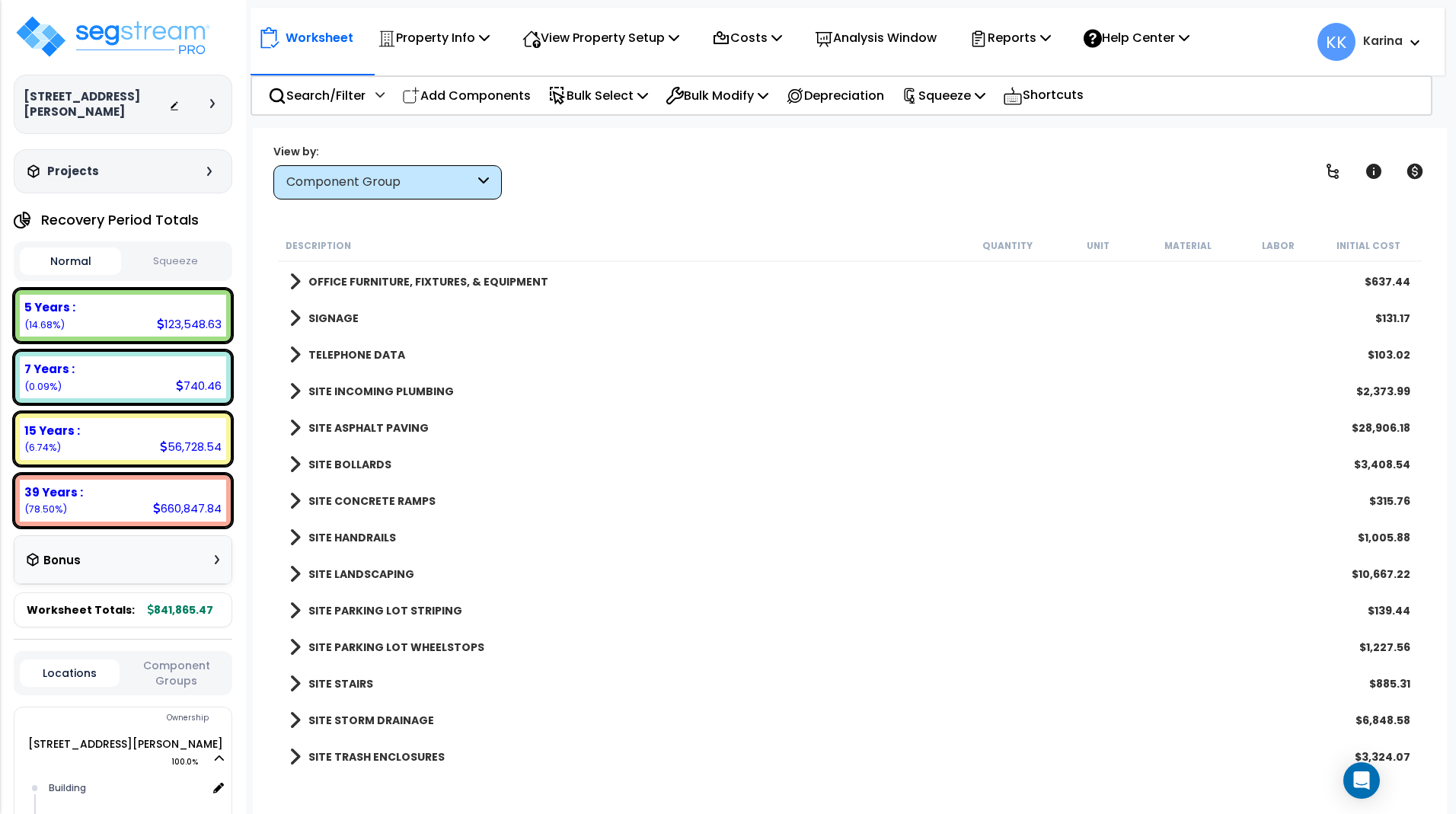
click at [294, 574] on span at bounding box center [295, 574] width 11 height 21
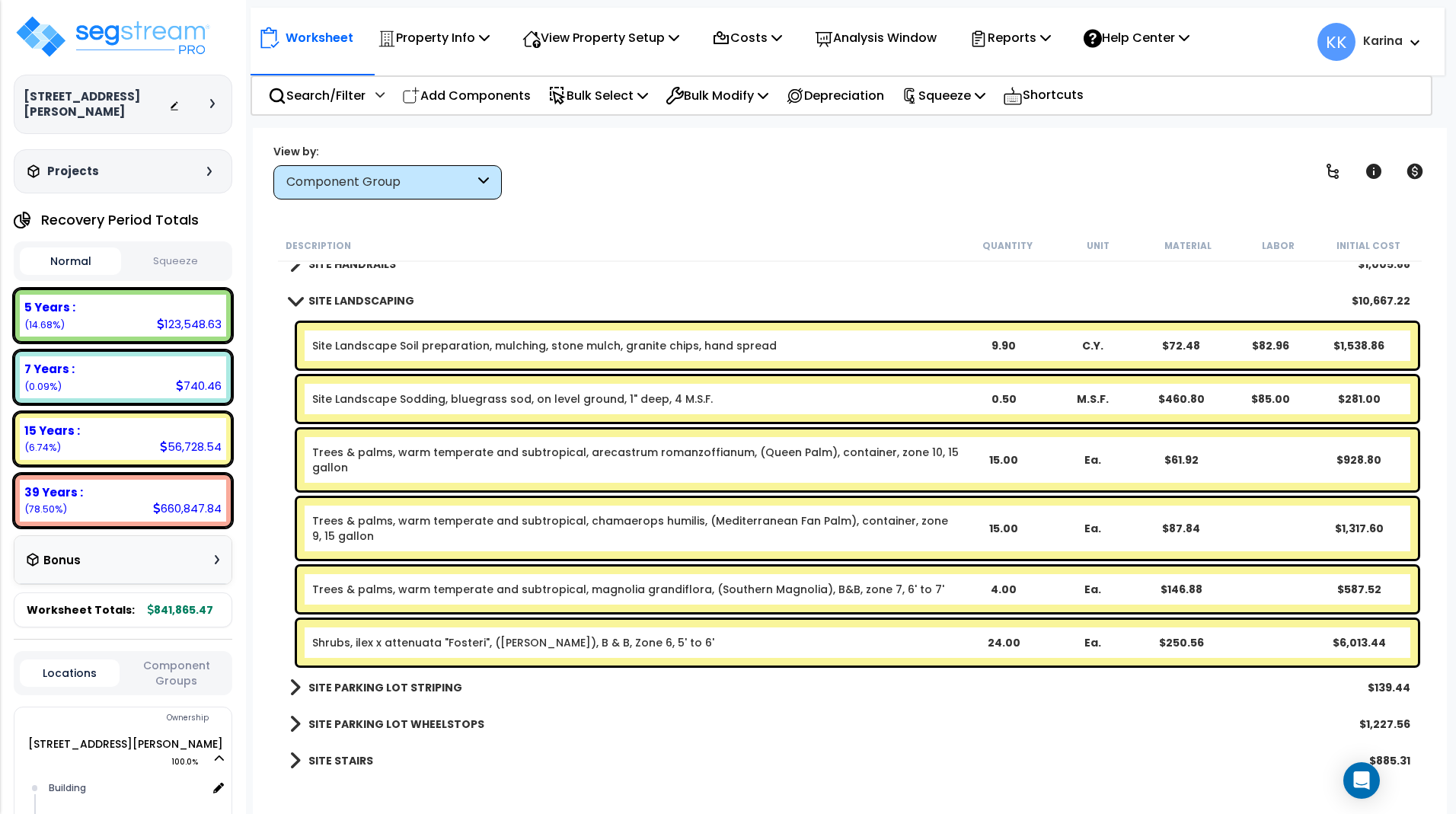
scroll to position [1443, 0]
click at [291, 301] on span at bounding box center [294, 300] width 21 height 11
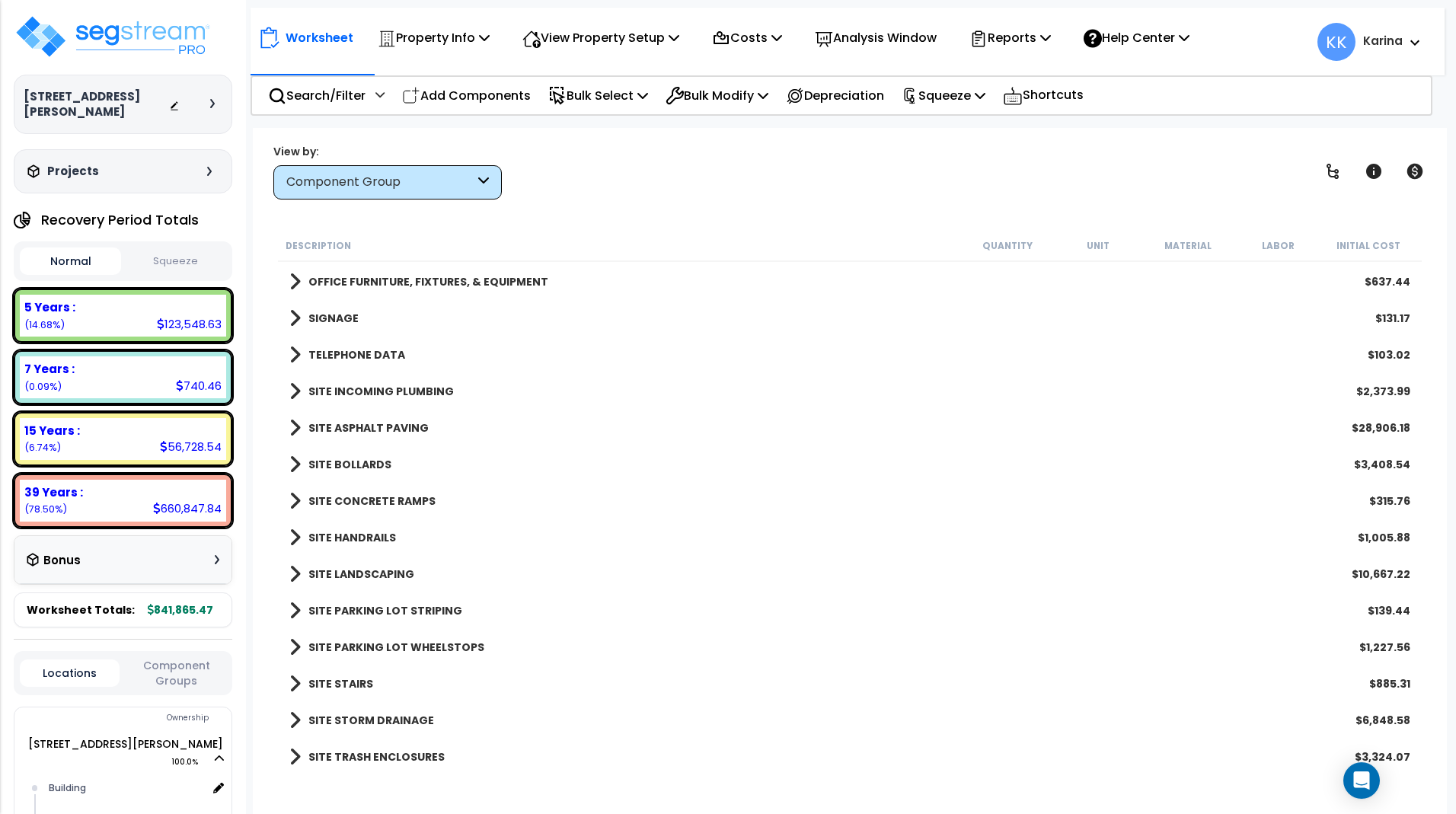
scroll to position [67, 0]
click at [294, 608] on span at bounding box center [295, 610] width 11 height 21
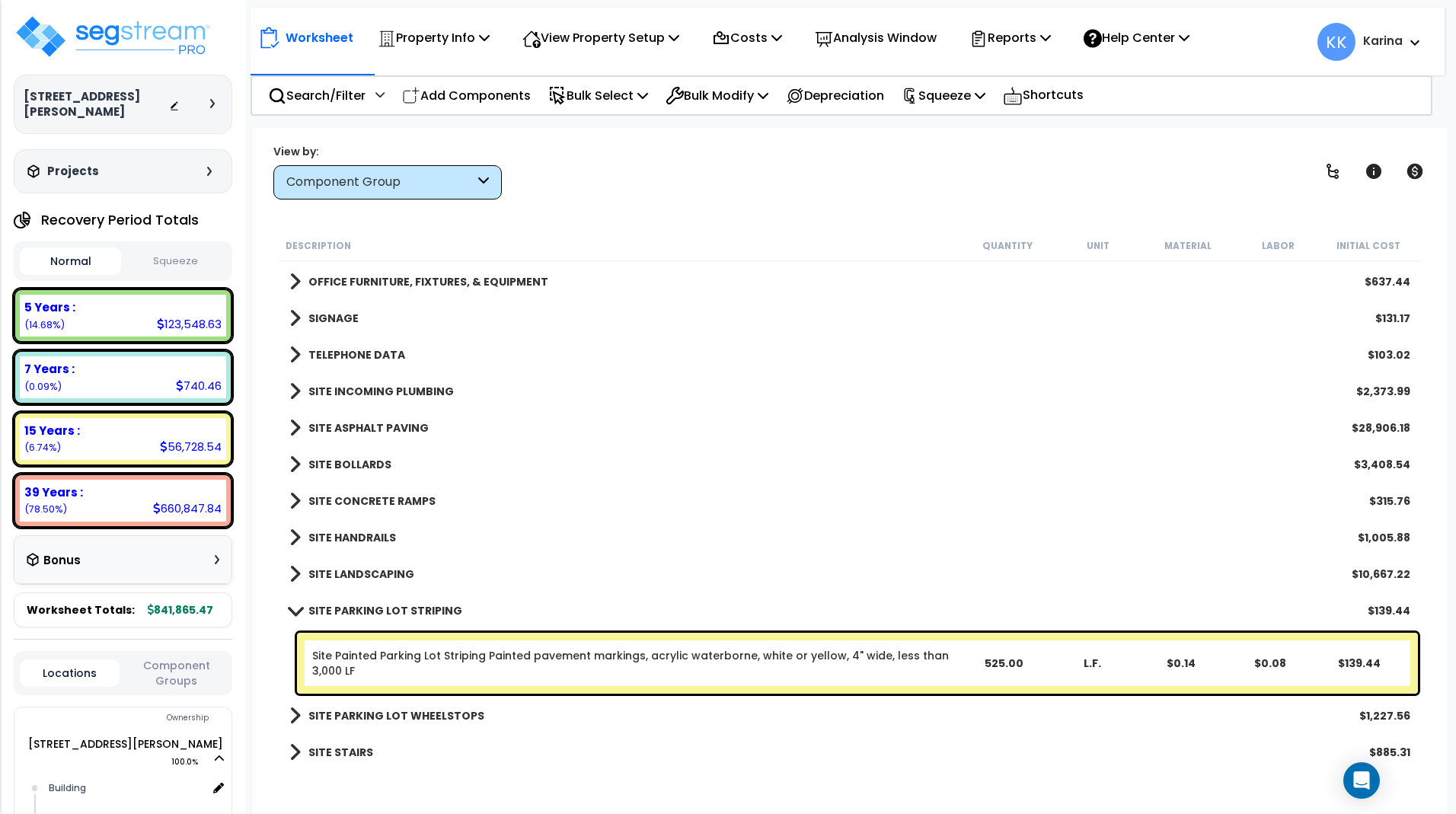
click at [294, 608] on span at bounding box center [294, 610] width 21 height 11
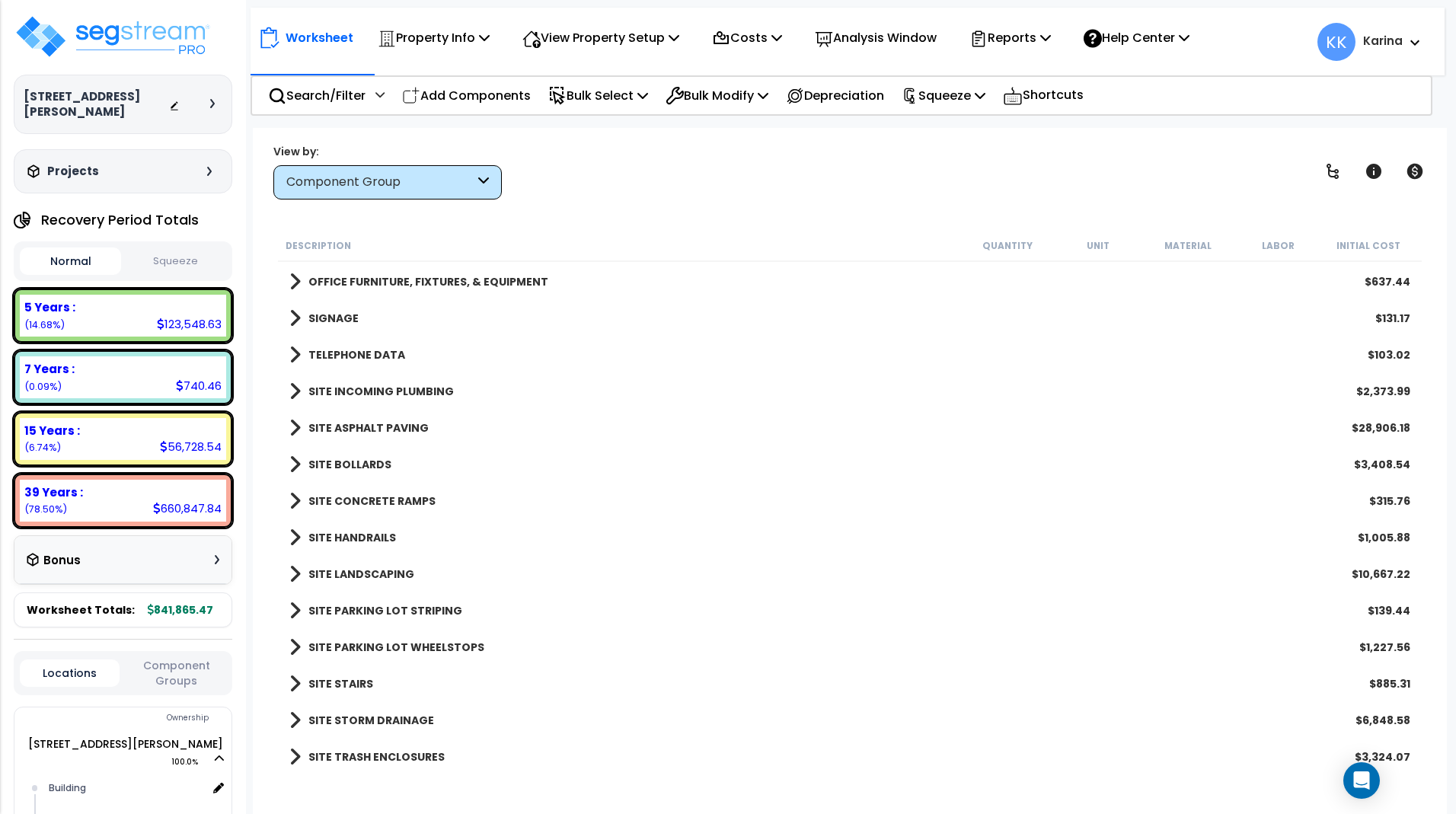
click at [295, 645] on span at bounding box center [295, 647] width 11 height 21
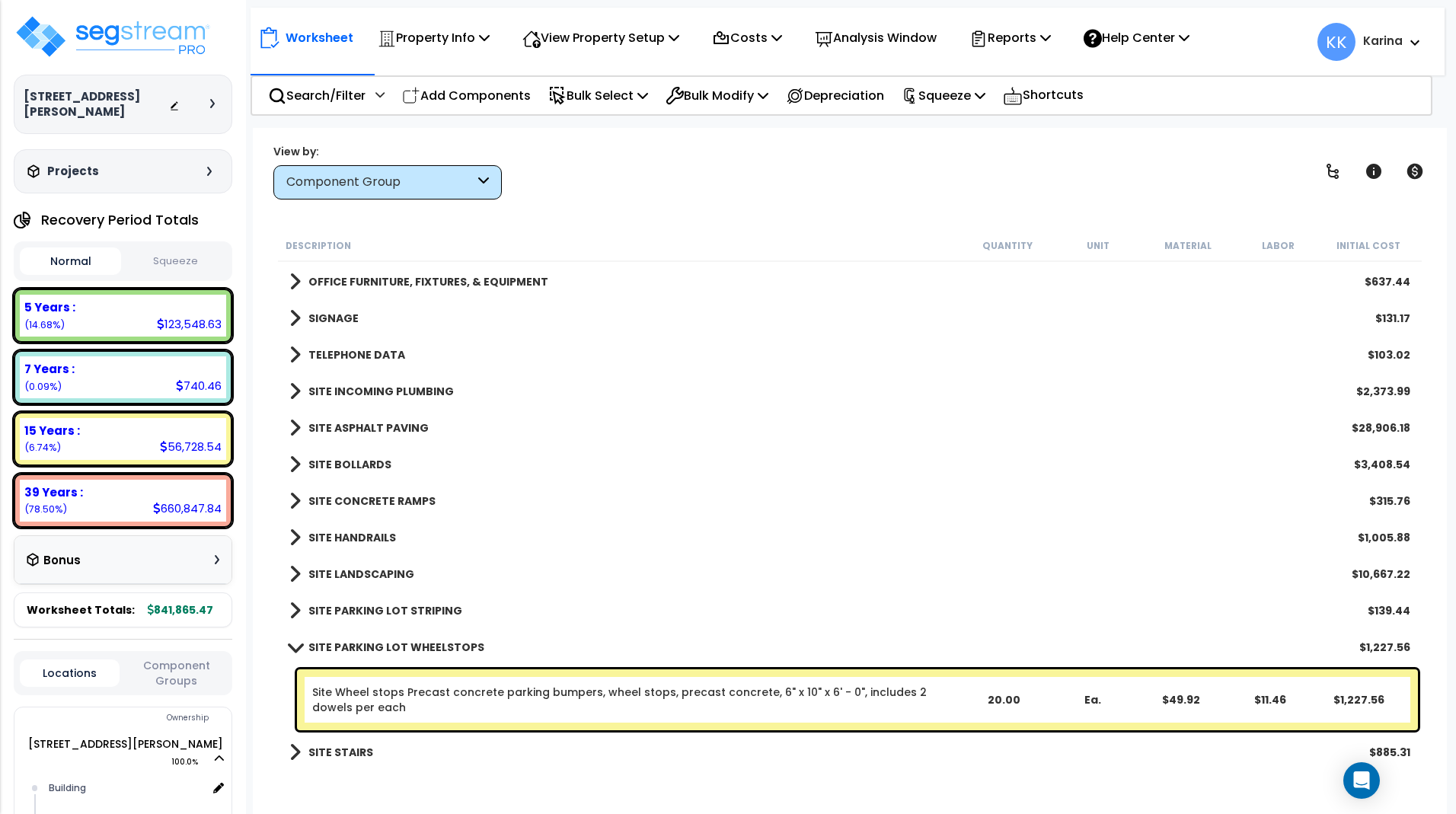
click at [295, 645] on span at bounding box center [294, 647] width 21 height 11
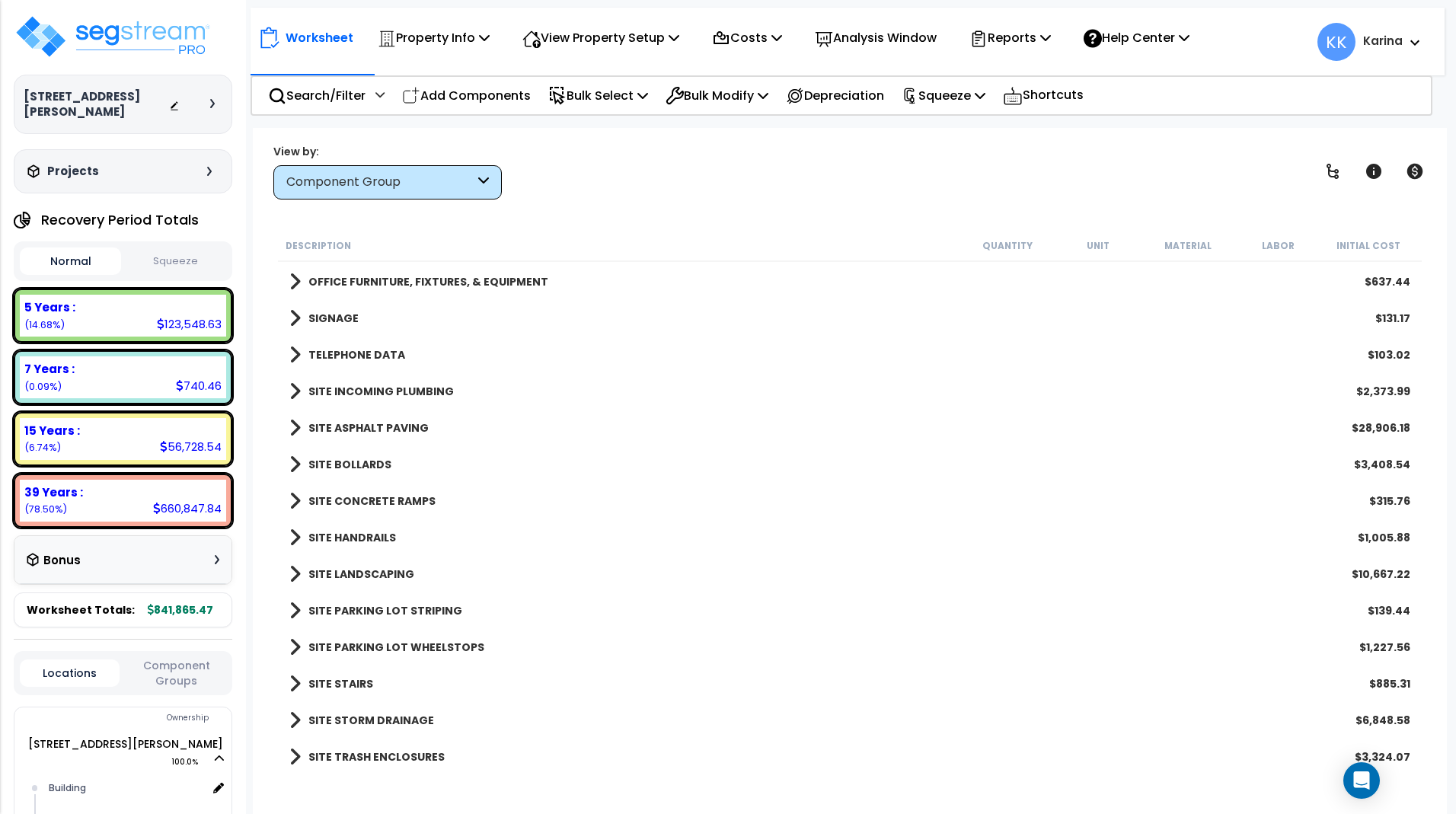
click at [294, 678] on span at bounding box center [295, 684] width 11 height 21
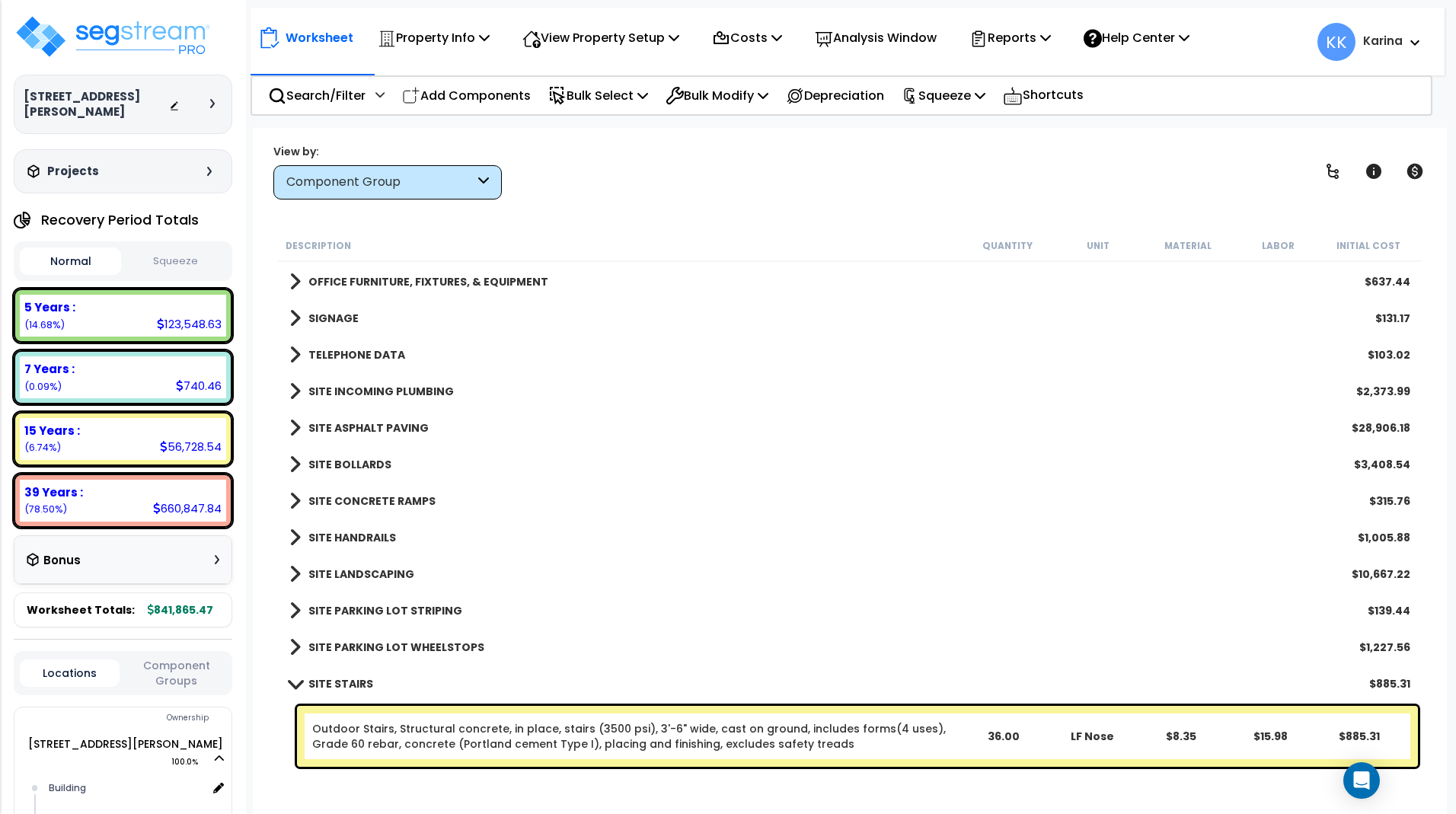
scroll to position [1237, 0]
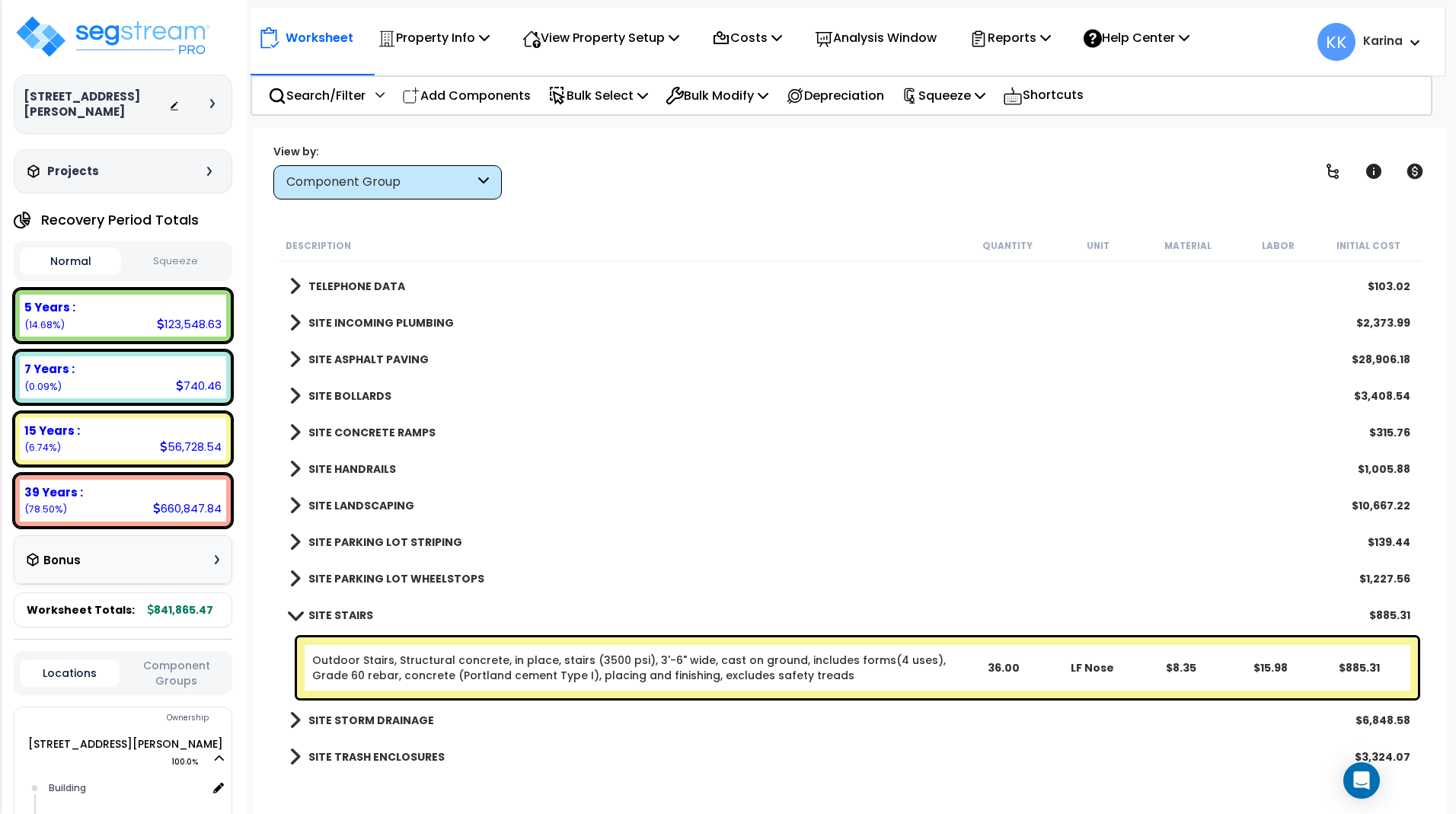
click at [293, 617] on span at bounding box center [294, 615] width 21 height 11
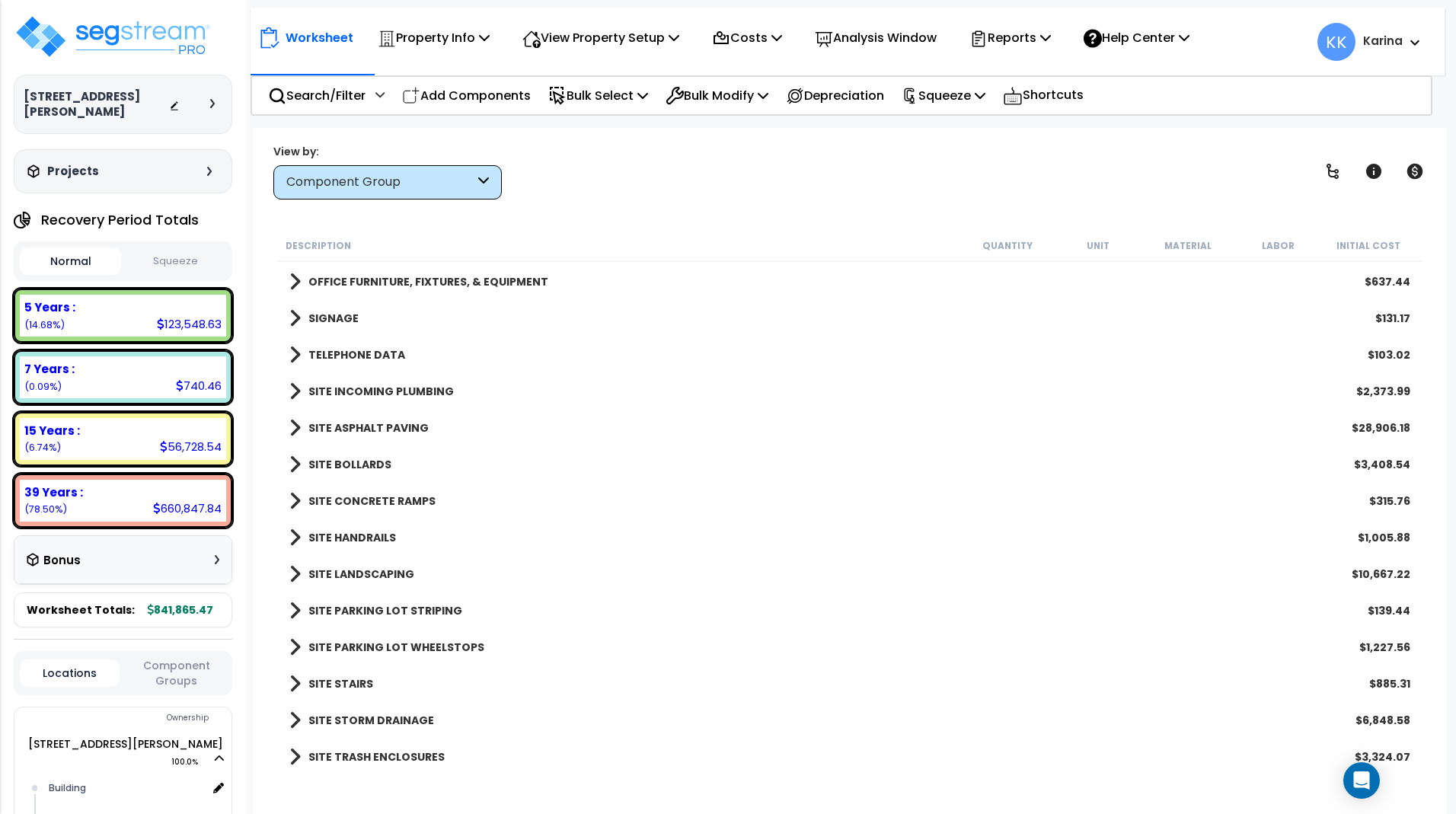
scroll to position [1169, 0]
click at [294, 720] on span at bounding box center [295, 720] width 11 height 21
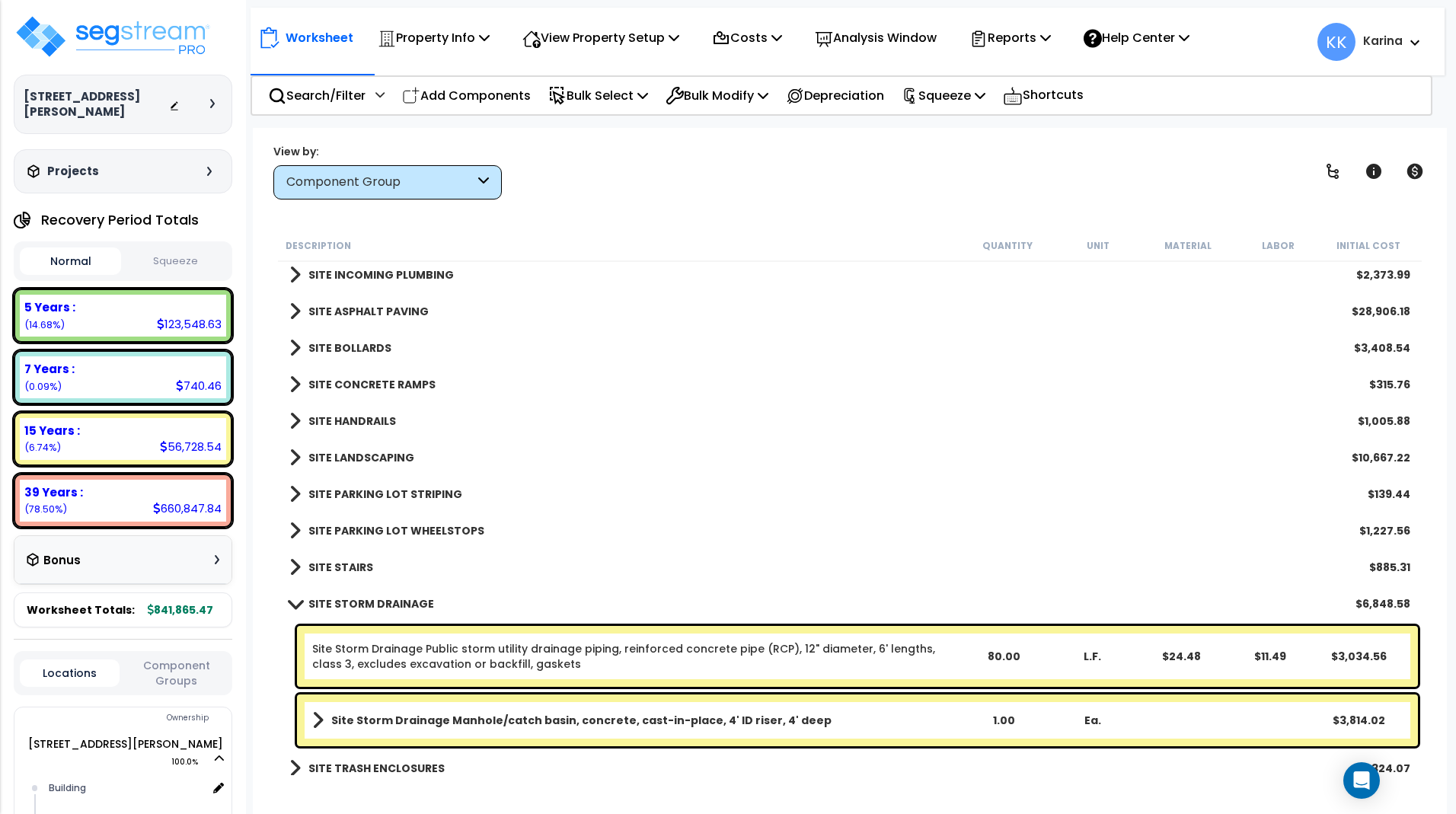
scroll to position [1296, 0]
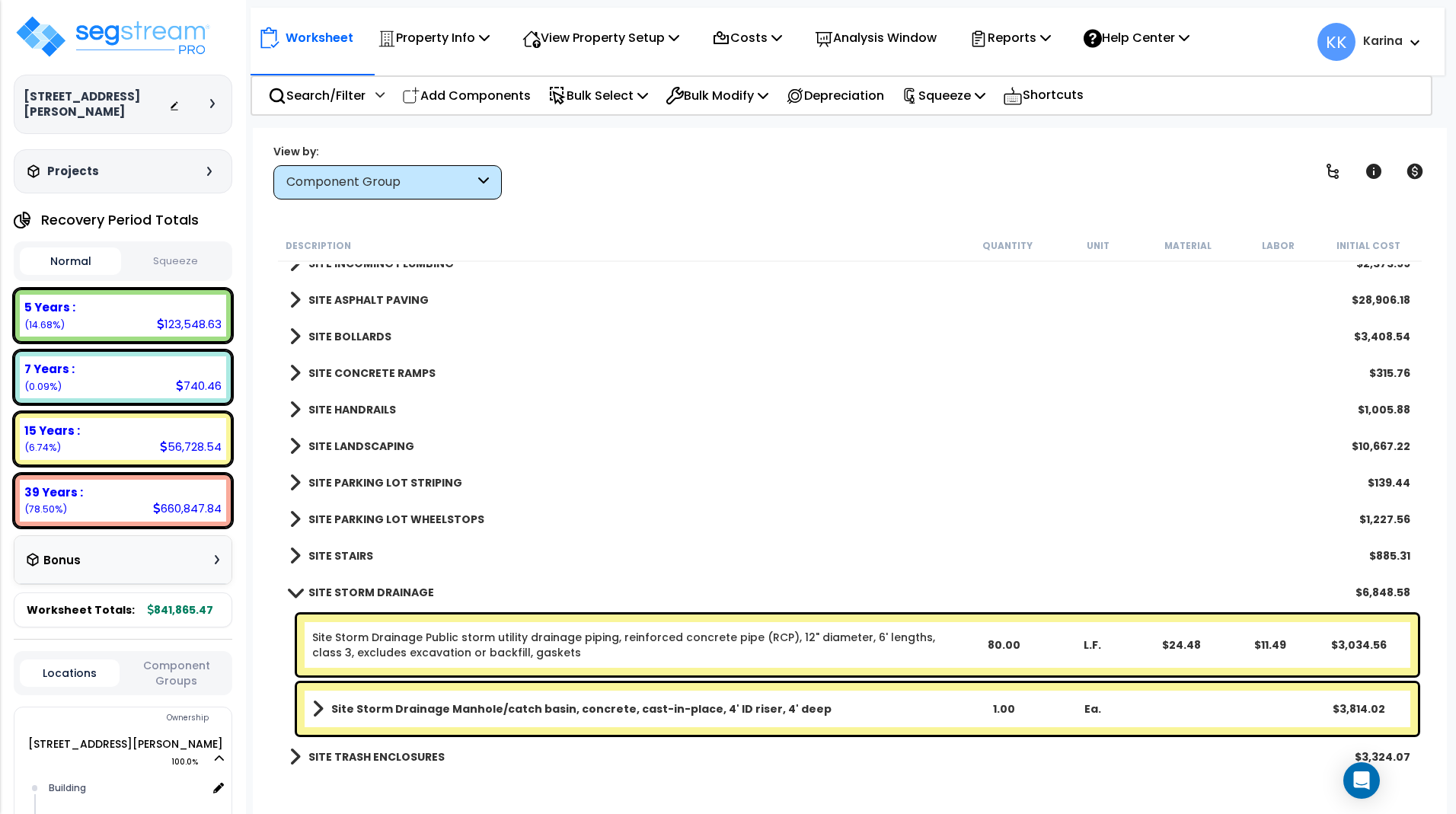
click at [294, 588] on span at bounding box center [294, 592] width 21 height 11
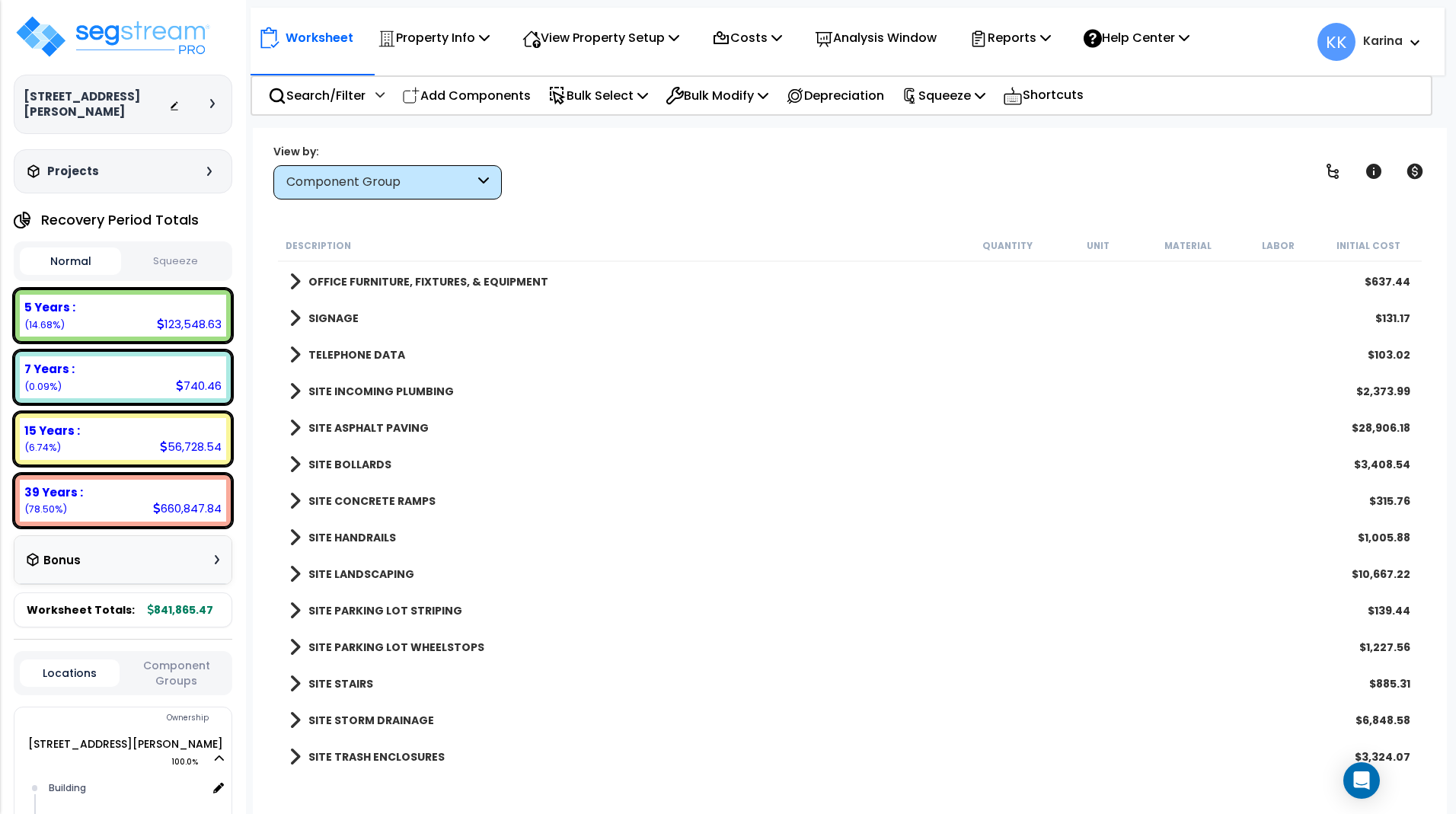
scroll to position [1169, 0]
click at [294, 758] on span at bounding box center [295, 757] width 11 height 21
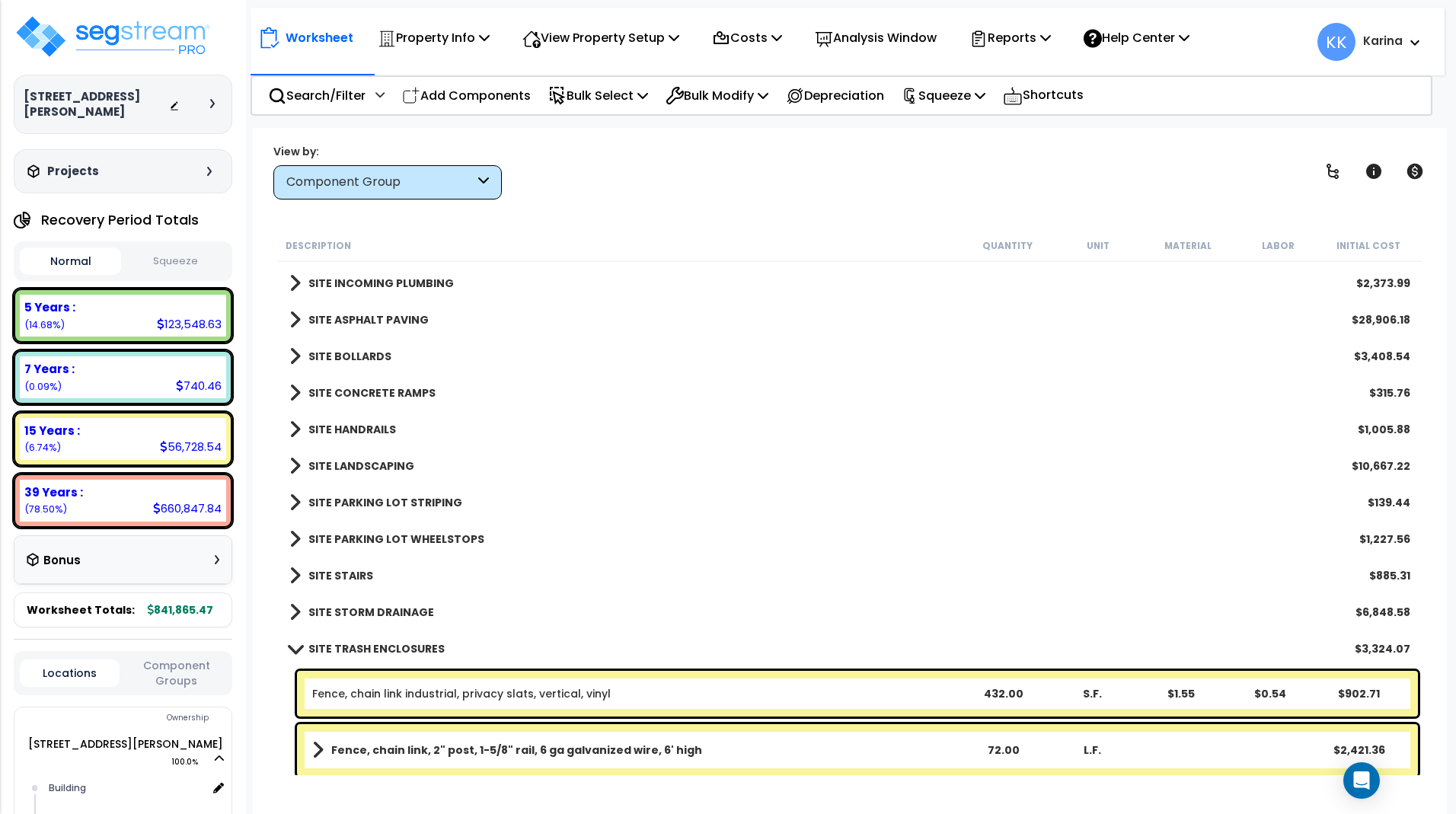
scroll to position [1281, 0]
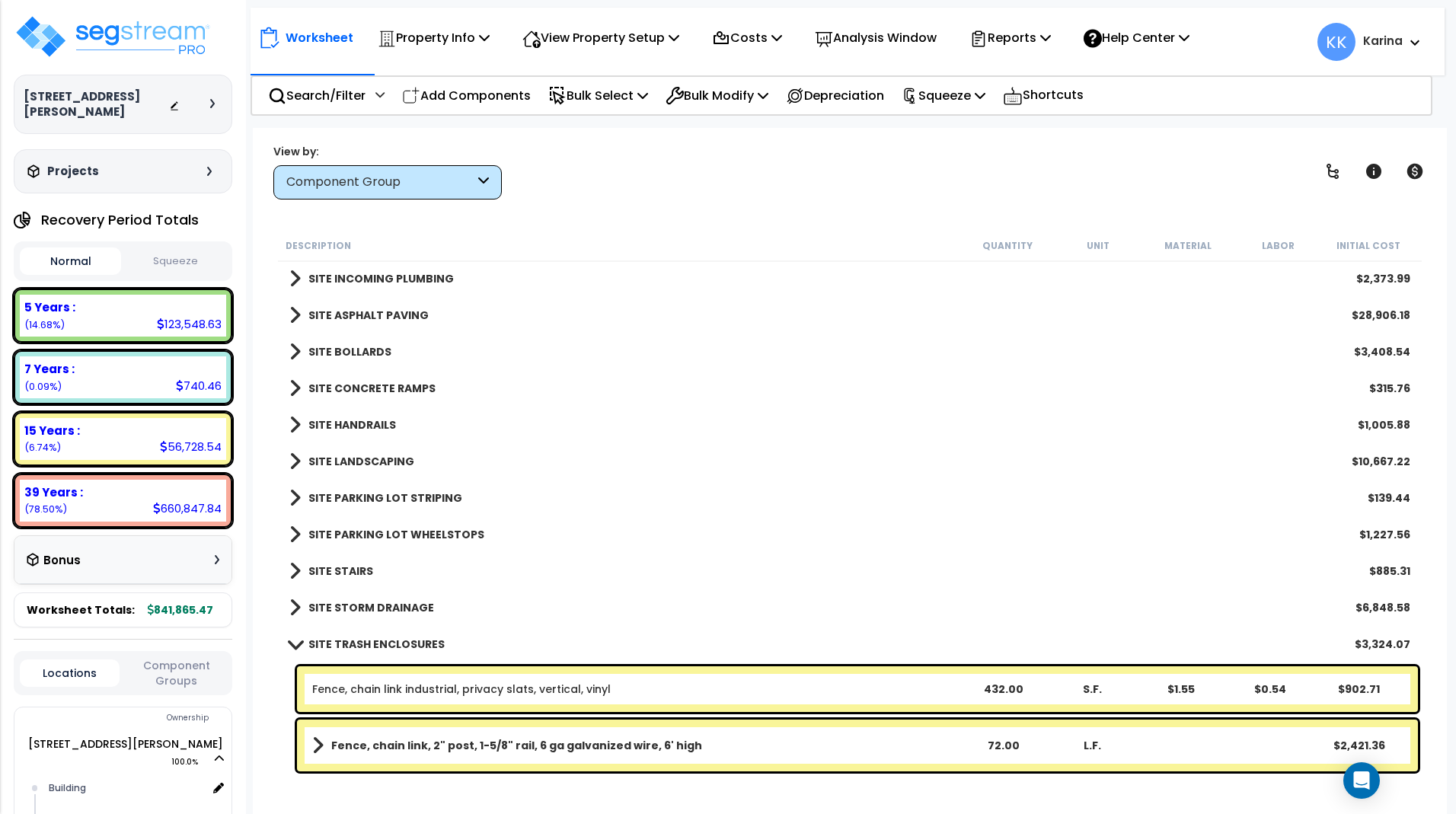
click at [294, 647] on span at bounding box center [294, 644] width 21 height 11
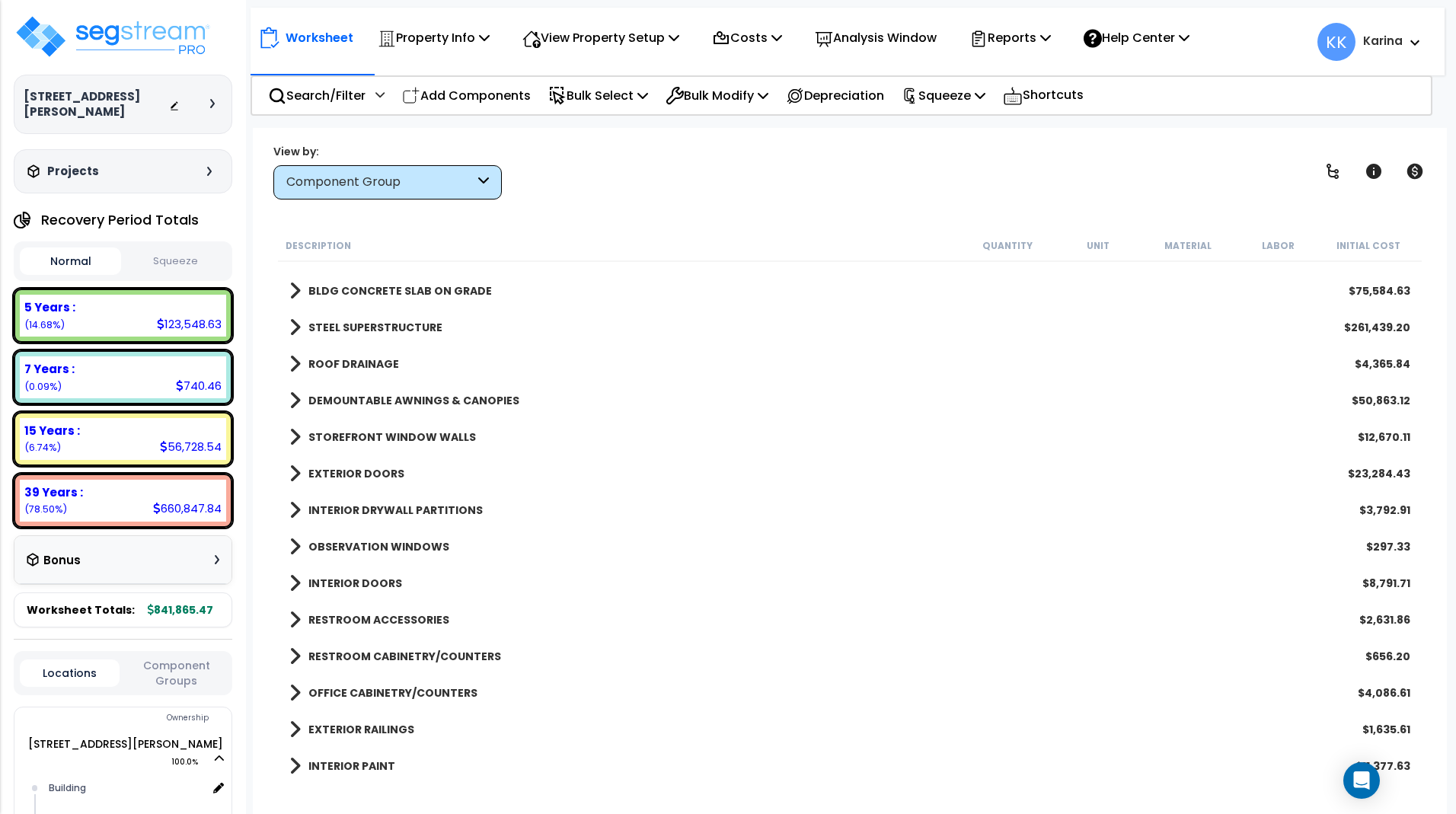
scroll to position [0, 0]
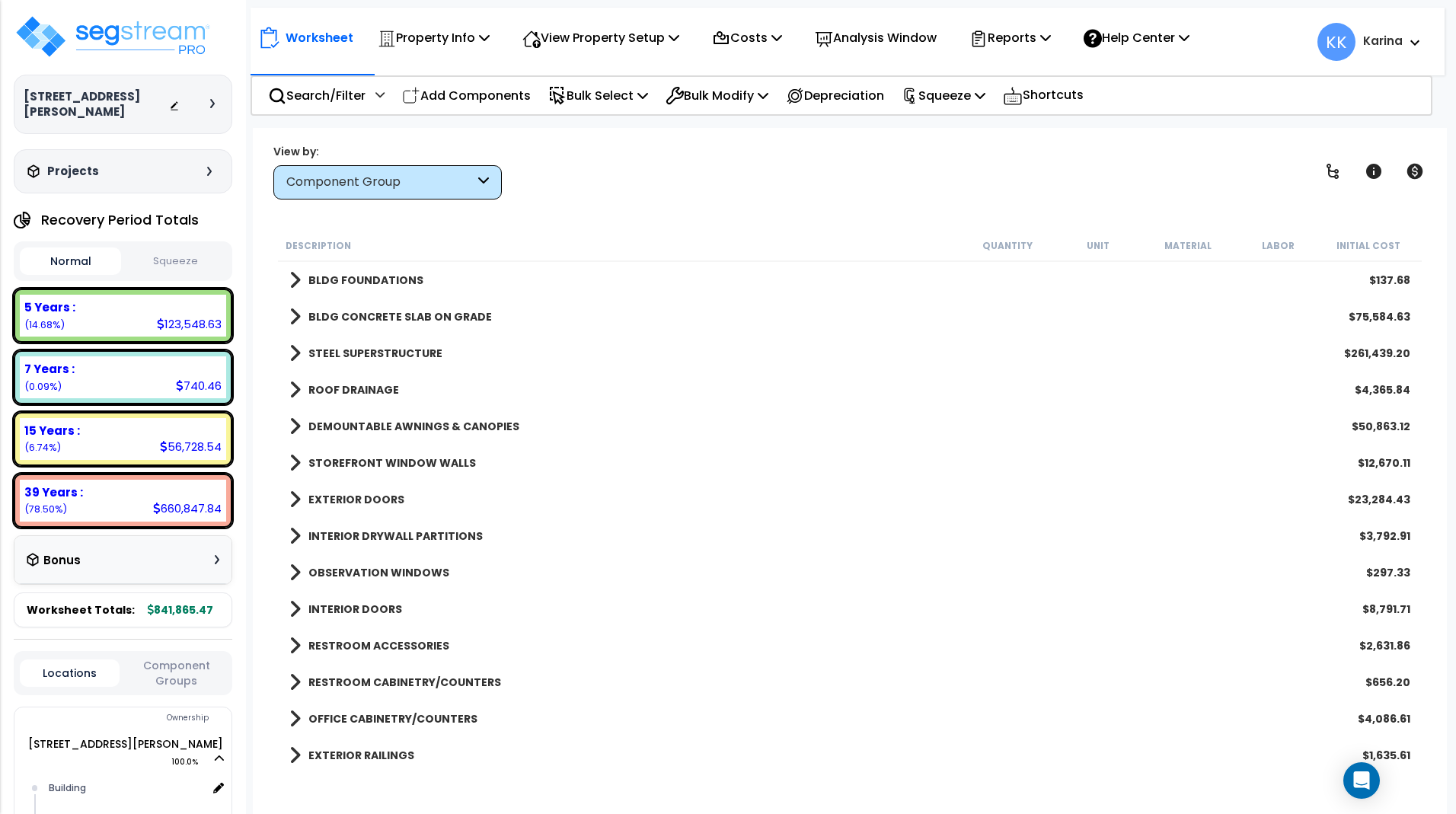
drag, startPoint x: 590, startPoint y: 68, endPoint x: 553, endPoint y: 4, distance: 73.9
click at [590, 66] on nav "Worksheet Property Info Property Setup Add Property Unit Template property Clon…" at bounding box center [847, 41] width 1194 height 68
